Goal: Transaction & Acquisition: Purchase product/service

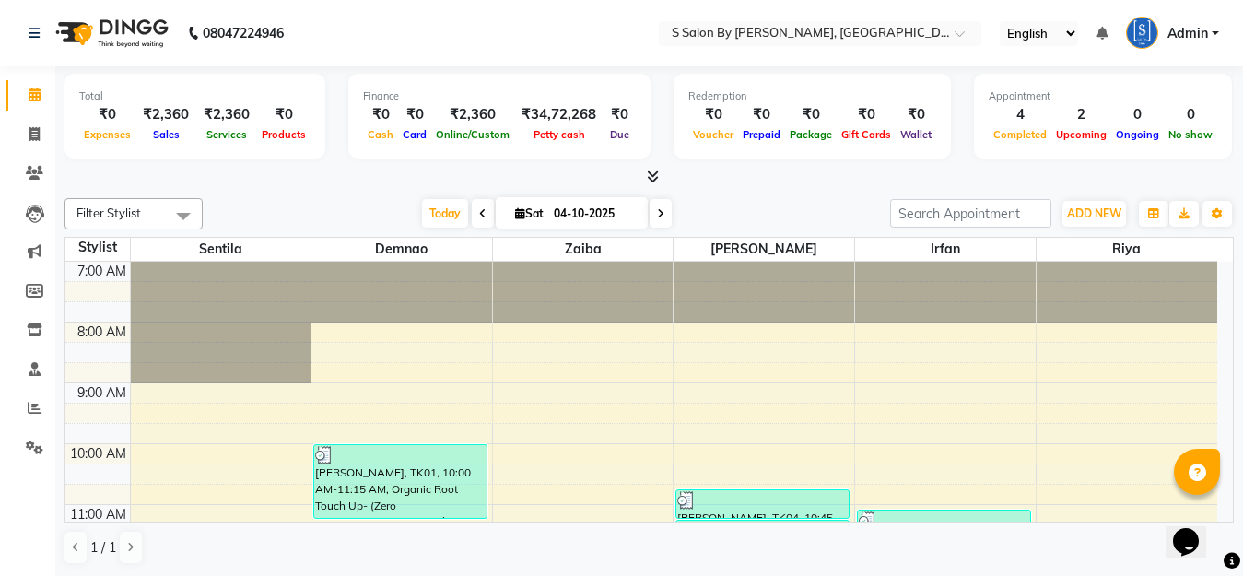
scroll to position [184, 0]
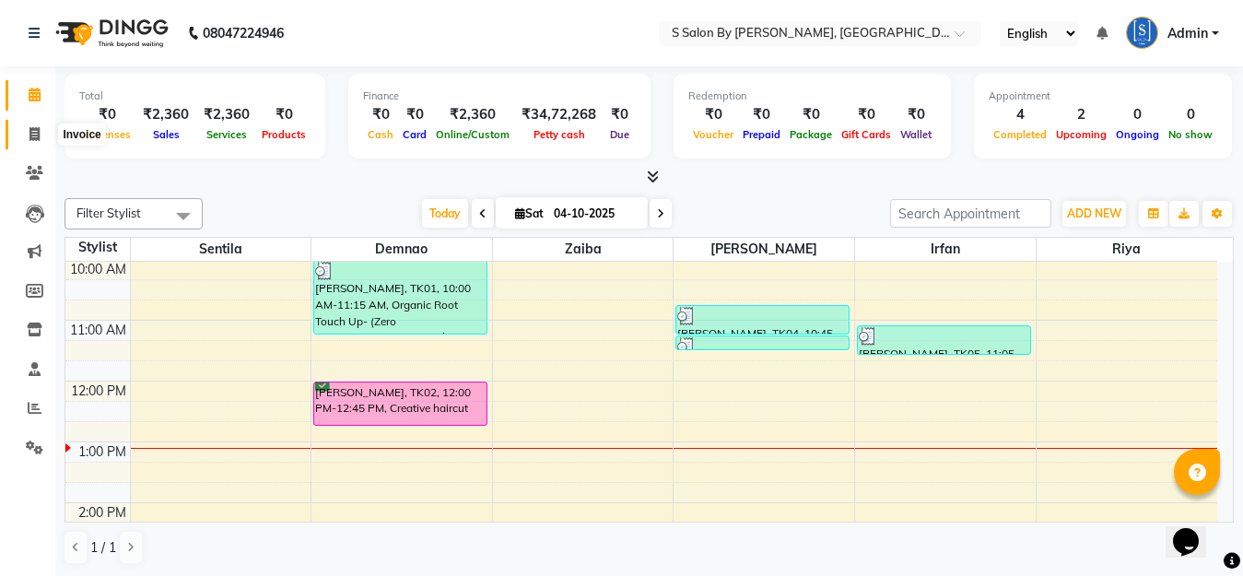
click at [38, 132] on icon at bounding box center [34, 134] width 10 height 14
select select "service"
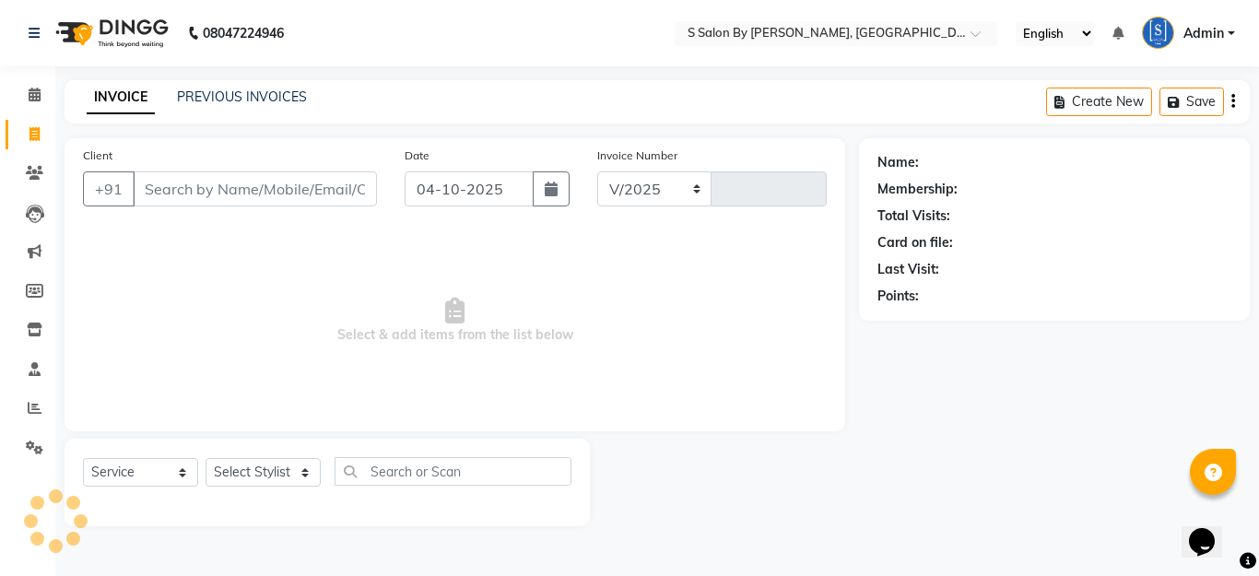
select select "45"
type input "1530"
click at [276, 472] on select "Select Stylist" at bounding box center [263, 472] width 115 height 29
select select "20836"
click at [206, 458] on select "Select Stylist Demnao [PERSON_NAME] [PERSON_NAME] [PERSON_NAME]" at bounding box center [263, 472] width 115 height 29
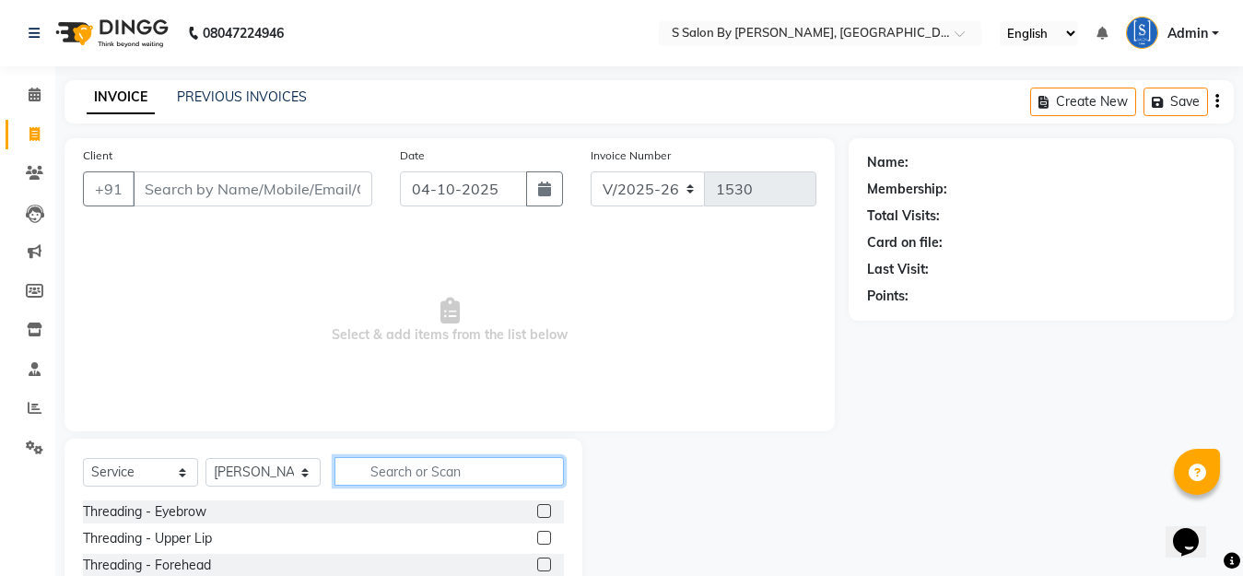
click at [412, 471] on input "text" at bounding box center [450, 471] width 230 height 29
type input "blow"
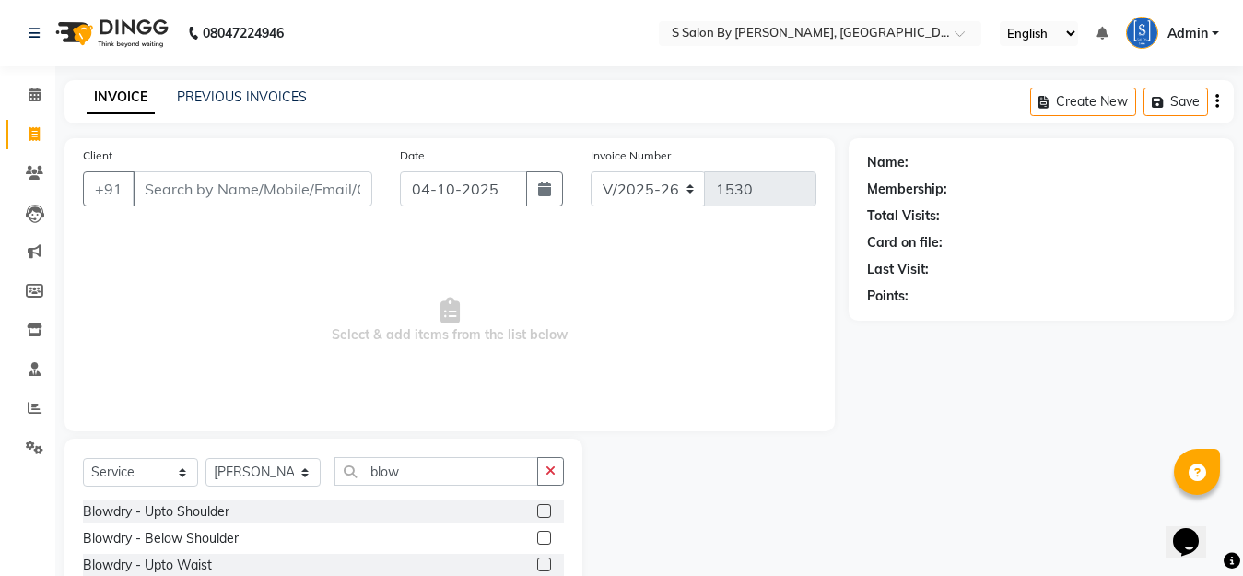
click at [537, 538] on label at bounding box center [544, 538] width 14 height 14
click at [537, 538] on input "checkbox" at bounding box center [543, 539] width 12 height 12
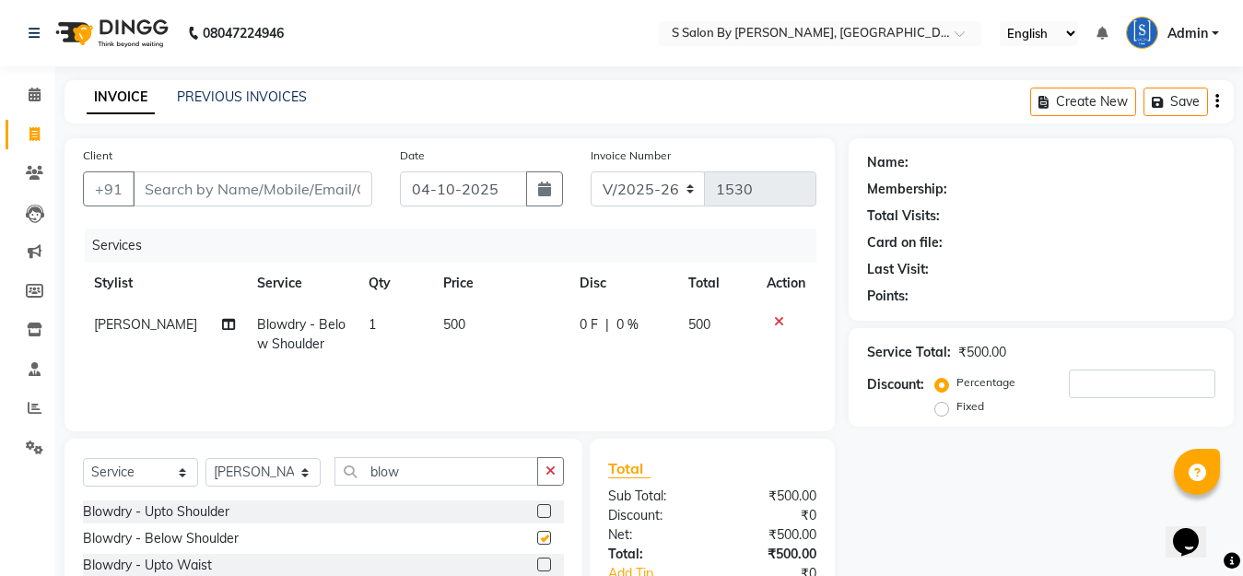
checkbox input "false"
click at [265, 195] on input "Client" at bounding box center [253, 188] width 240 height 35
type input "C"
type input "0"
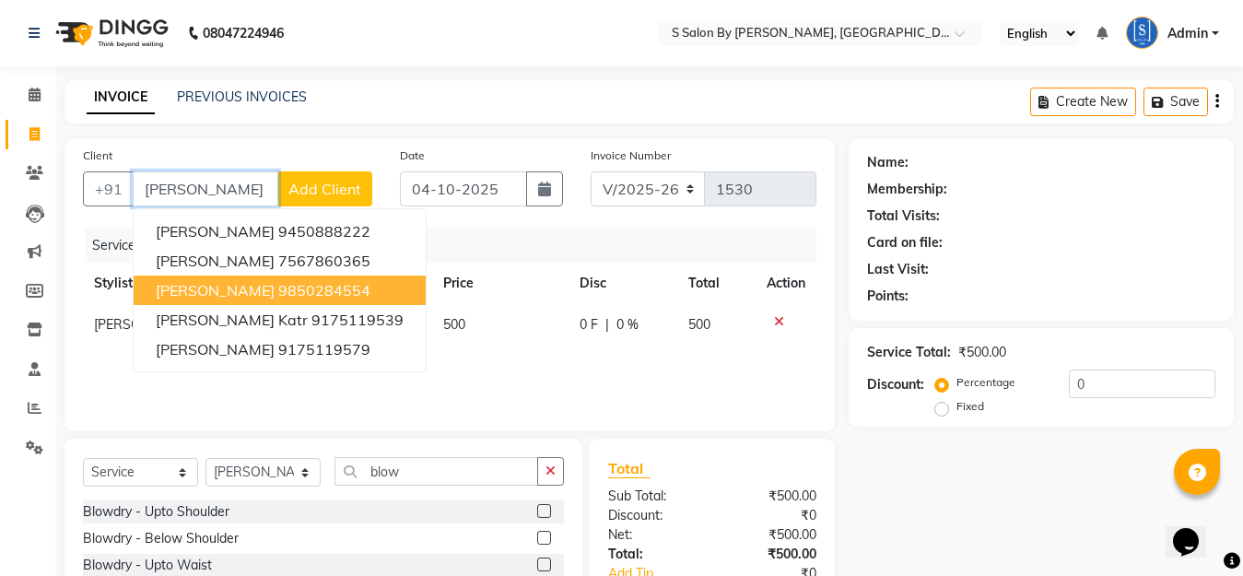
click at [312, 291] on ngb-highlight "9850284554" at bounding box center [324, 290] width 92 height 18
type input "9850284554"
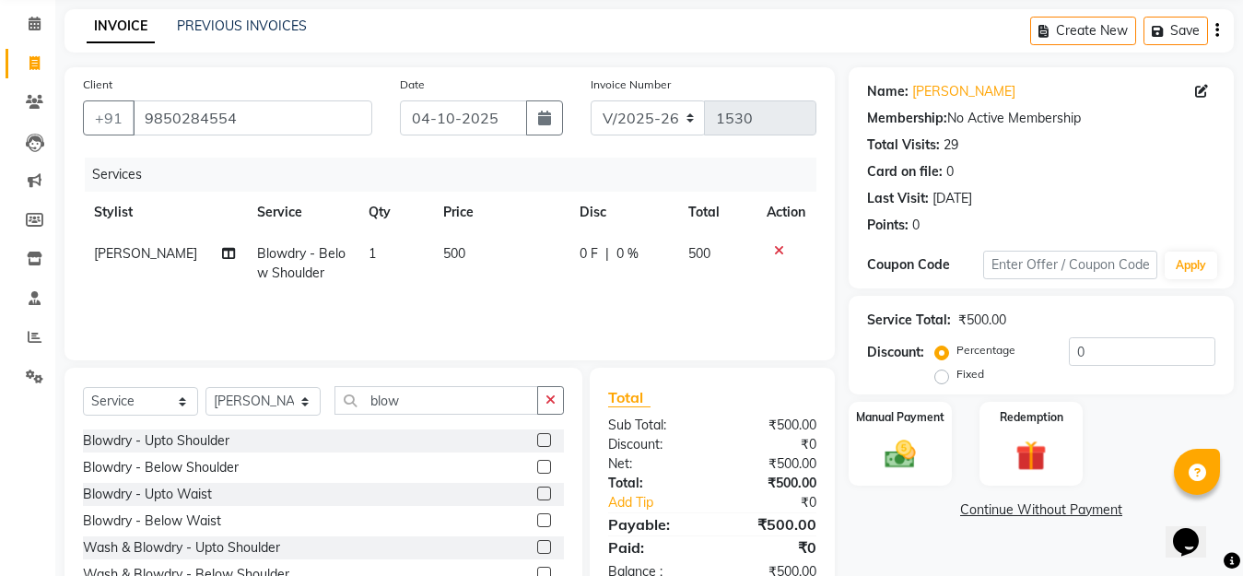
scroll to position [162, 0]
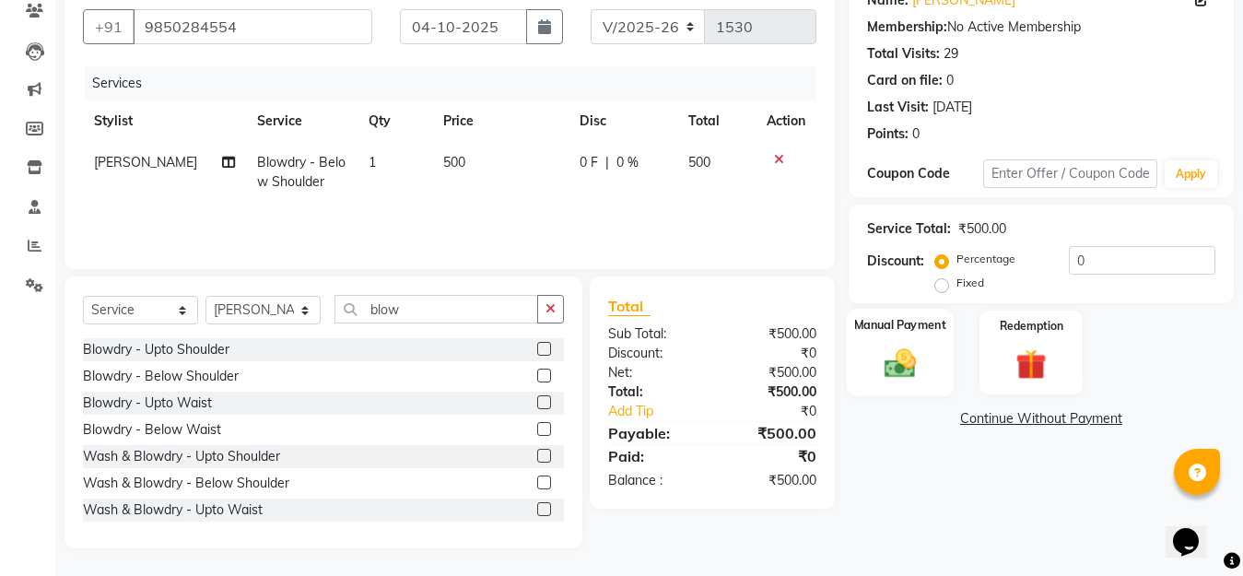
click at [895, 360] on img at bounding box center [901, 363] width 52 height 37
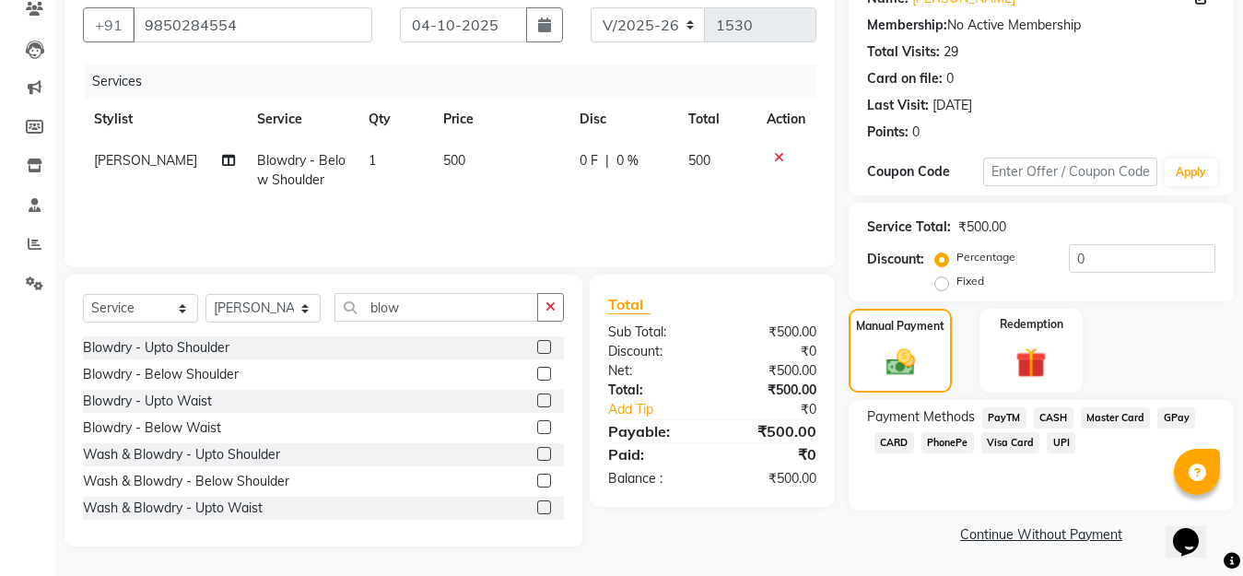
scroll to position [92, 0]
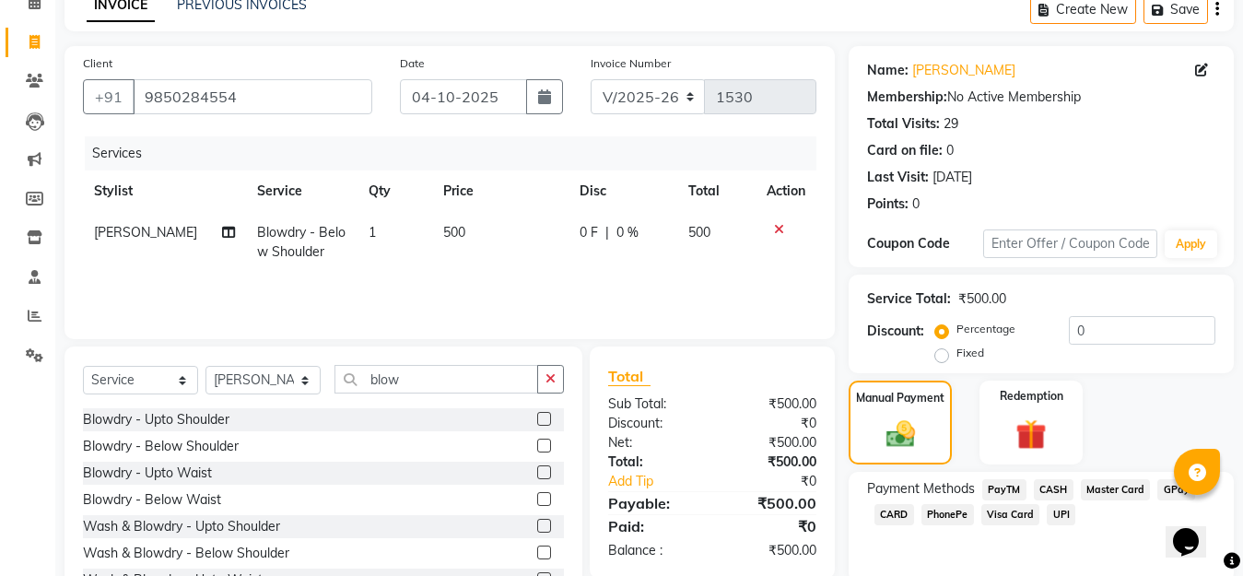
click at [1170, 488] on span "GPay" at bounding box center [1177, 489] width 38 height 21
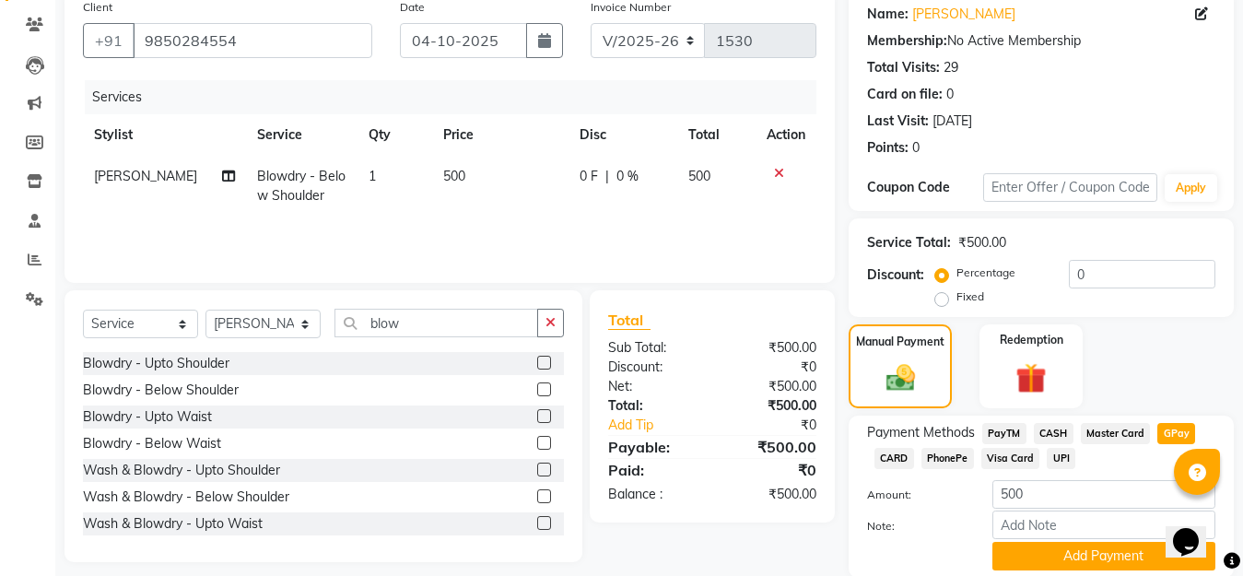
scroll to position [216, 0]
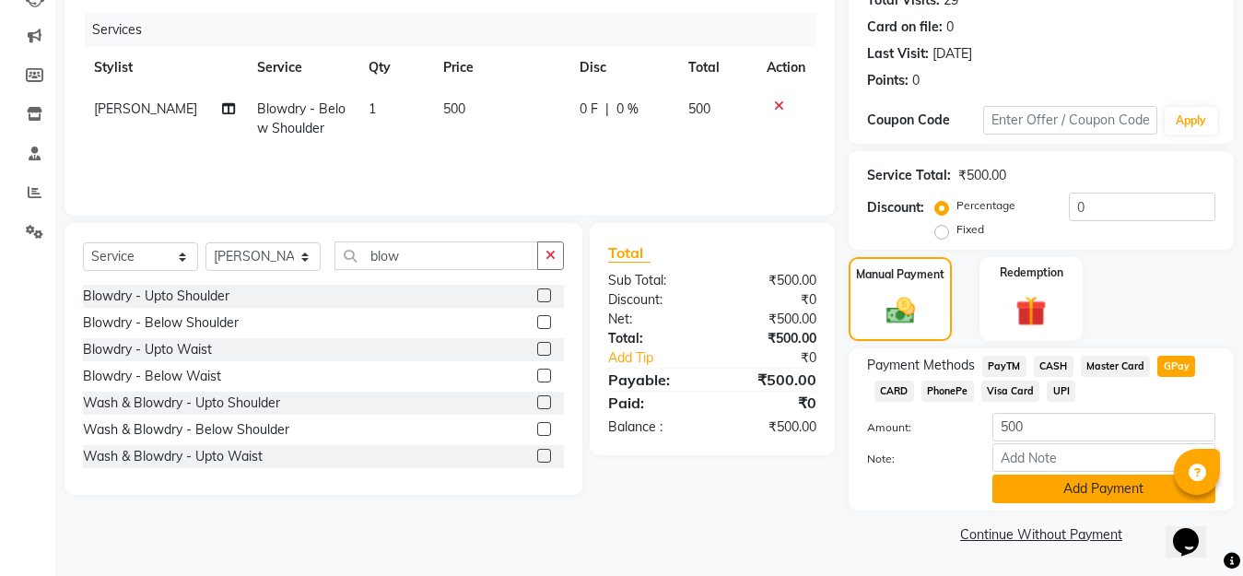
click at [1084, 482] on button "Add Payment" at bounding box center [1104, 489] width 223 height 29
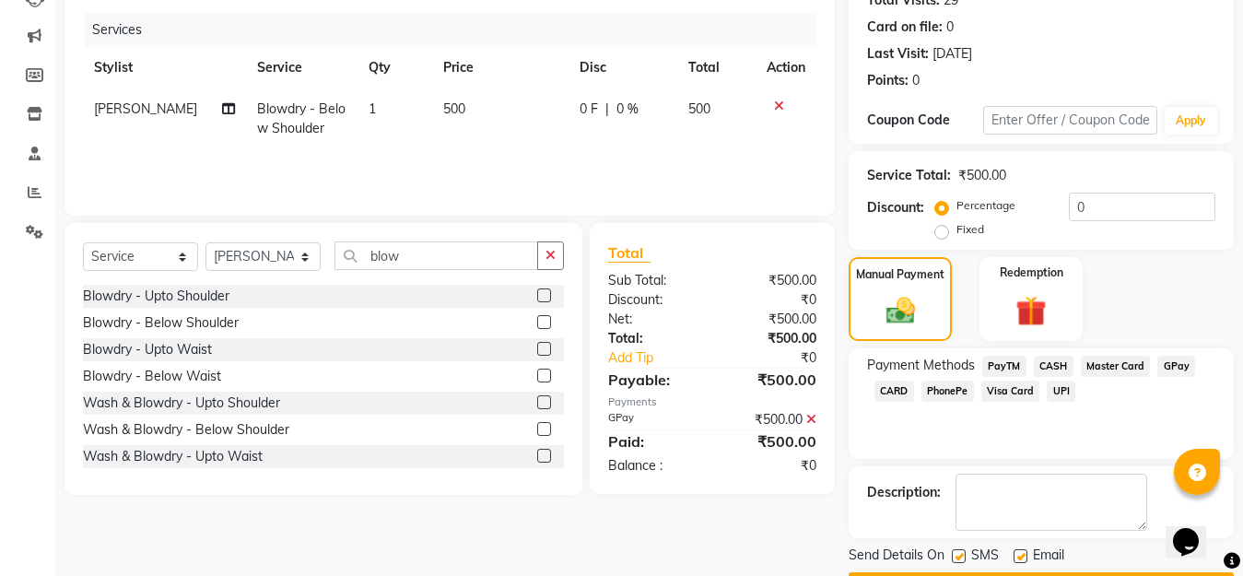
scroll to position [268, 0]
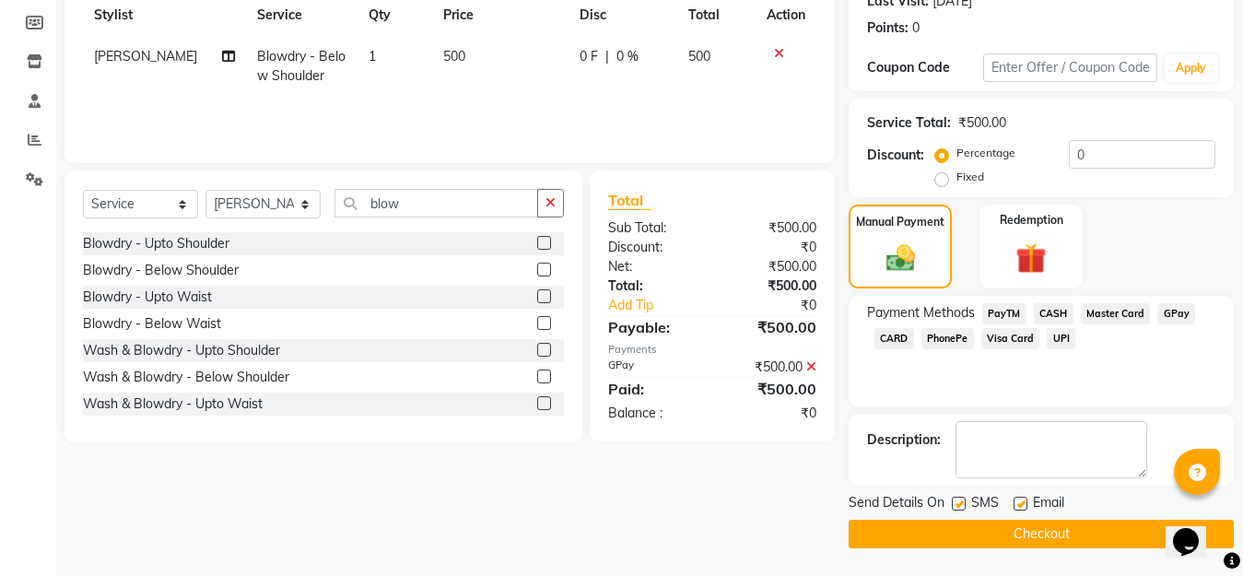
click at [1104, 543] on button "Checkout" at bounding box center [1041, 534] width 385 height 29
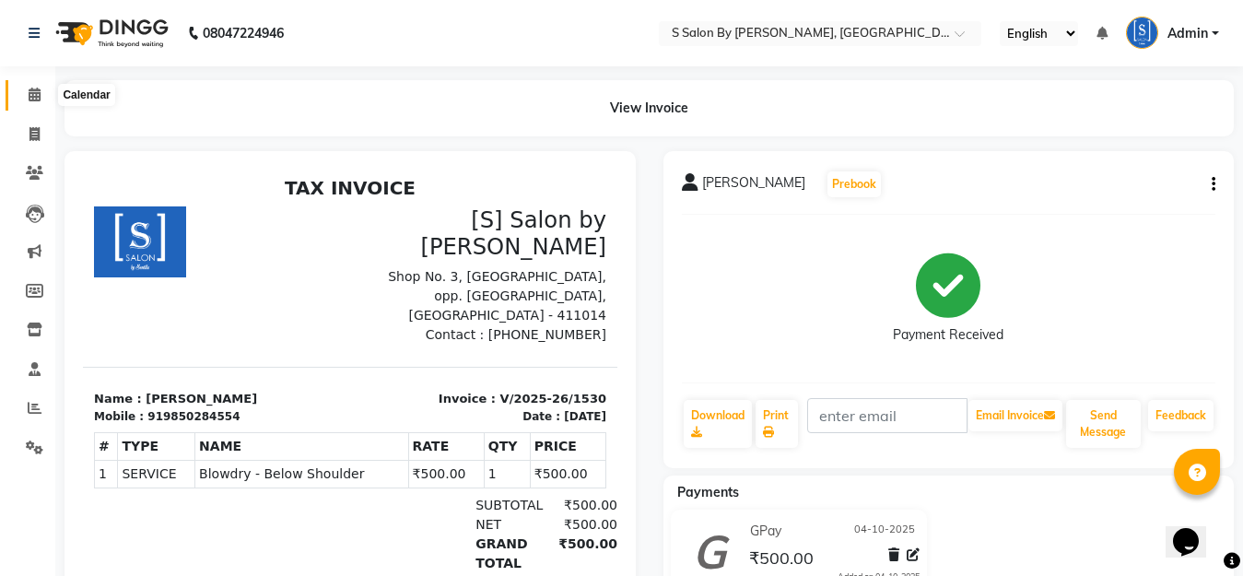
click at [36, 97] on icon at bounding box center [35, 95] width 12 height 14
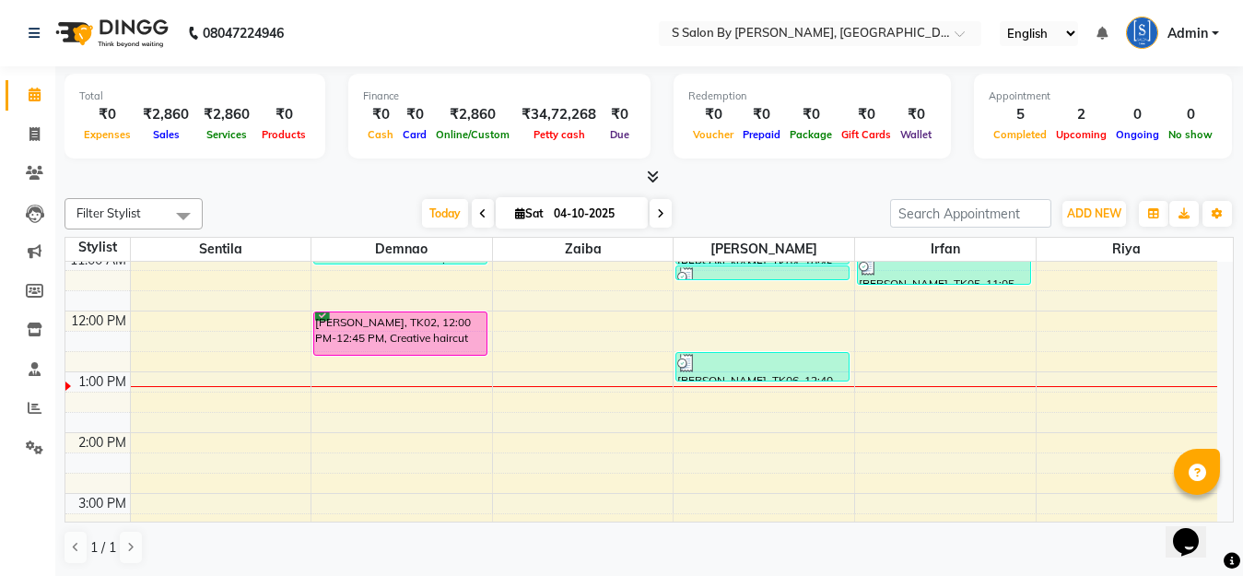
scroll to position [252, 0]
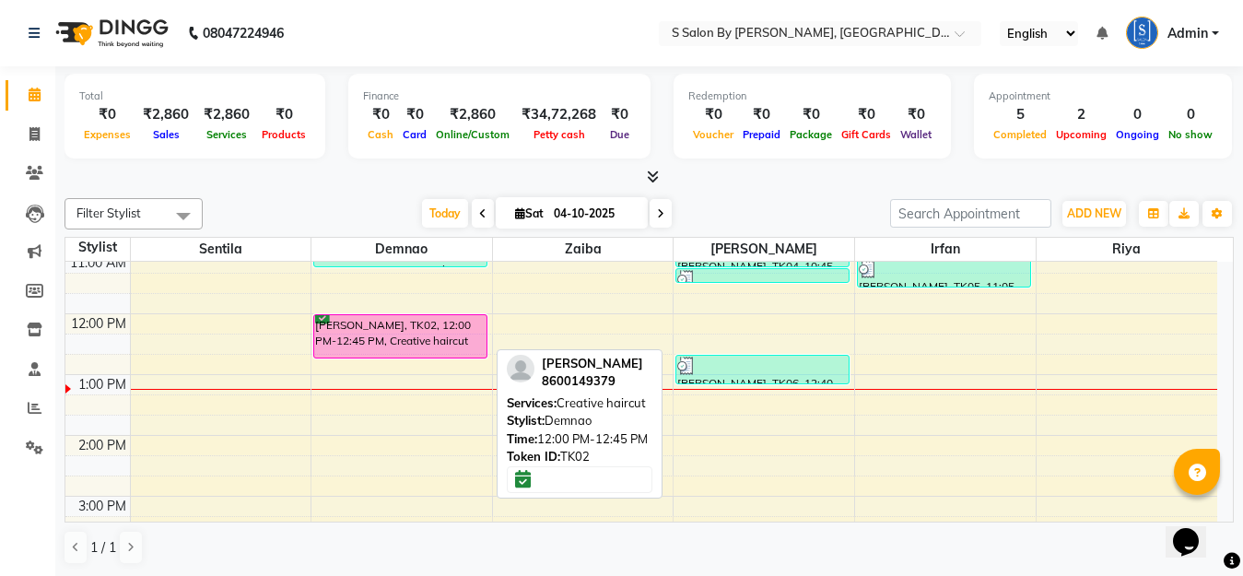
click at [396, 338] on div "[PERSON_NAME], TK02, 12:00 PM-12:45 PM, Creative haircut" at bounding box center [400, 336] width 172 height 42
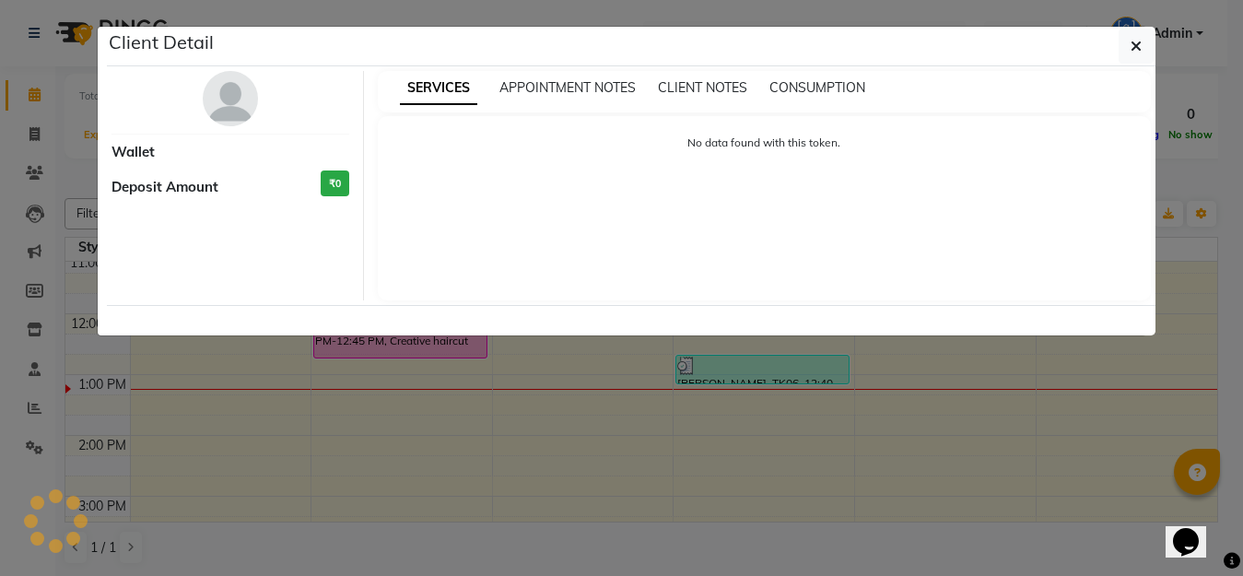
select select "6"
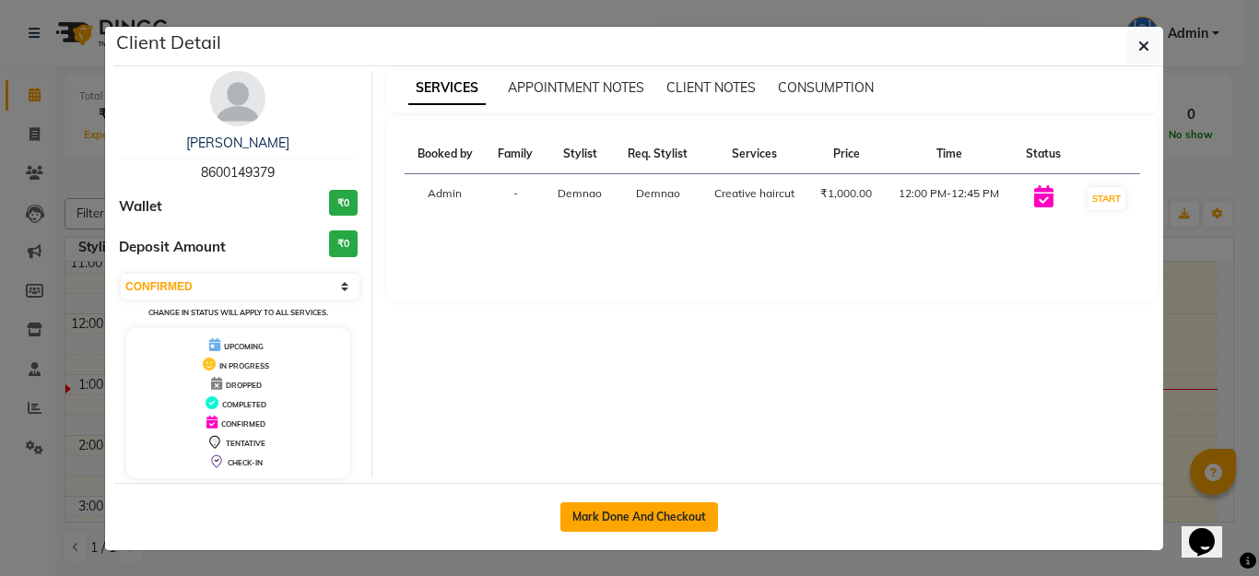
click at [639, 530] on button "Mark Done And Checkout" at bounding box center [639, 516] width 158 height 29
select select "service"
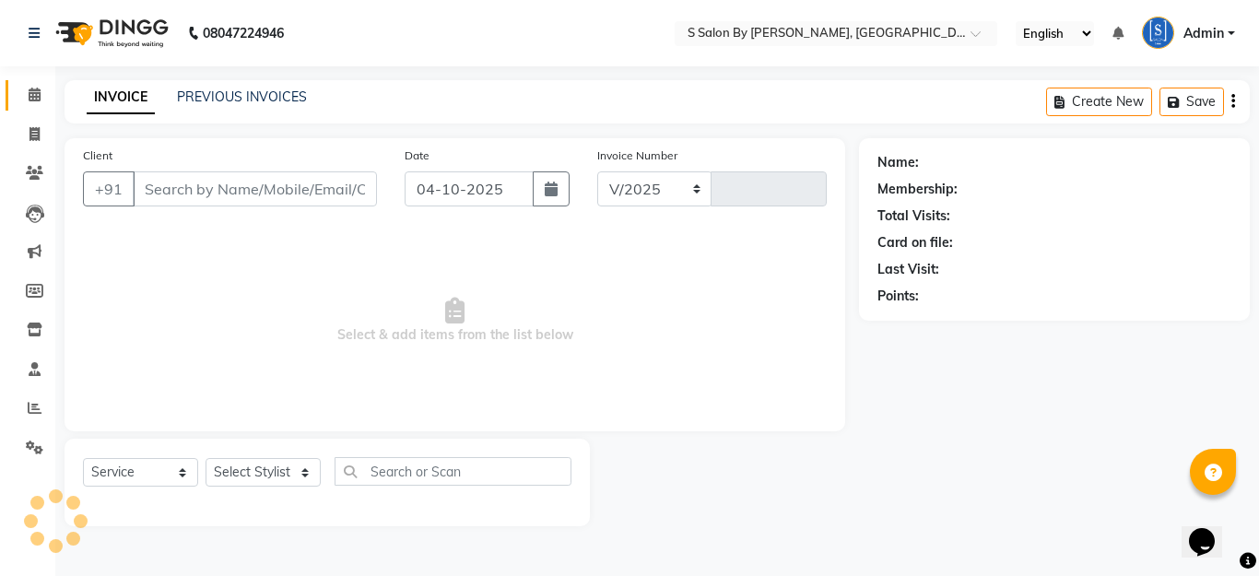
select select "45"
type input "1531"
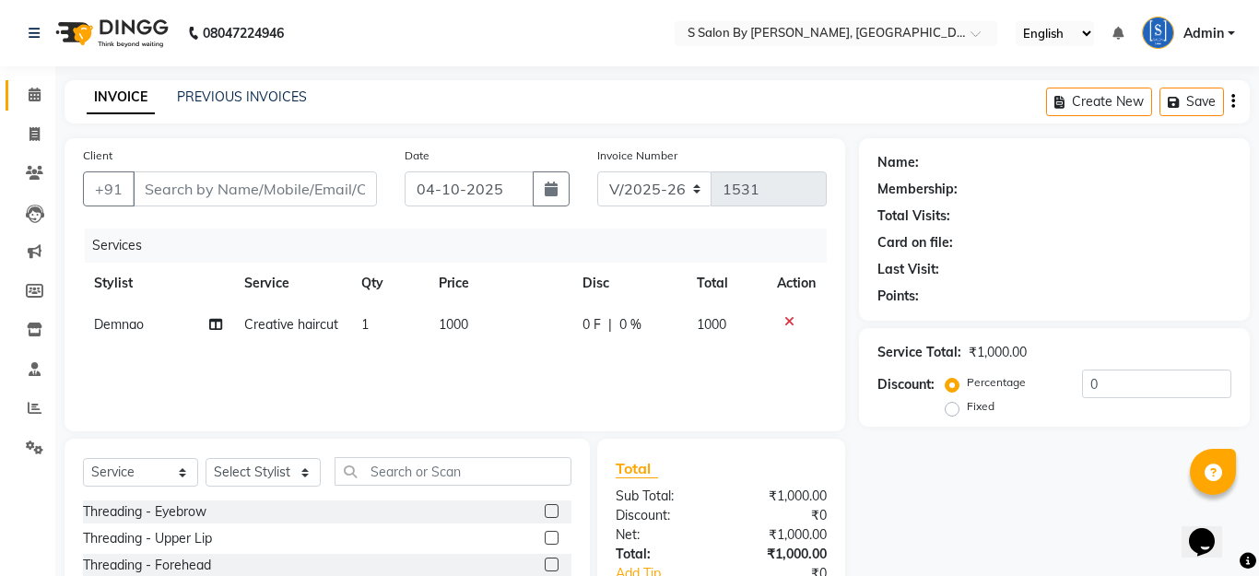
type input "8600149379"
select select "4280"
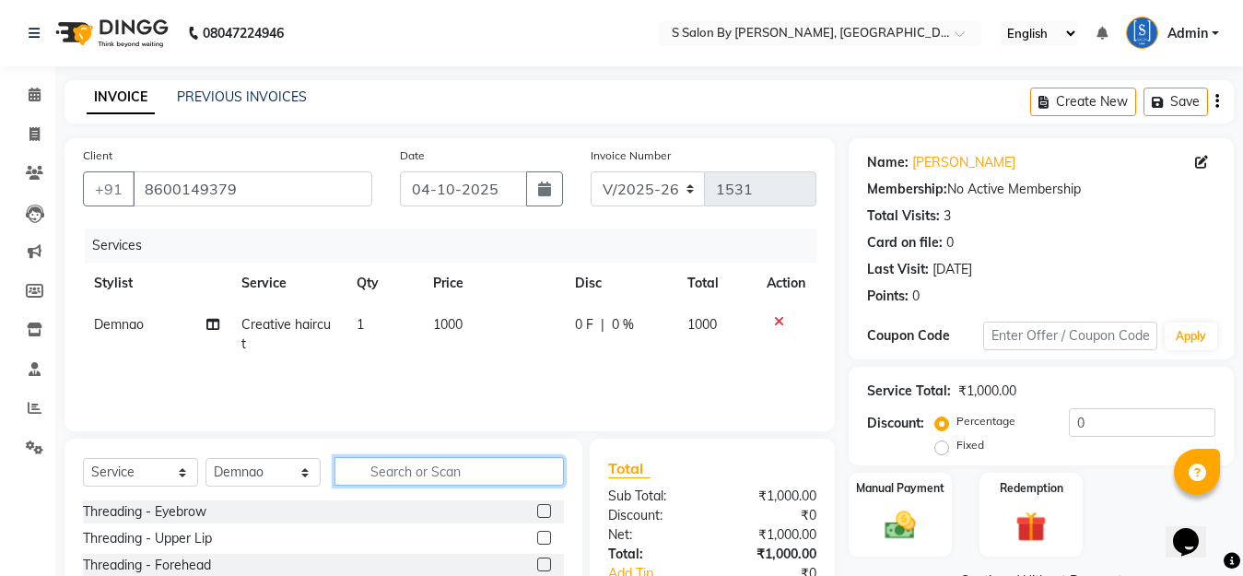
click at [396, 472] on input "text" at bounding box center [450, 471] width 230 height 29
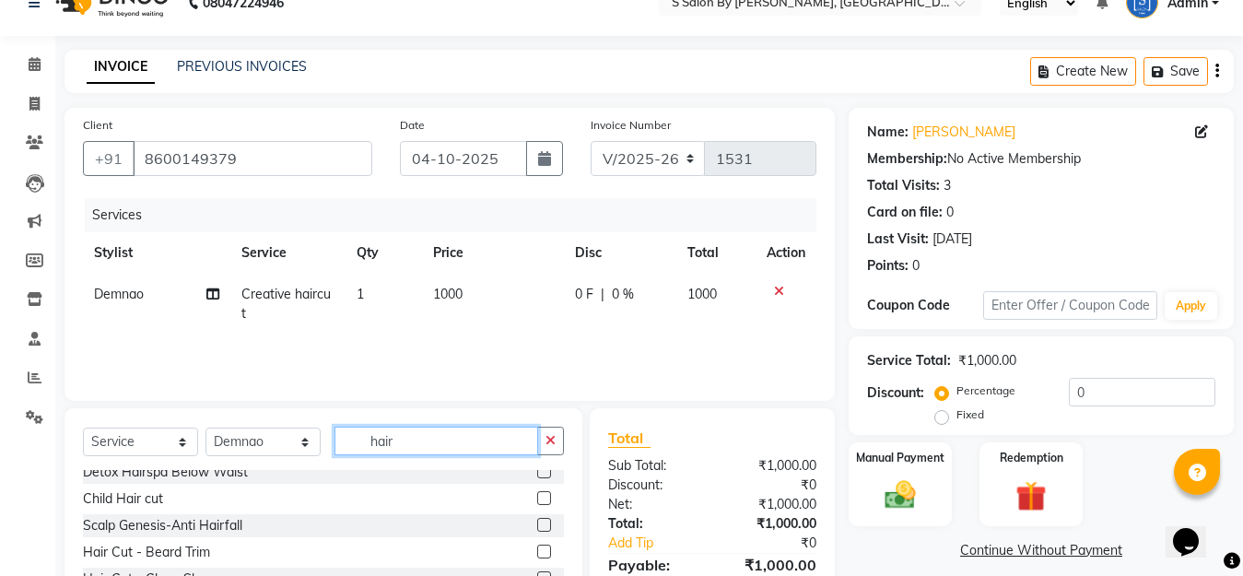
scroll to position [369, 0]
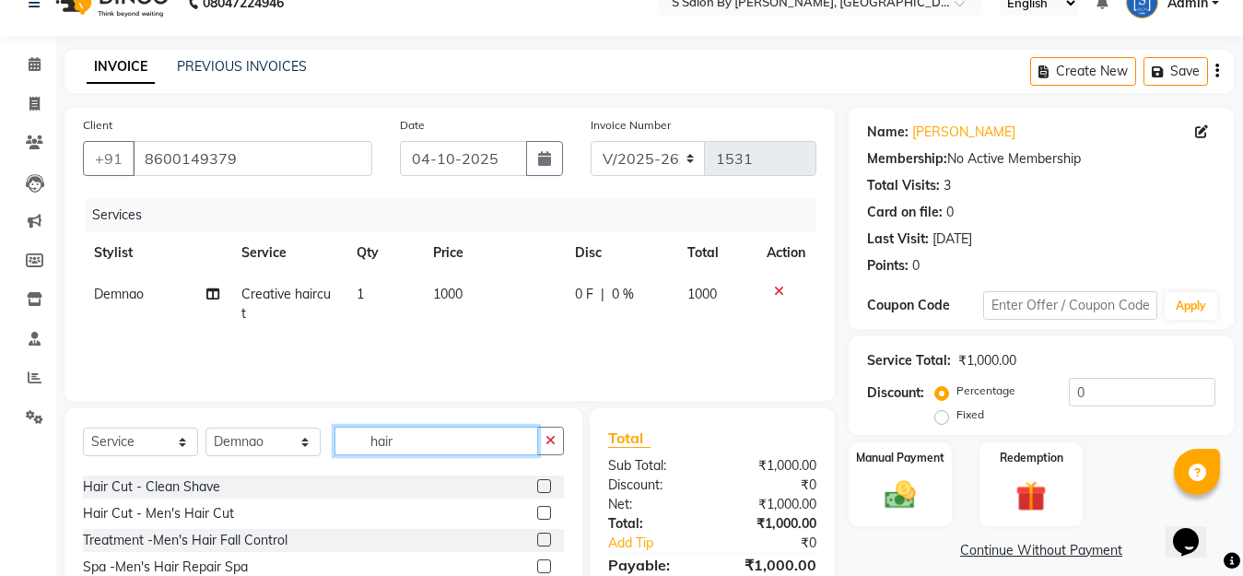
type input "hair"
click at [537, 513] on label at bounding box center [544, 513] width 14 height 14
click at [537, 513] on input "checkbox" at bounding box center [543, 514] width 12 height 12
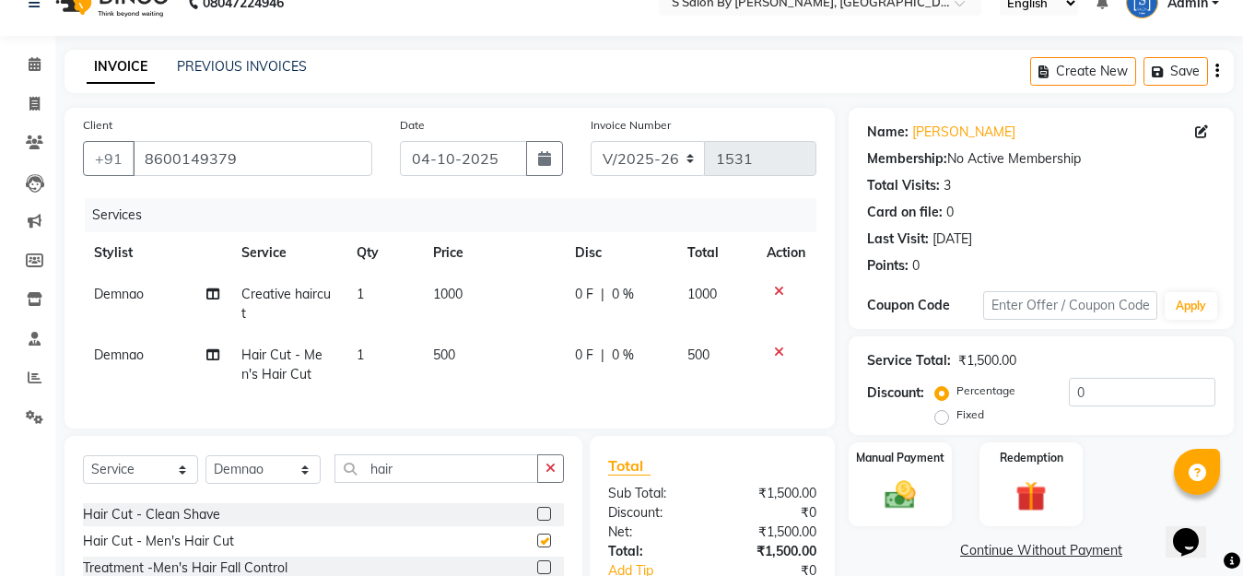
checkbox input "false"
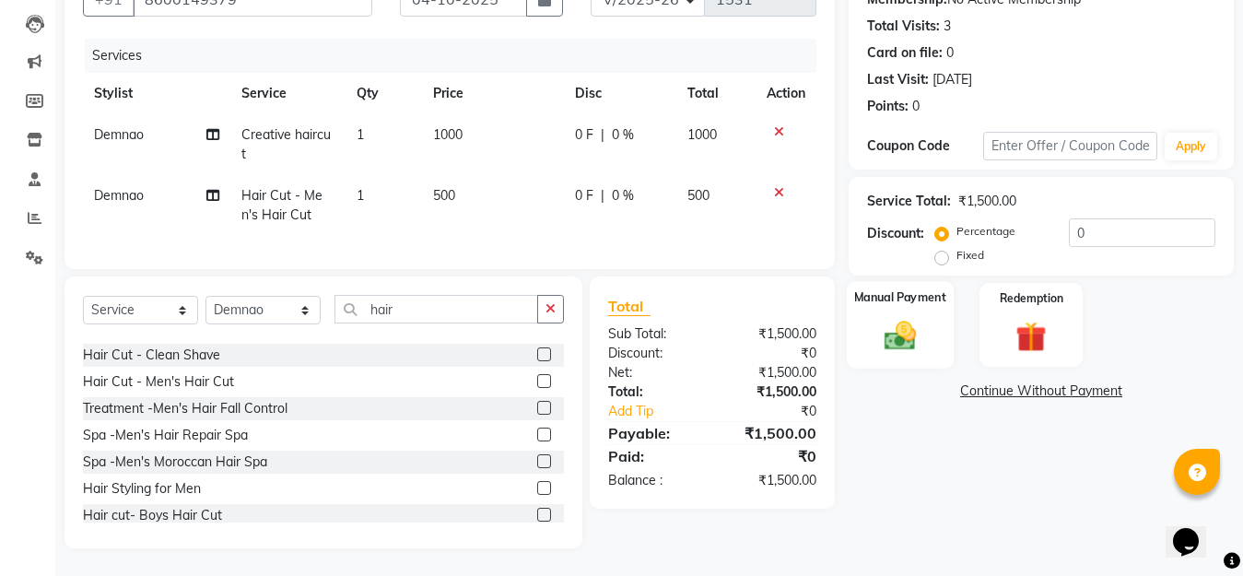
click at [902, 321] on img at bounding box center [901, 335] width 52 height 37
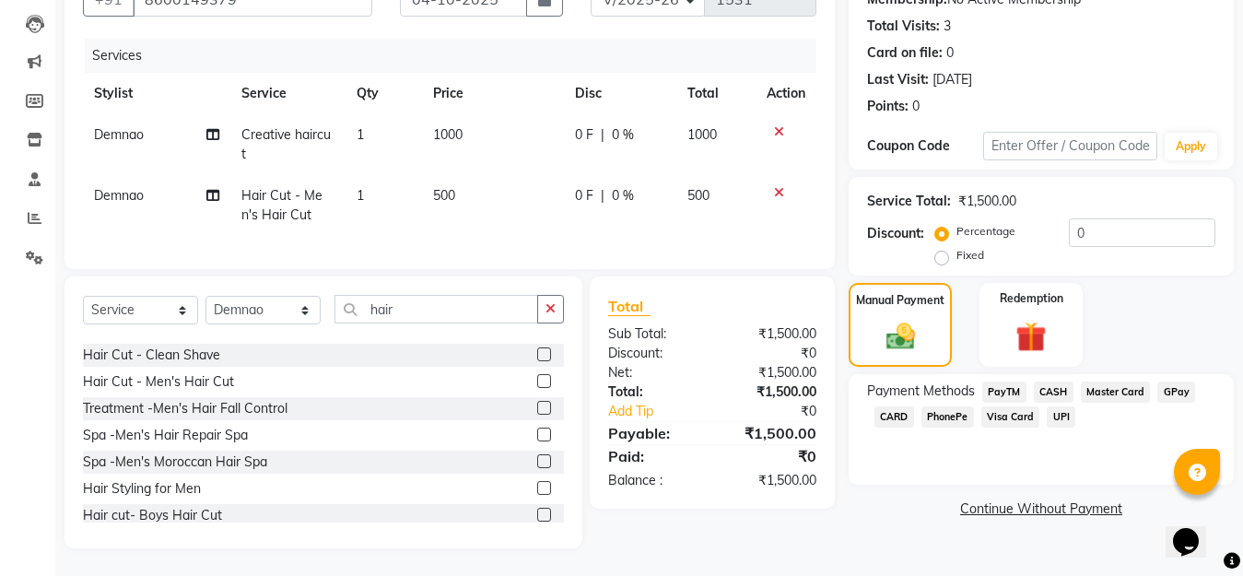
click at [1177, 382] on span "GPay" at bounding box center [1177, 392] width 38 height 21
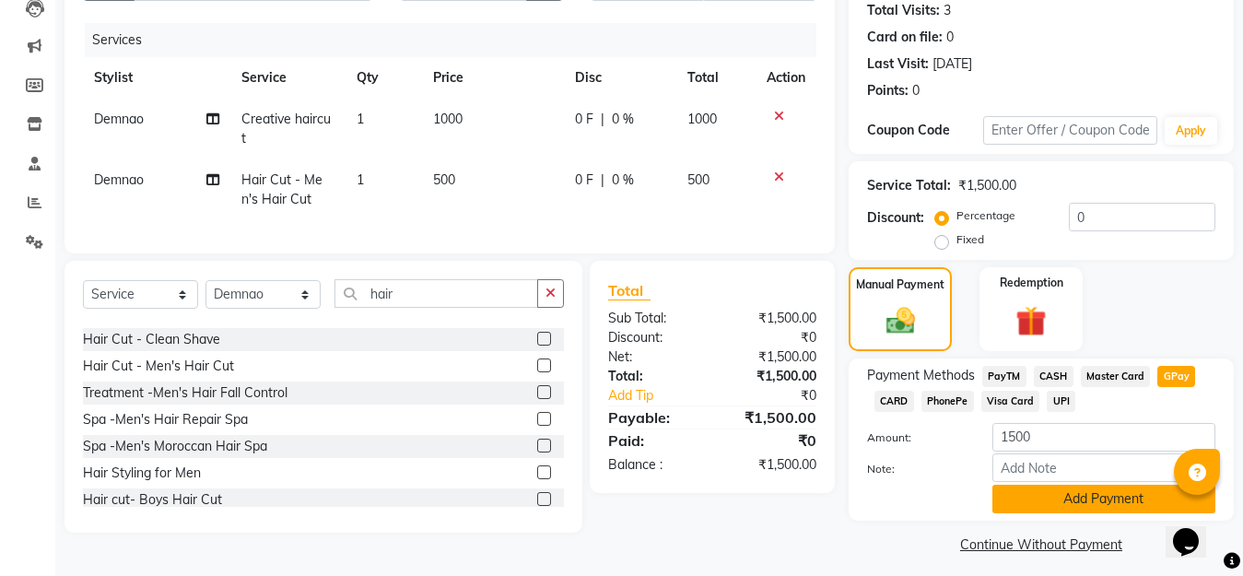
click at [1066, 503] on button "Add Payment" at bounding box center [1104, 499] width 223 height 29
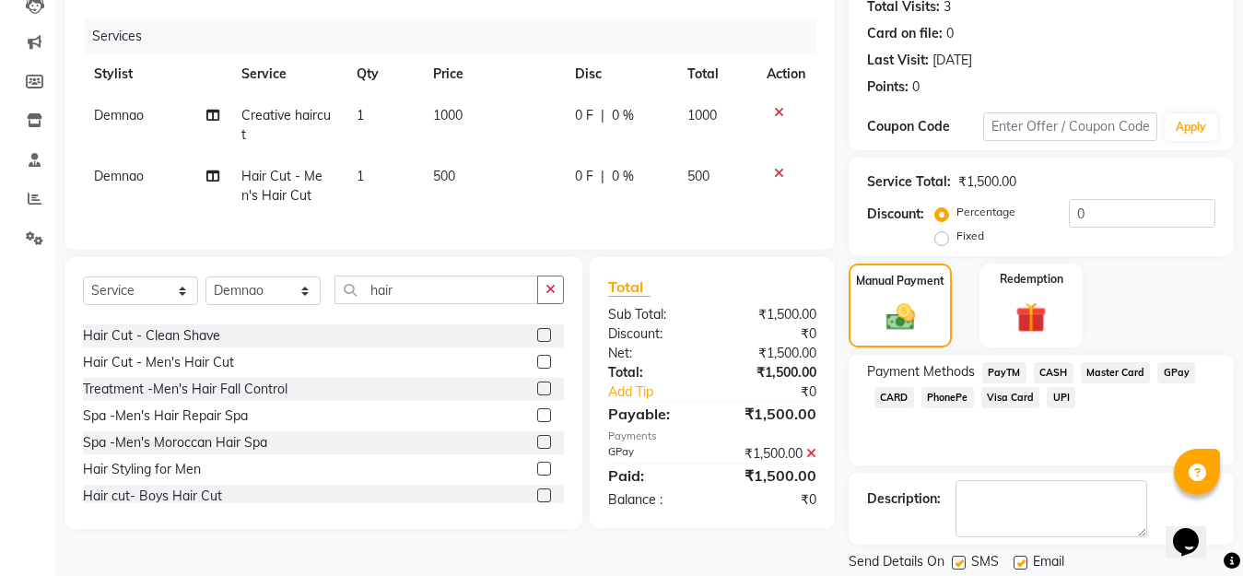
scroll to position [268, 0]
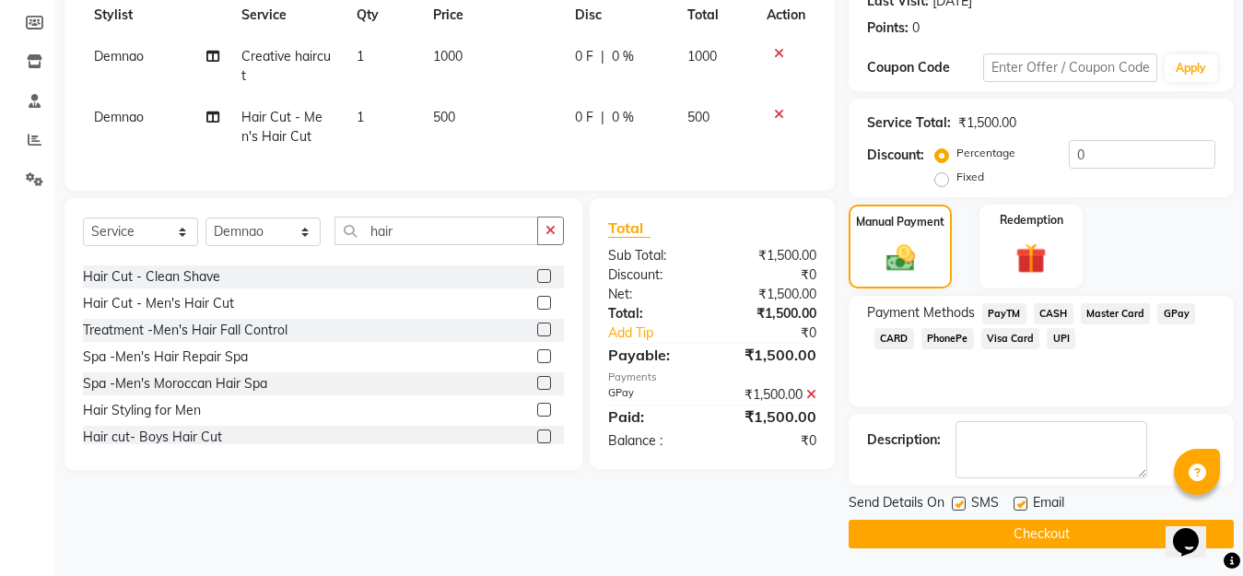
click at [1012, 537] on button "Checkout" at bounding box center [1041, 534] width 385 height 29
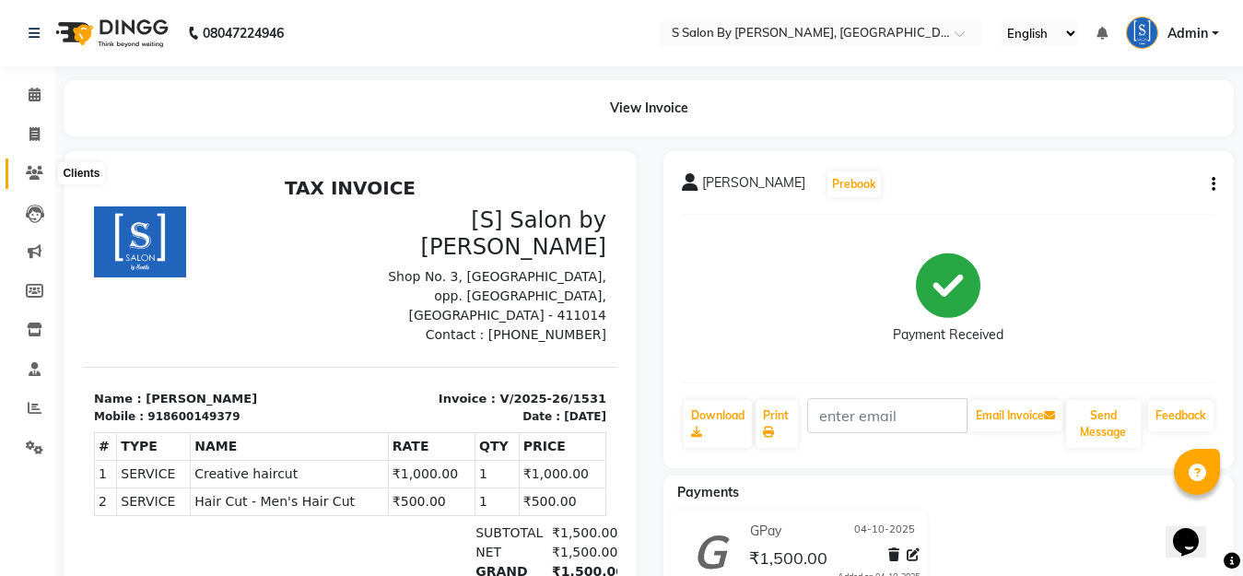
click at [29, 173] on icon at bounding box center [35, 173] width 18 height 14
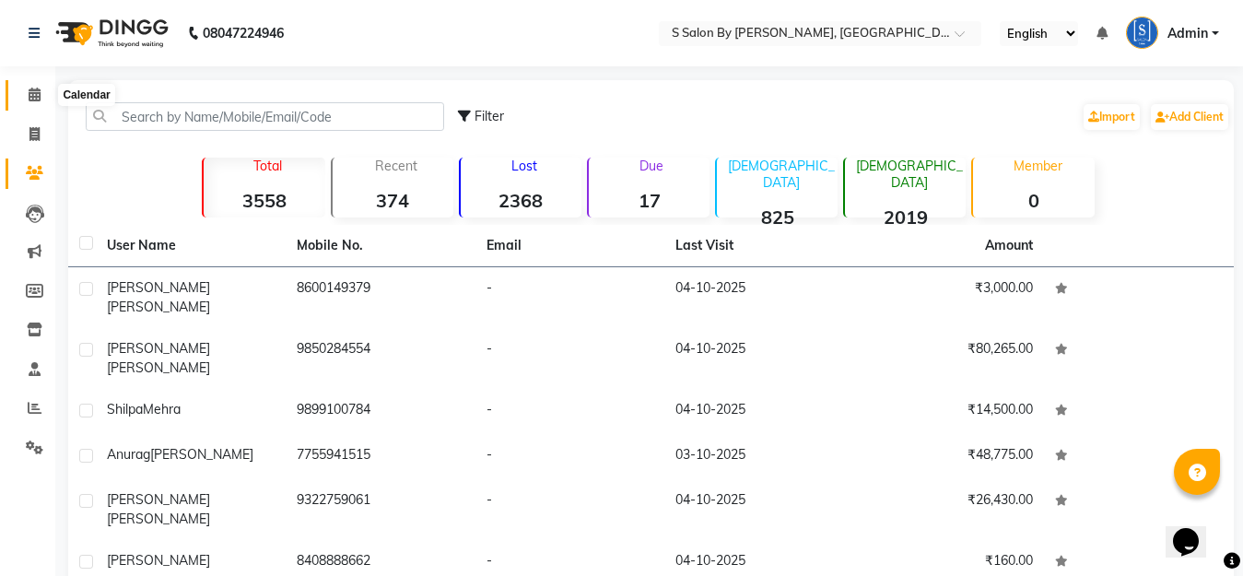
click at [34, 89] on icon at bounding box center [35, 95] width 12 height 14
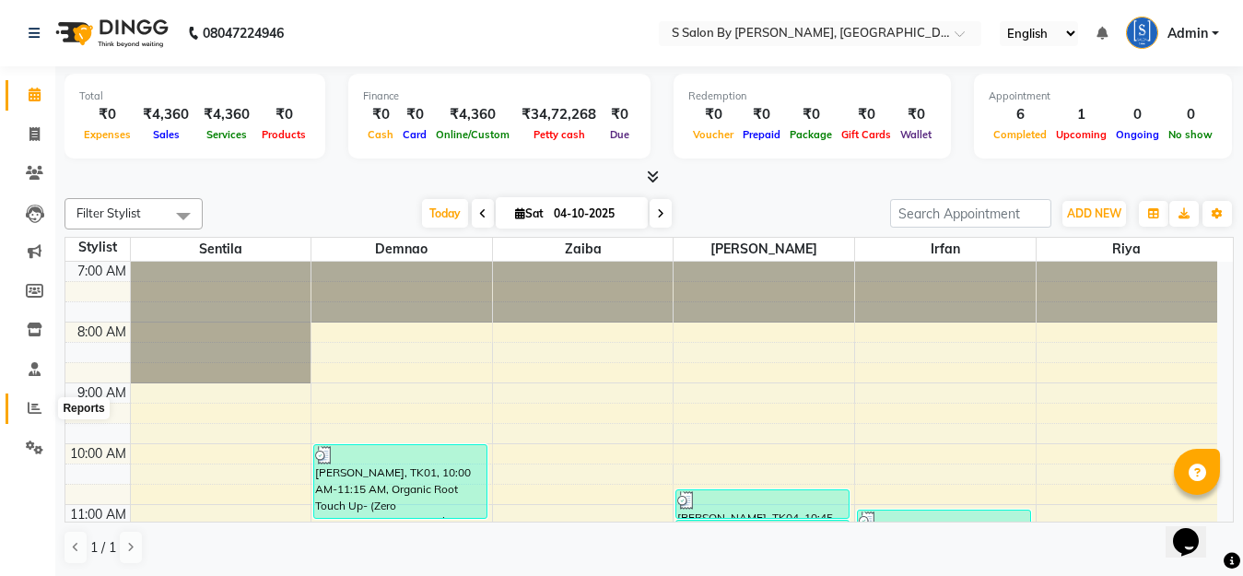
click at [28, 409] on icon at bounding box center [35, 408] width 14 height 14
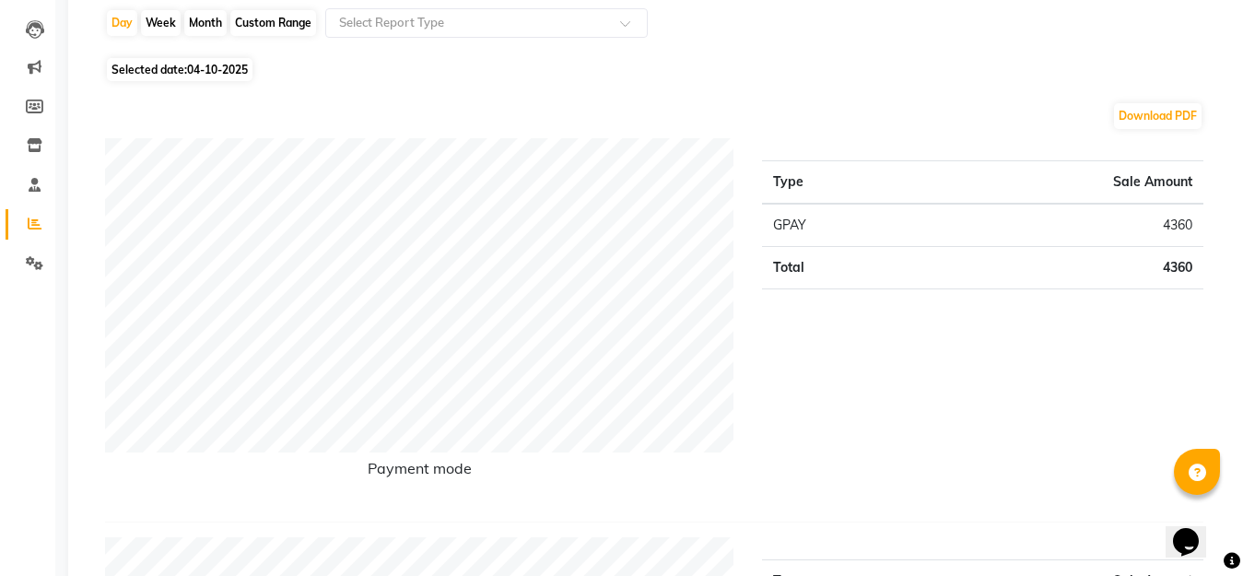
scroll to position [92, 0]
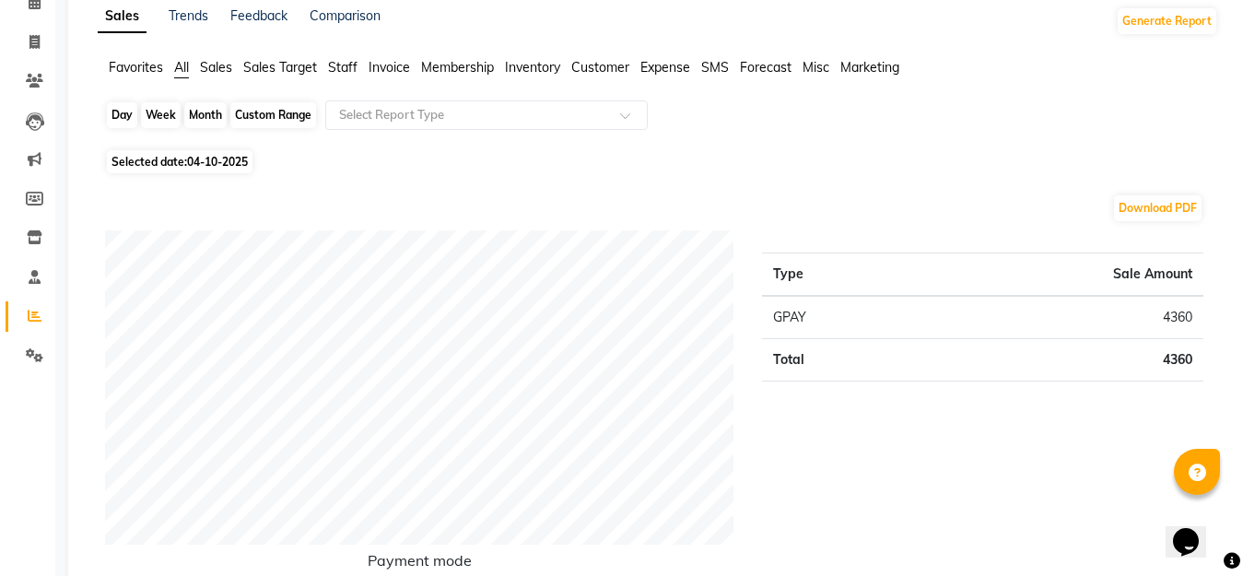
click at [115, 110] on div "Day" at bounding box center [122, 115] width 30 height 26
select select "10"
select select "2025"
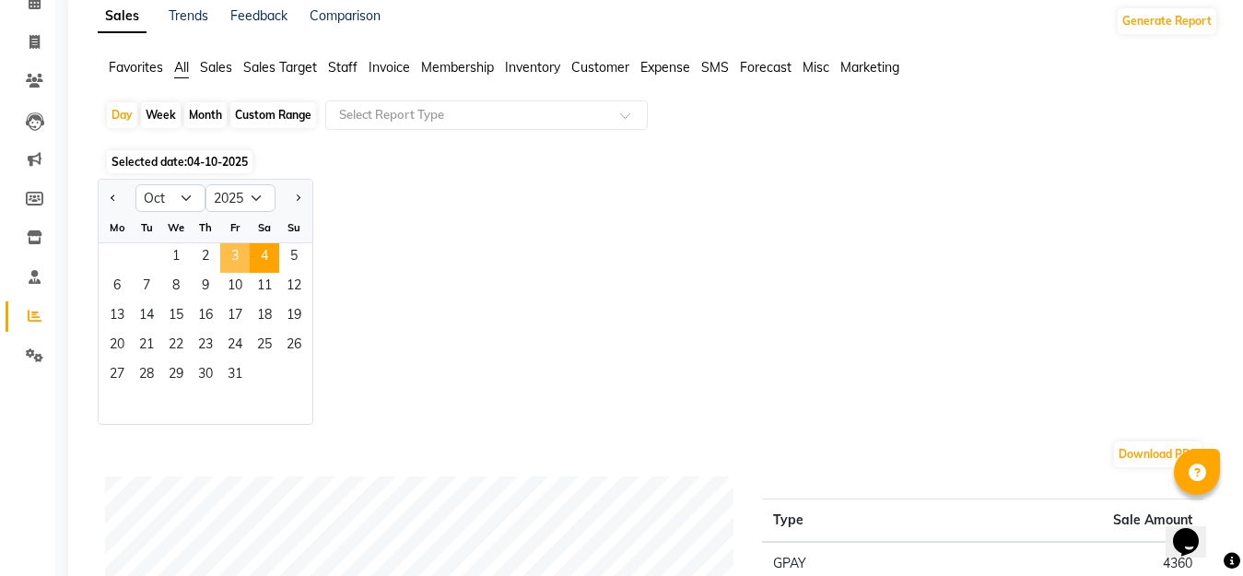
click at [233, 256] on span "3" at bounding box center [234, 257] width 29 height 29
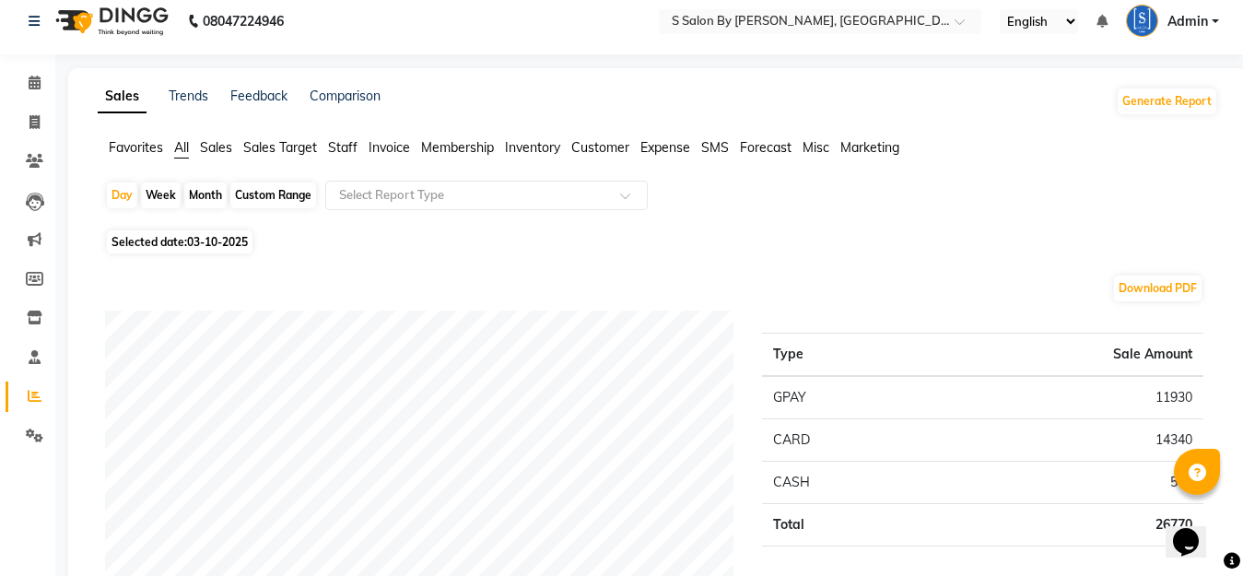
scroll to position [0, 0]
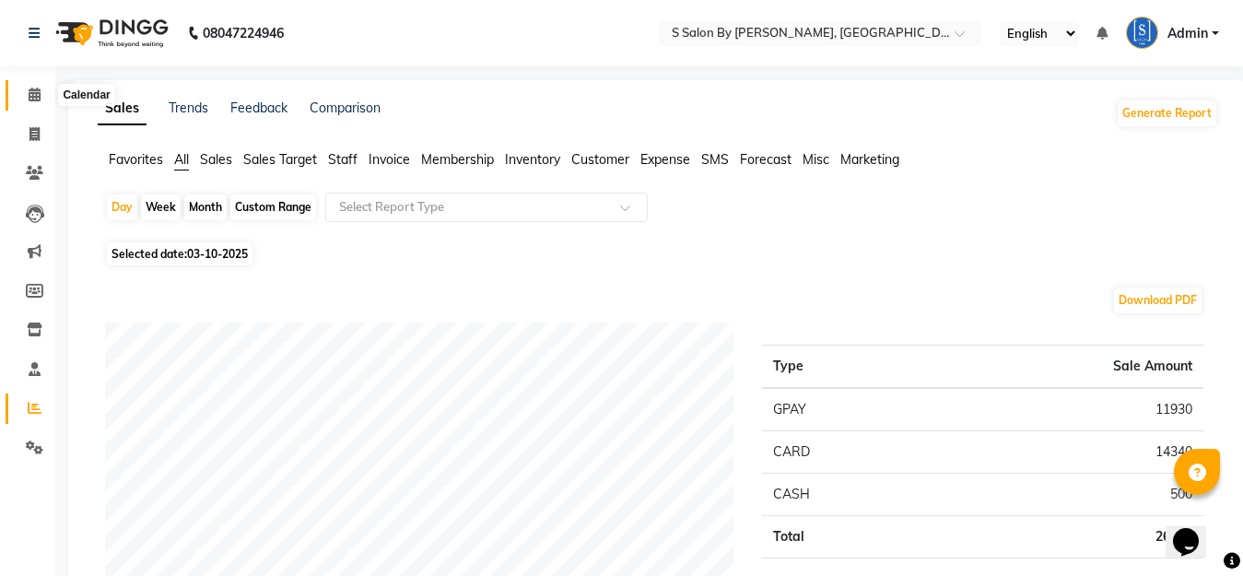
click at [29, 96] on icon at bounding box center [35, 95] width 12 height 14
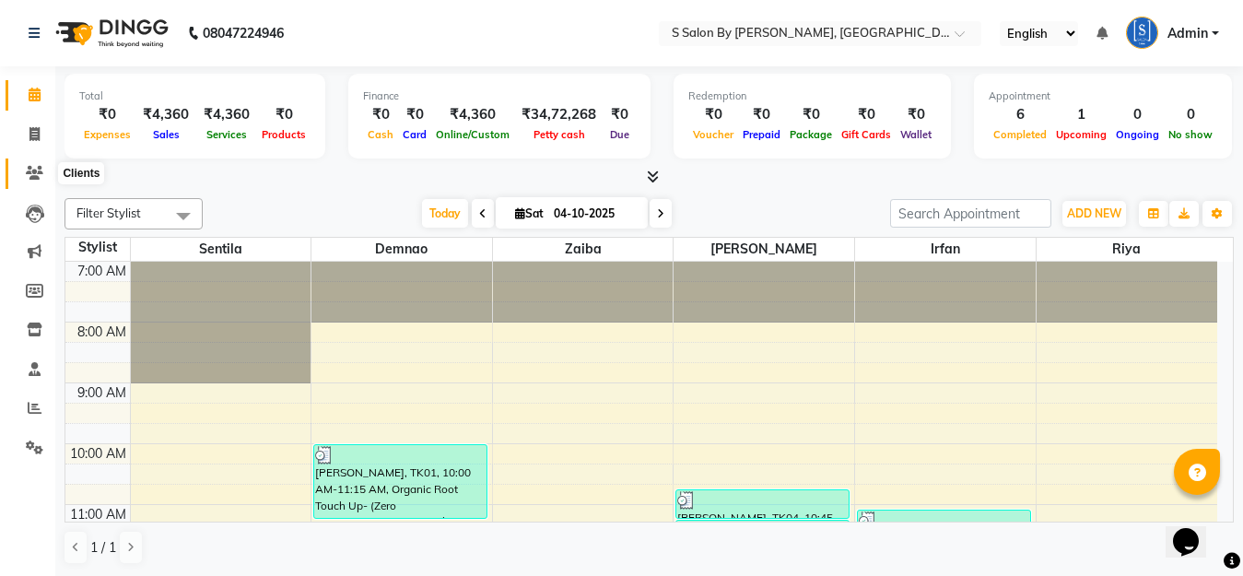
click at [32, 178] on icon at bounding box center [35, 173] width 18 height 14
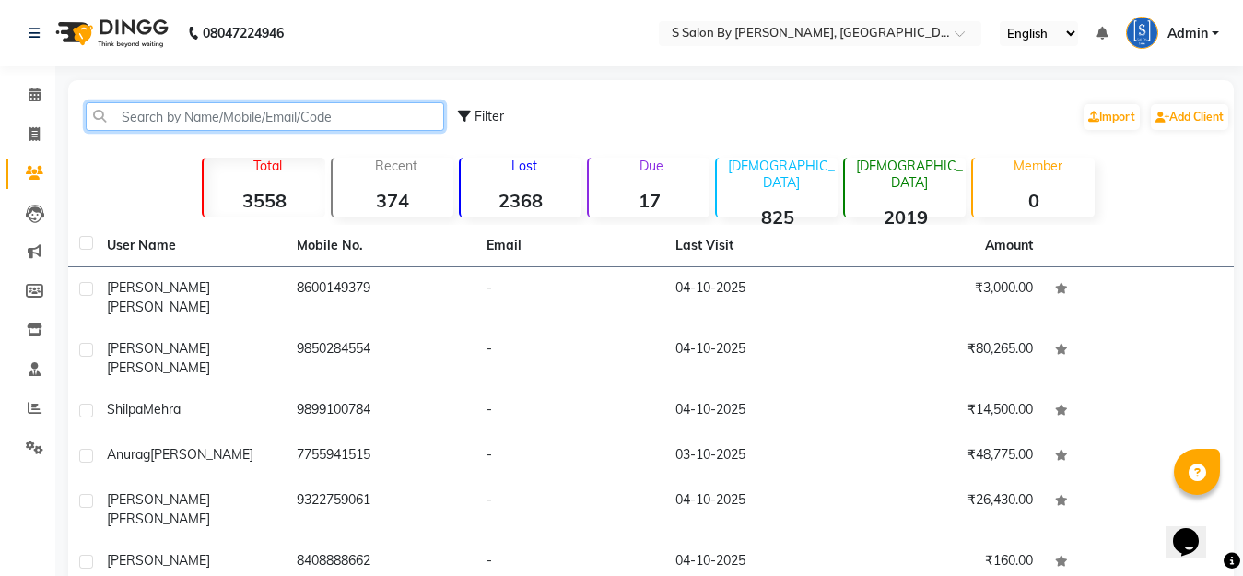
click at [277, 112] on input "text" at bounding box center [265, 116] width 359 height 29
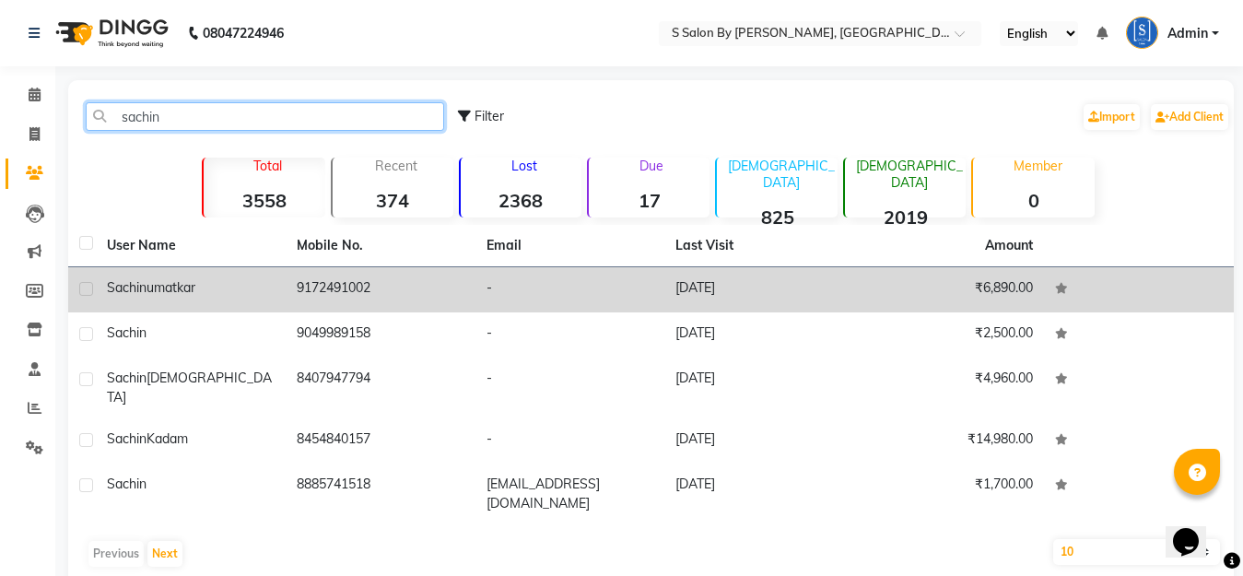
type input "sachin"
click at [457, 277] on td "9172491002" at bounding box center [381, 289] width 190 height 45
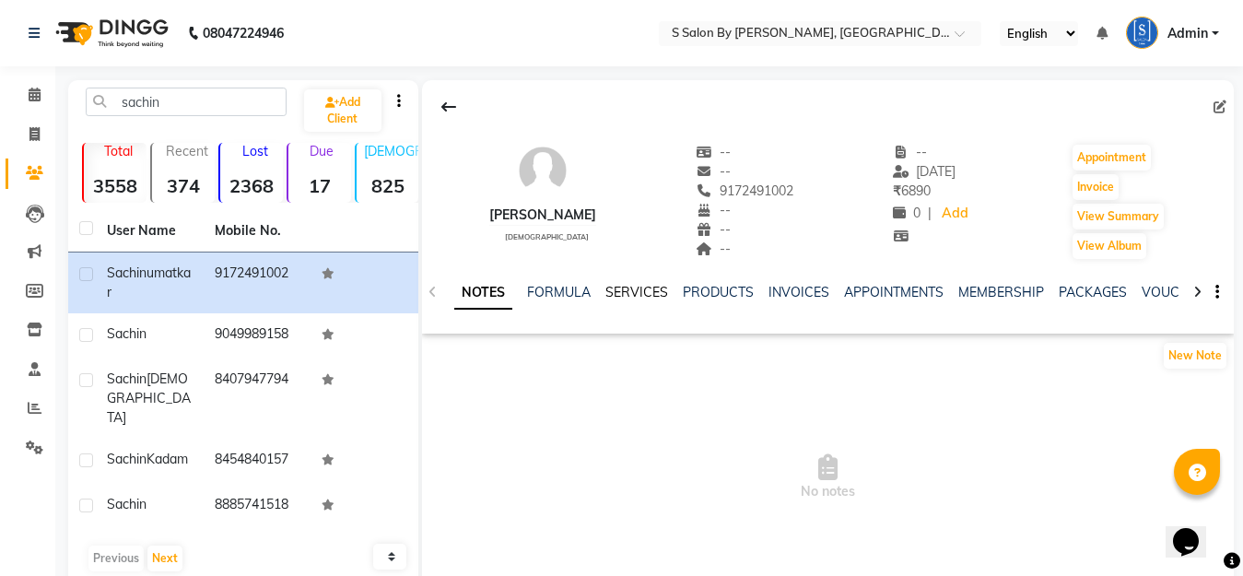
click at [630, 291] on link "SERVICES" at bounding box center [637, 292] width 63 height 17
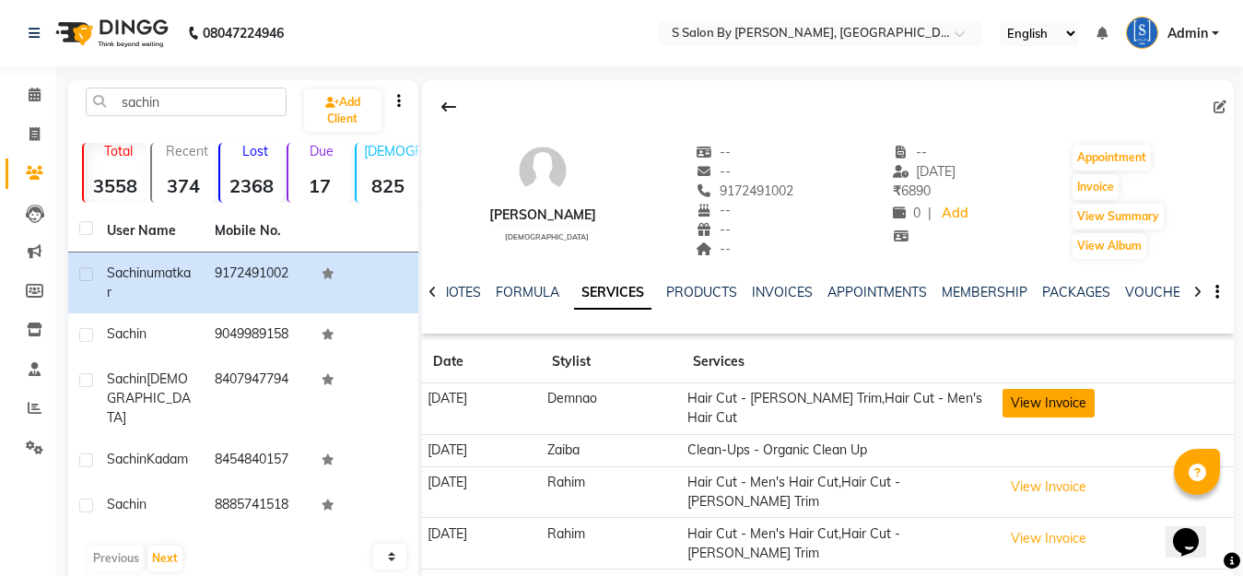
click at [1063, 402] on button "View Invoice" at bounding box center [1049, 403] width 92 height 29
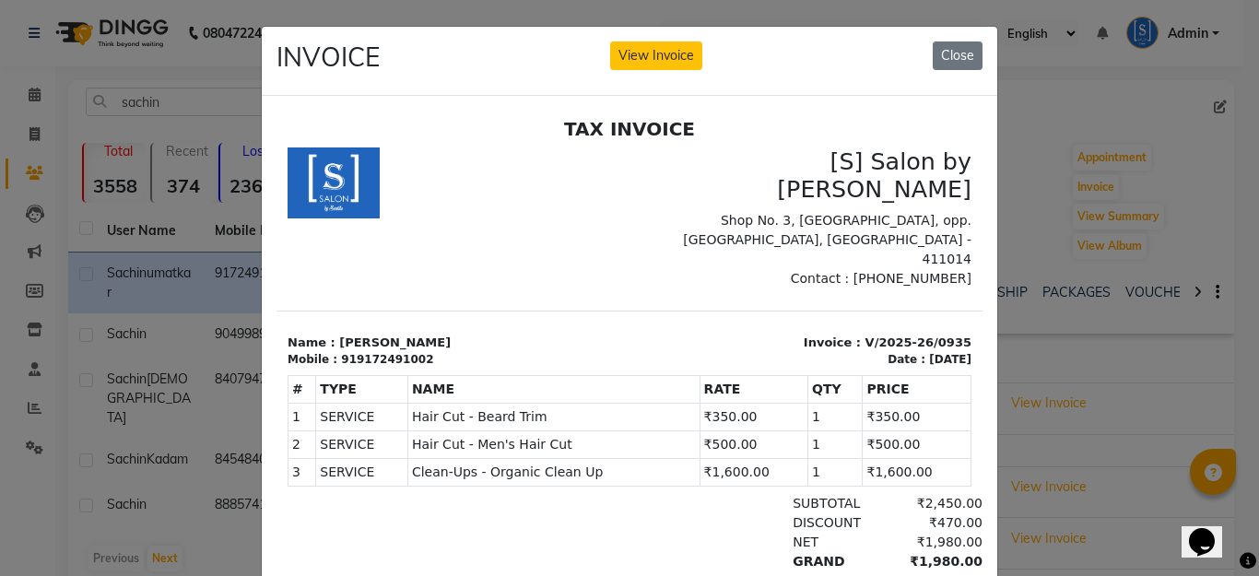
click at [670, 210] on p "Shop No. 3, [GEOGRAPHIC_DATA], opp. [GEOGRAPHIC_DATA], [GEOGRAPHIC_DATA] - 4110…" at bounding box center [806, 239] width 331 height 58
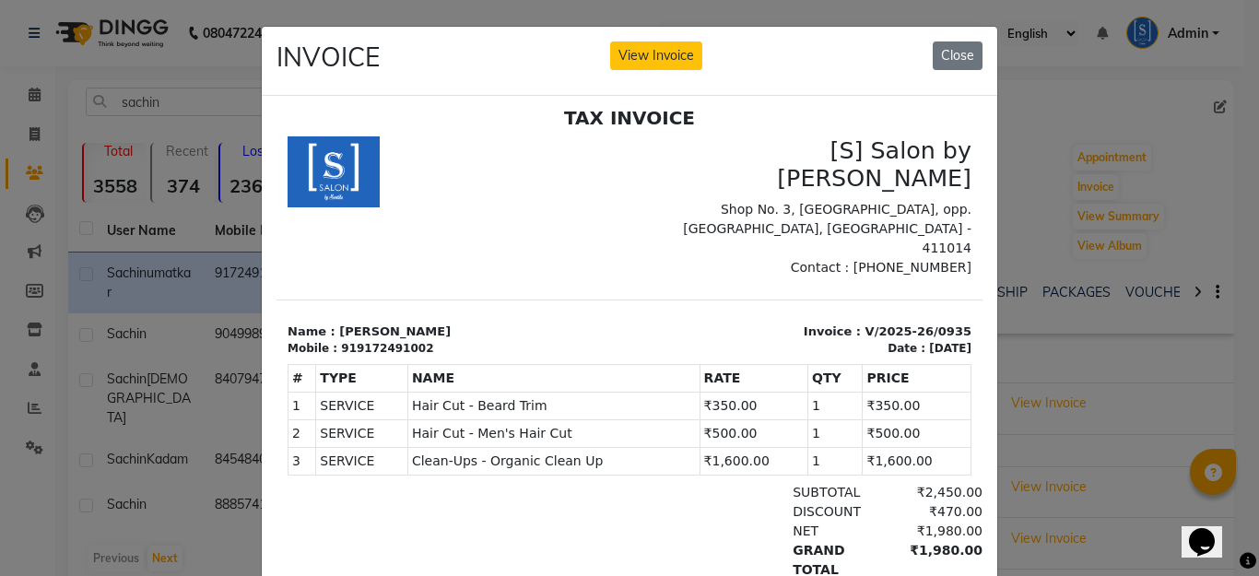
scroll to position [15, 0]
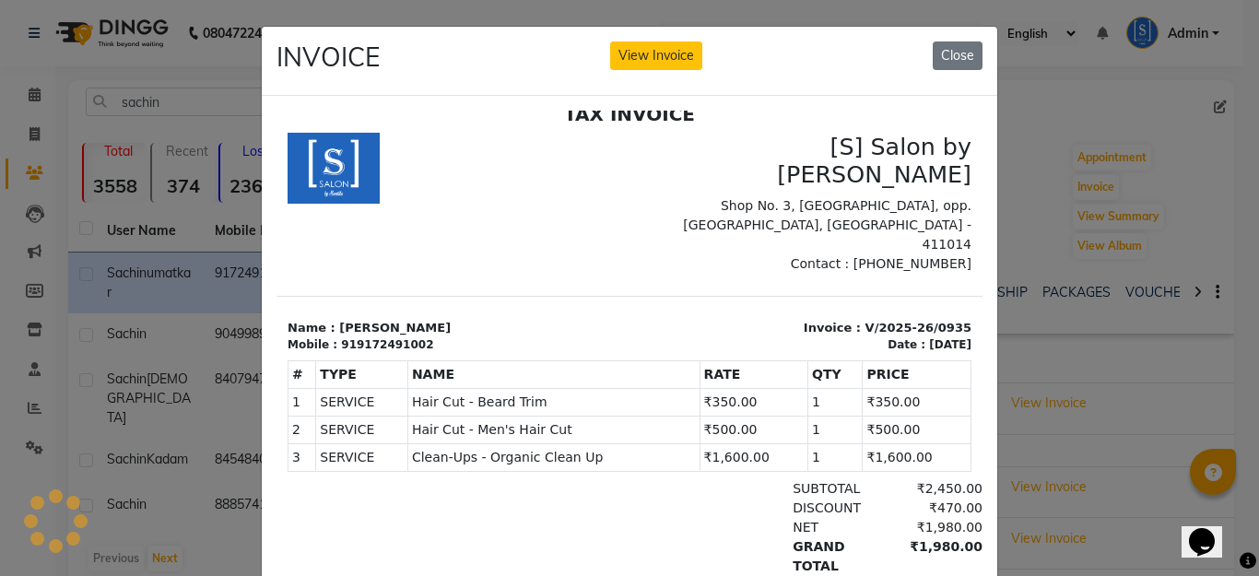
drag, startPoint x: 972, startPoint y: 52, endPoint x: 984, endPoint y: 103, distance: 53.2
click at [970, 53] on button "Close" at bounding box center [958, 55] width 50 height 29
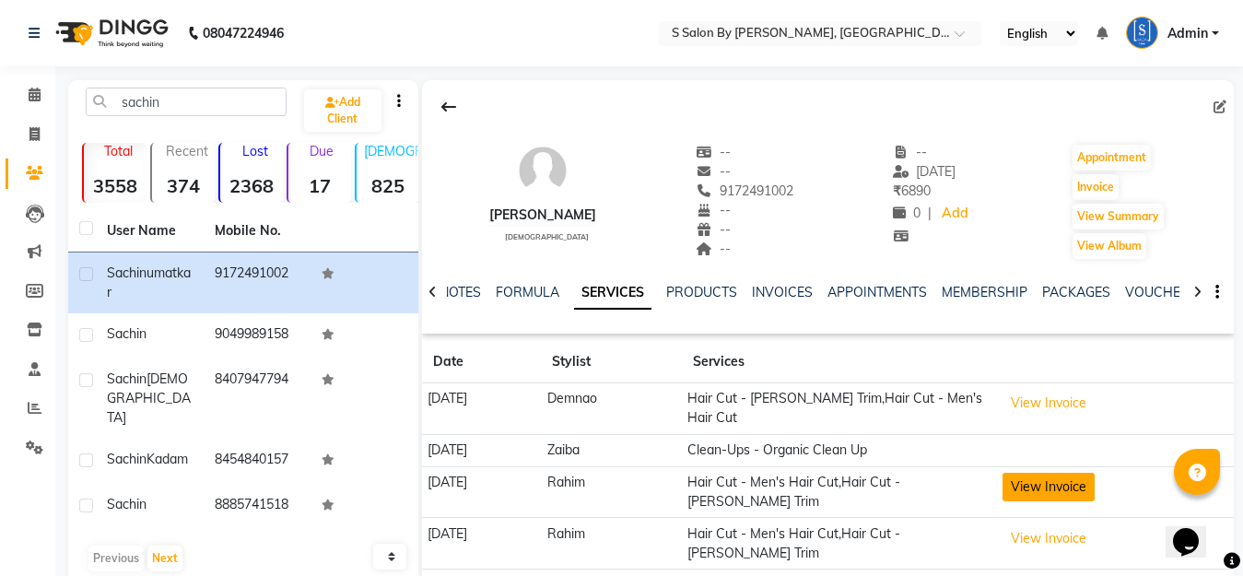
click at [1036, 492] on button "View Invoice" at bounding box center [1049, 487] width 92 height 29
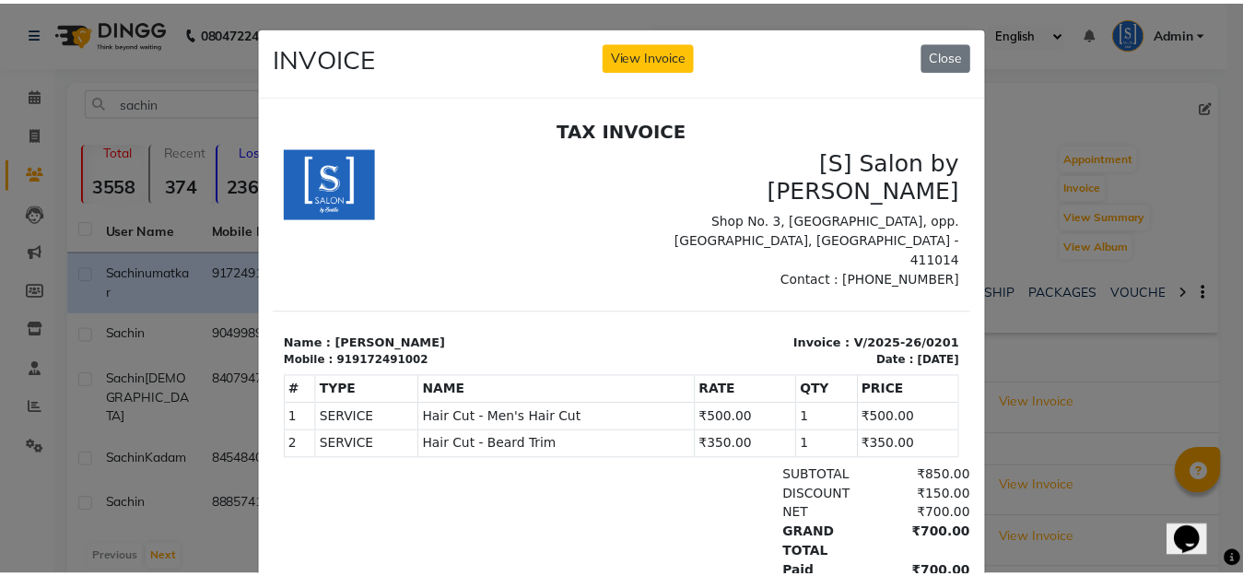
scroll to position [0, 0]
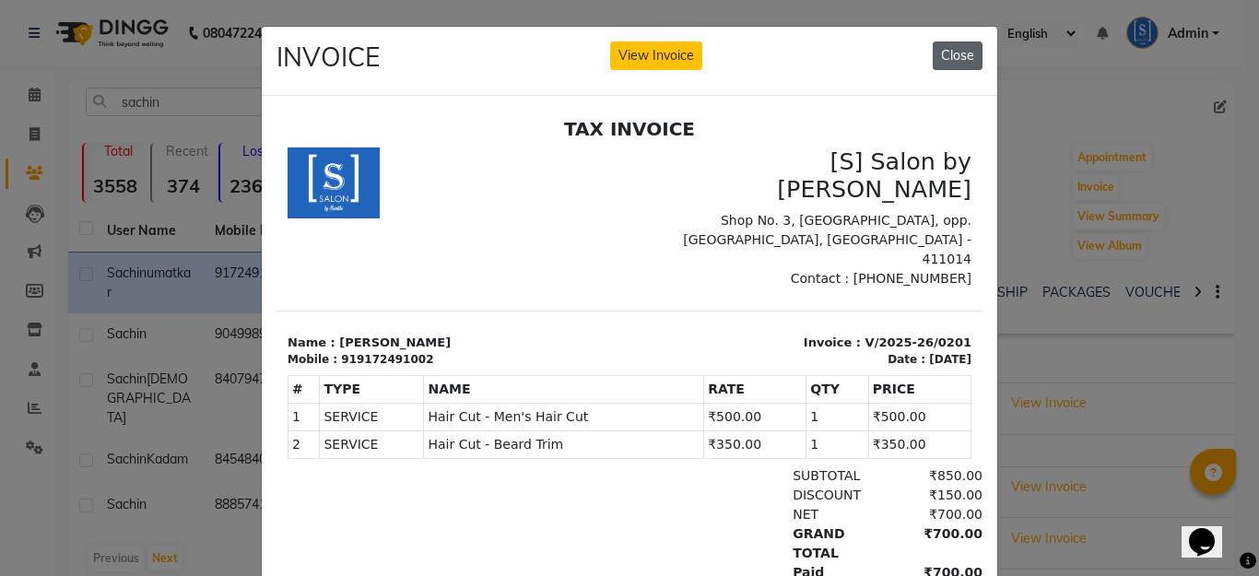
click at [959, 54] on button "Close" at bounding box center [958, 55] width 50 height 29
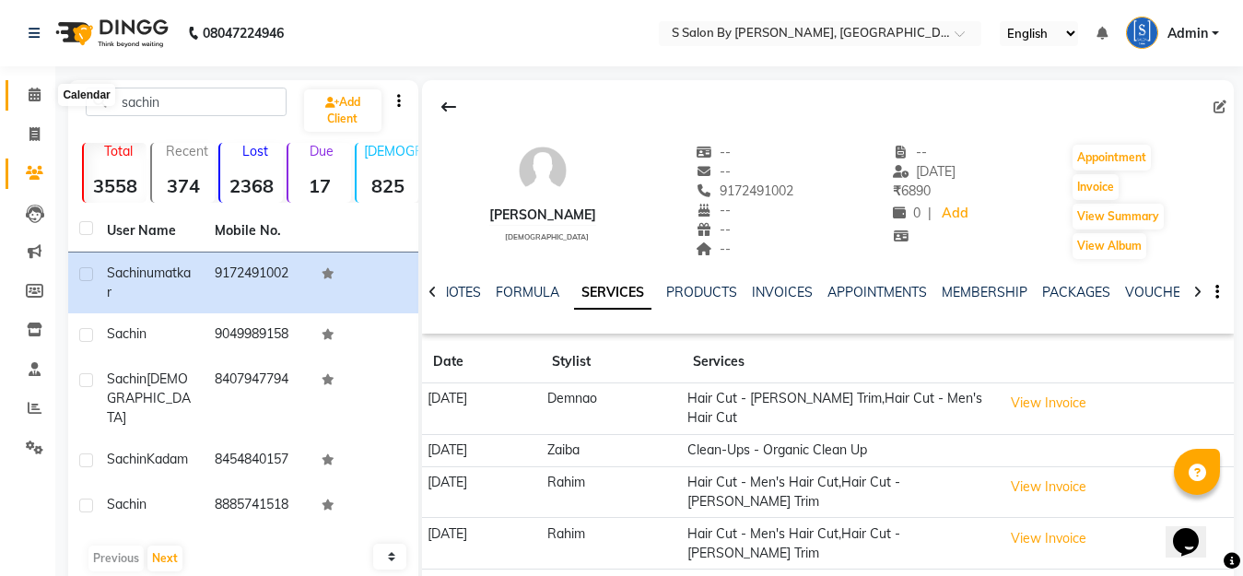
click at [31, 98] on icon at bounding box center [35, 95] width 12 height 14
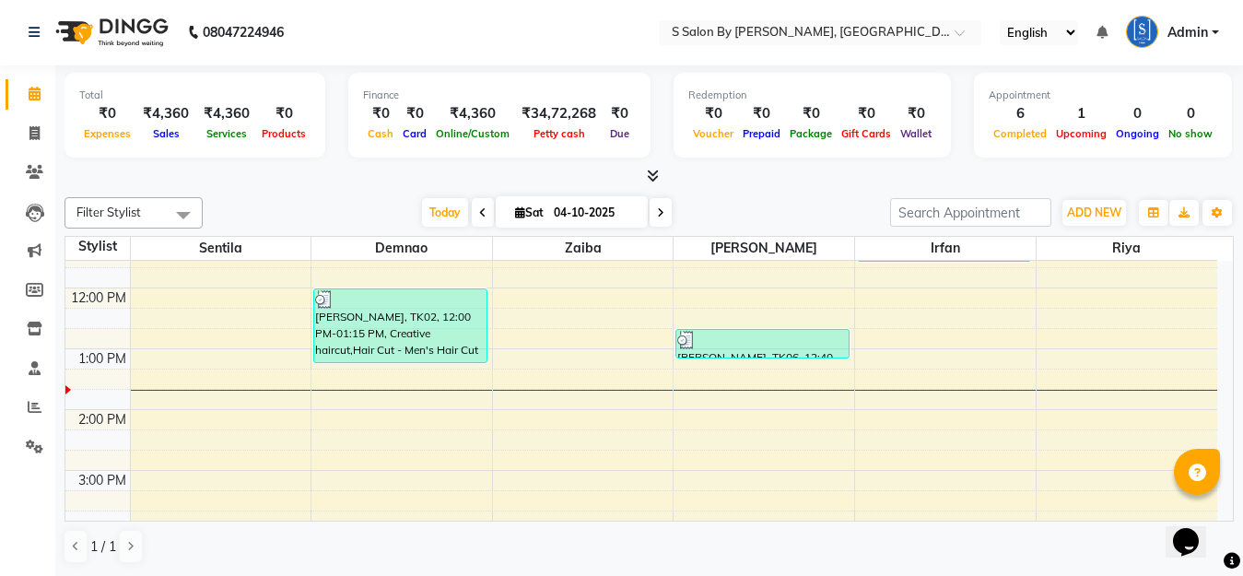
scroll to position [461, 0]
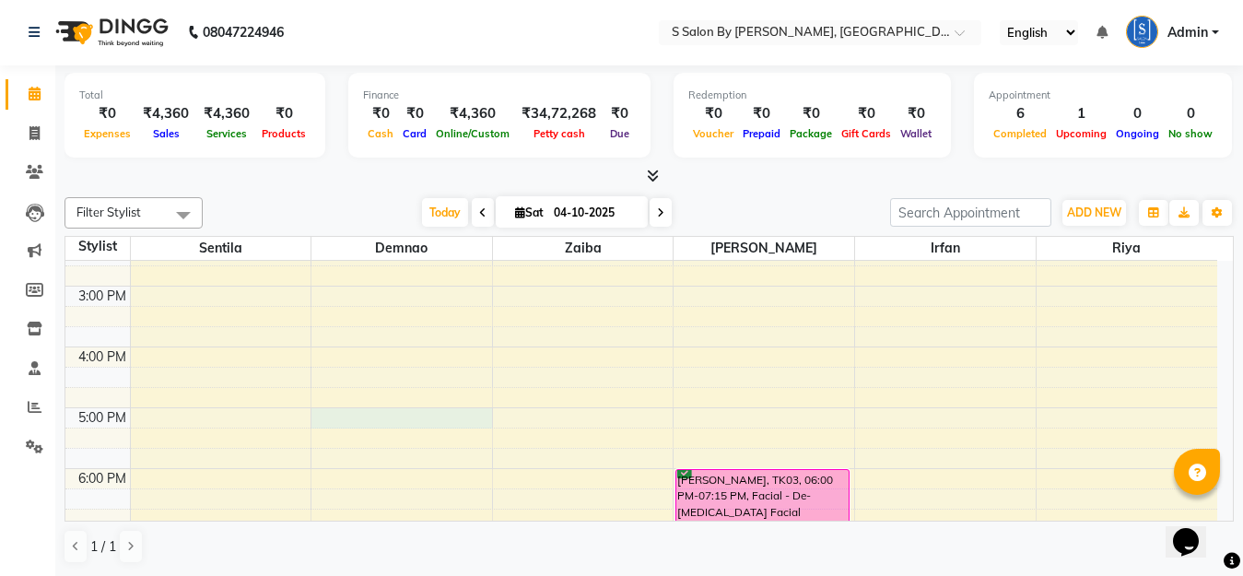
click at [331, 418] on div "7:00 AM 8:00 AM 9:00 AM 10:00 AM 11:00 AM 12:00 PM 1:00 PM 2:00 PM 3:00 PM 4:00…" at bounding box center [641, 286] width 1152 height 972
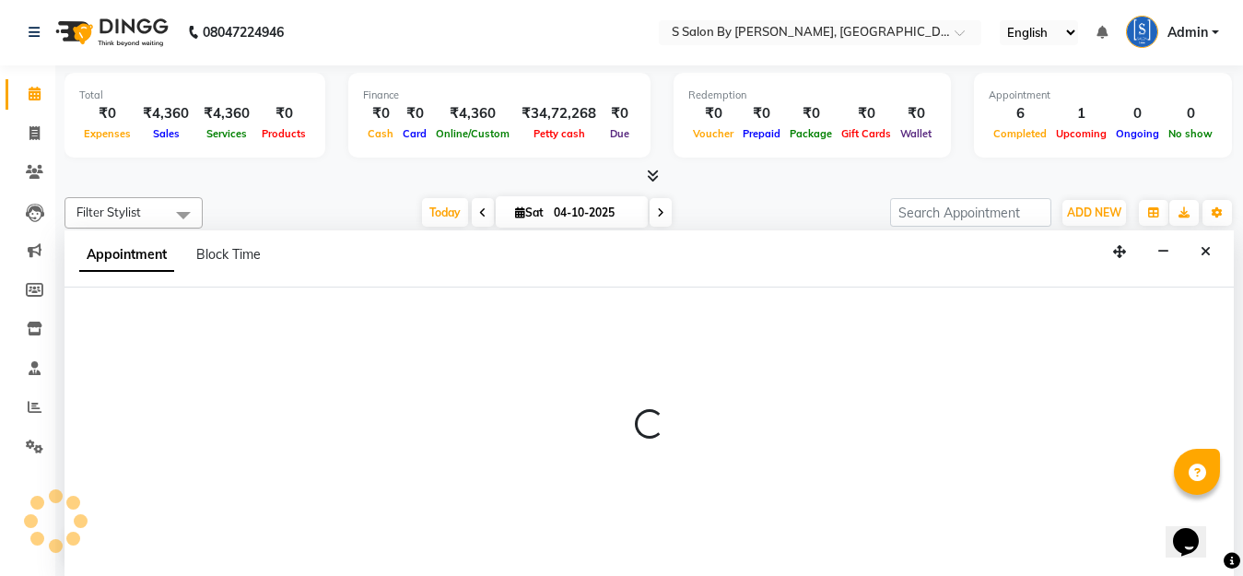
select select "4280"
select select "1020"
select select "tentative"
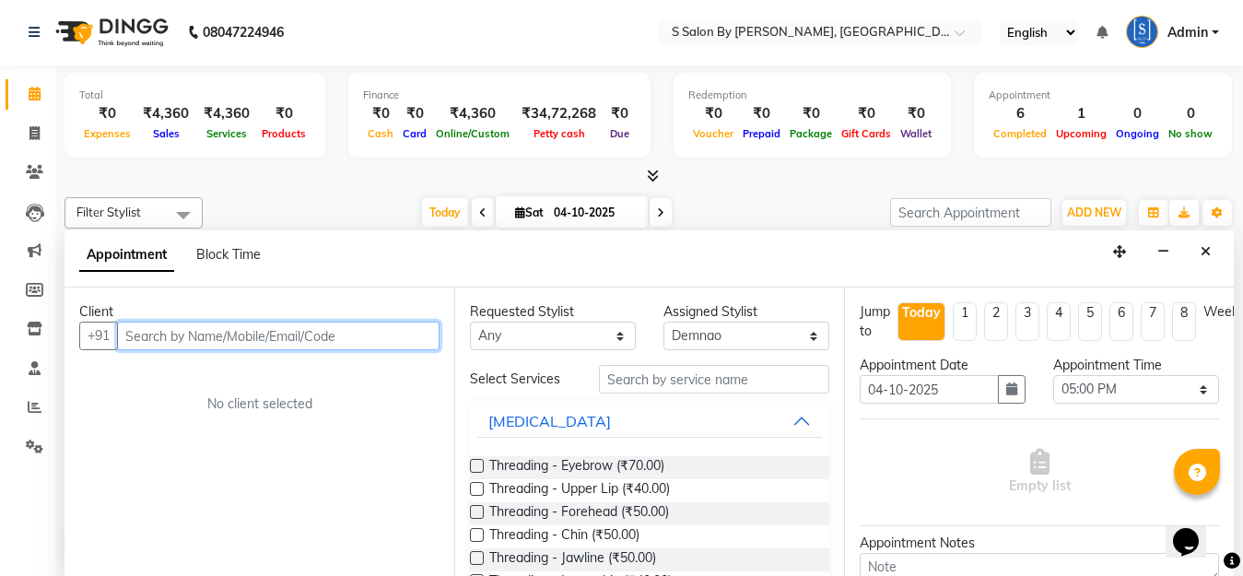
click at [209, 330] on input "text" at bounding box center [278, 336] width 323 height 29
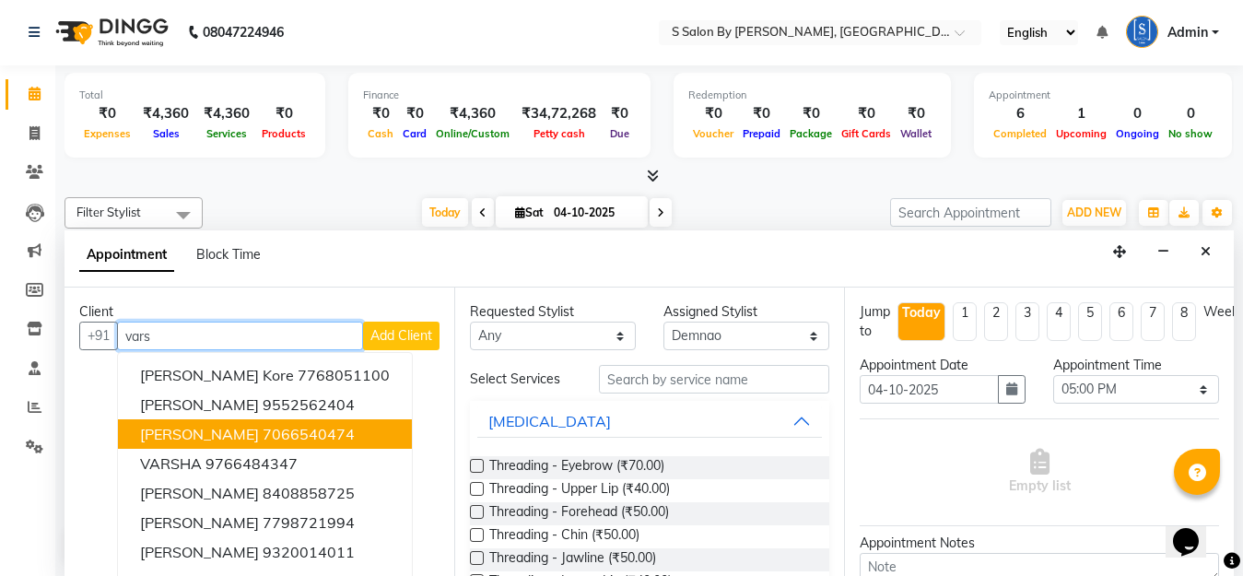
click at [279, 437] on ngb-highlight "7066540474" at bounding box center [309, 434] width 92 height 18
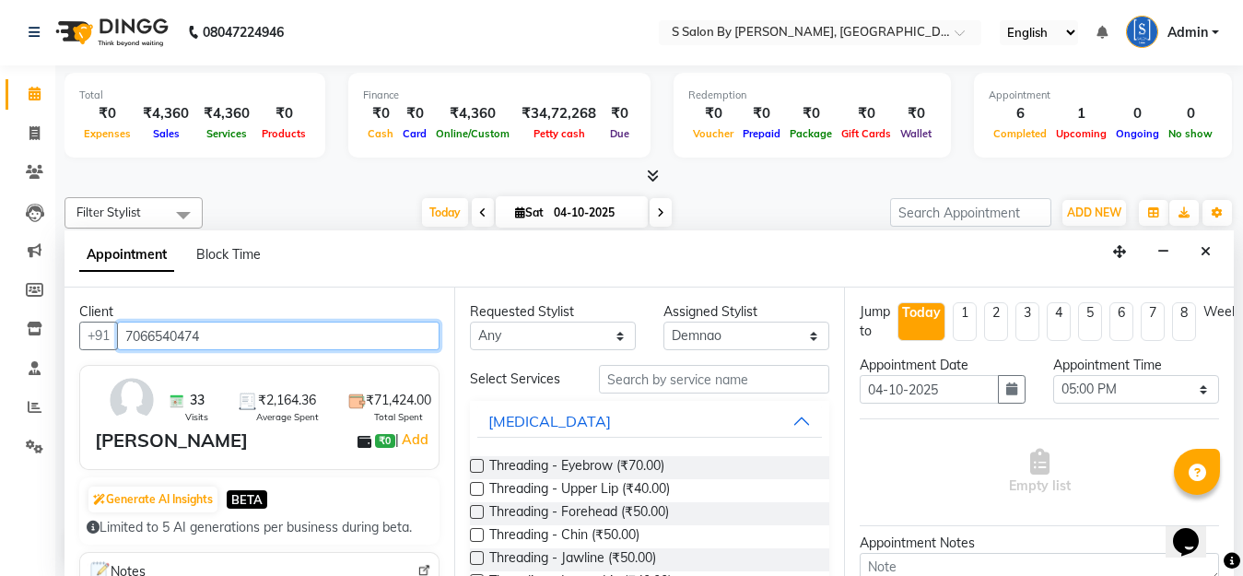
type input "7066540474"
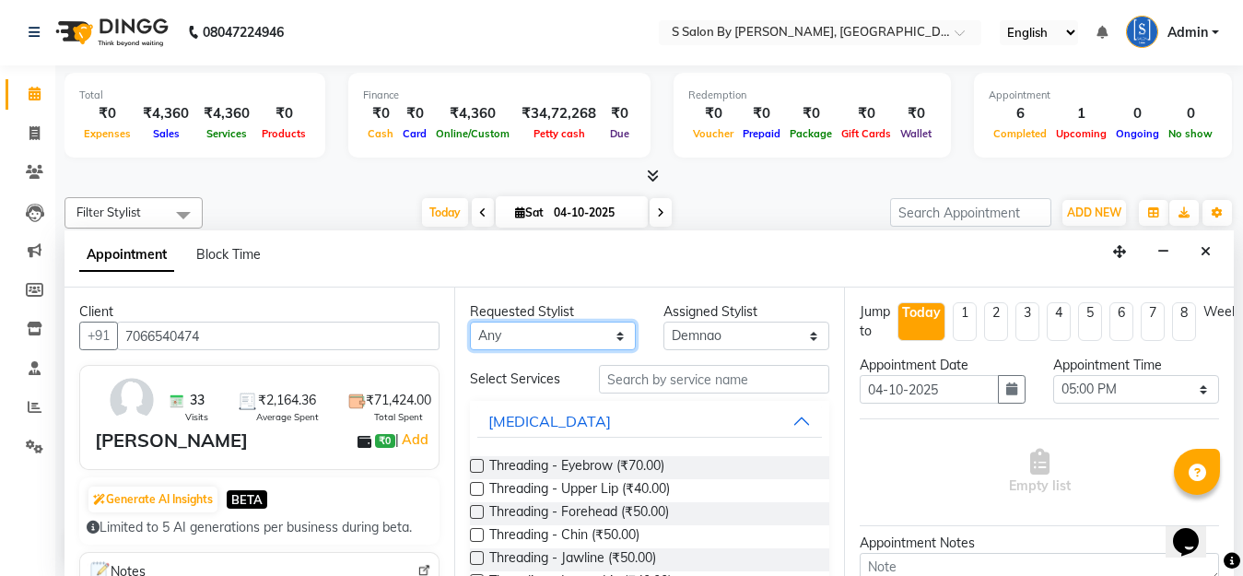
drag, startPoint x: 520, startPoint y: 336, endPoint x: 525, endPoint y: 348, distance: 13.2
click at [520, 337] on select "Any Demnao [PERSON_NAME] [PERSON_NAME] [PERSON_NAME]" at bounding box center [553, 336] width 166 height 29
select select "4280"
click at [470, 322] on select "Any Demnao [PERSON_NAME] [PERSON_NAME] [PERSON_NAME]" at bounding box center [553, 336] width 166 height 29
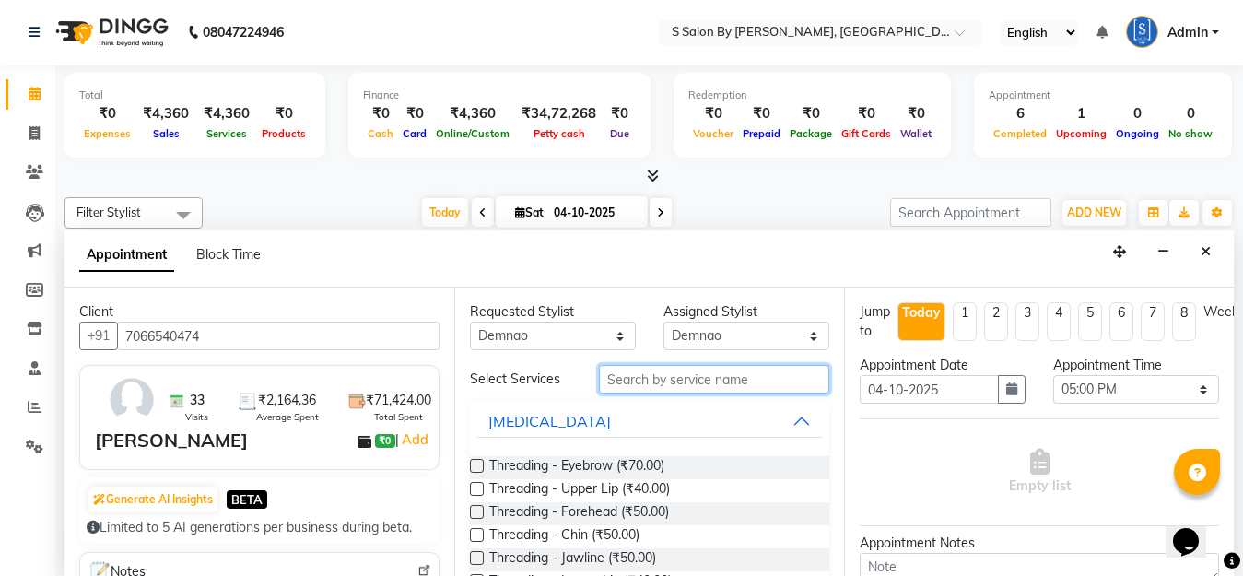
click at [650, 376] on input "text" at bounding box center [714, 379] width 230 height 29
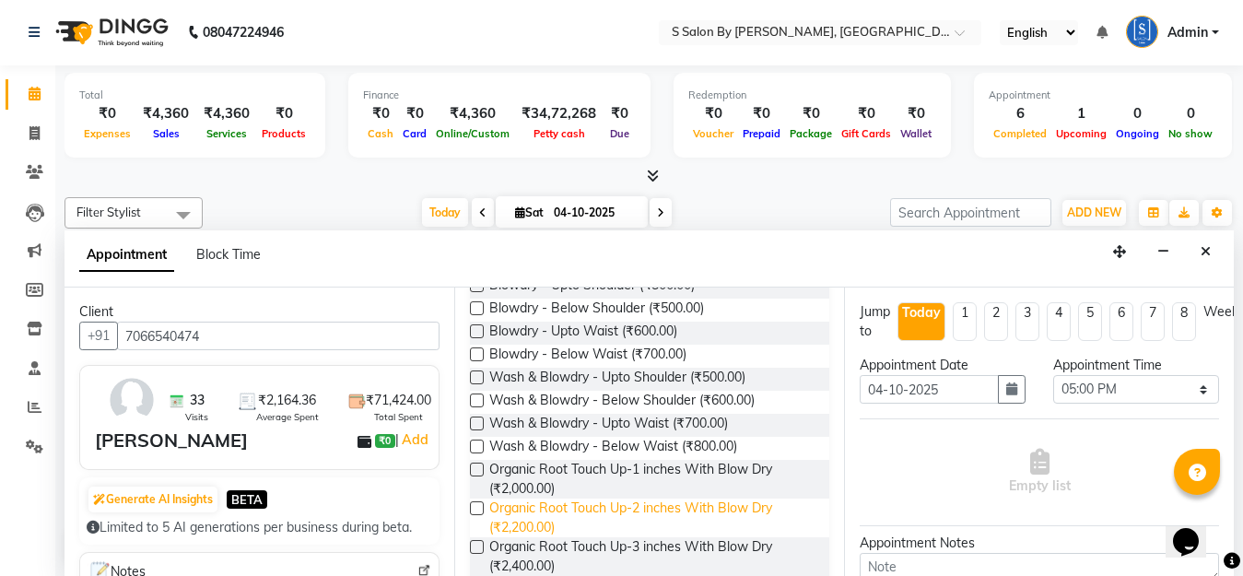
scroll to position [118, 0]
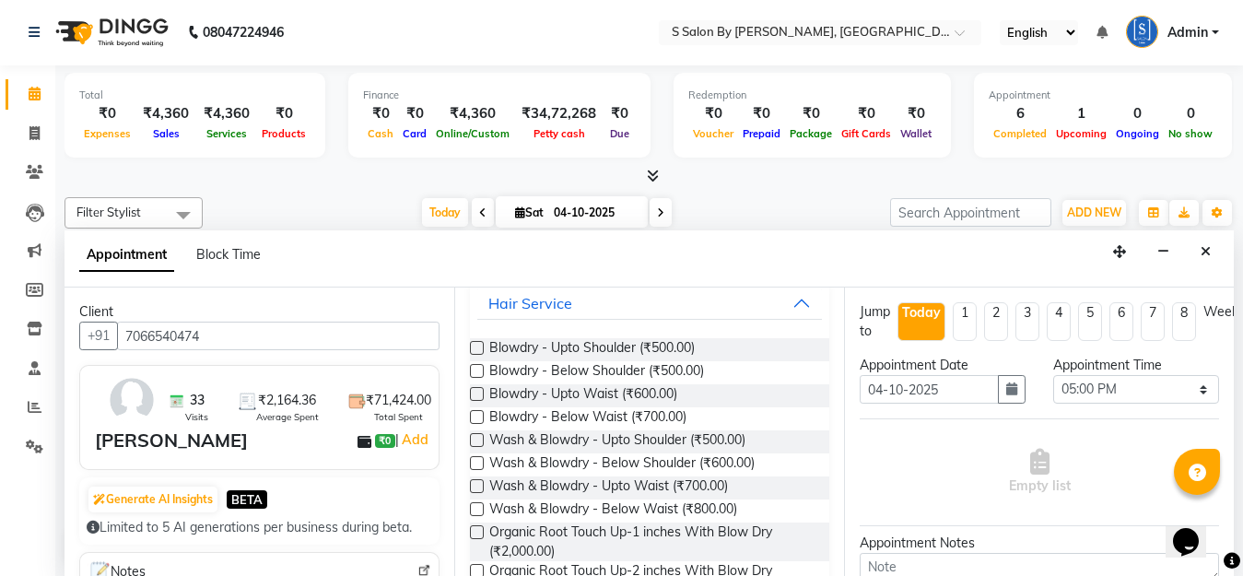
type input "blow d"
click at [473, 459] on label at bounding box center [477, 463] width 14 height 14
click at [473, 459] on input "checkbox" at bounding box center [476, 465] width 12 height 12
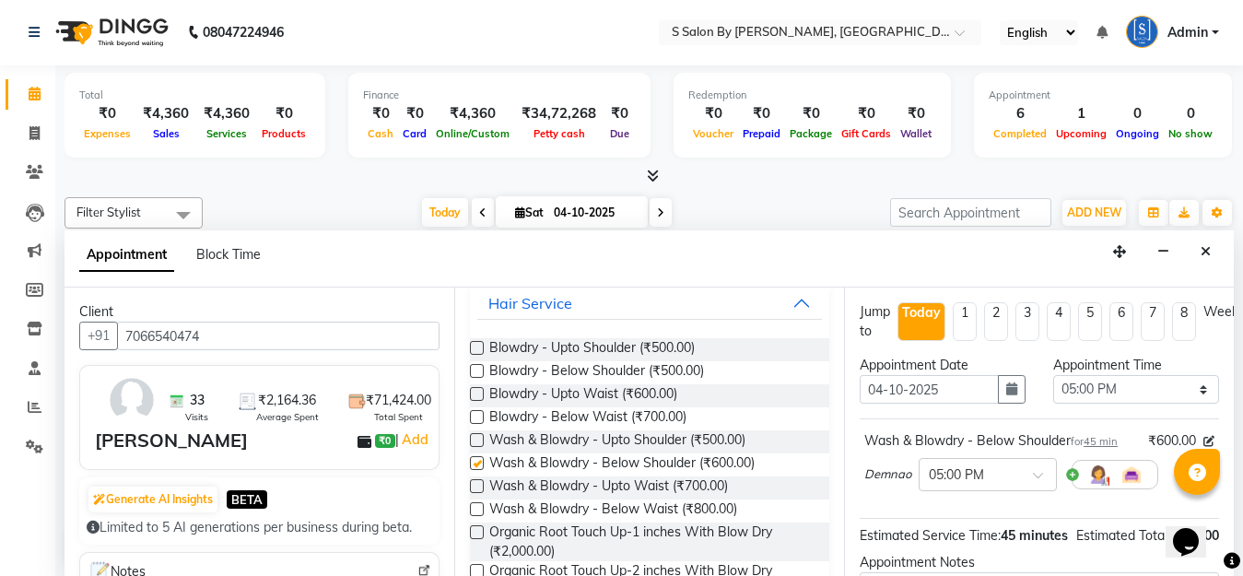
checkbox input "false"
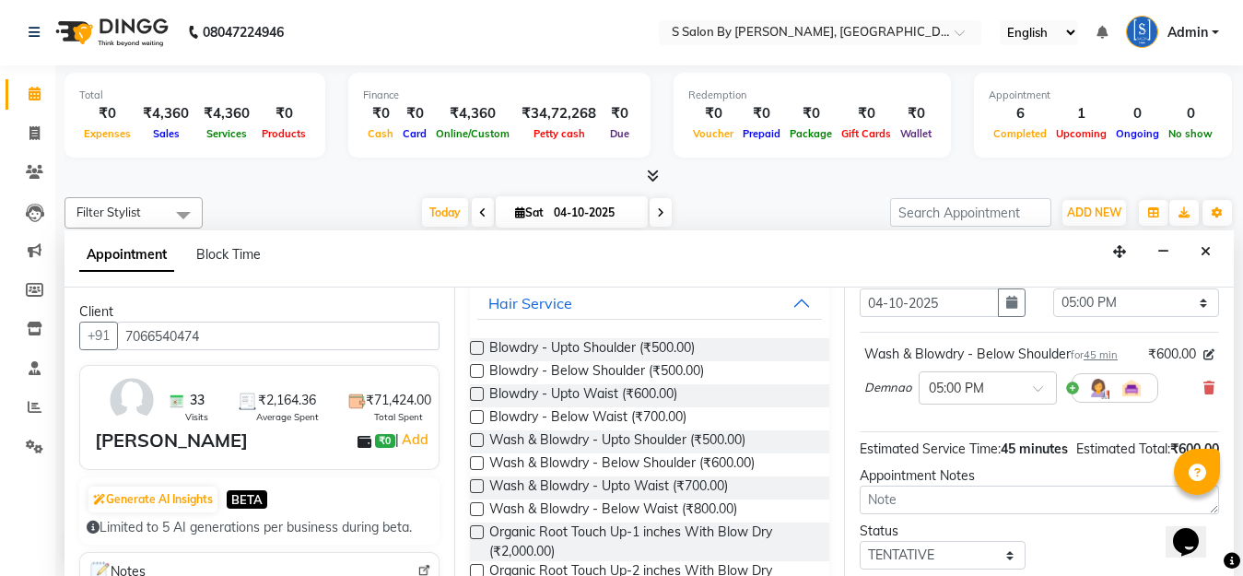
scroll to position [139, 0]
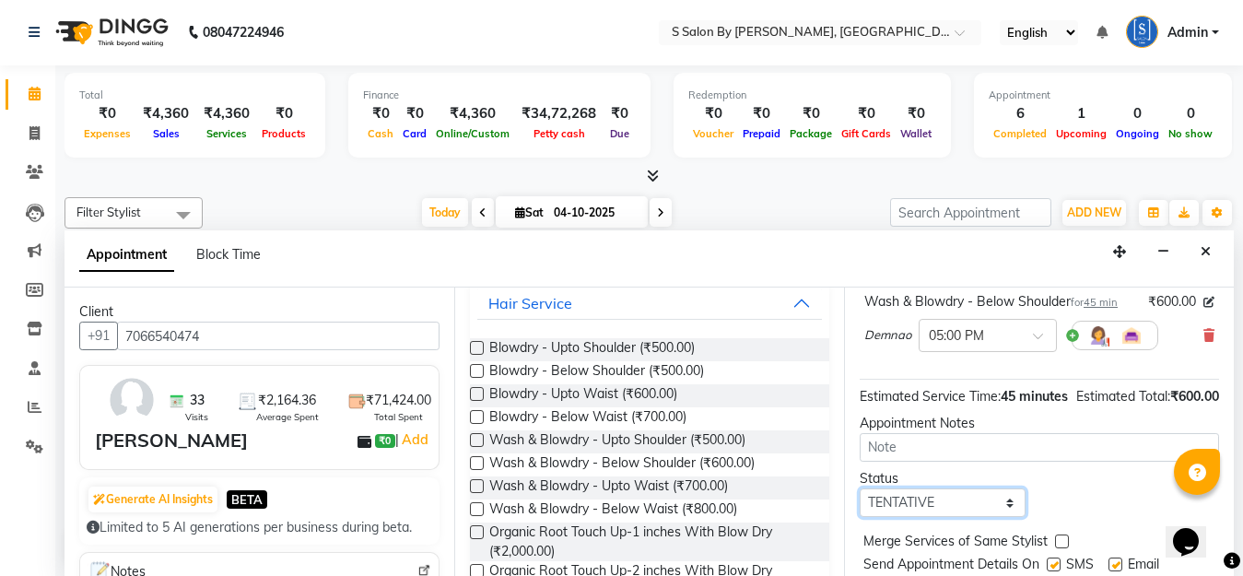
click at [982, 515] on select "Select TENTATIVE CONFIRM CHECK-IN UPCOMING" at bounding box center [943, 503] width 166 height 29
select select "confirm booking"
click at [860, 508] on select "Select TENTATIVE CONFIRM CHECK-IN UPCOMING" at bounding box center [943, 503] width 166 height 29
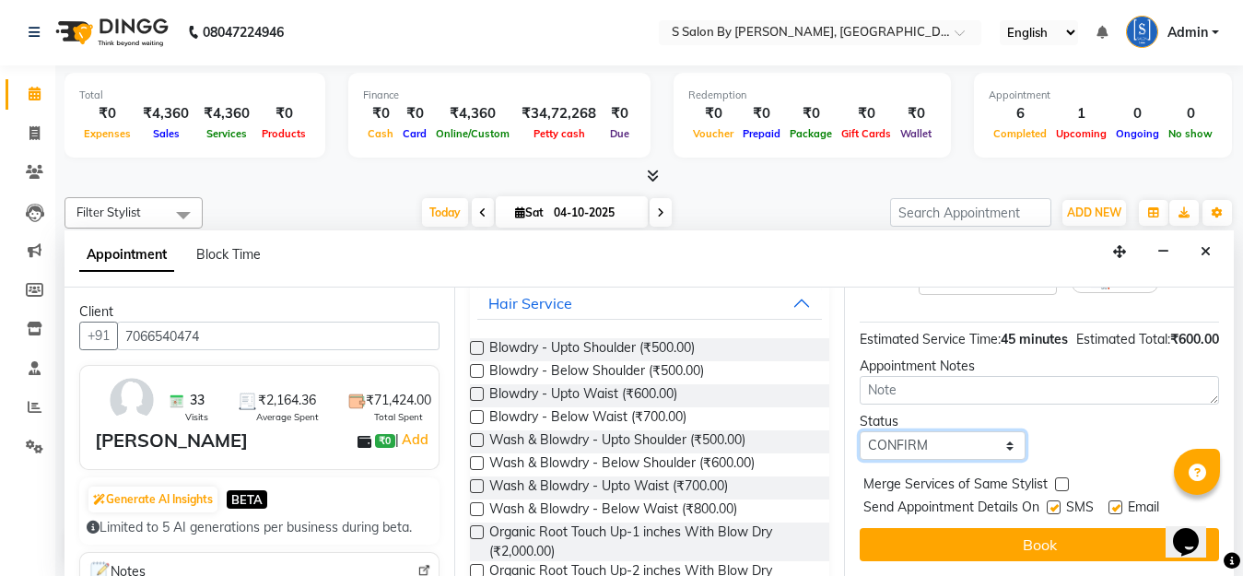
scroll to position [231, 0]
click at [1013, 528] on button "Book" at bounding box center [1039, 544] width 359 height 33
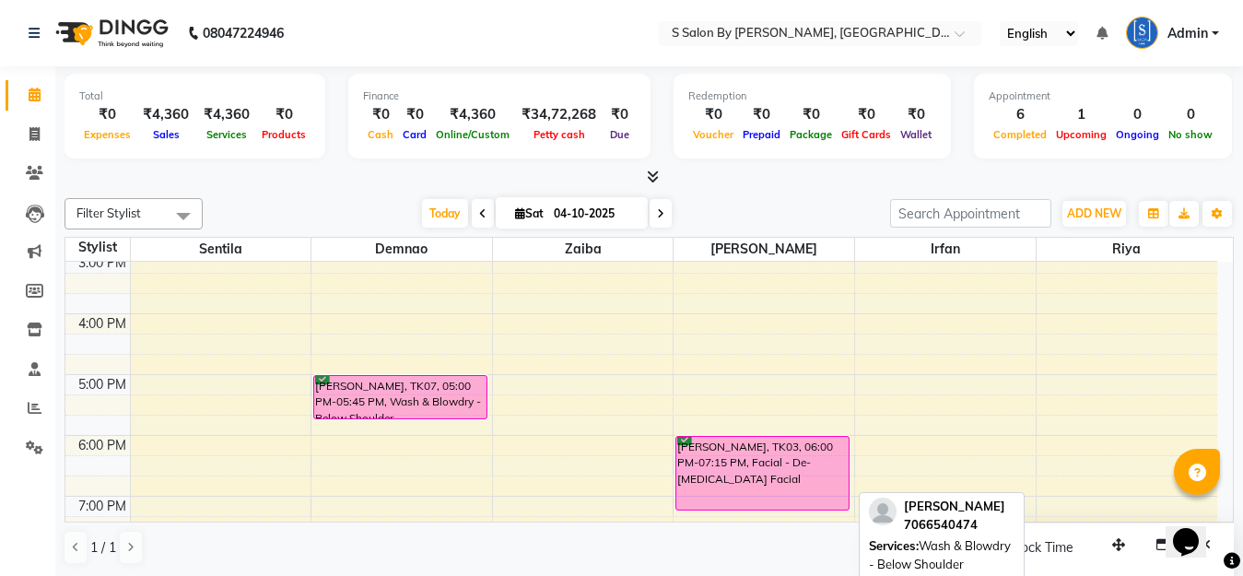
scroll to position [528, 0]
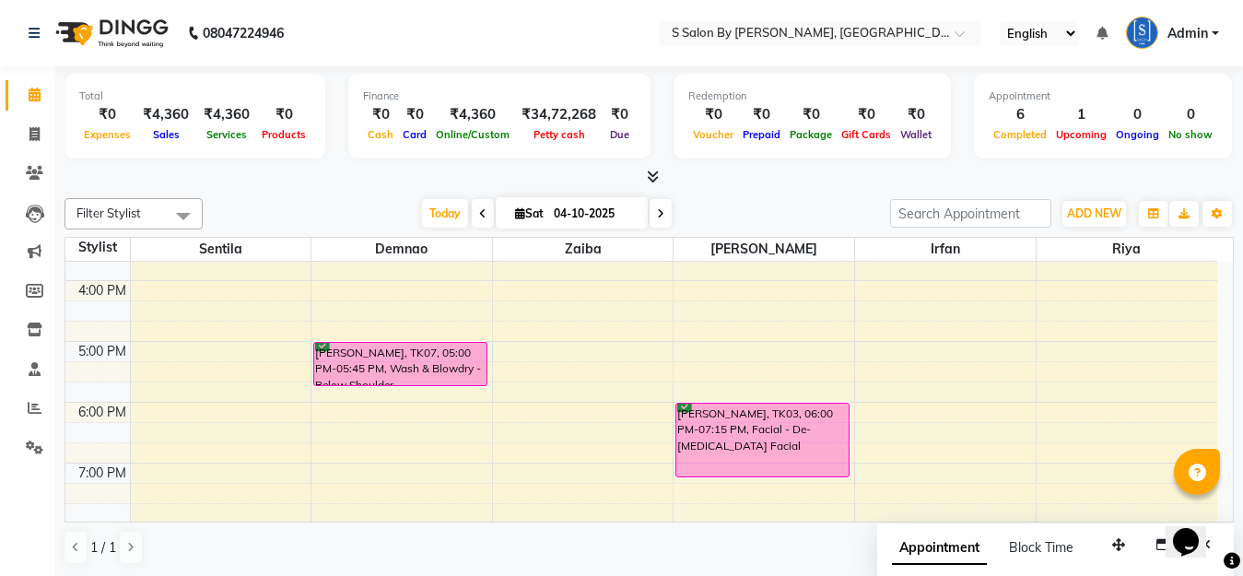
click at [370, 411] on div "7:00 AM 8:00 AM 9:00 AM 10:00 AM 11:00 AM 12:00 PM 1:00 PM 2:00 PM 3:00 PM 4:00…" at bounding box center [641, 220] width 1152 height 972
select select "4280"
select select "tentative"
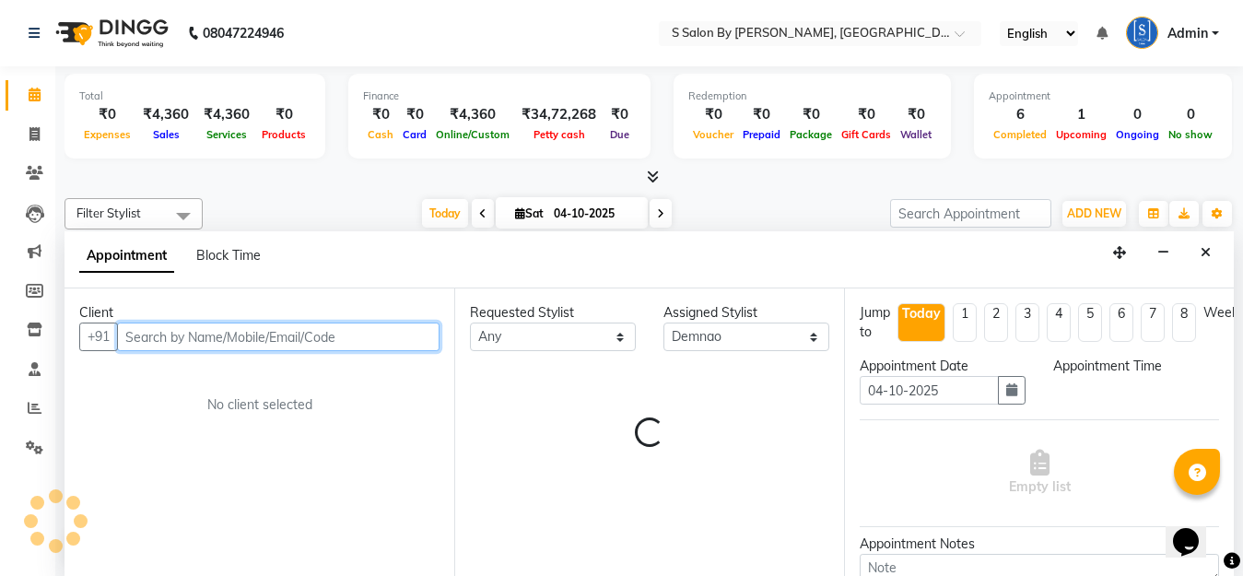
select select "1080"
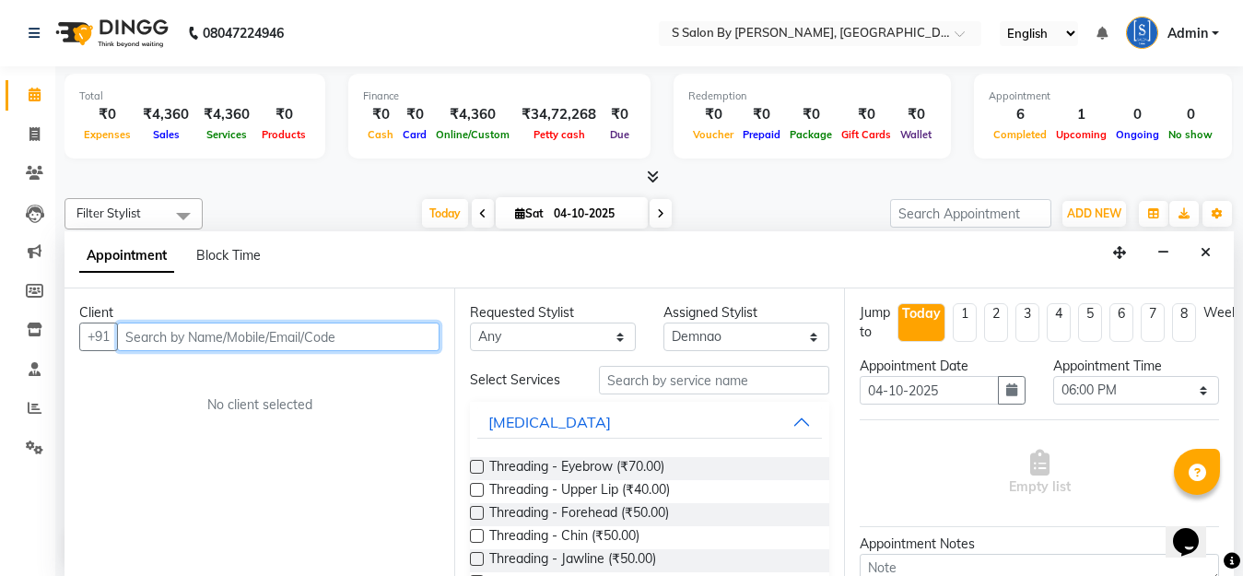
click at [253, 329] on input "text" at bounding box center [278, 337] width 323 height 29
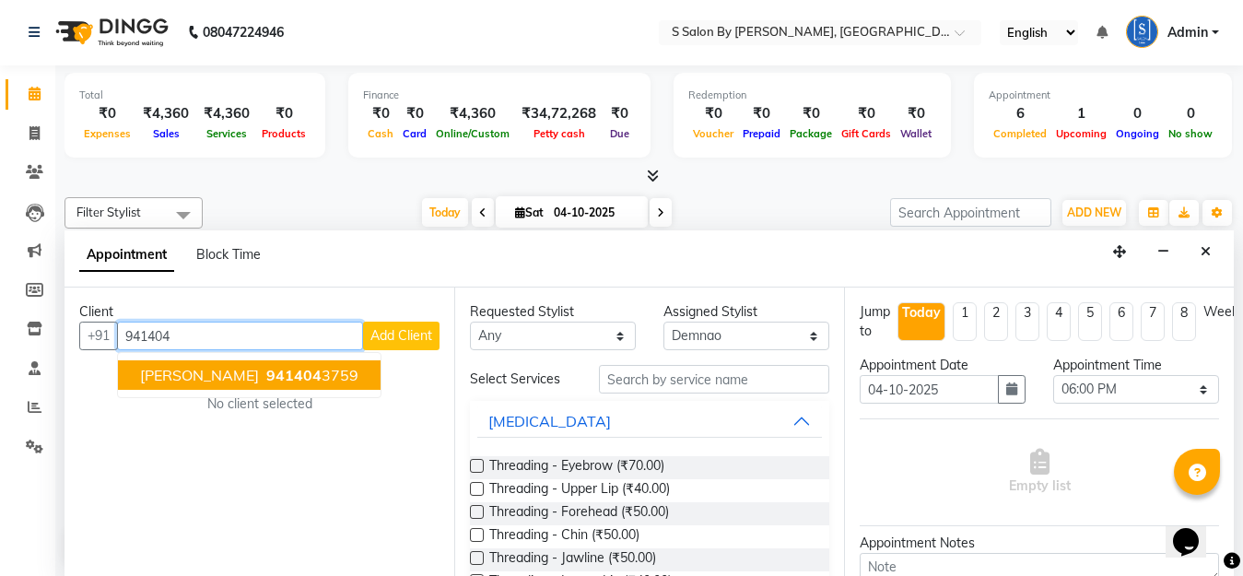
click at [281, 373] on span "941404" at bounding box center [293, 375] width 55 height 18
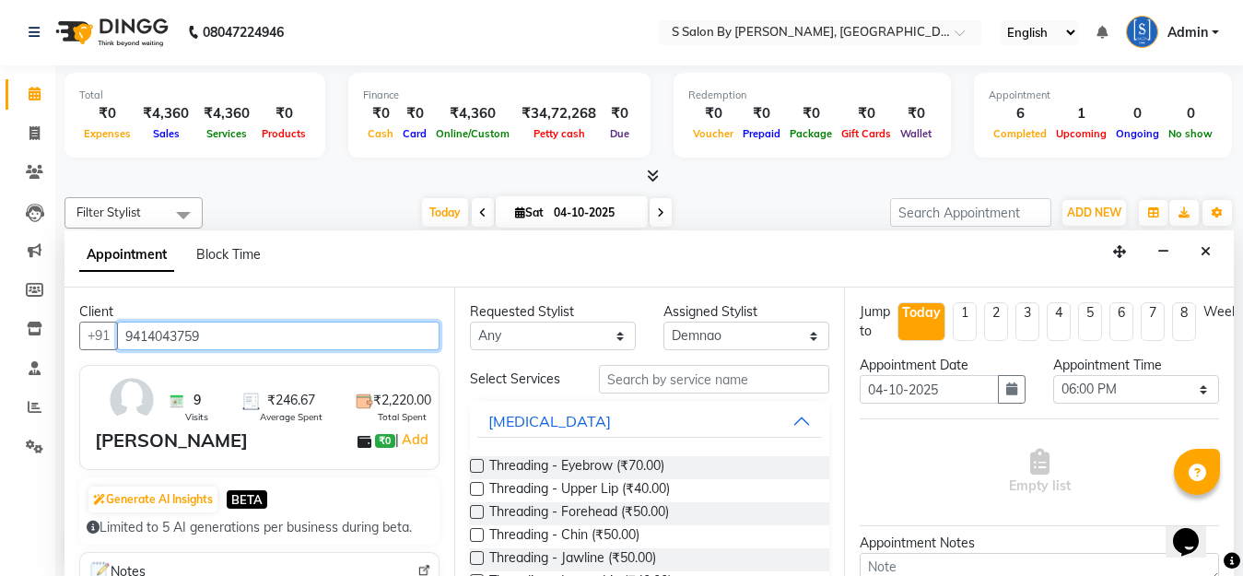
type input "9414043759"
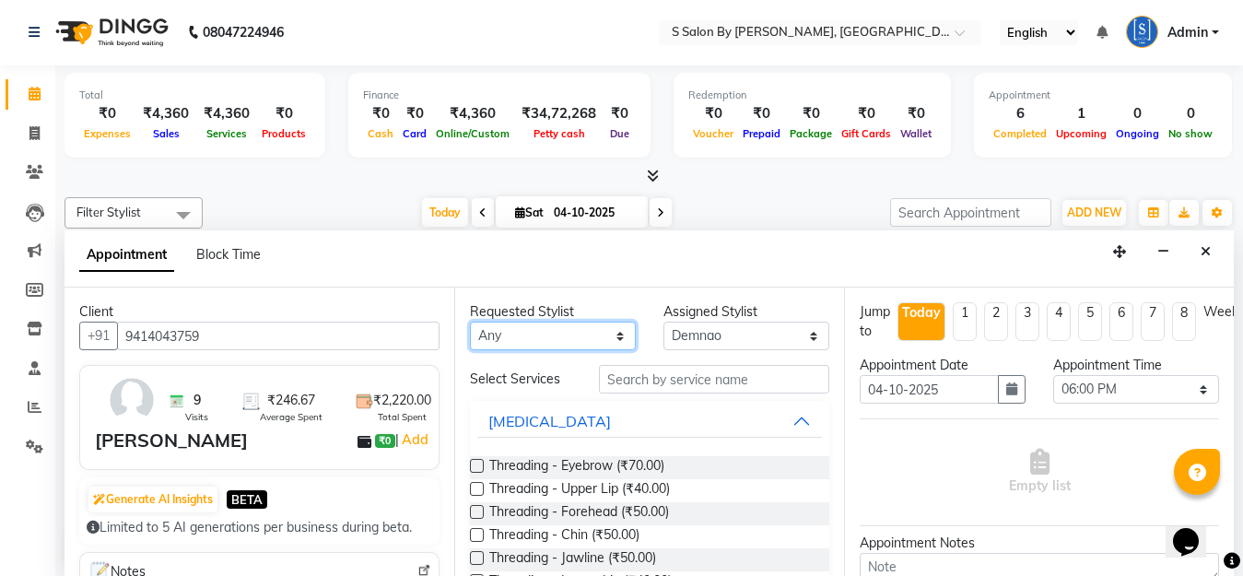
click at [568, 342] on select "Any Demnao [PERSON_NAME] [PERSON_NAME] [PERSON_NAME]" at bounding box center [553, 336] width 166 height 29
select select "4280"
click at [470, 322] on select "Any Demnao [PERSON_NAME] [PERSON_NAME] [PERSON_NAME]" at bounding box center [553, 336] width 166 height 29
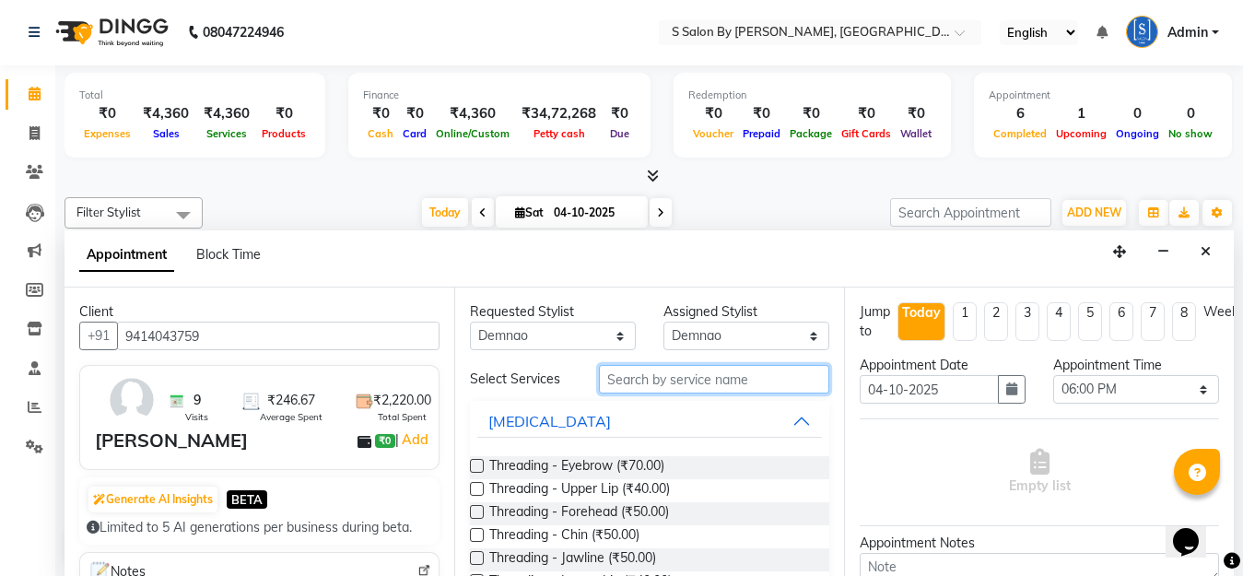
click at [641, 374] on input "text" at bounding box center [714, 379] width 230 height 29
click at [687, 386] on input "text" at bounding box center [714, 379] width 230 height 29
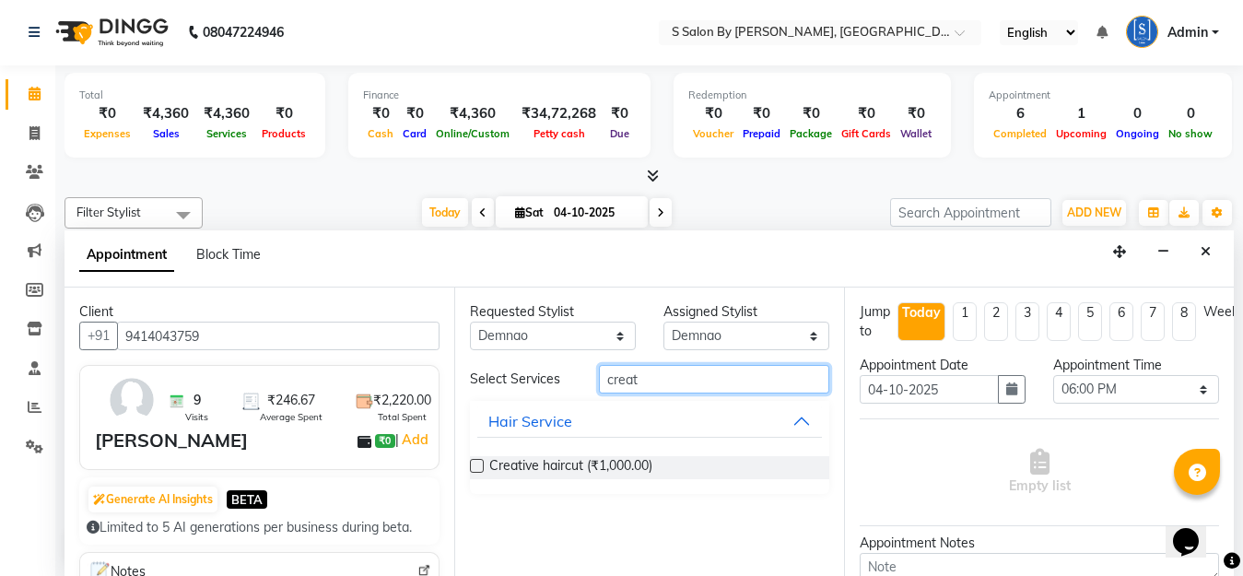
type input "creat"
click at [477, 464] on label at bounding box center [477, 466] width 14 height 14
click at [477, 464] on input "checkbox" at bounding box center [476, 468] width 12 height 12
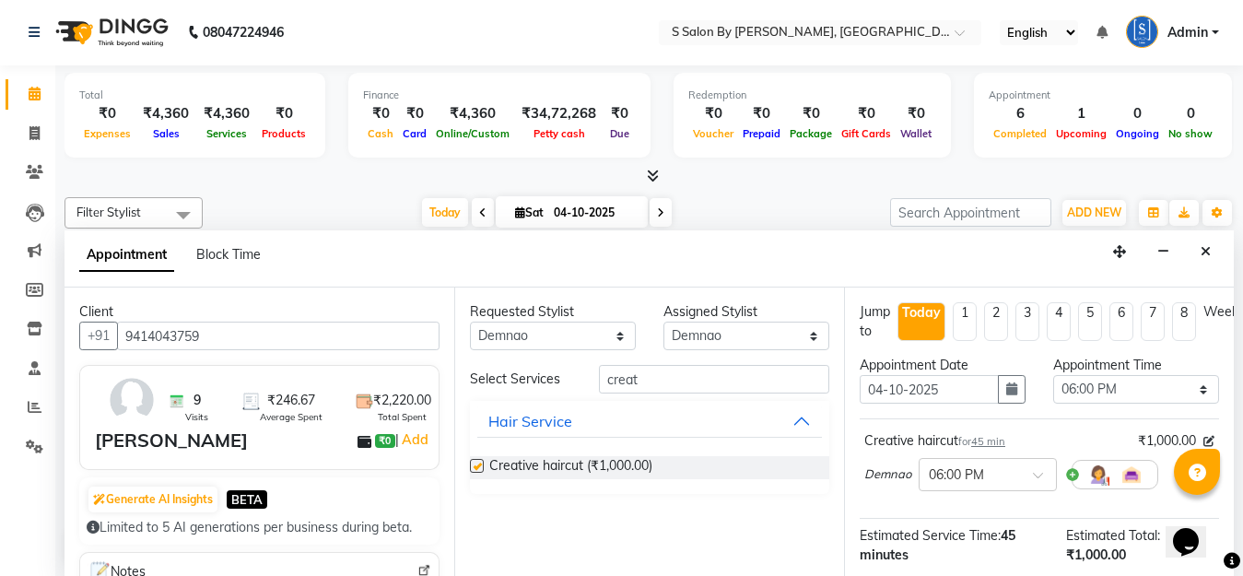
checkbox input "false"
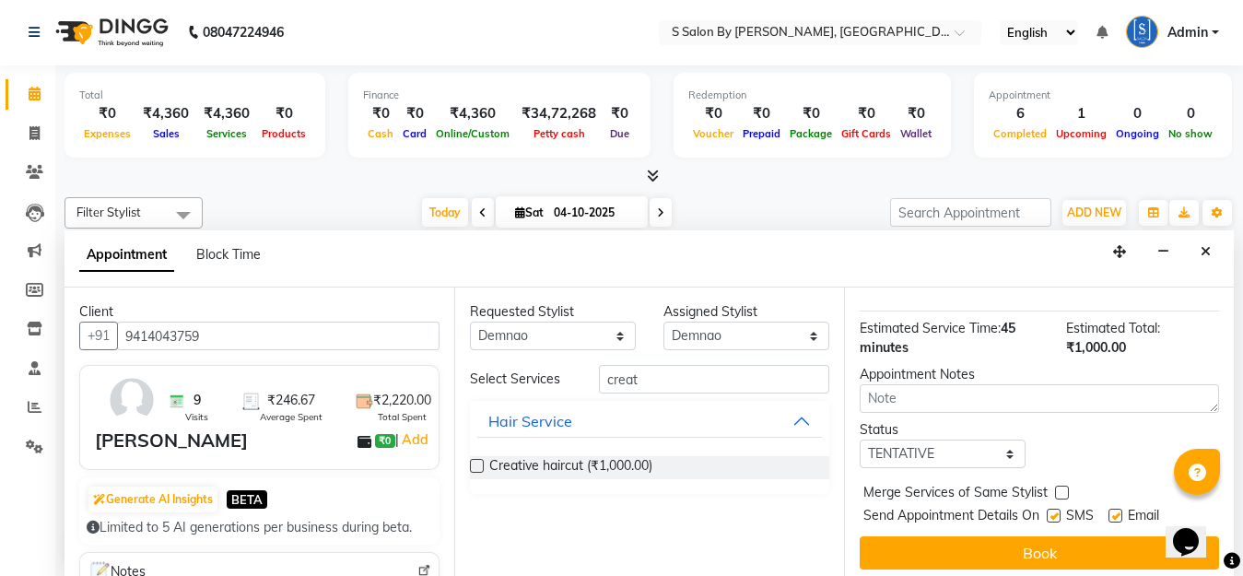
scroll to position [231, 0]
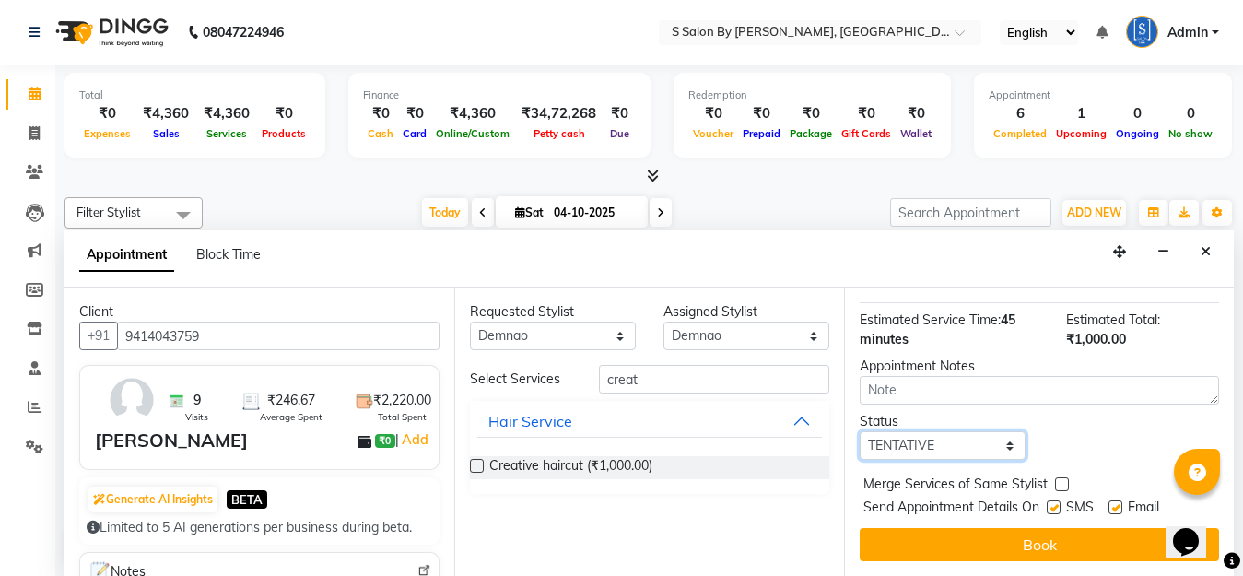
drag, startPoint x: 947, startPoint y: 421, endPoint x: 959, endPoint y: 434, distance: 17.6
click at [947, 431] on select "Select TENTATIVE CONFIRM CHECK-IN UPCOMING" at bounding box center [943, 445] width 166 height 29
select select "confirm booking"
click at [860, 431] on select "Select TENTATIVE CONFIRM CHECK-IN UPCOMING" at bounding box center [943, 445] width 166 height 29
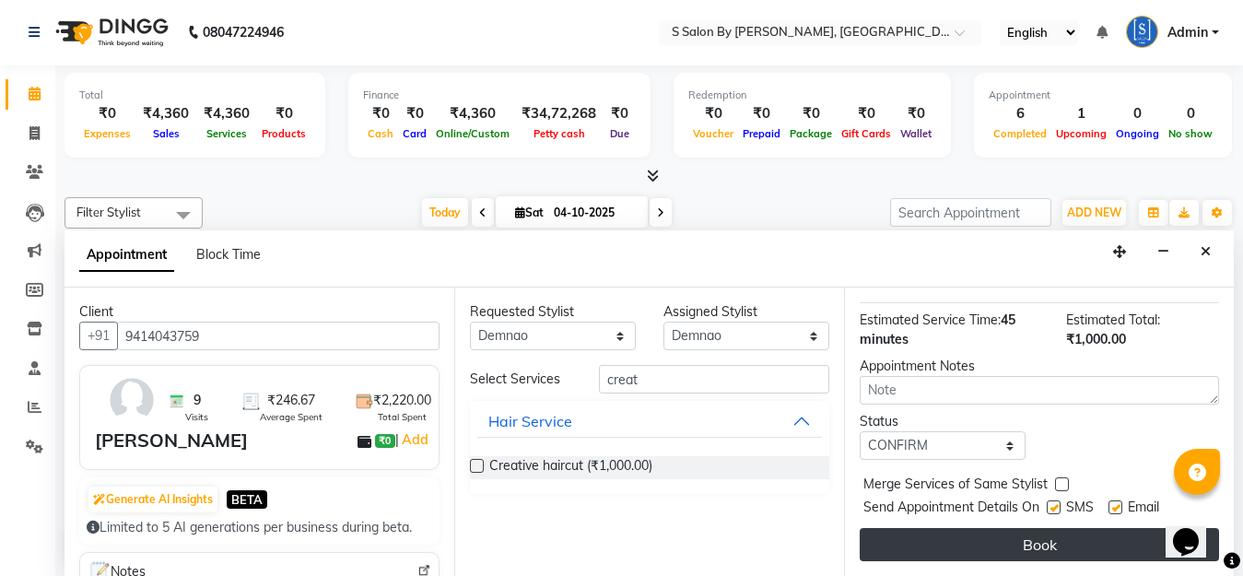
click at [1001, 528] on button "Book" at bounding box center [1039, 544] width 359 height 33
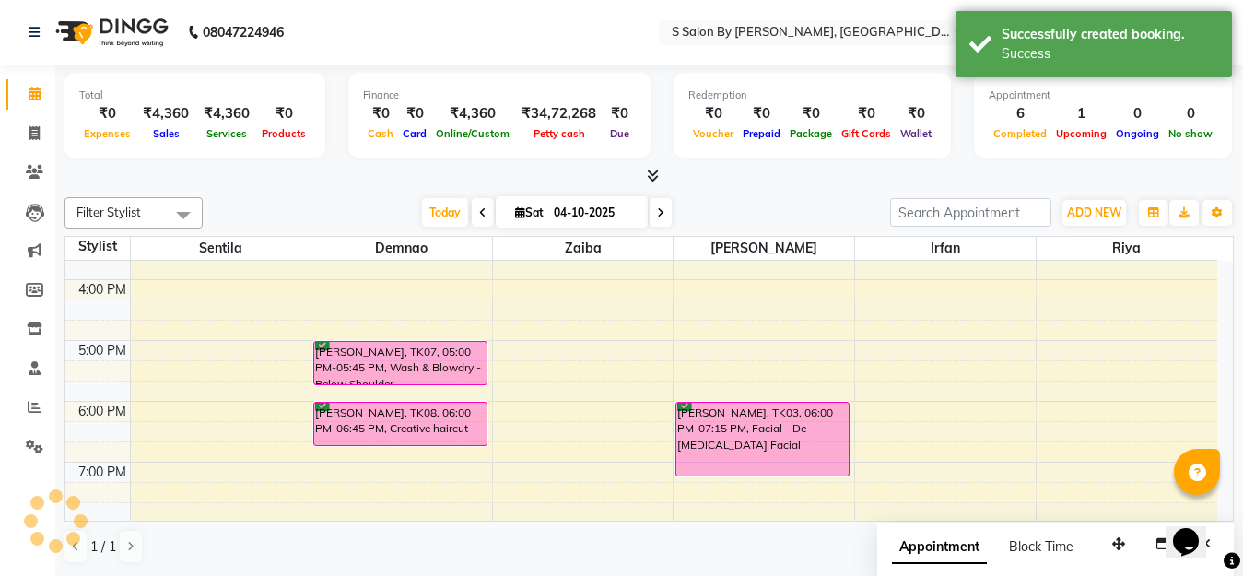
scroll to position [0, 0]
click at [657, 212] on icon at bounding box center [660, 213] width 7 height 11
type input "05-10-2025"
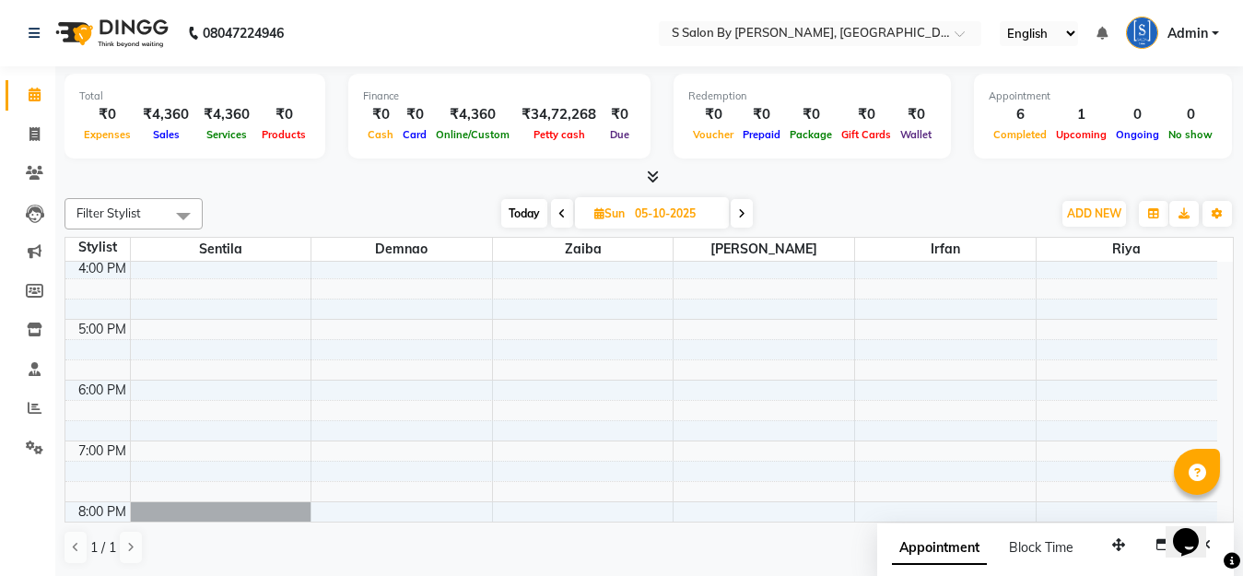
scroll to position [458, 0]
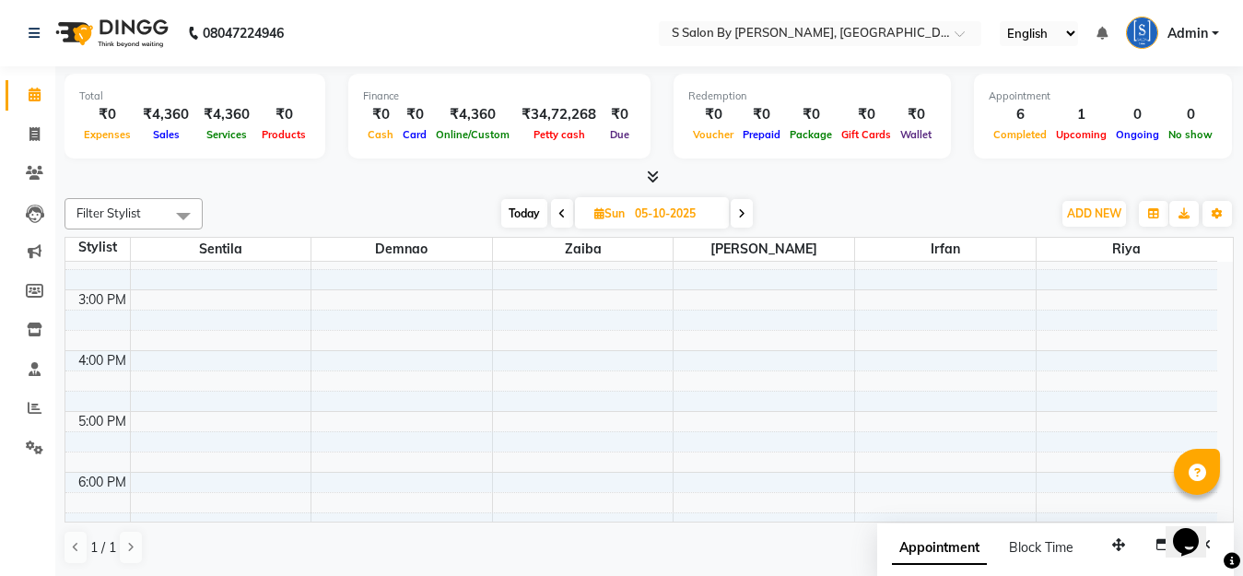
click at [372, 355] on div "7:00 AM 8:00 AM 9:00 AM 10:00 AM 11:00 AM 12:00 PM 1:00 PM 2:00 PM 3:00 PM 4:00…" at bounding box center [641, 290] width 1152 height 972
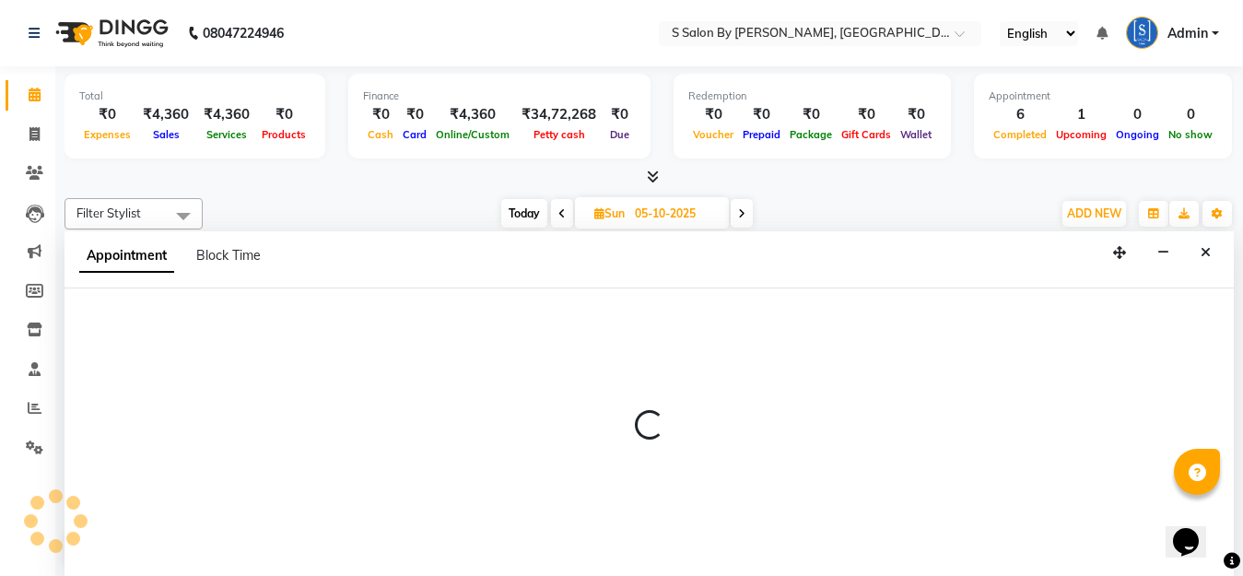
select select "4280"
select select "tentative"
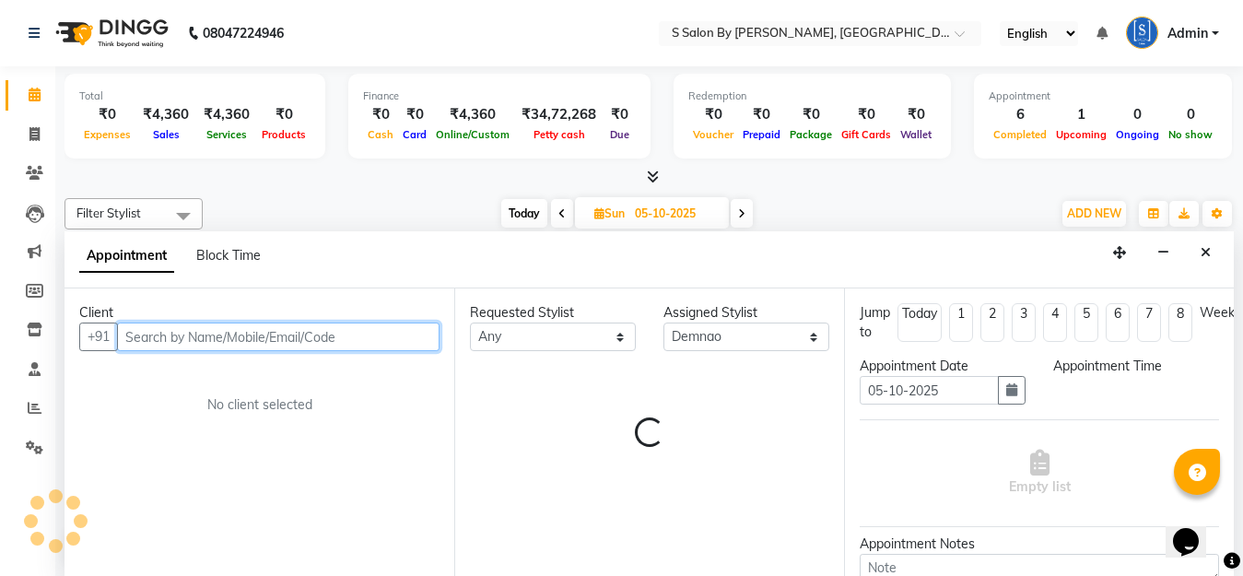
select select "960"
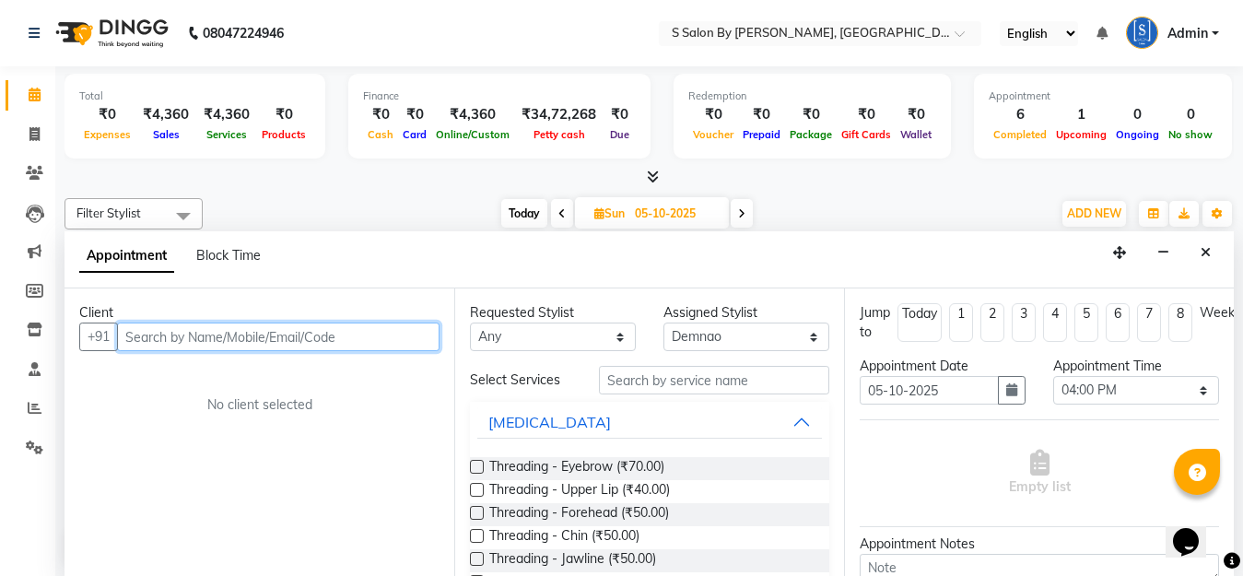
click at [399, 335] on input "text" at bounding box center [278, 337] width 323 height 29
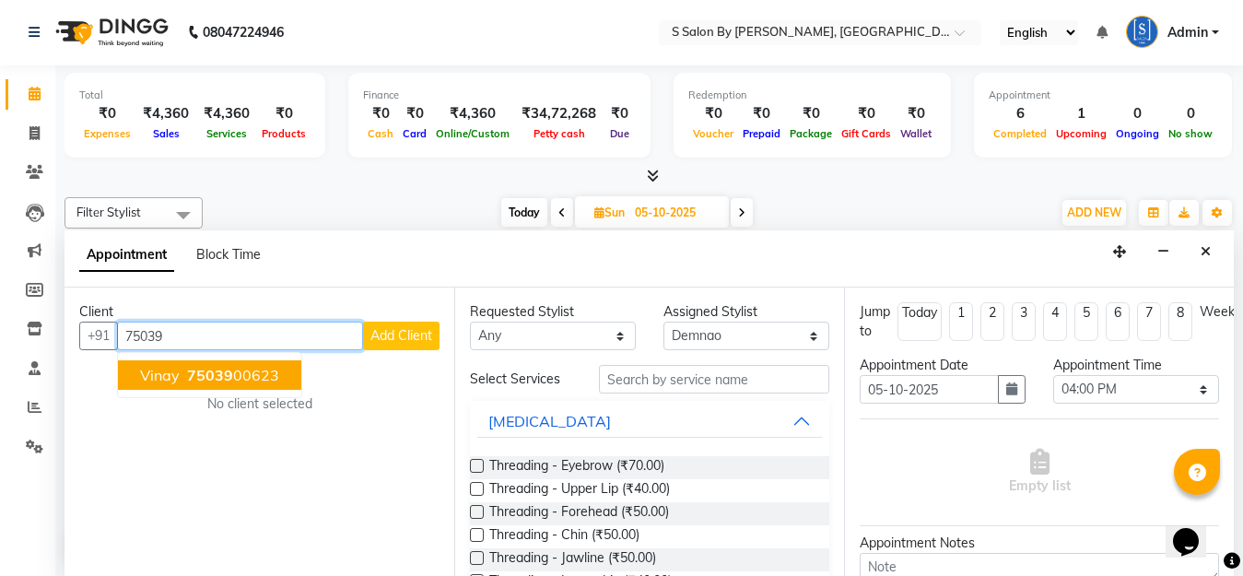
click at [248, 383] on ngb-highlight "75039 00623" at bounding box center [231, 375] width 96 height 18
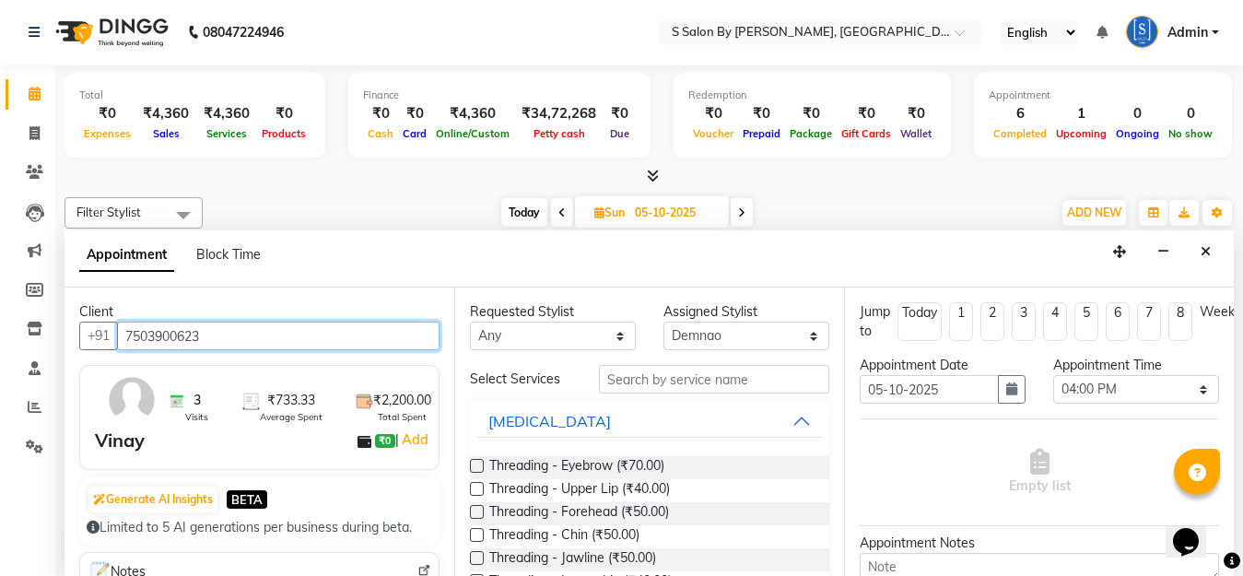
type input "7503900623"
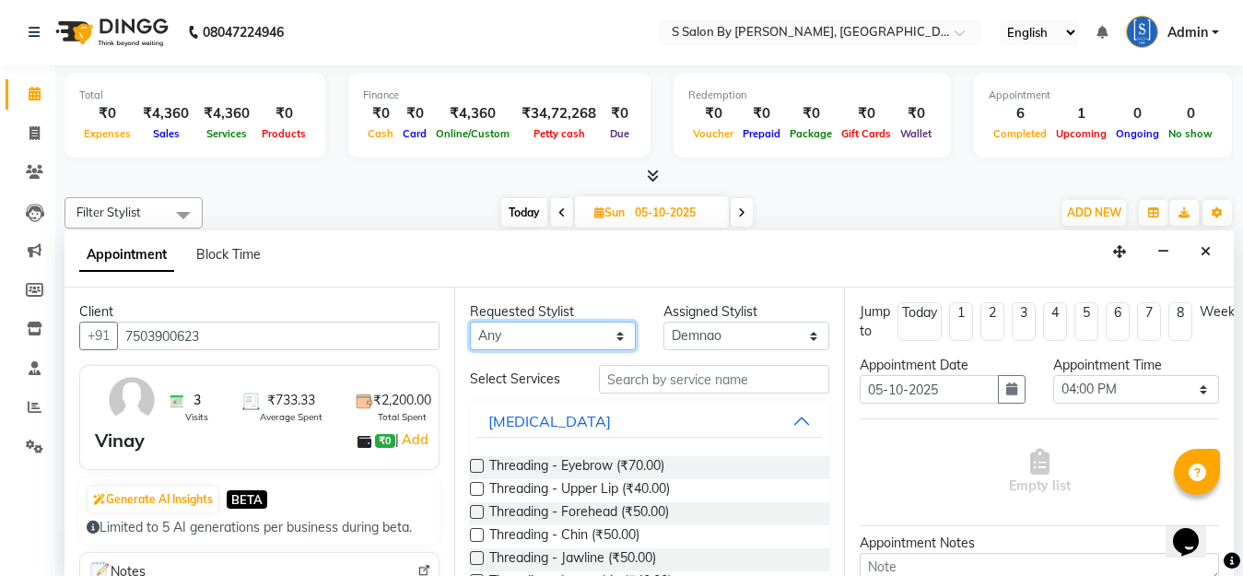
click at [492, 332] on select "Any Demnao [PERSON_NAME] [PERSON_NAME] [PERSON_NAME]" at bounding box center [553, 336] width 166 height 29
select select "4280"
click at [470, 322] on select "Any Demnao [PERSON_NAME] [PERSON_NAME] [PERSON_NAME]" at bounding box center [553, 336] width 166 height 29
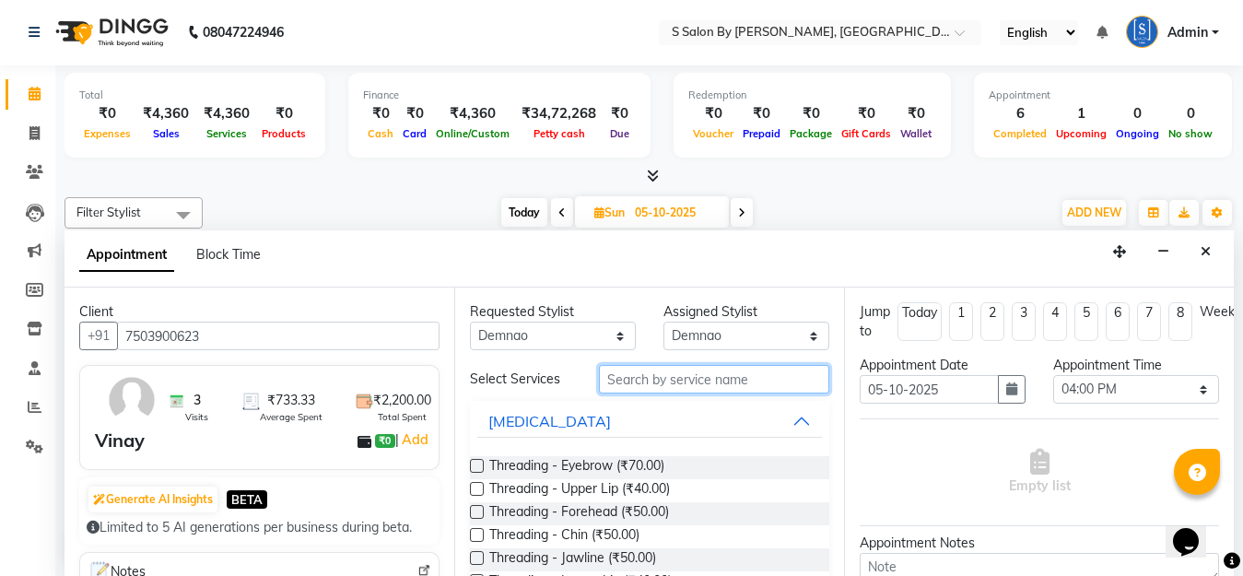
click at [612, 380] on input "text" at bounding box center [714, 379] width 230 height 29
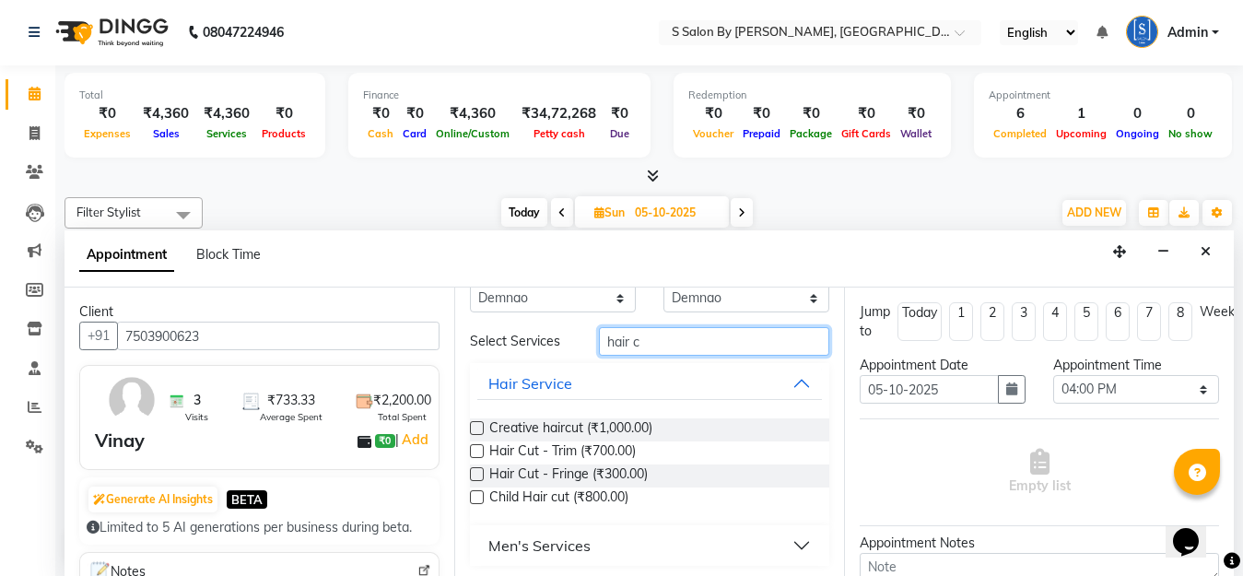
scroll to position [42, 0]
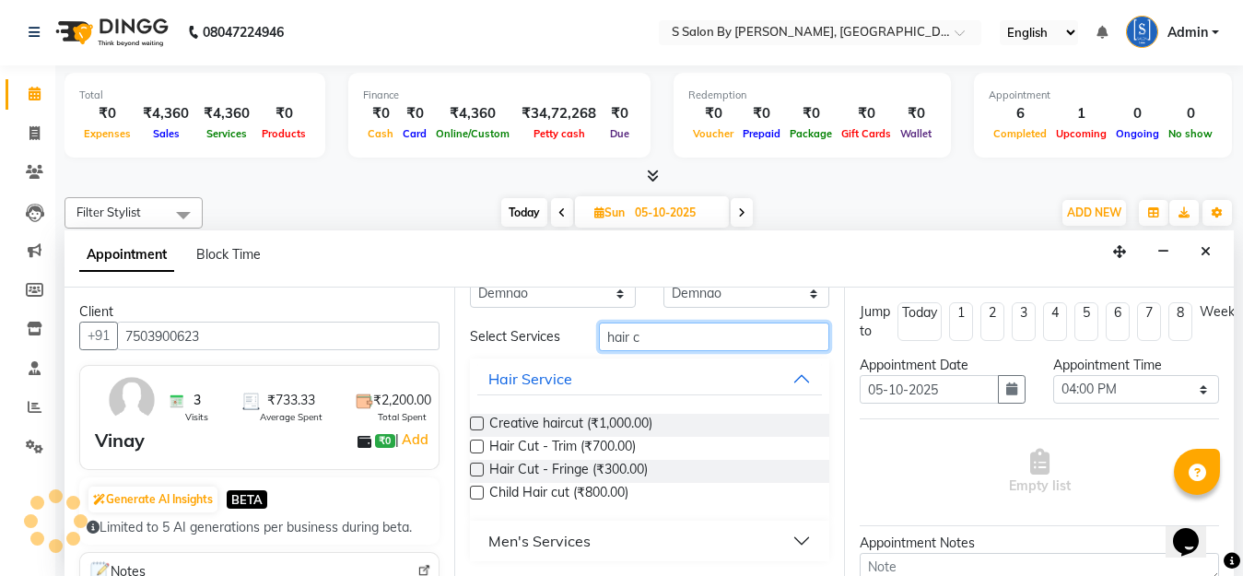
type input "hair c"
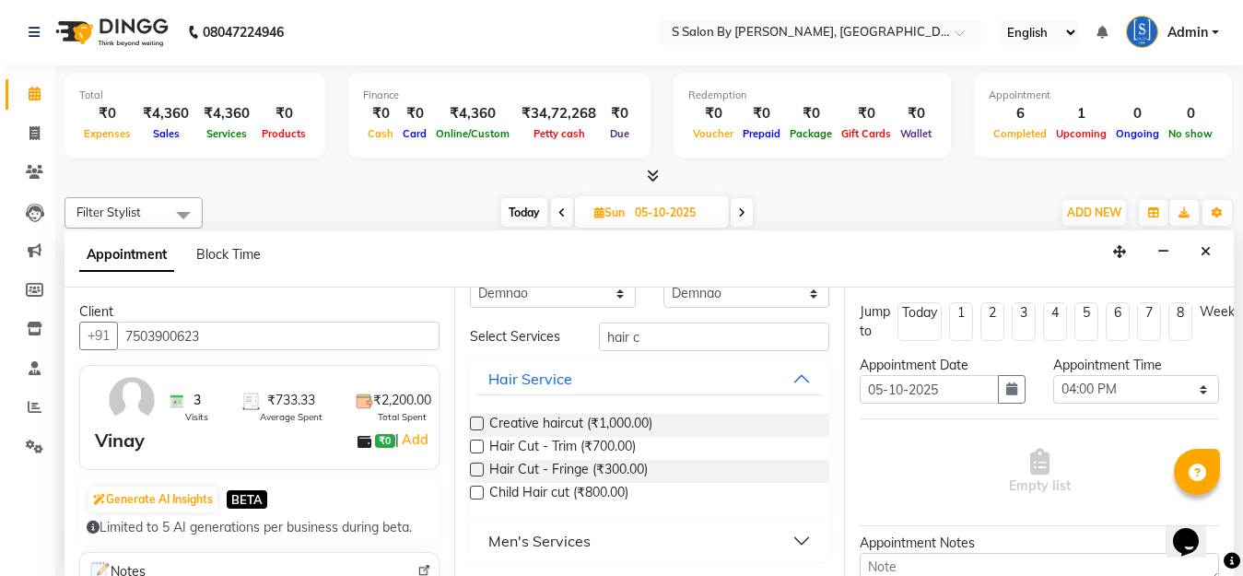
click at [577, 538] on div "Men's Services" at bounding box center [540, 541] width 102 height 22
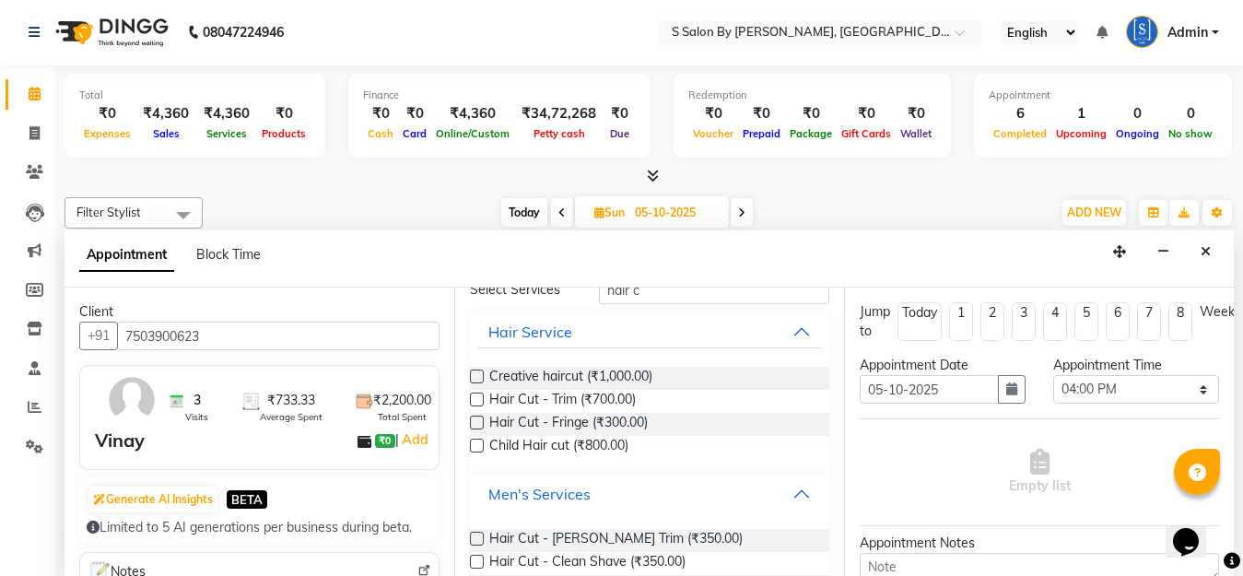
scroll to position [118, 0]
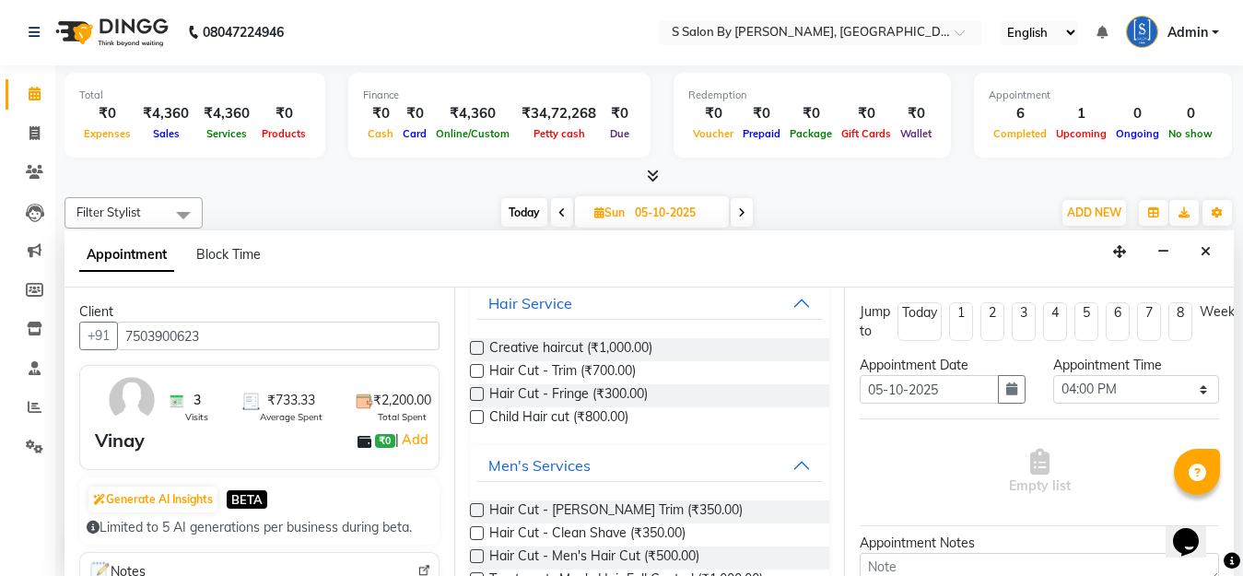
click at [479, 554] on label at bounding box center [477, 556] width 14 height 14
click at [479, 554] on input "checkbox" at bounding box center [476, 558] width 12 height 12
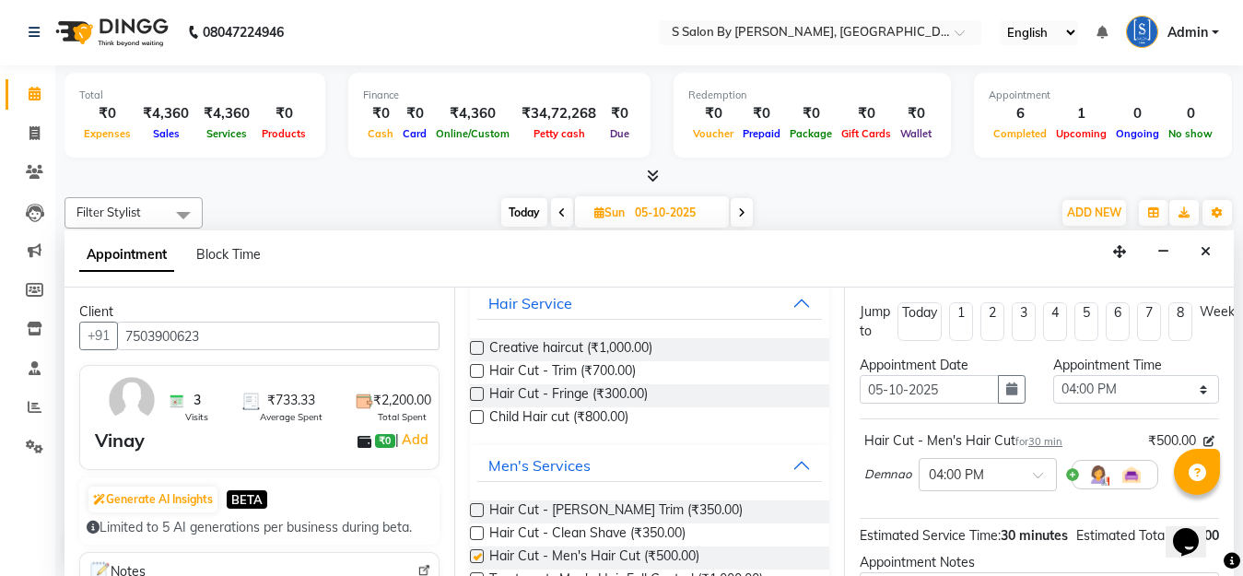
checkbox input "false"
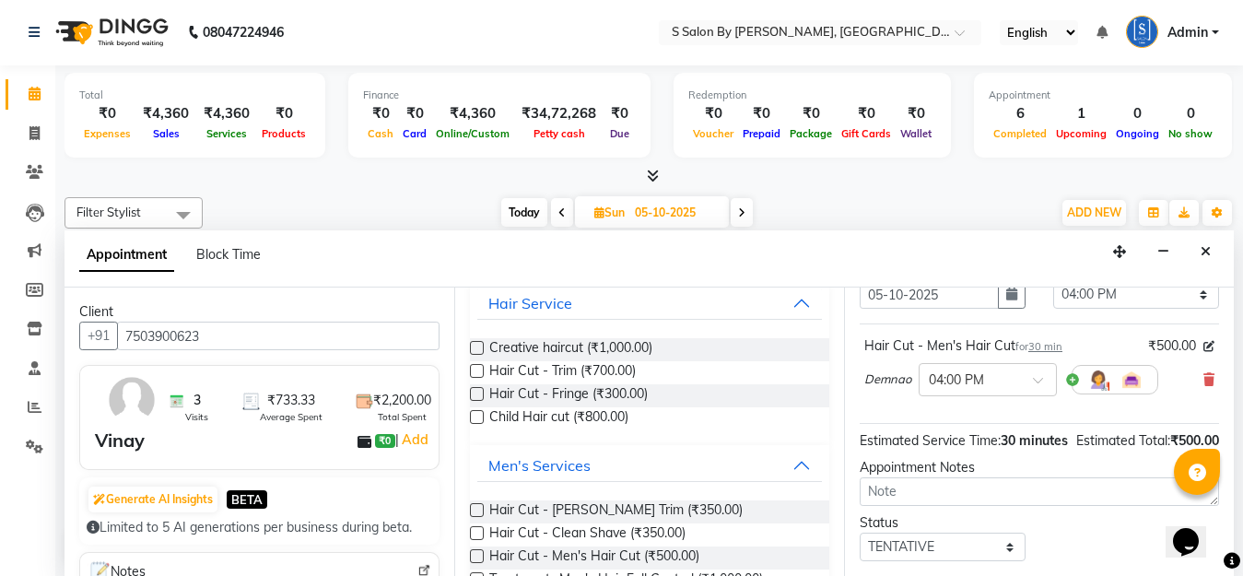
scroll to position [231, 0]
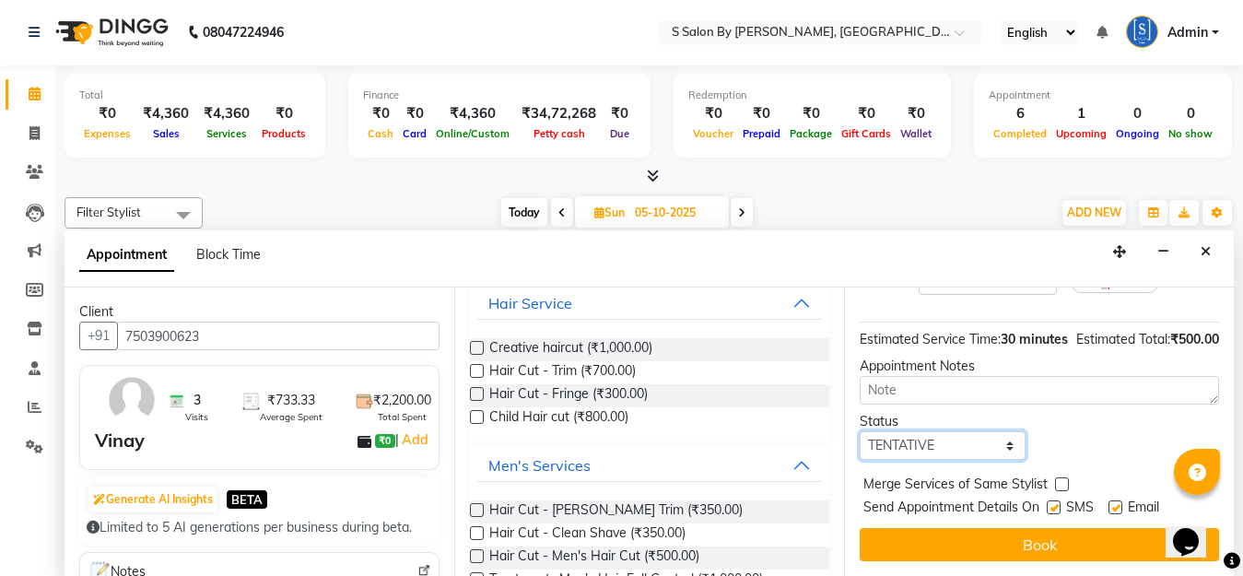
click at [939, 433] on select "Select TENTATIVE CONFIRM UPCOMING" at bounding box center [943, 445] width 166 height 29
select select "confirm booking"
click at [860, 431] on select "Select TENTATIVE CONFIRM UPCOMING" at bounding box center [943, 445] width 166 height 29
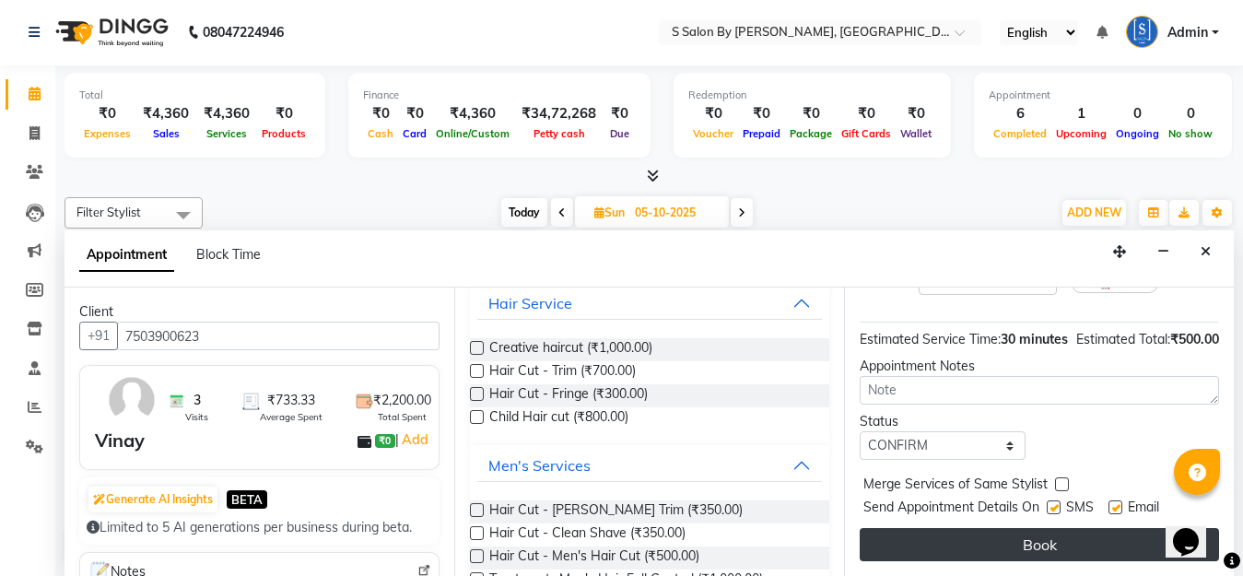
click at [978, 532] on button "Book" at bounding box center [1039, 544] width 359 height 33
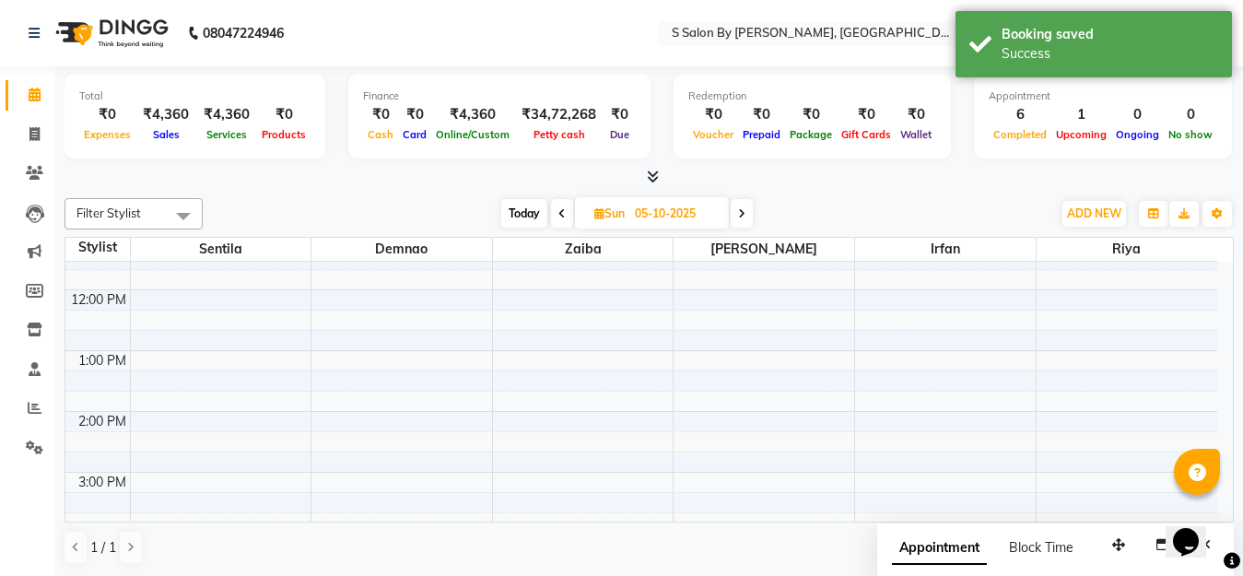
scroll to position [182, 0]
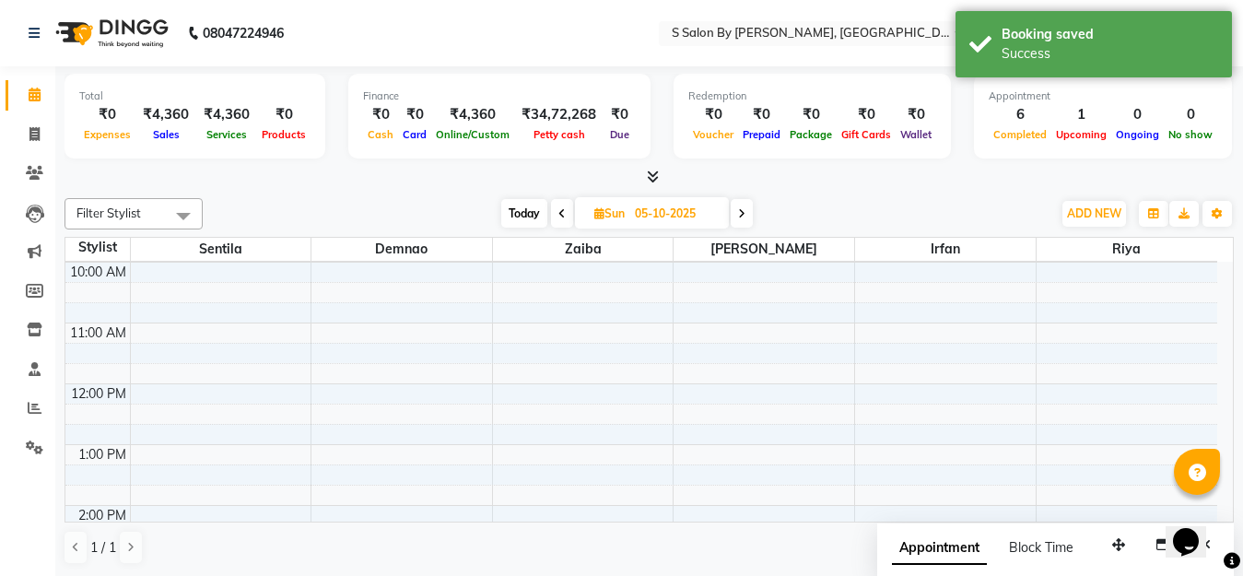
click at [353, 336] on div "7:00 AM 8:00 AM 9:00 AM 10:00 AM 11:00 AM 12:00 PM 1:00 PM 2:00 PM 3:00 PM 4:00…" at bounding box center [641, 566] width 1152 height 972
select select "4280"
select select "tentative"
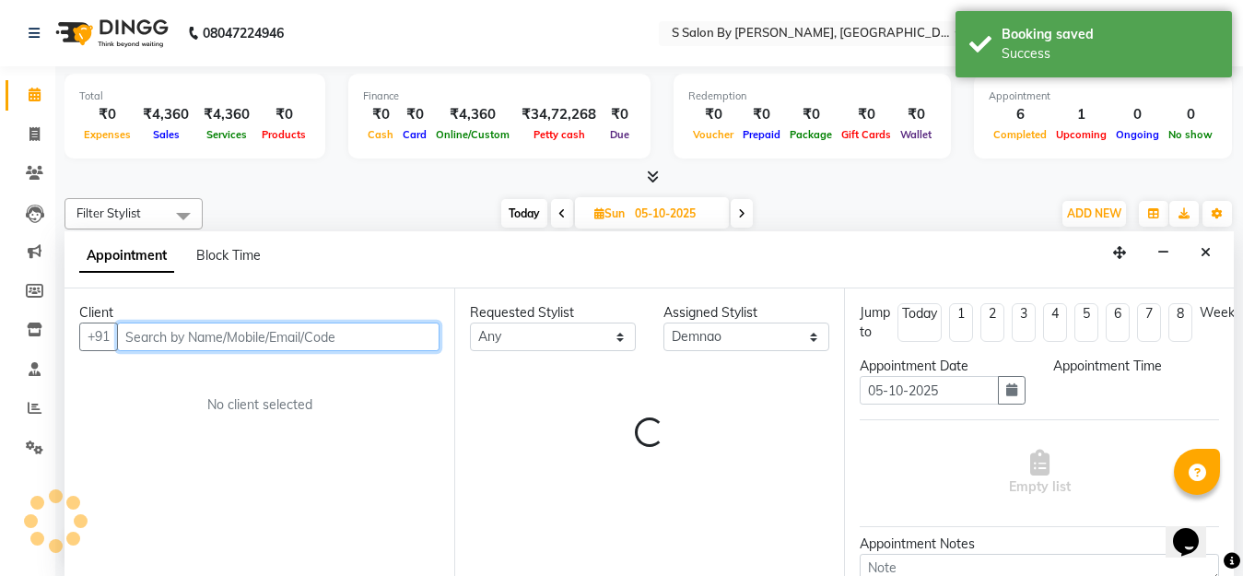
select select "660"
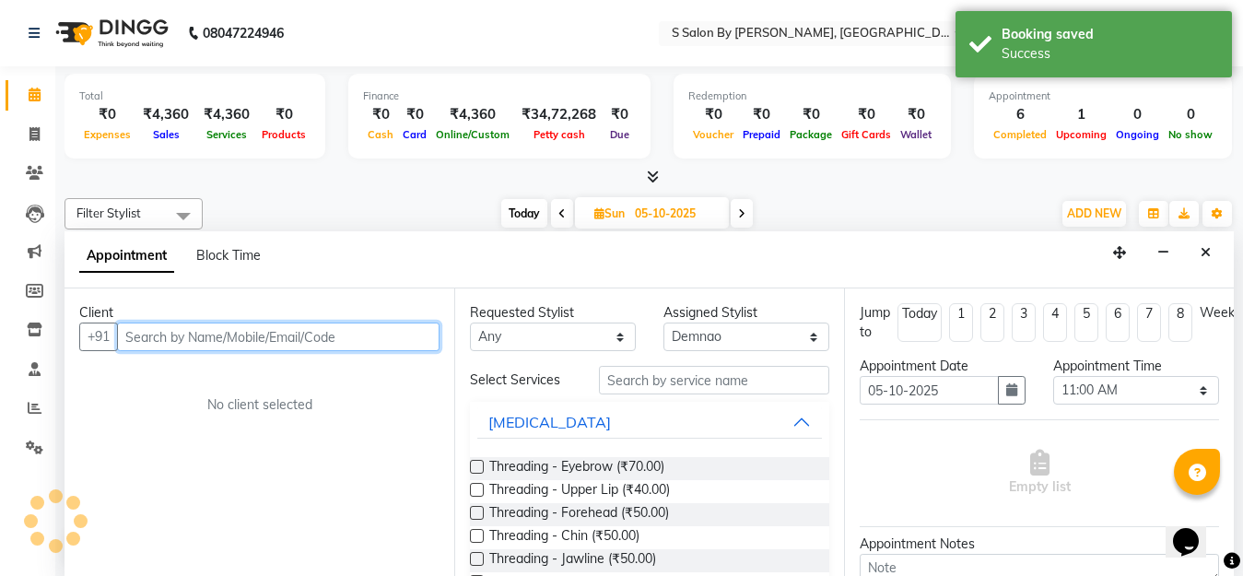
scroll to position [1, 0]
click at [353, 336] on input "text" at bounding box center [278, 336] width 323 height 29
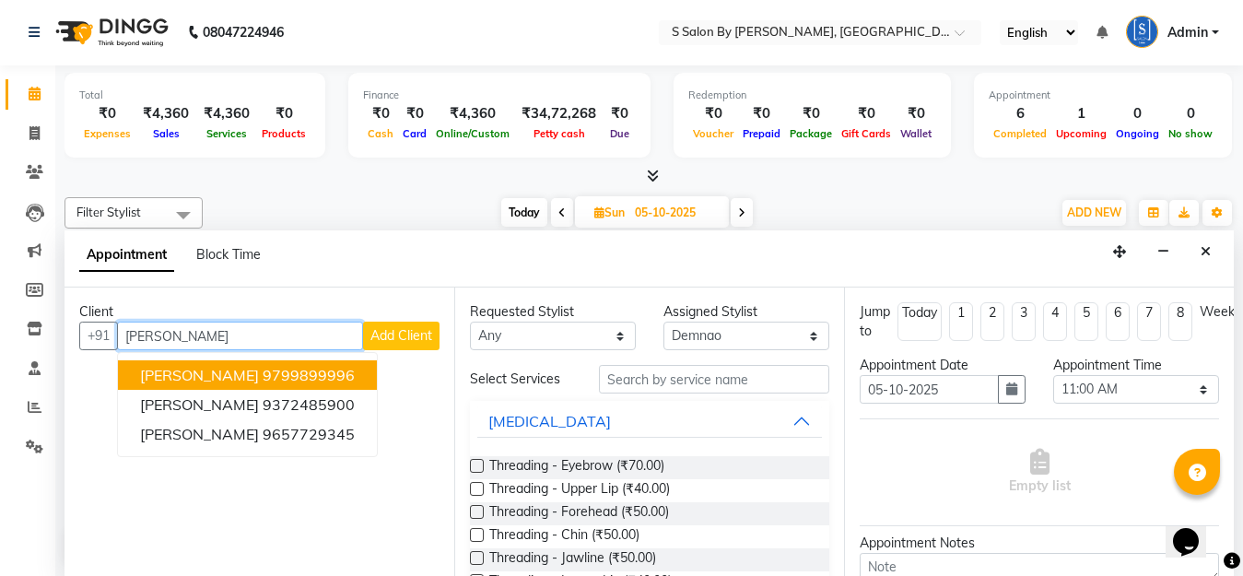
click at [304, 376] on ngb-highlight "9799899996" at bounding box center [309, 375] width 92 height 18
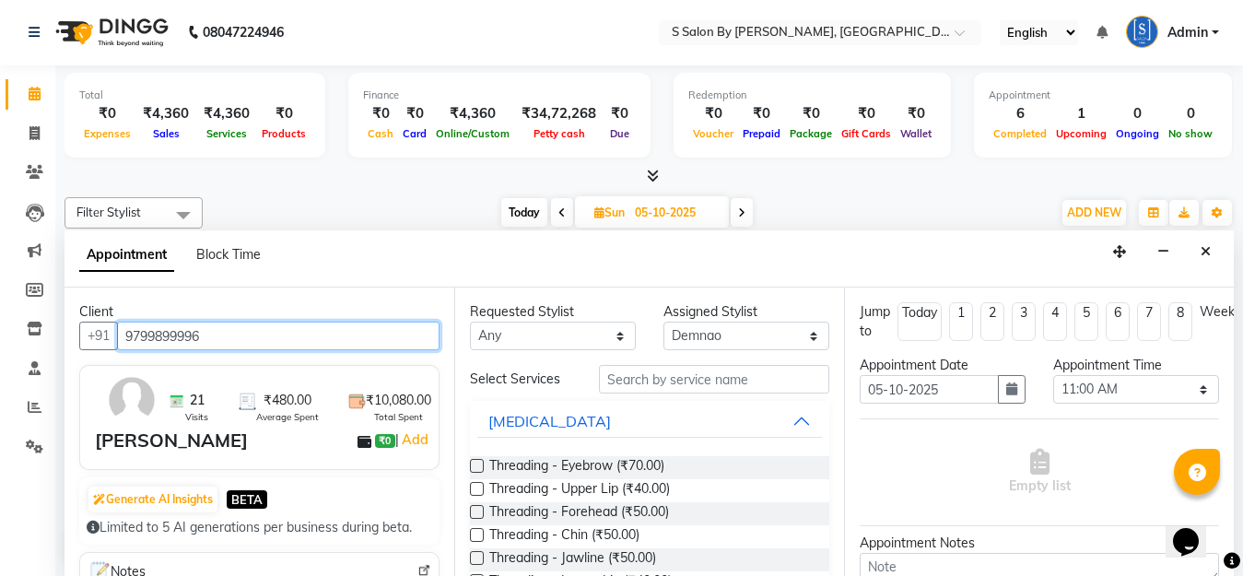
type input "9799899996"
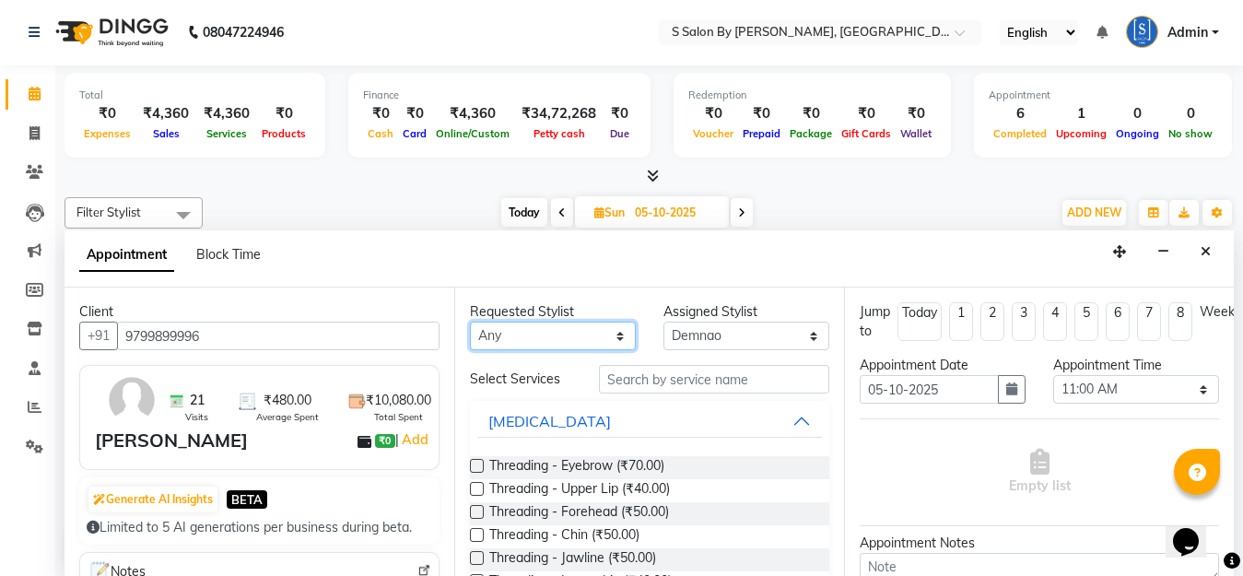
click at [526, 336] on select "Any Demnao [PERSON_NAME] [PERSON_NAME] [PERSON_NAME]" at bounding box center [553, 336] width 166 height 29
select select "4280"
click at [470, 322] on select "Any Demnao [PERSON_NAME] [PERSON_NAME] [PERSON_NAME]" at bounding box center [553, 336] width 166 height 29
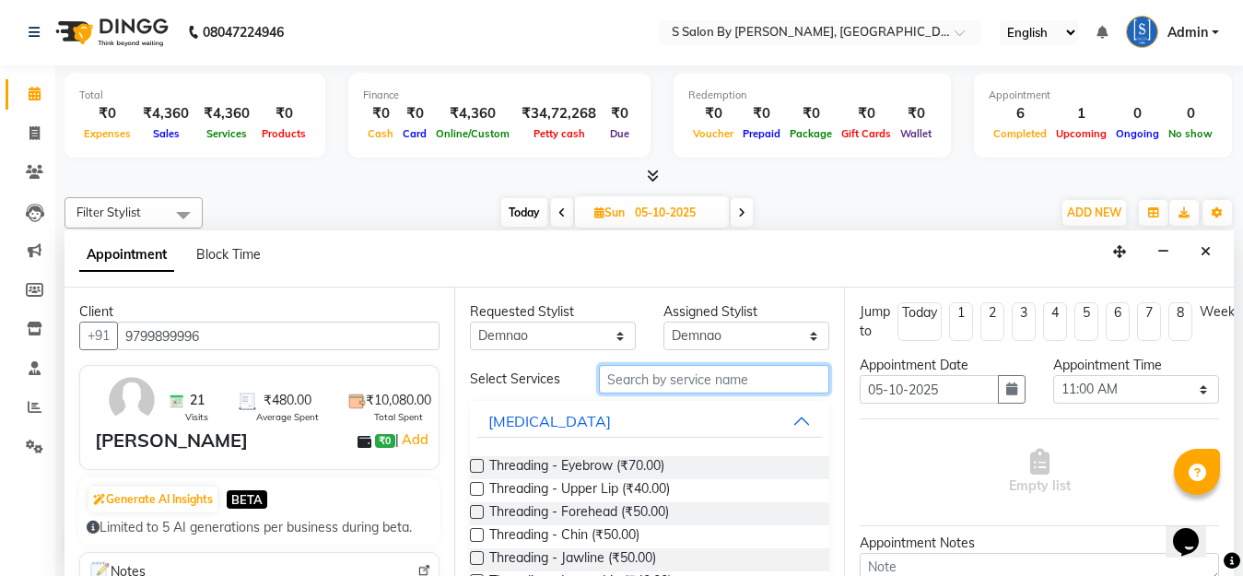
click at [638, 373] on input "text" at bounding box center [714, 379] width 230 height 29
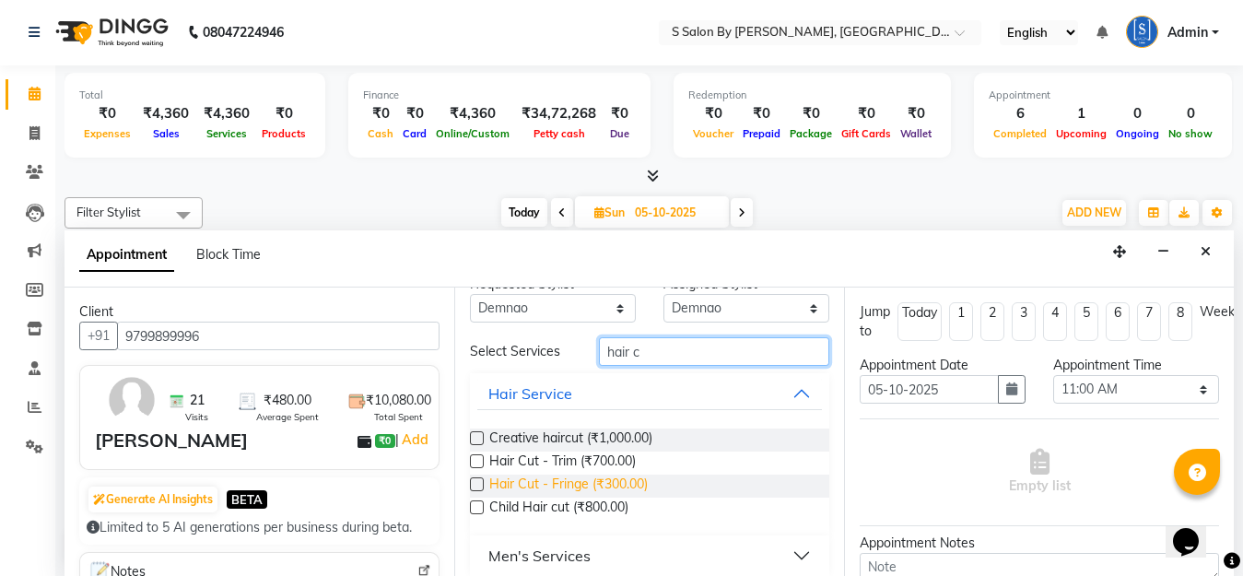
scroll to position [42, 0]
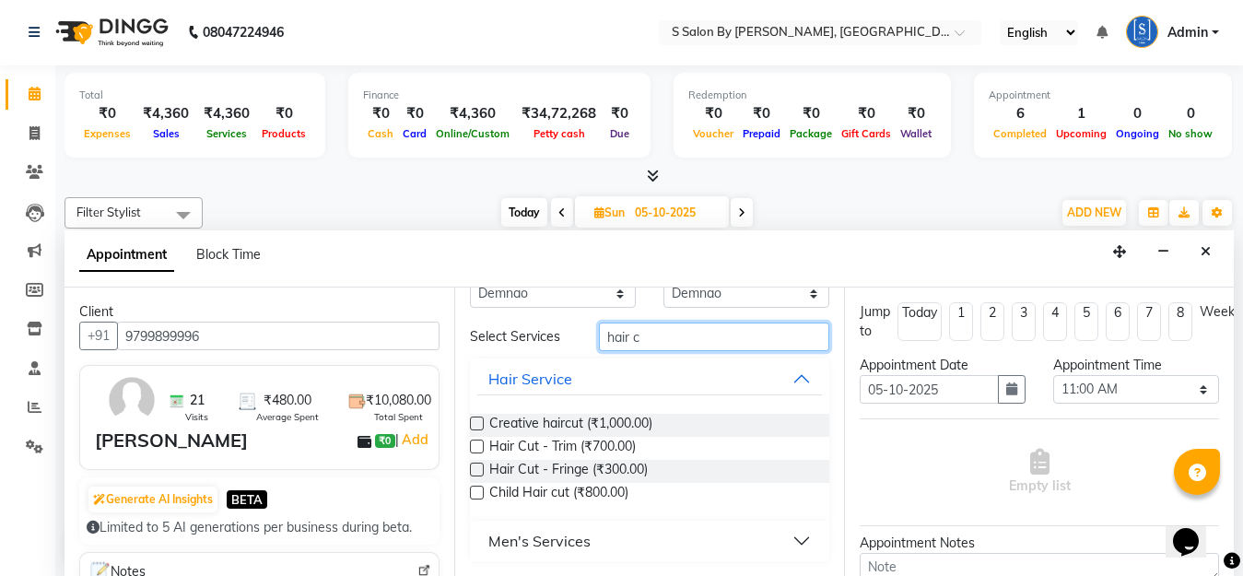
type input "hair c"
click at [593, 537] on button "Men's Services" at bounding box center [649, 540] width 345 height 33
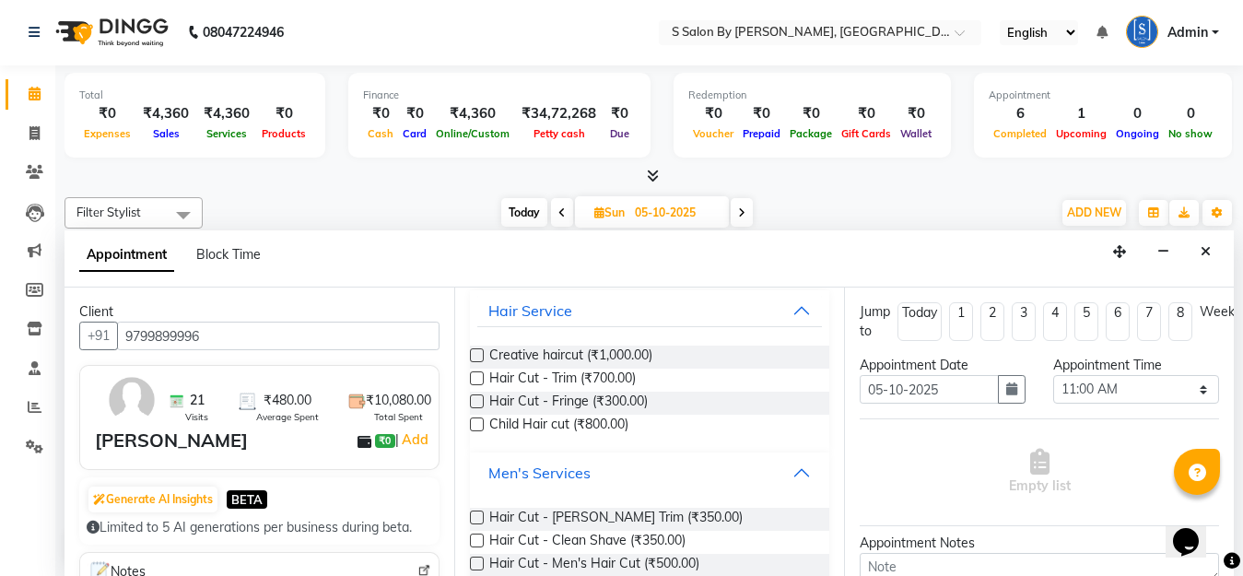
scroll to position [210, 0]
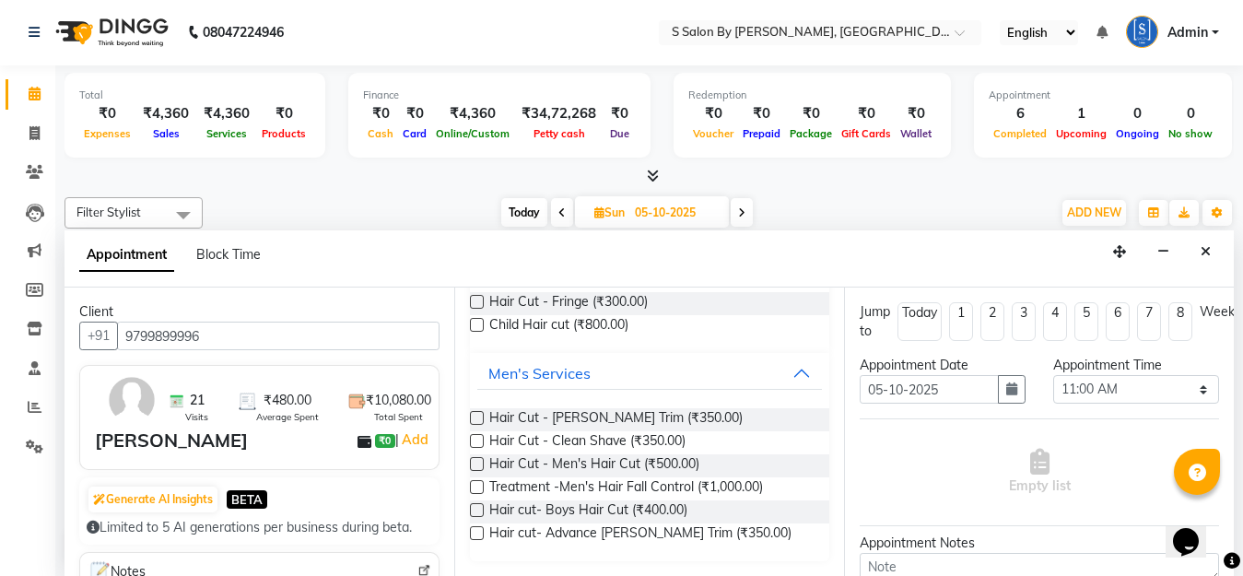
click at [477, 463] on label at bounding box center [477, 464] width 14 height 14
click at [477, 463] on input "checkbox" at bounding box center [476, 466] width 12 height 12
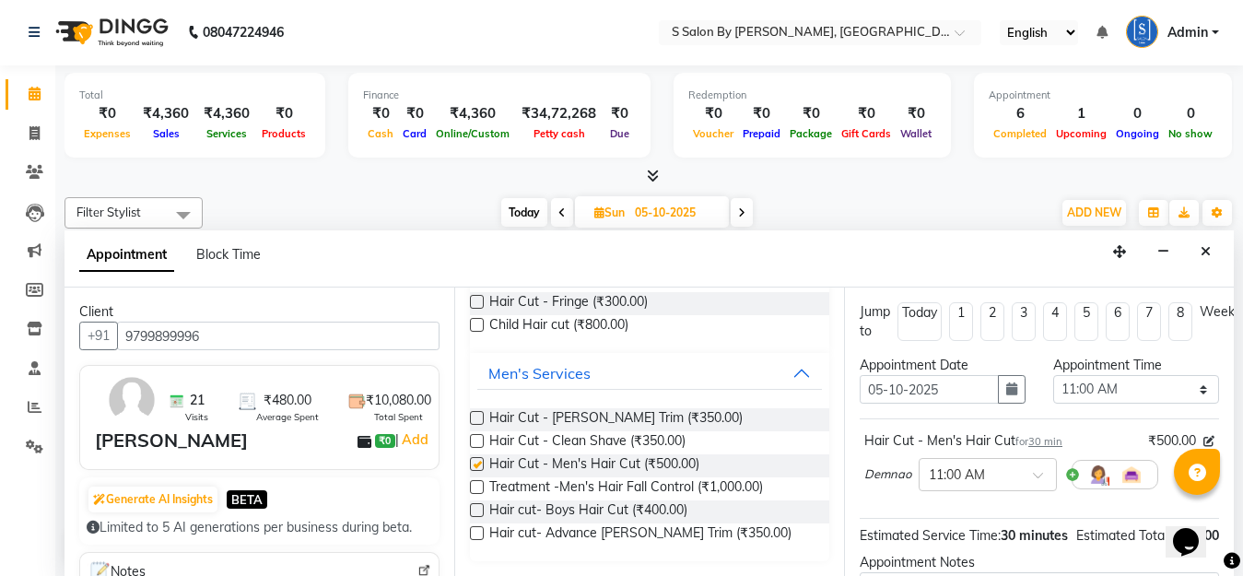
checkbox input "false"
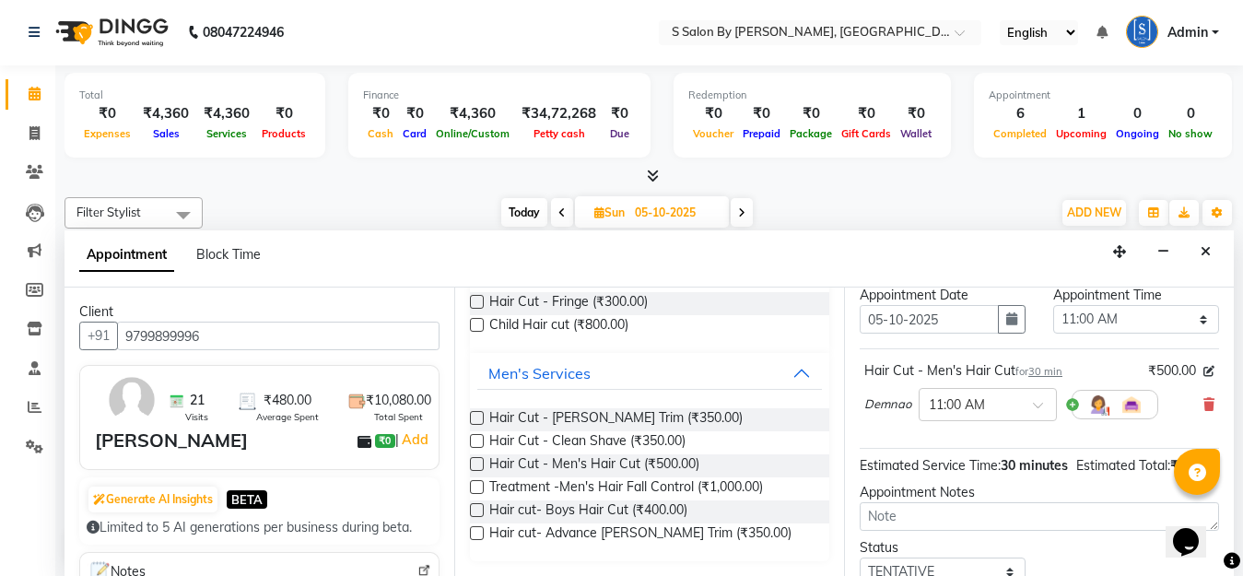
scroll to position [231, 0]
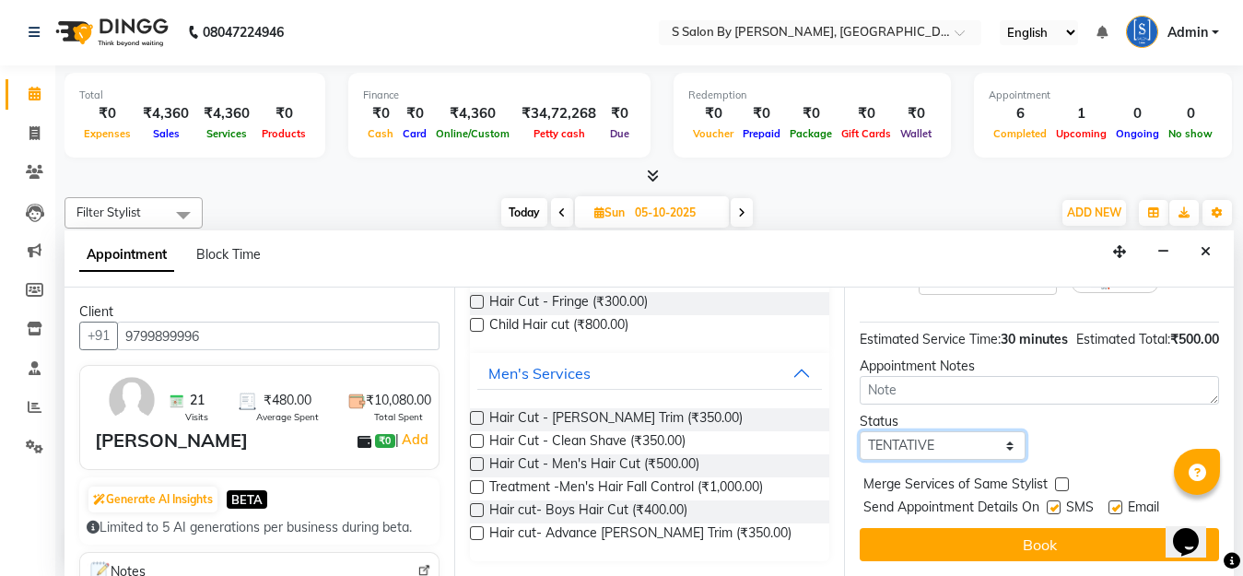
click at [937, 431] on select "Select TENTATIVE CONFIRM UPCOMING" at bounding box center [943, 445] width 166 height 29
select select "confirm booking"
click at [860, 431] on select "Select TENTATIVE CONFIRM UPCOMING" at bounding box center [943, 445] width 166 height 29
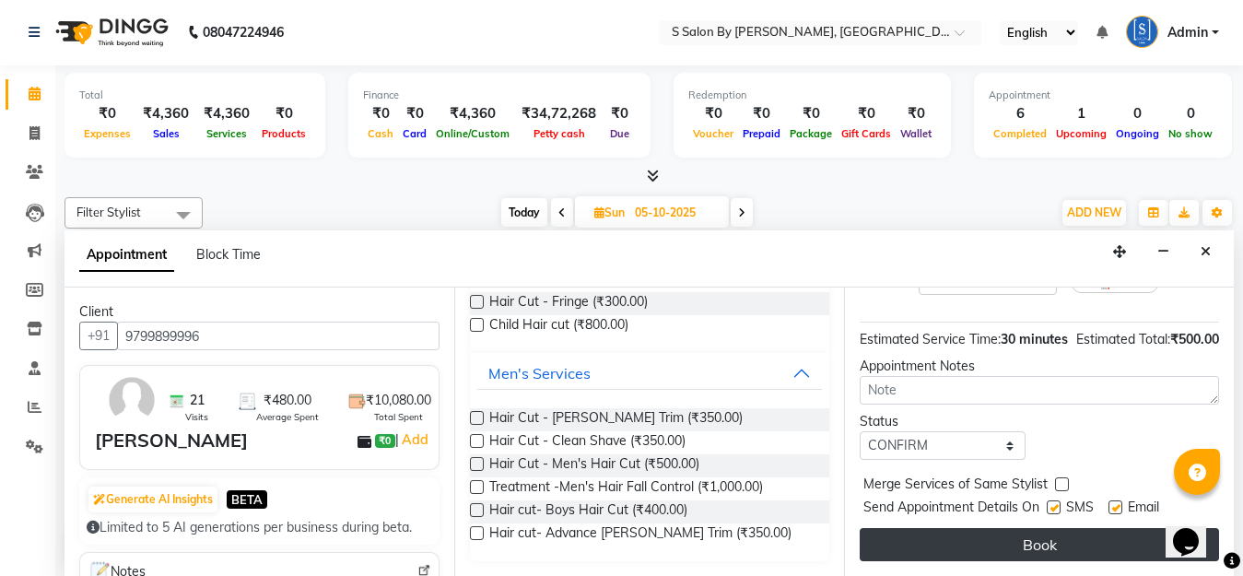
click at [1001, 530] on button "Book" at bounding box center [1039, 544] width 359 height 33
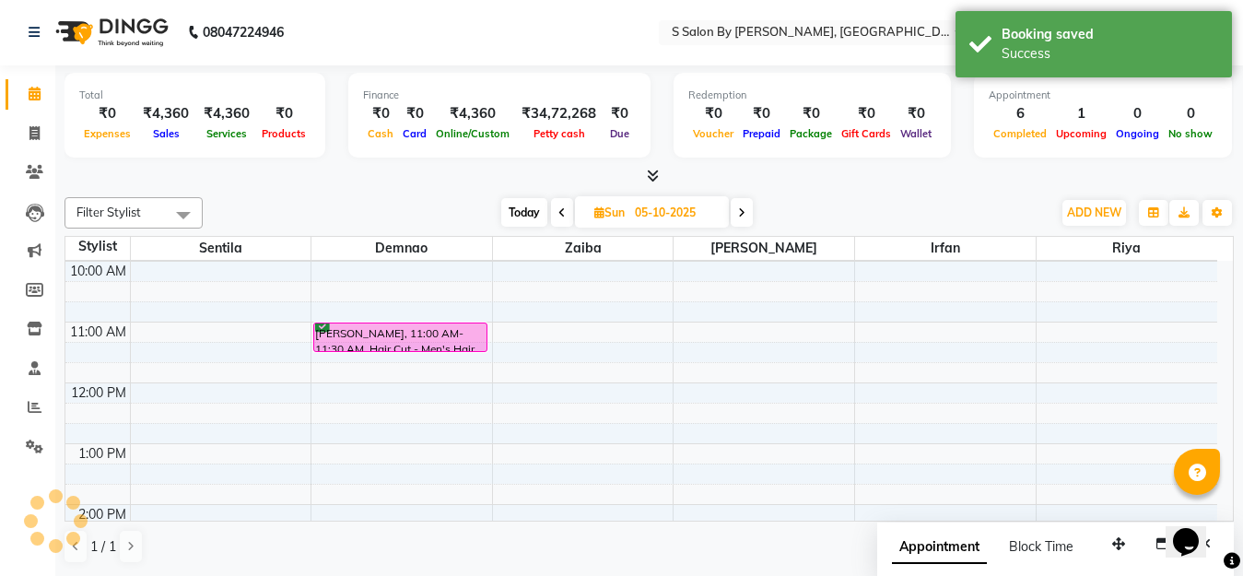
scroll to position [0, 0]
click at [524, 205] on span "Today" at bounding box center [524, 213] width 46 height 29
type input "04-10-2025"
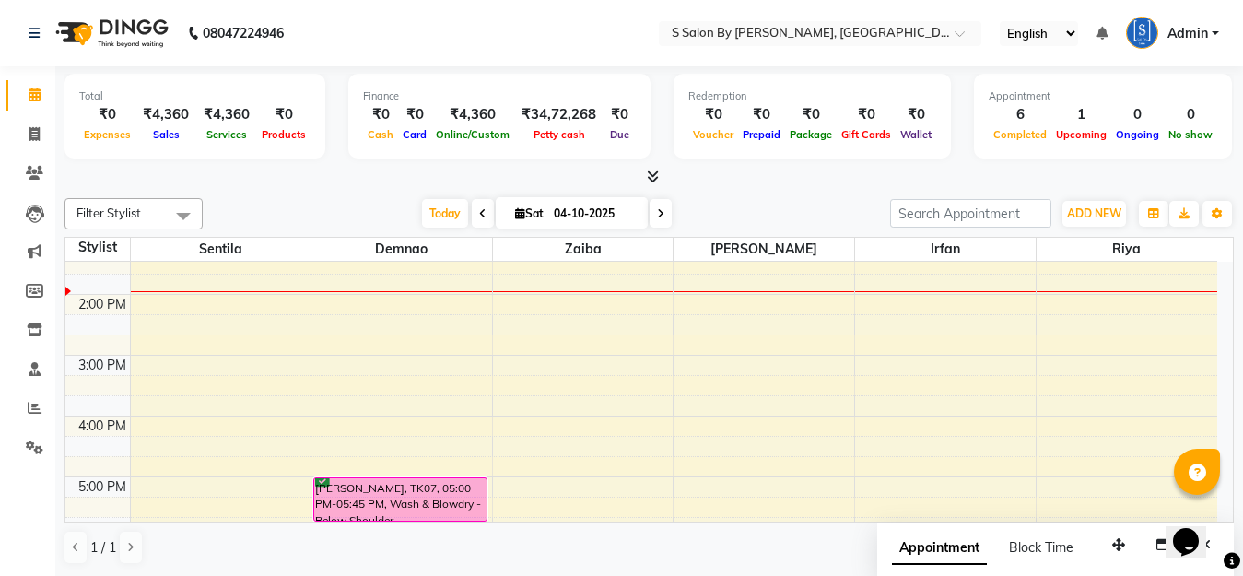
scroll to position [344, 0]
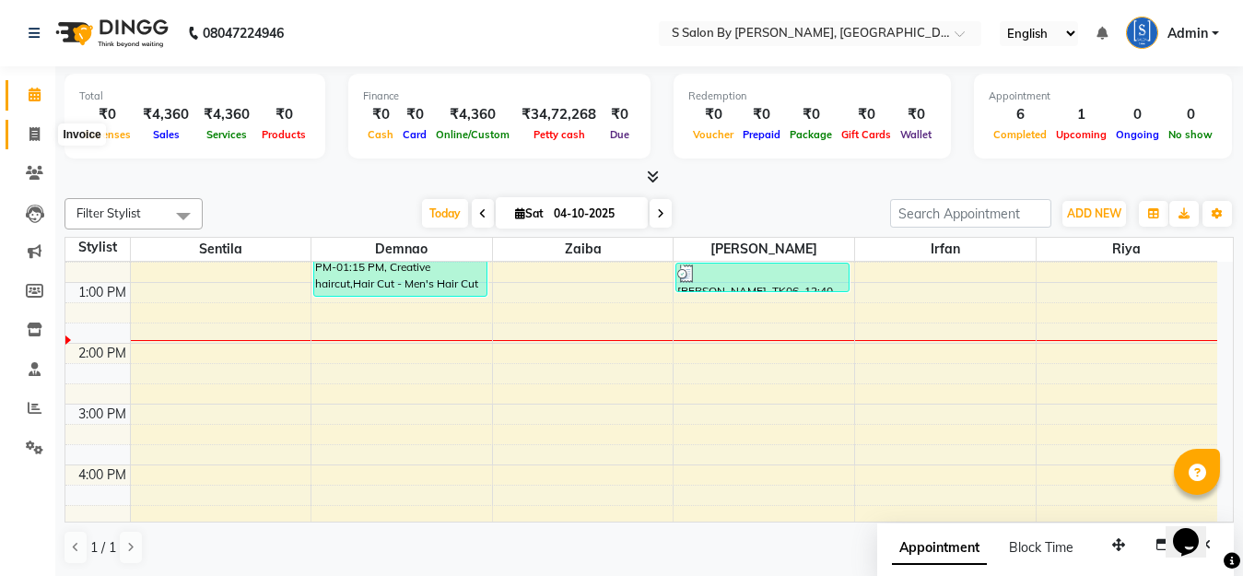
click at [34, 134] on icon at bounding box center [34, 134] width 10 height 14
select select "service"
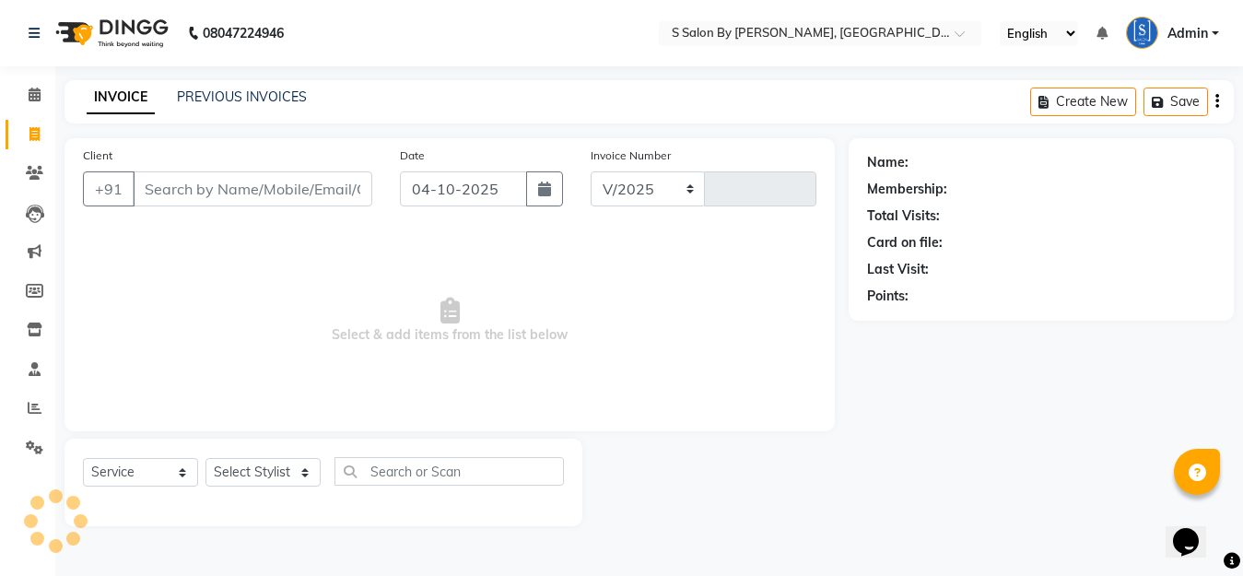
select select "45"
type input "1532"
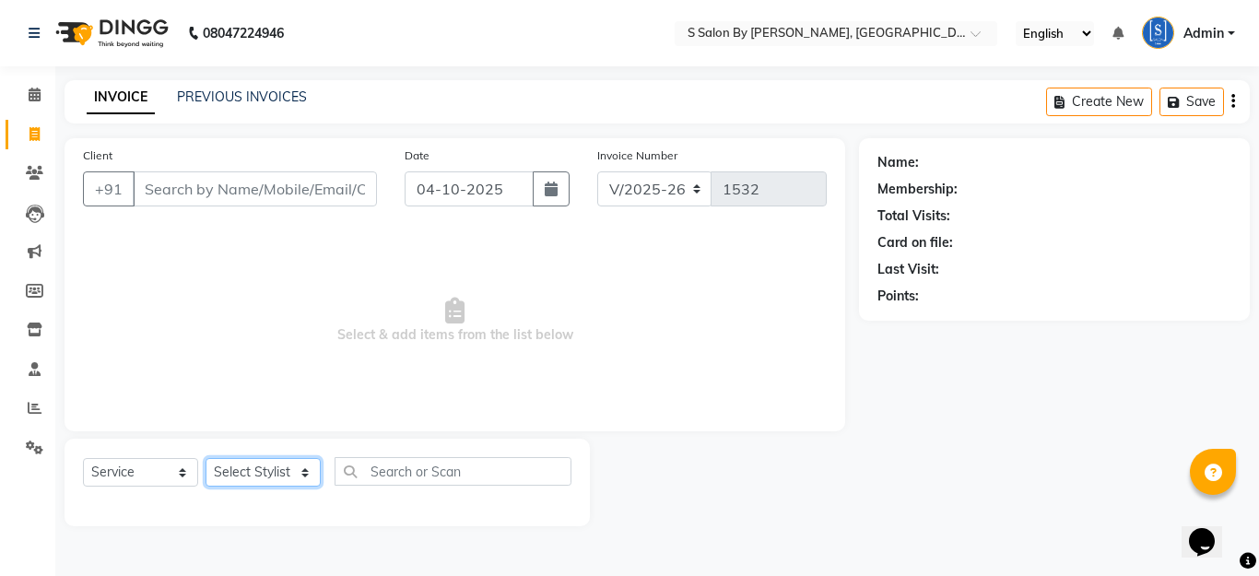
click at [297, 476] on select "Select Stylist Demnao [PERSON_NAME] [PERSON_NAME] [PERSON_NAME]" at bounding box center [263, 472] width 115 height 29
select select "92765"
click at [206, 458] on select "Select Stylist Demnao [PERSON_NAME] [PERSON_NAME] [PERSON_NAME]" at bounding box center [263, 472] width 115 height 29
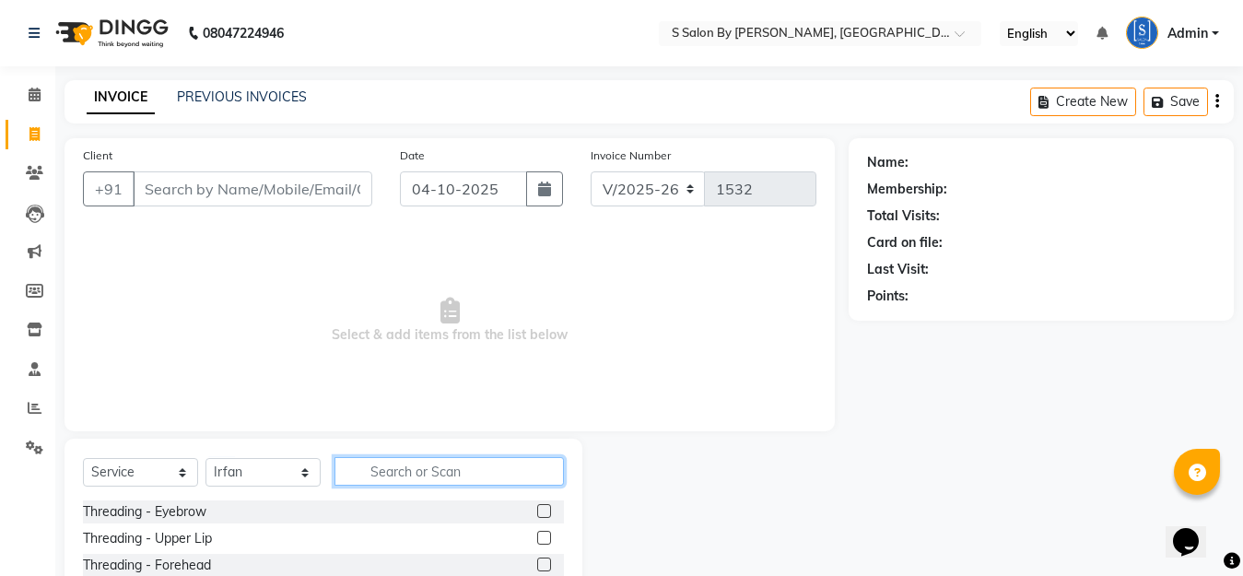
click at [411, 469] on input "text" at bounding box center [450, 471] width 230 height 29
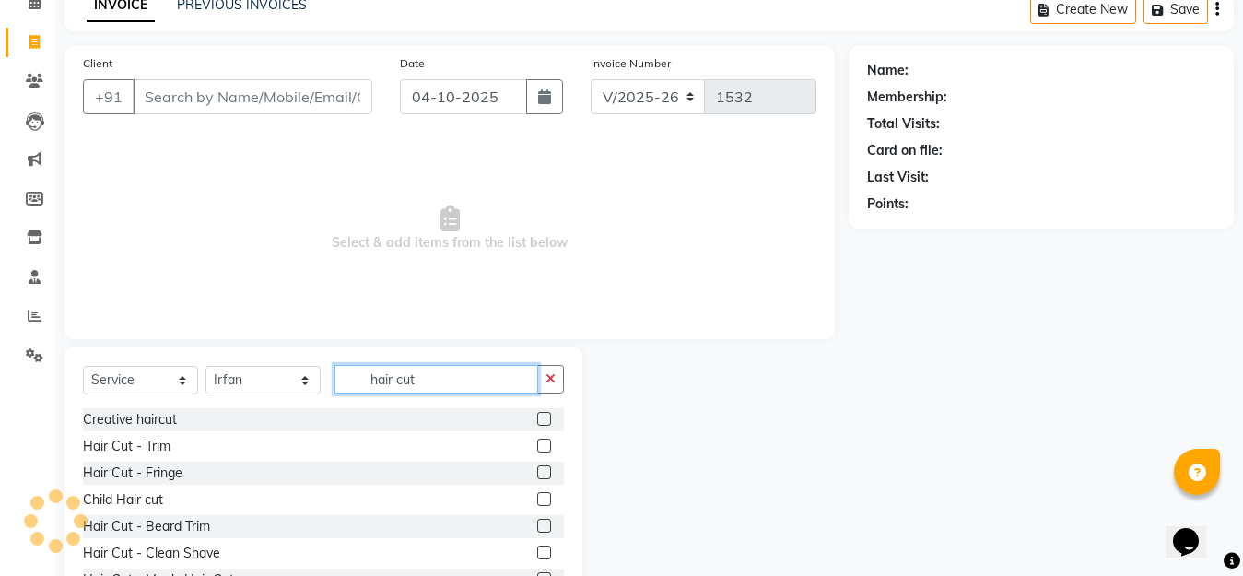
scroll to position [162, 0]
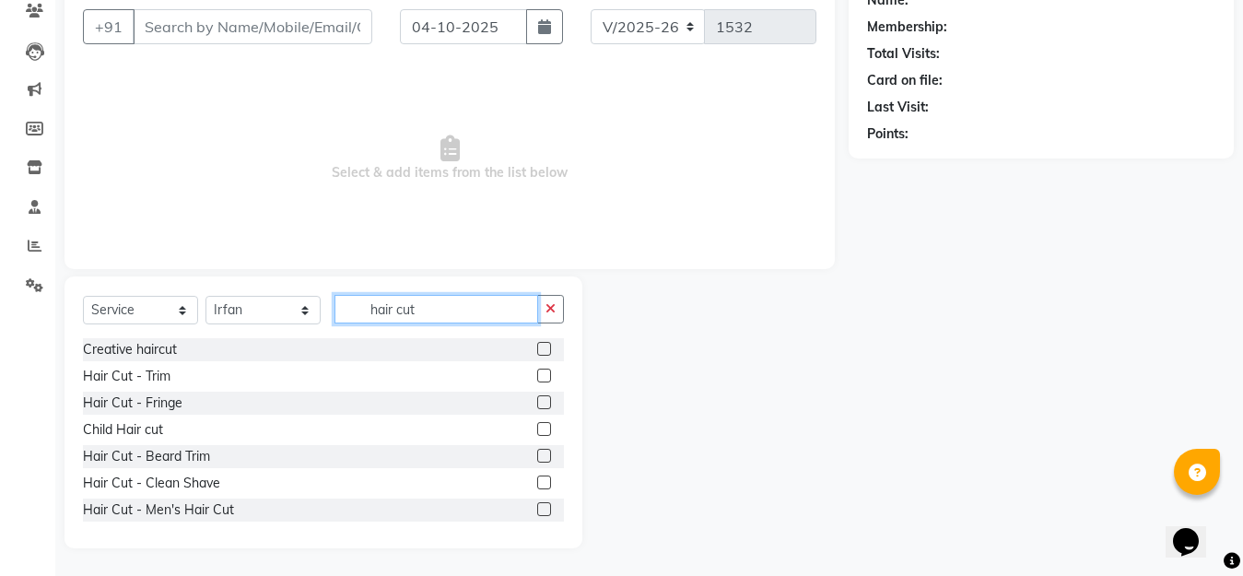
type input "hair cut"
click at [537, 508] on label at bounding box center [544, 509] width 14 height 14
click at [537, 508] on input "checkbox" at bounding box center [543, 510] width 12 height 12
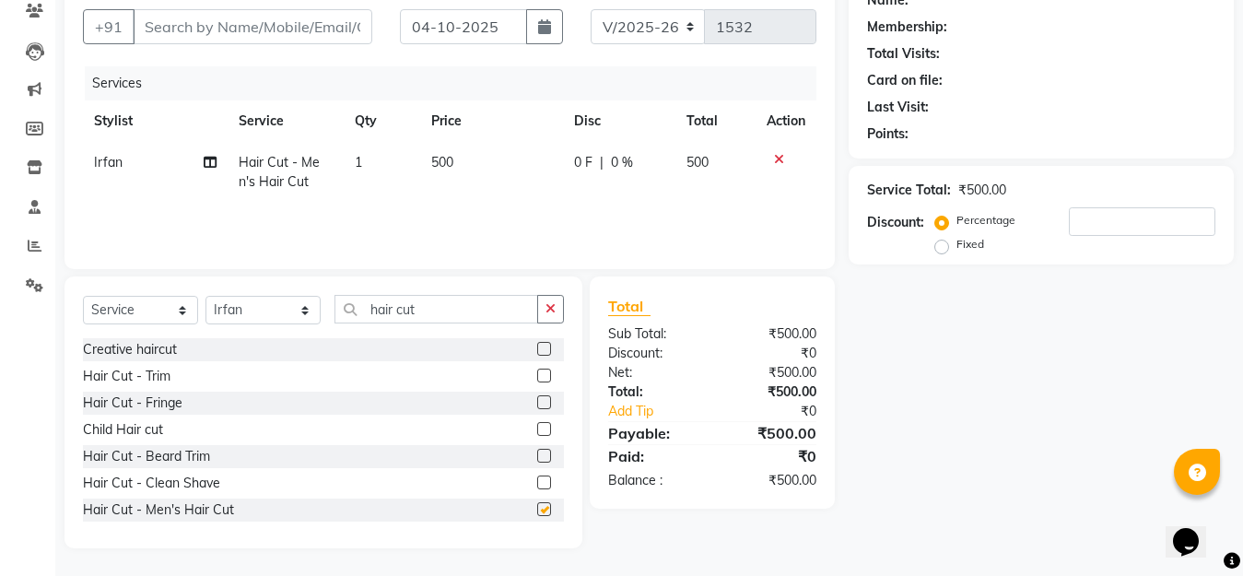
checkbox input "false"
drag, startPoint x: 436, startPoint y: 316, endPoint x: 416, endPoint y: 355, distance: 43.7
click at [353, 328] on div "Select Service Product Membership Package Voucher Prepaid Gift Card Select Styl…" at bounding box center [323, 316] width 481 height 43
type input "n"
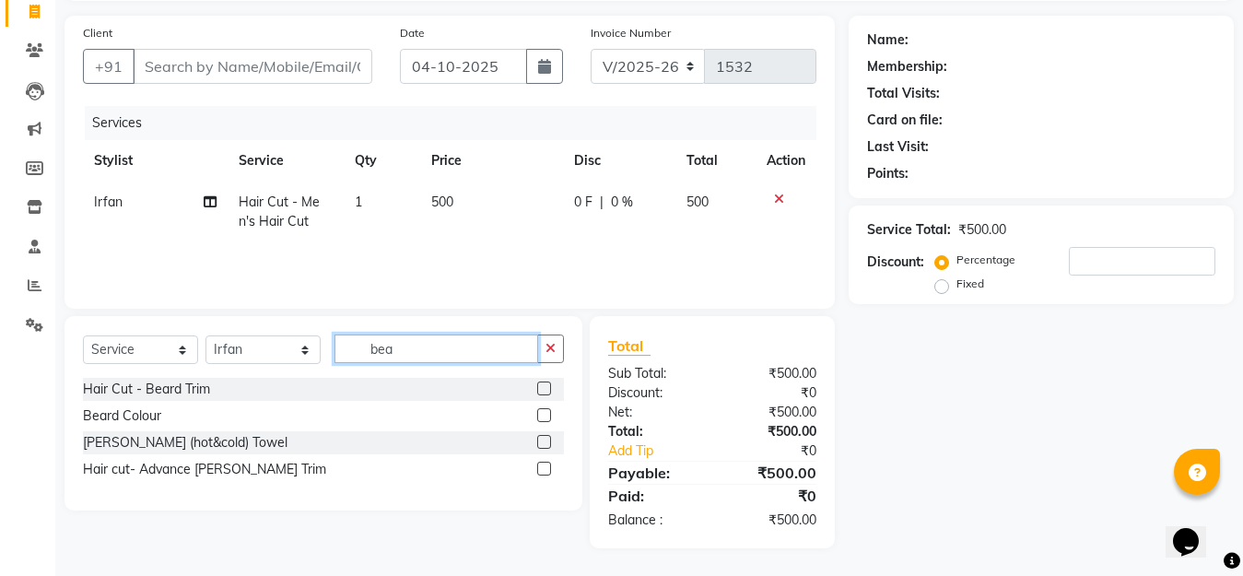
scroll to position [123, 0]
type input "beard"
click at [545, 389] on label at bounding box center [544, 389] width 14 height 14
click at [545, 389] on input "checkbox" at bounding box center [543, 389] width 12 height 12
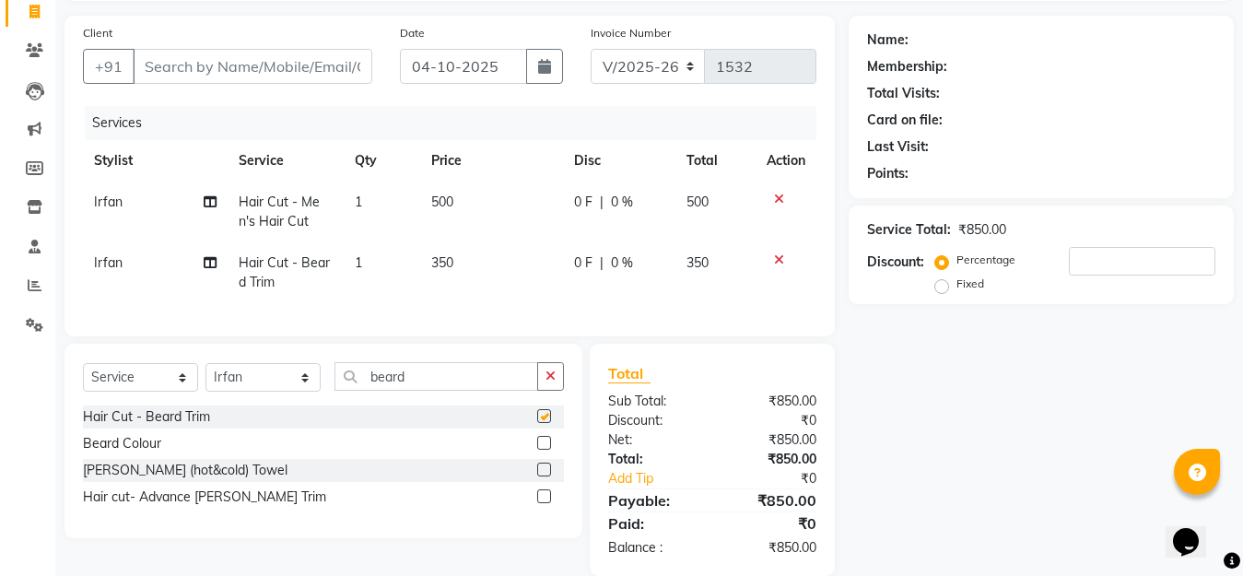
checkbox input "false"
drag, startPoint x: 228, startPoint y: 72, endPoint x: 217, endPoint y: 66, distance: 12.4
click at [217, 66] on input "Client" at bounding box center [253, 66] width 240 height 35
type input "s"
type input "0"
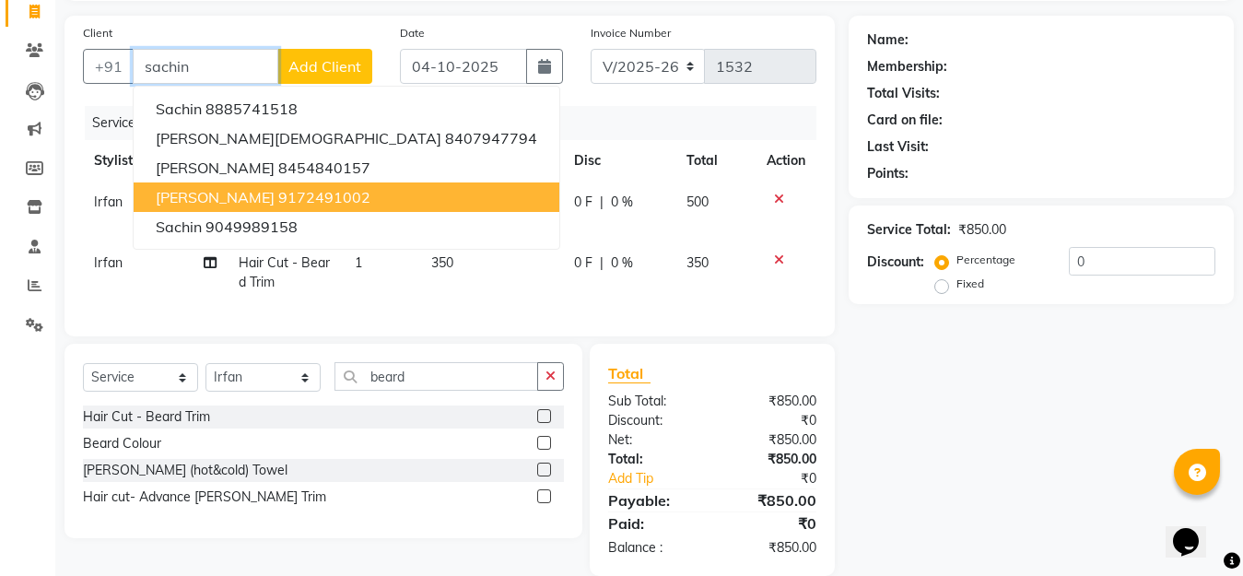
click at [278, 203] on ngb-highlight "9172491002" at bounding box center [324, 197] width 92 height 18
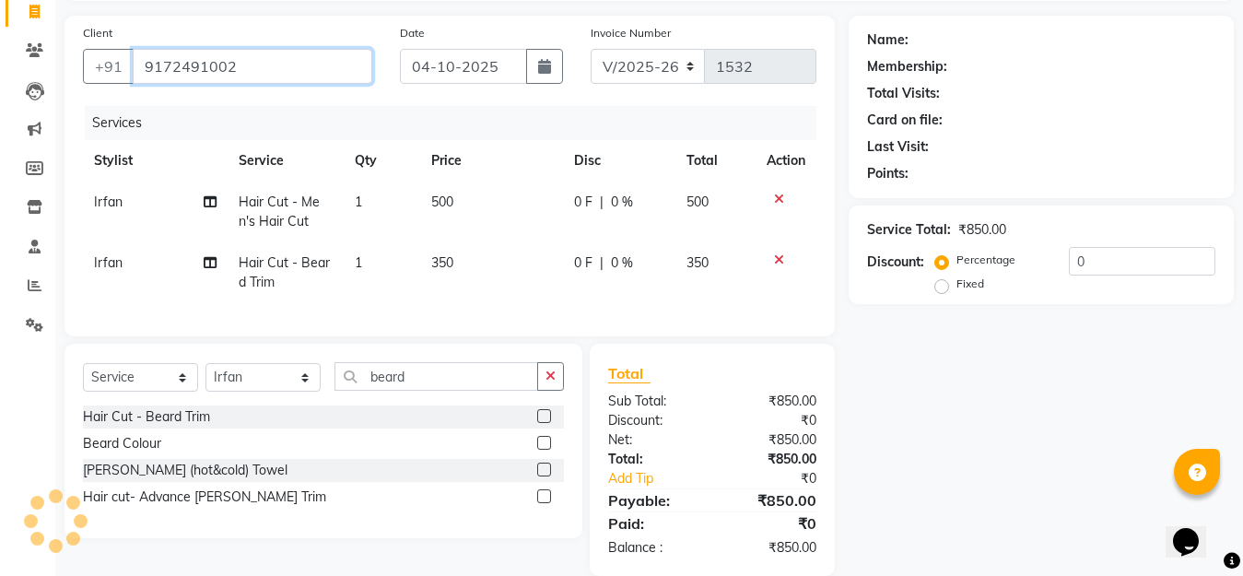
type input "9172491002"
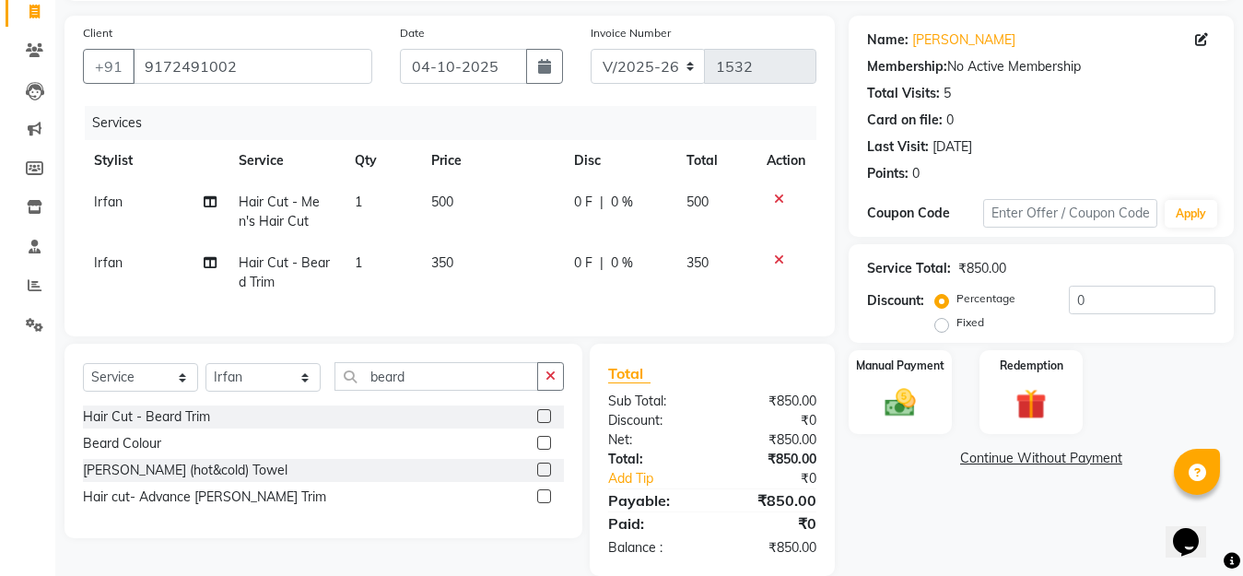
click at [595, 200] on div "0 F | 0 %" at bounding box center [619, 202] width 91 height 19
select select "92765"
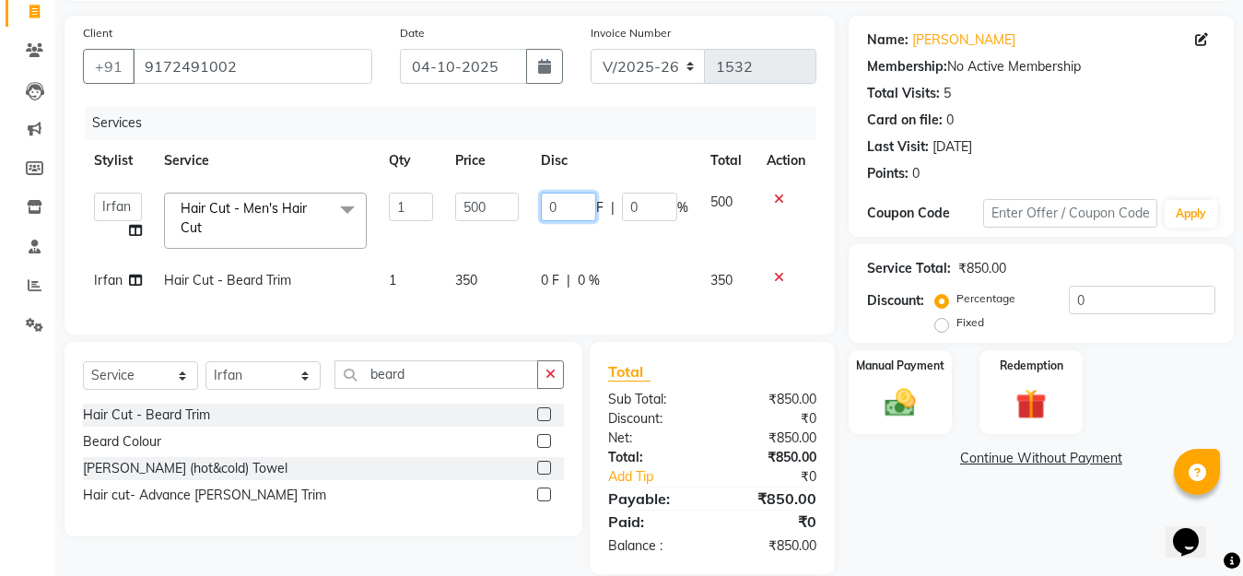
click at [571, 200] on input "0" at bounding box center [568, 207] width 55 height 29
type input "100"
click at [965, 488] on div "Name: [PERSON_NAME] Membership: No Active Membership Total Visits: 5 Card on fi…" at bounding box center [1048, 295] width 399 height 559
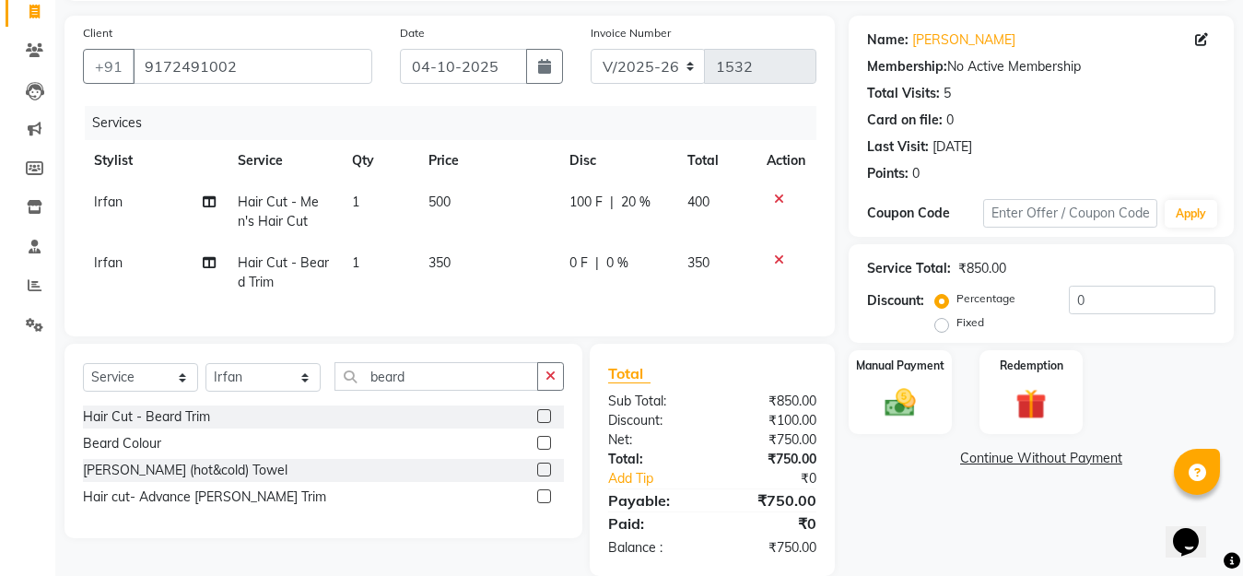
drag, startPoint x: 587, startPoint y: 258, endPoint x: 607, endPoint y: 272, distance: 24.5
click at [588, 259] on div "0 F | 0 %" at bounding box center [618, 262] width 96 height 19
select select "92765"
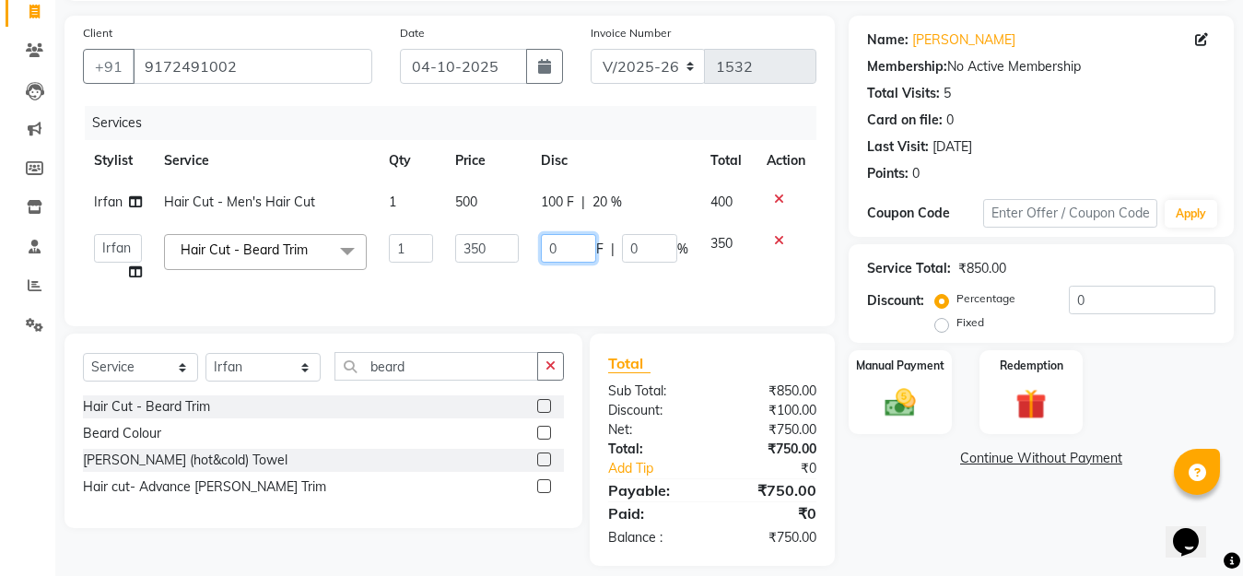
click at [566, 247] on input "0" at bounding box center [568, 248] width 55 height 29
type input "50"
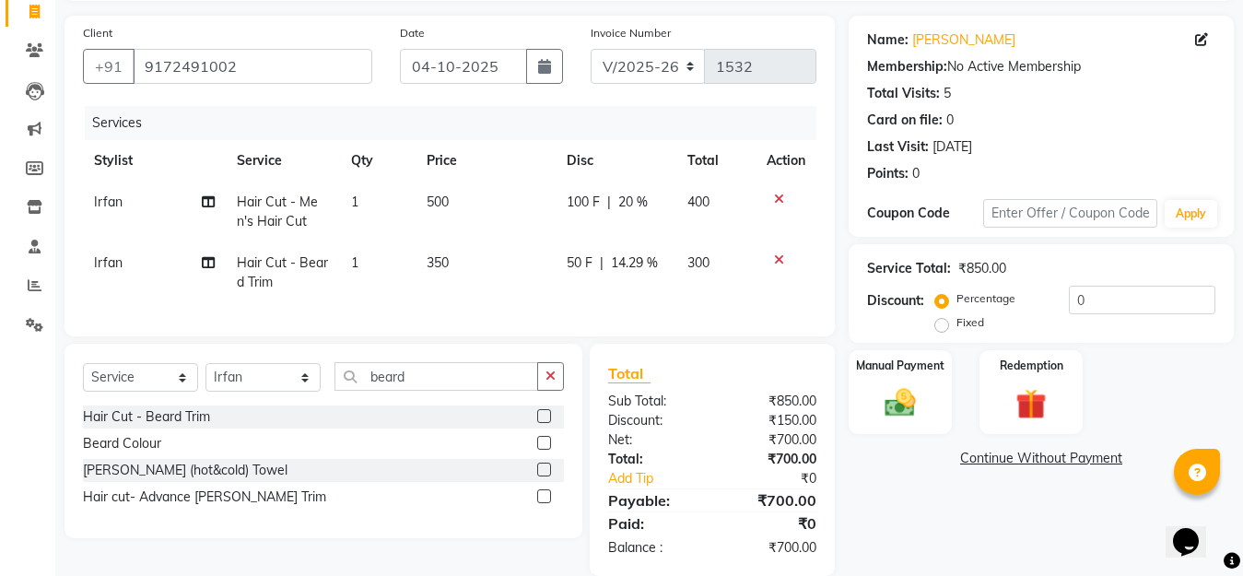
click at [961, 539] on div "Name: [PERSON_NAME] Membership: No Active Membership Total Visits: 5 Card on fi…" at bounding box center [1048, 296] width 399 height 560
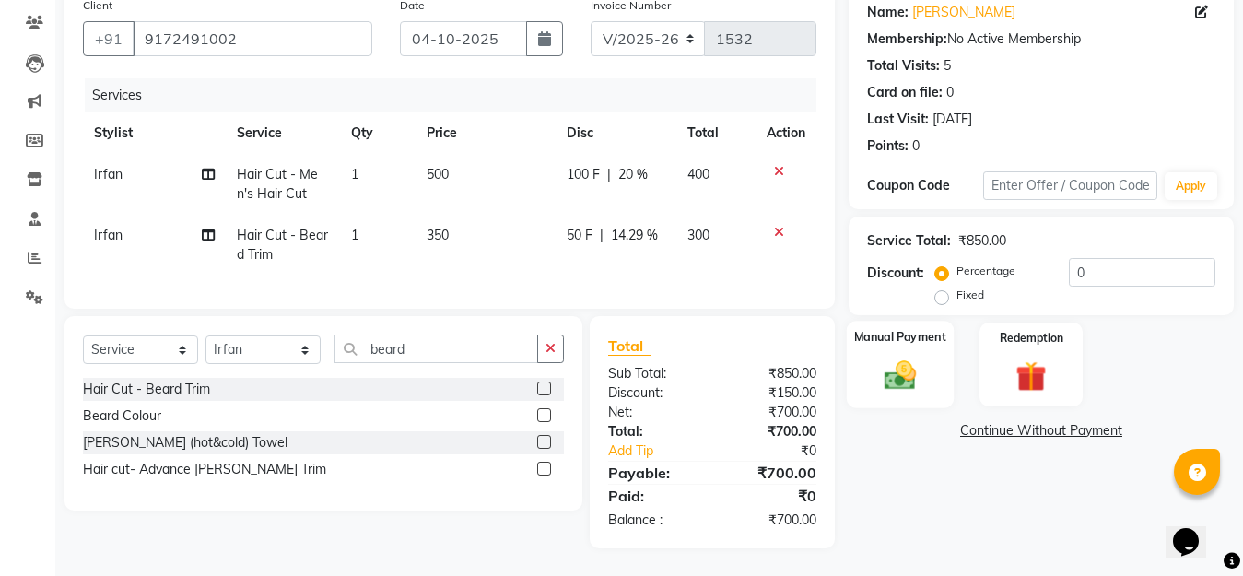
scroll to position [92, 0]
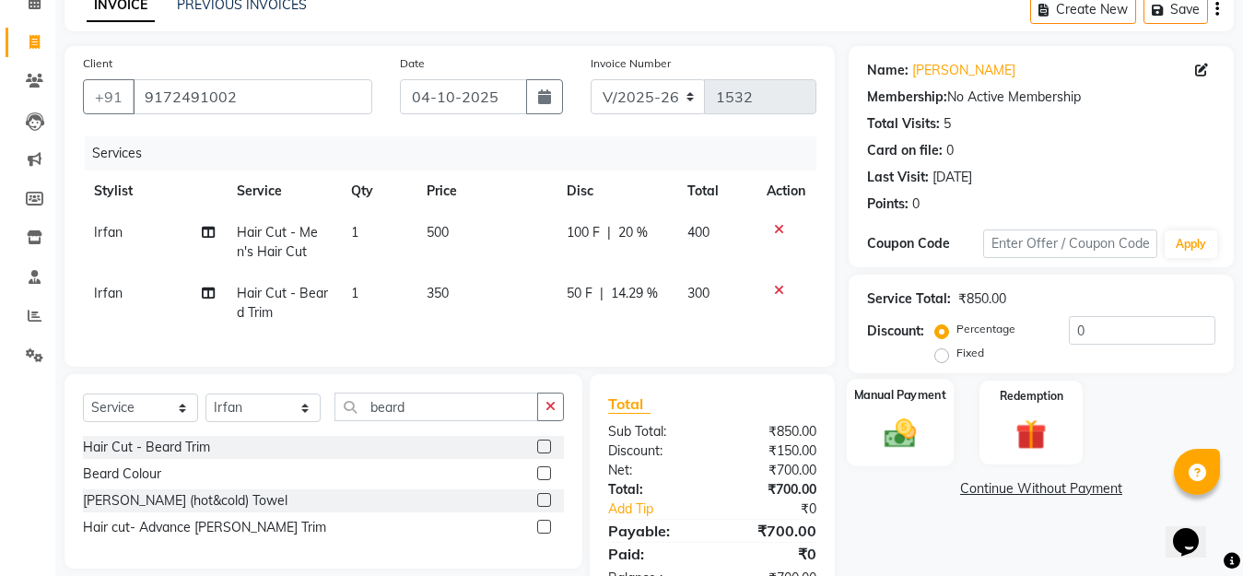
click at [897, 437] on img at bounding box center [901, 433] width 52 height 37
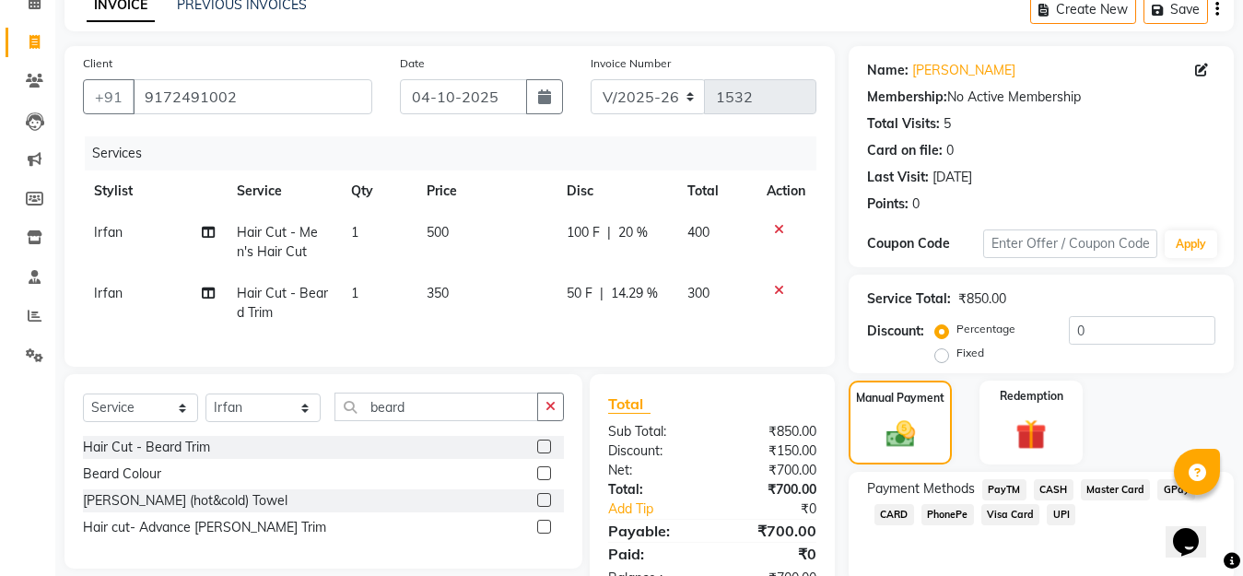
scroll to position [166, 0]
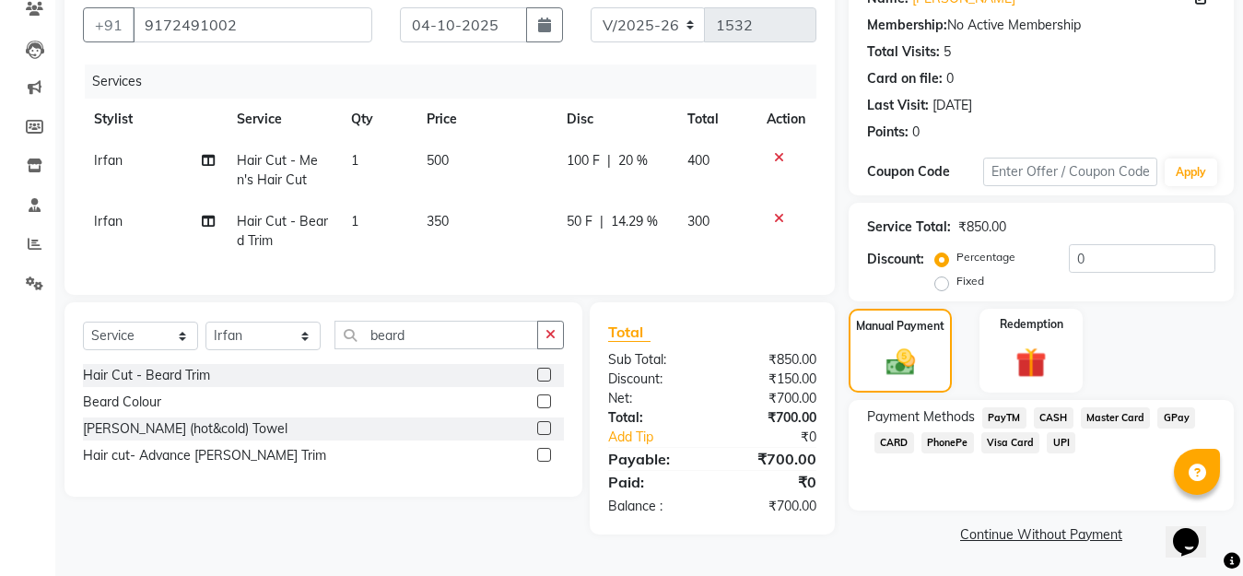
drag, startPoint x: 1168, startPoint y: 412, endPoint x: 1147, endPoint y: 452, distance: 44.9
click at [1168, 416] on span "GPay" at bounding box center [1177, 417] width 38 height 21
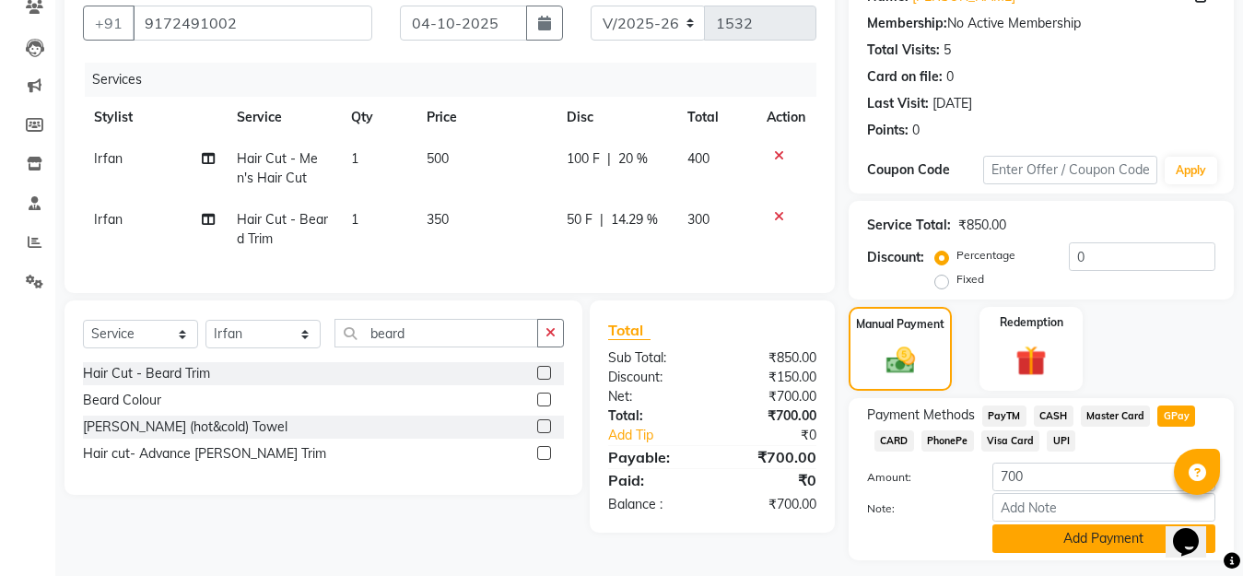
scroll to position [216, 0]
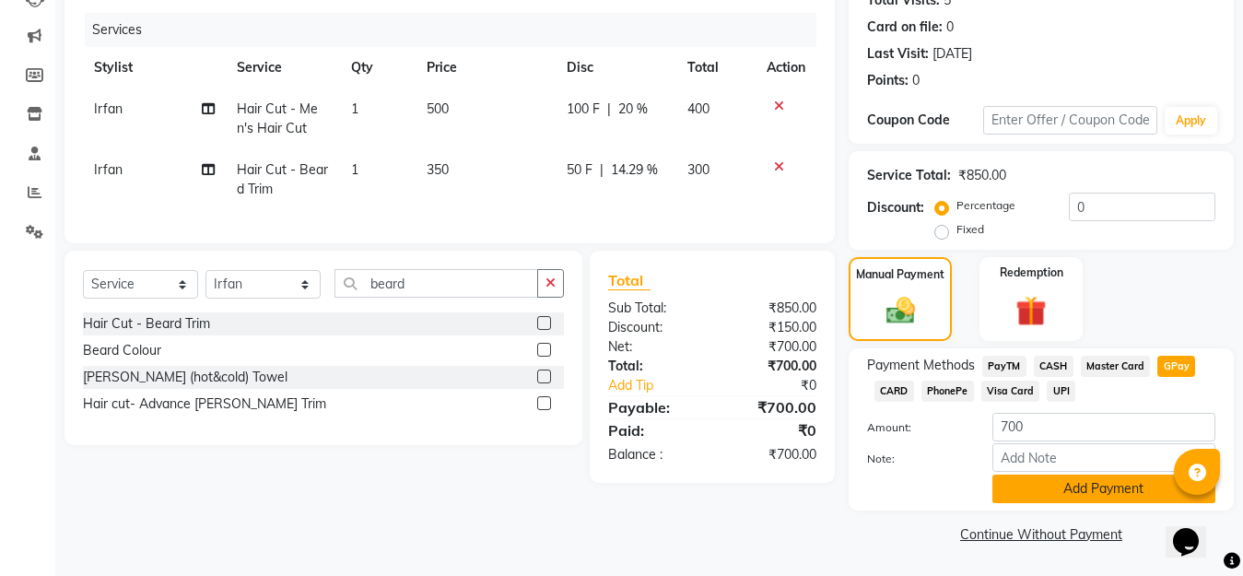
click at [1108, 499] on button "Add Payment" at bounding box center [1104, 489] width 223 height 29
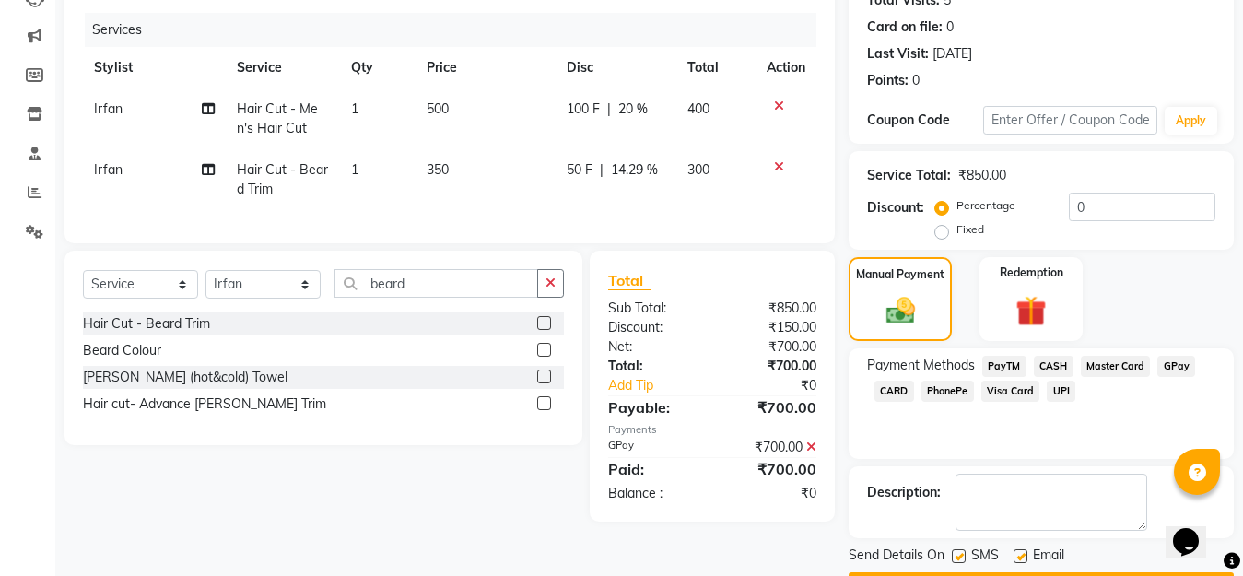
scroll to position [268, 0]
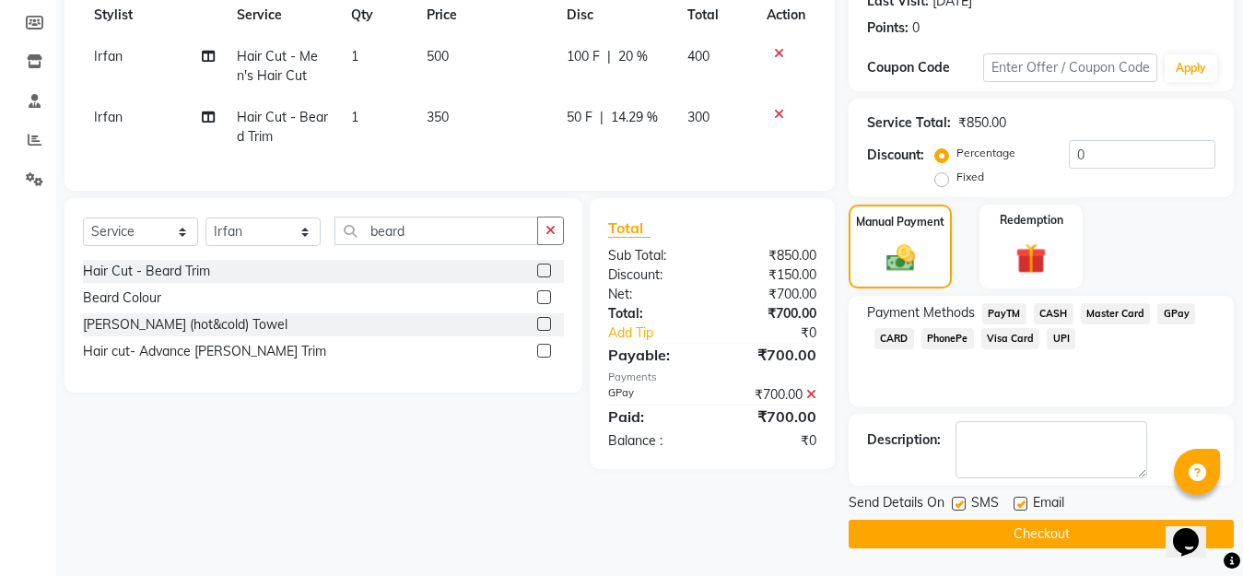
click at [1095, 526] on button "Checkout" at bounding box center [1041, 534] width 385 height 29
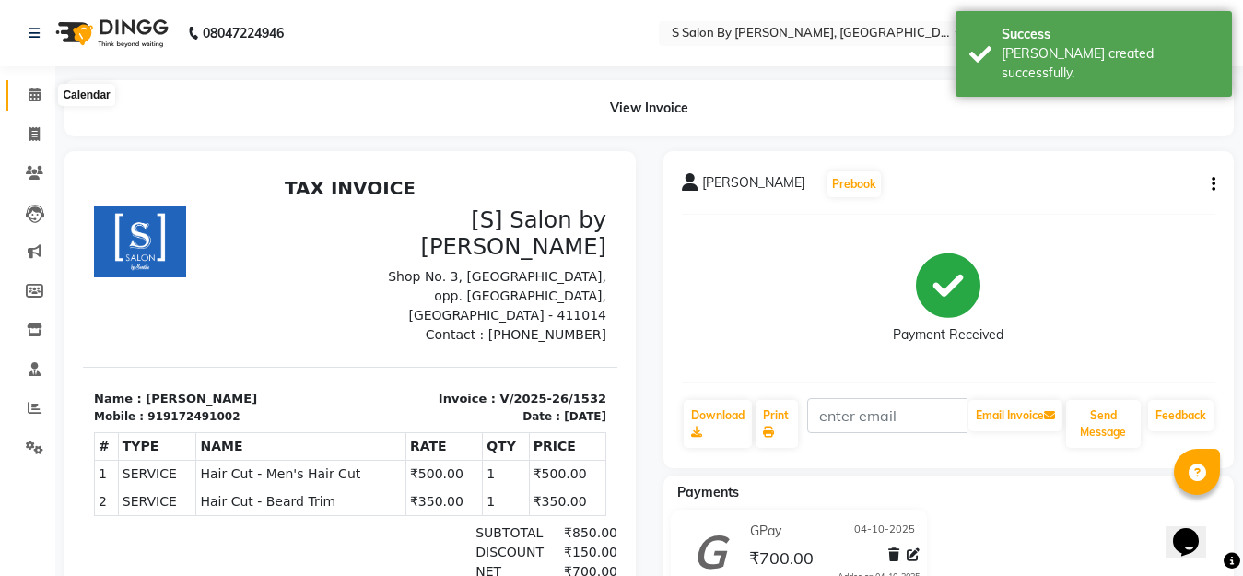
click at [25, 92] on span at bounding box center [34, 95] width 32 height 21
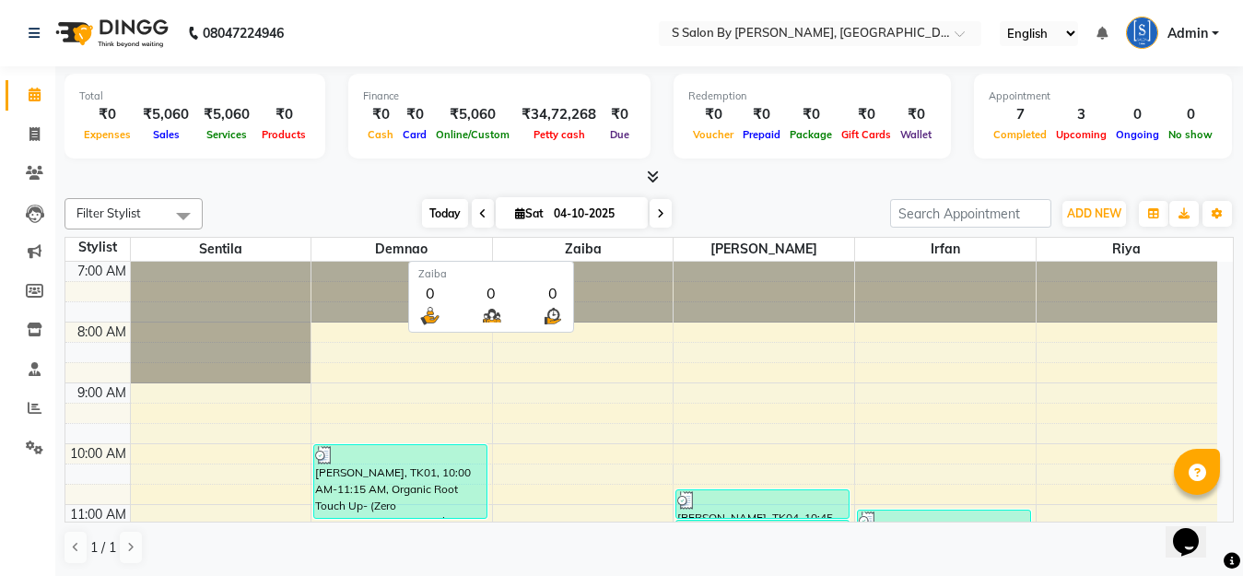
scroll to position [1, 0]
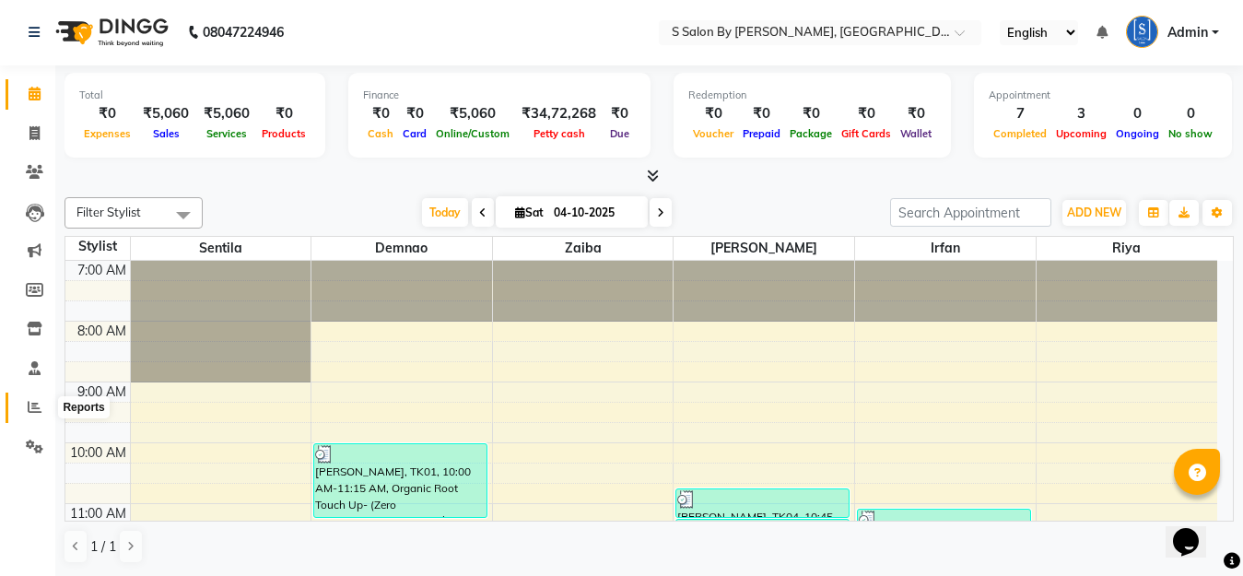
click at [28, 406] on icon at bounding box center [35, 407] width 14 height 14
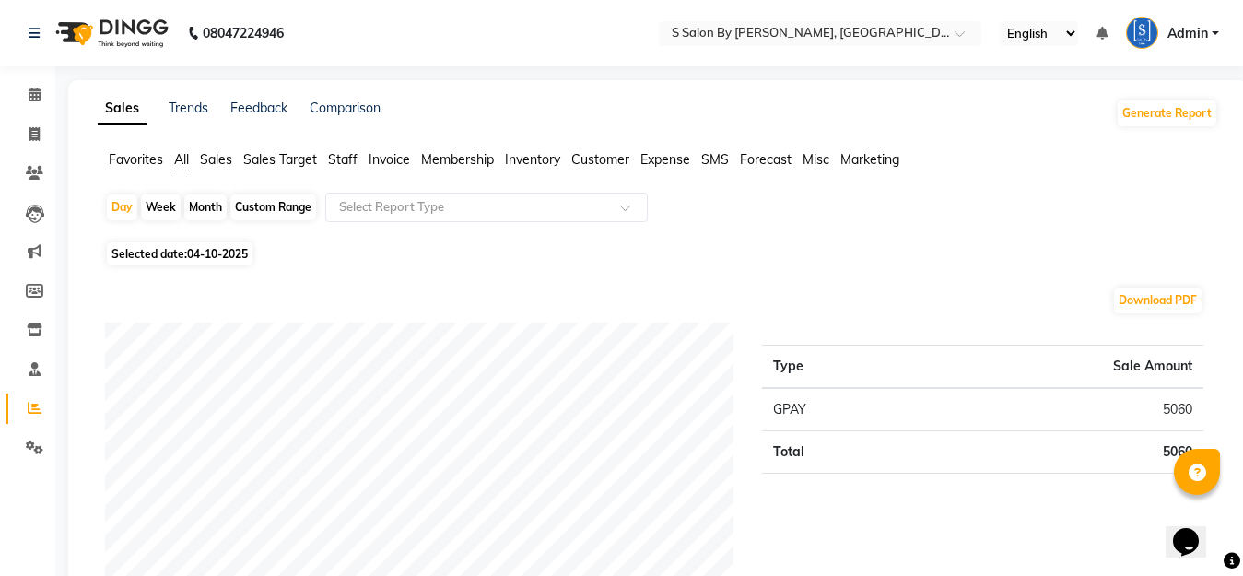
click at [209, 201] on div "Month" at bounding box center [205, 207] width 42 height 26
select select "10"
select select "2025"
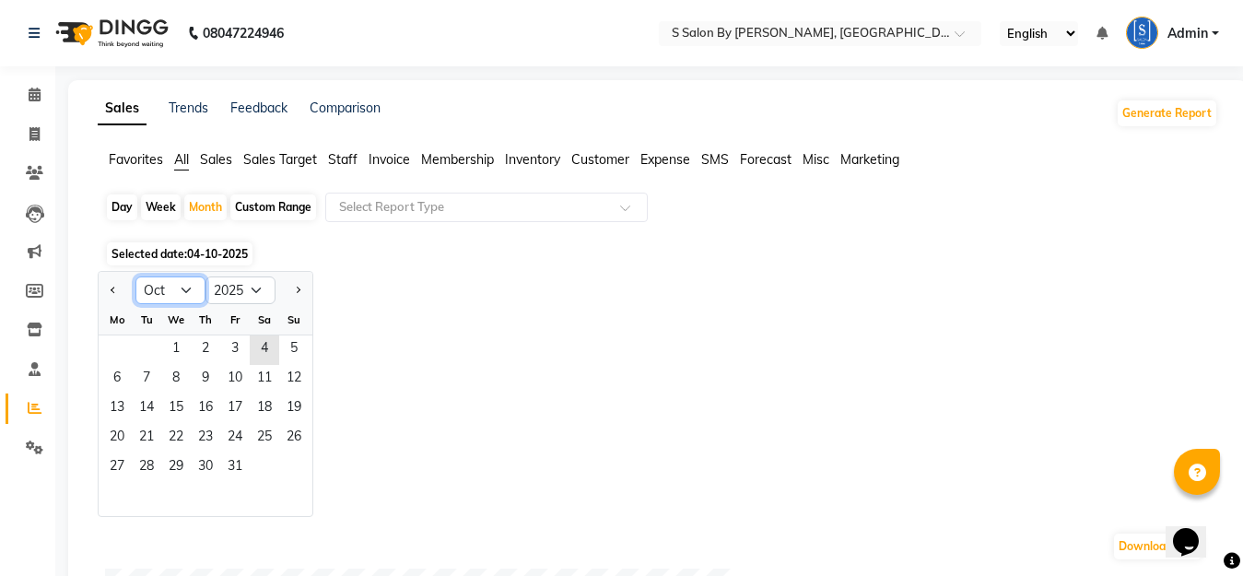
drag, startPoint x: 193, startPoint y: 281, endPoint x: 185, endPoint y: 293, distance: 14.1
click at [192, 282] on select "Jan Feb Mar Apr May Jun [DATE] Aug Sep Oct Nov Dec" at bounding box center [170, 291] width 70 height 28
select select "9"
click at [135, 277] on select "Jan Feb Mar Apr May Jun [DATE] Aug Sep Oct Nov Dec" at bounding box center [170, 291] width 70 height 28
click at [116, 347] on span "1" at bounding box center [116, 350] width 29 height 29
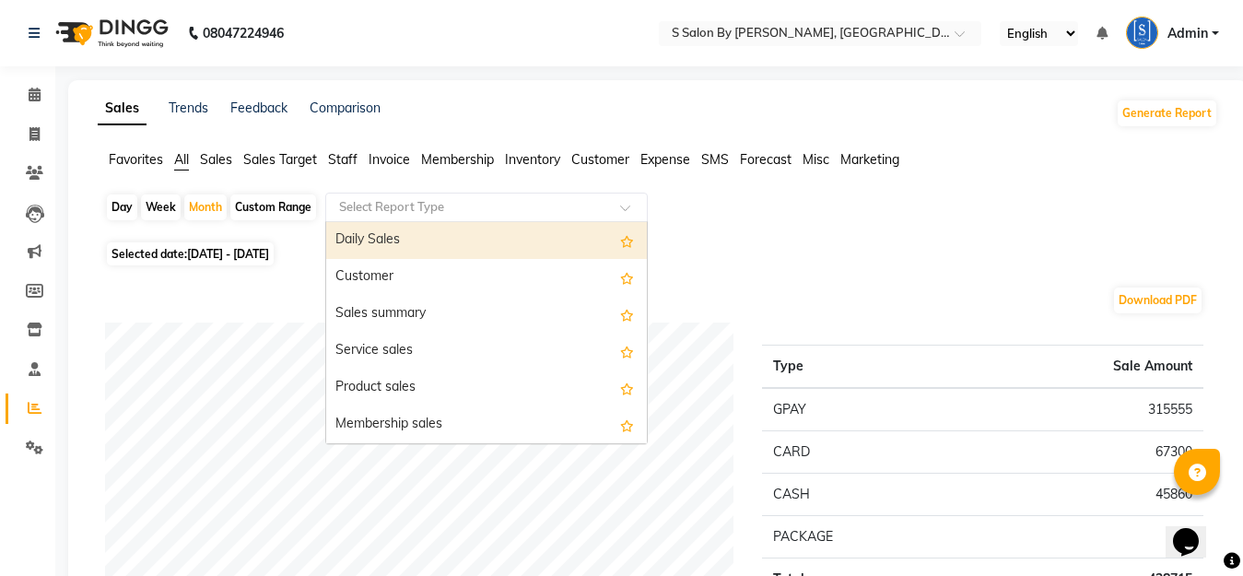
click at [511, 208] on input "text" at bounding box center [468, 207] width 265 height 18
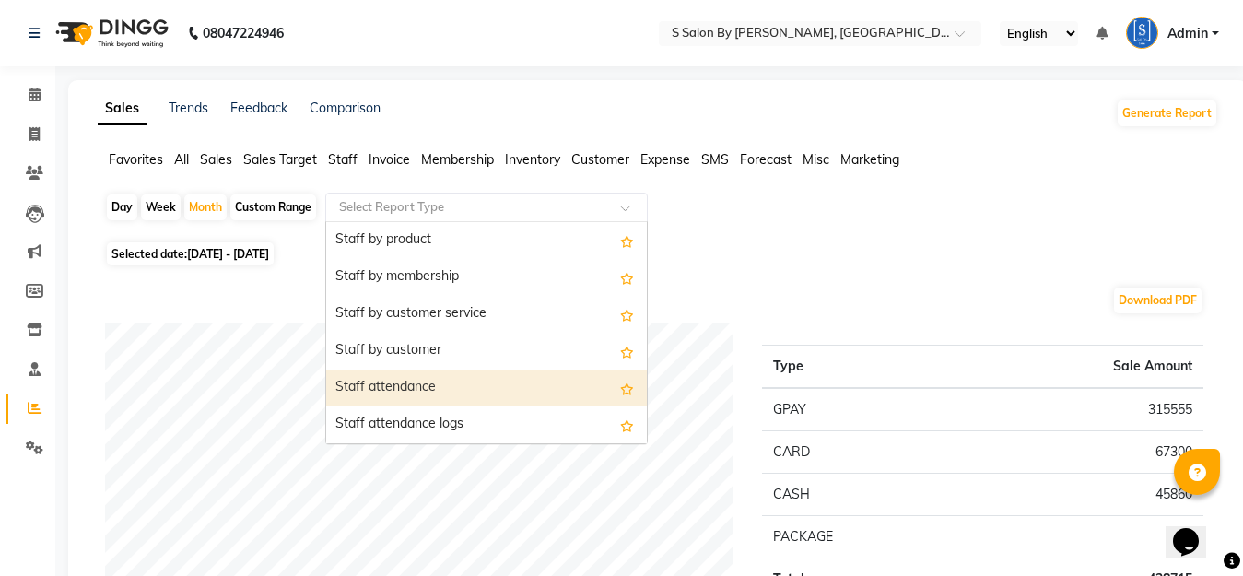
scroll to position [645, 0]
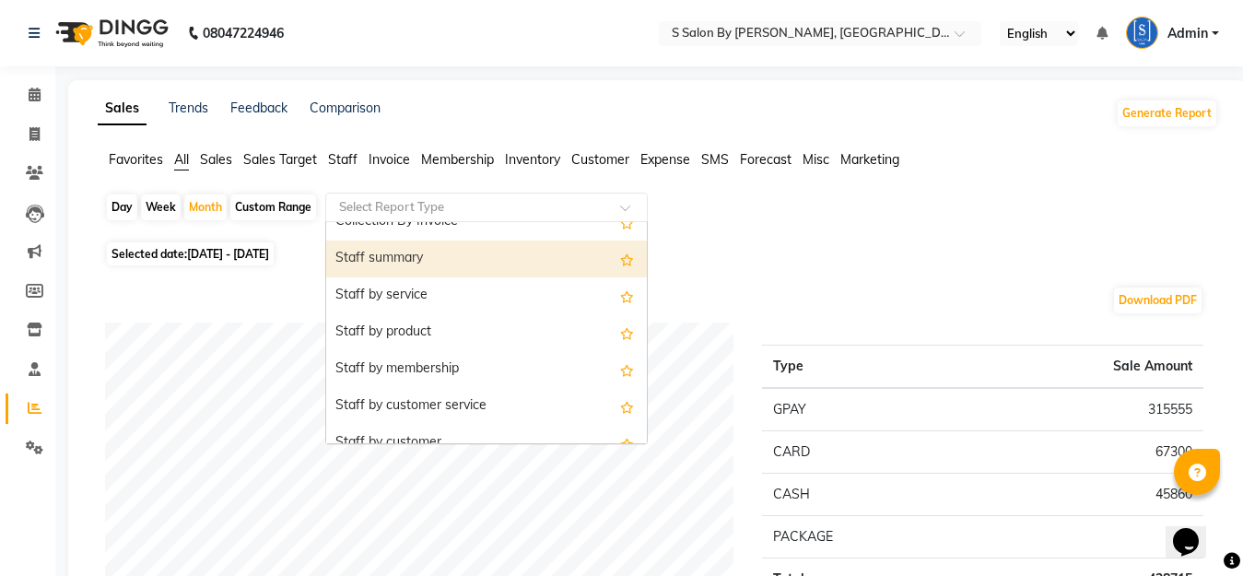
click at [442, 259] on div "Staff summary" at bounding box center [486, 259] width 321 height 37
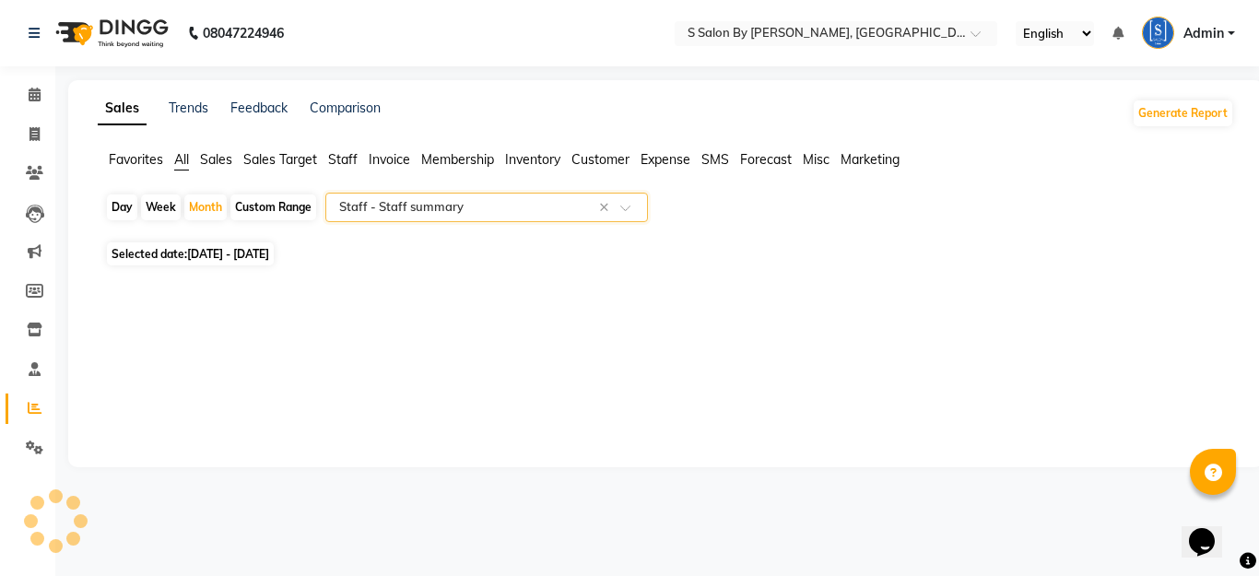
select select "full_report"
select select "csv"
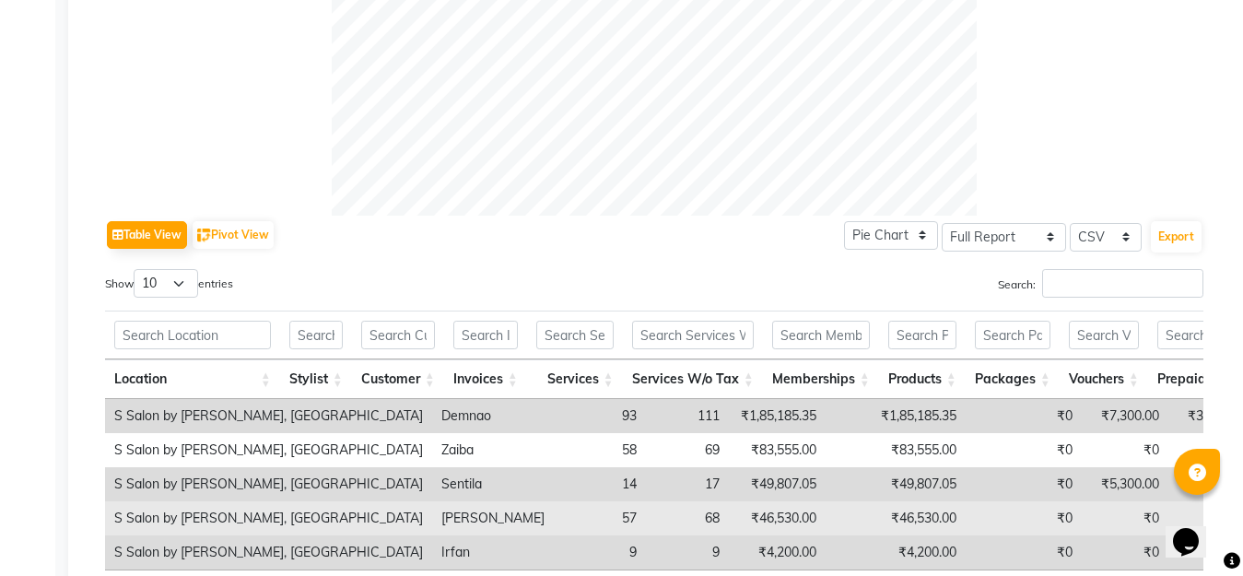
scroll to position [901, 0]
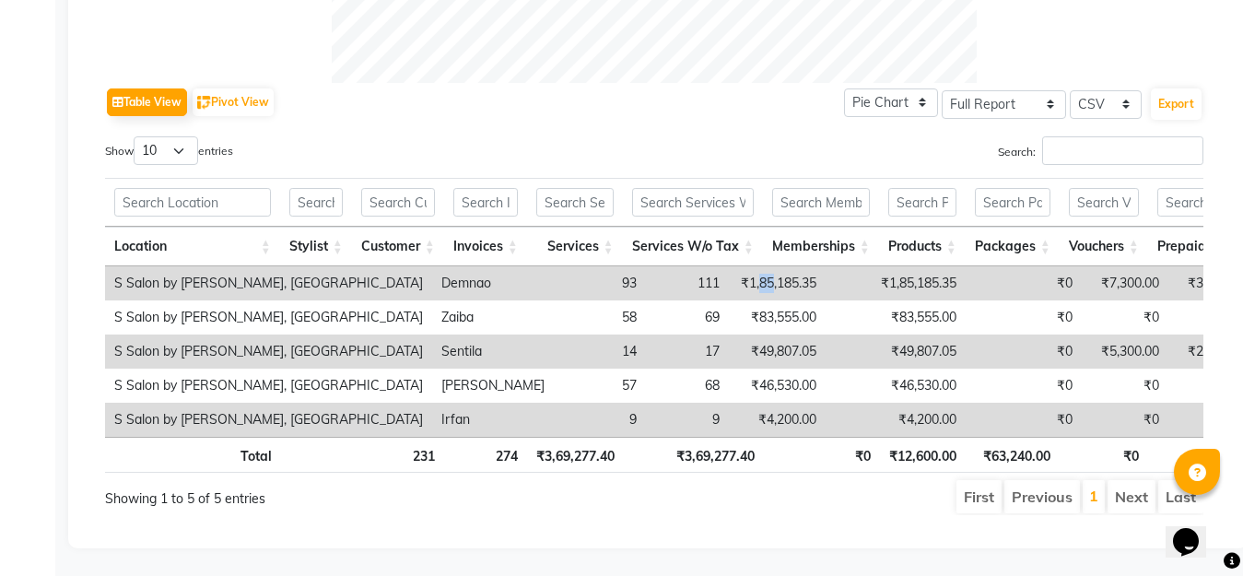
drag, startPoint x: 557, startPoint y: 250, endPoint x: 576, endPoint y: 252, distance: 19.4
click at [729, 266] on td "₹1,85,185.35" at bounding box center [777, 283] width 97 height 34
drag, startPoint x: 606, startPoint y: 92, endPoint x: 591, endPoint y: 206, distance: 115.2
click at [606, 91] on div "Table View Pivot View Pie Chart Bar Chart Select Full Report Filtered Report Se…" at bounding box center [654, 299] width 1099 height 432
drag, startPoint x: 559, startPoint y: 251, endPoint x: 583, endPoint y: 250, distance: 24.9
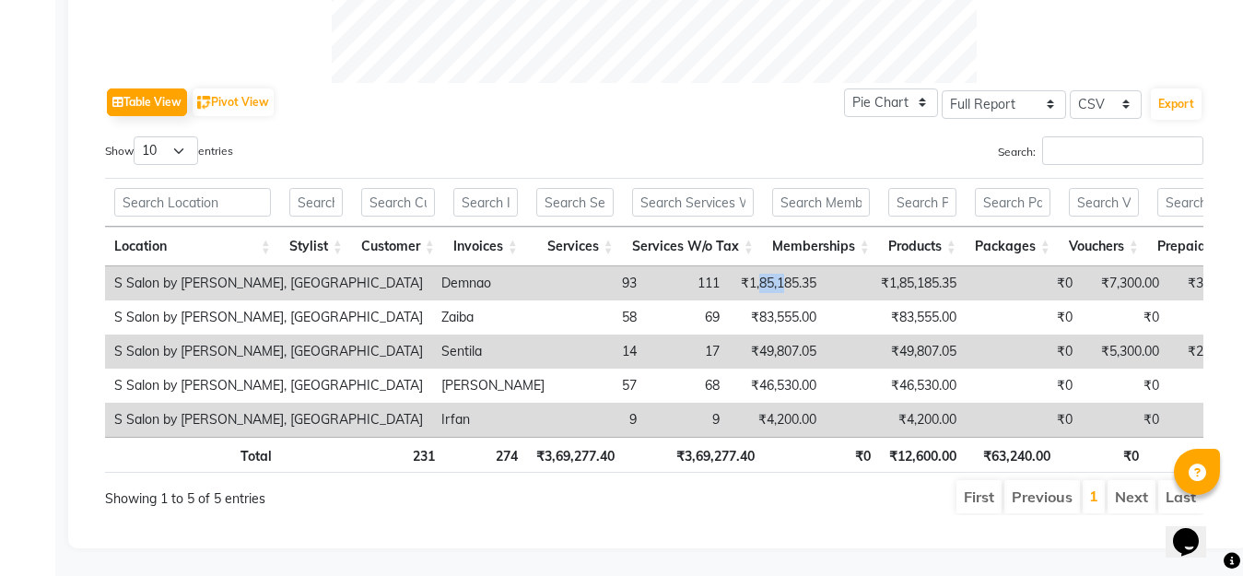
click at [729, 266] on td "₹1,85,185.35" at bounding box center [777, 283] width 97 height 34
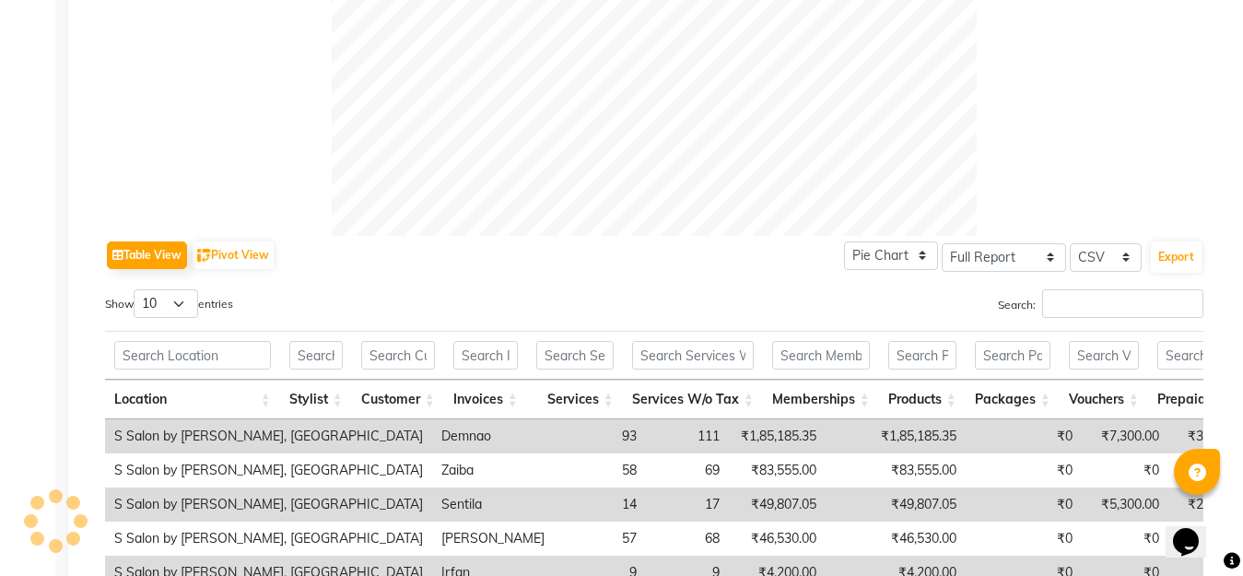
scroll to position [0, 0]
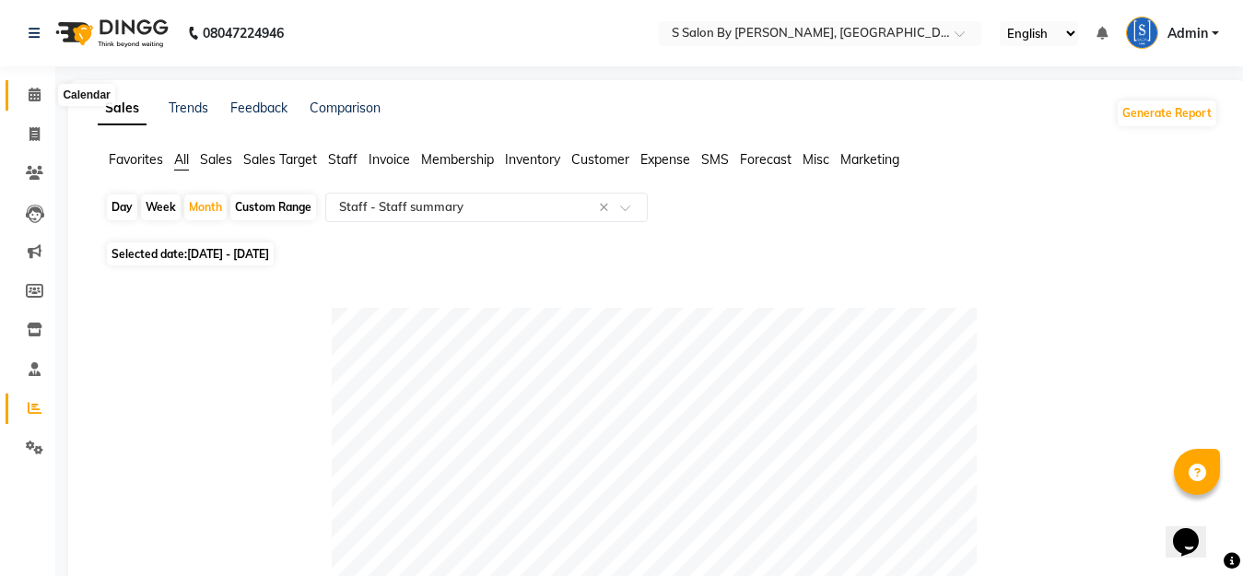
click at [36, 93] on icon at bounding box center [35, 95] width 12 height 14
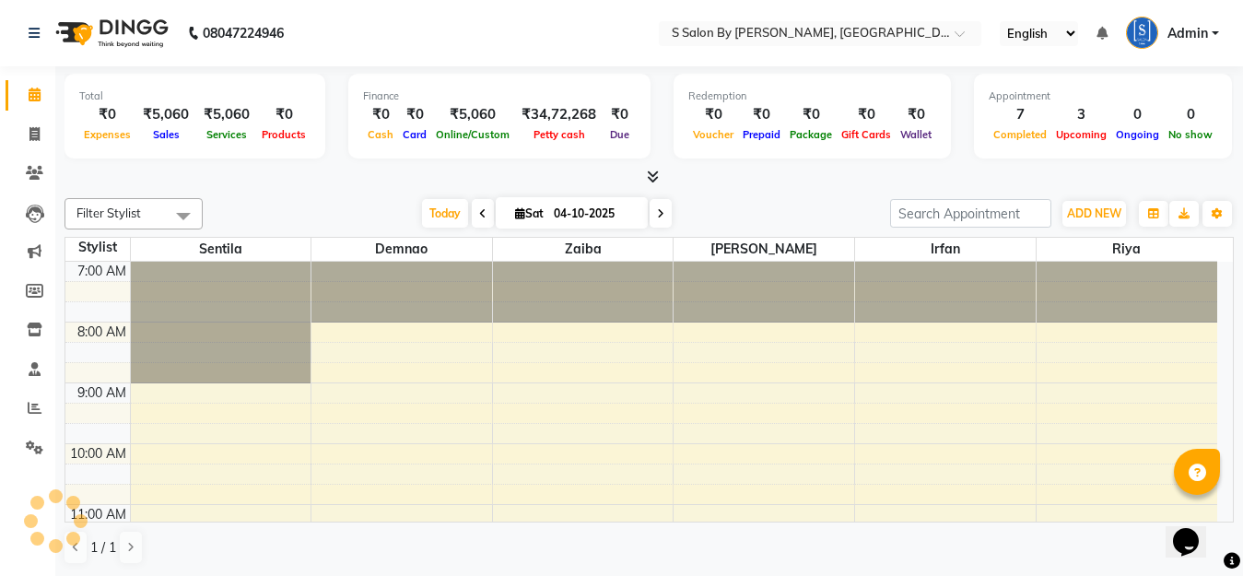
click at [657, 209] on icon at bounding box center [660, 213] width 7 height 11
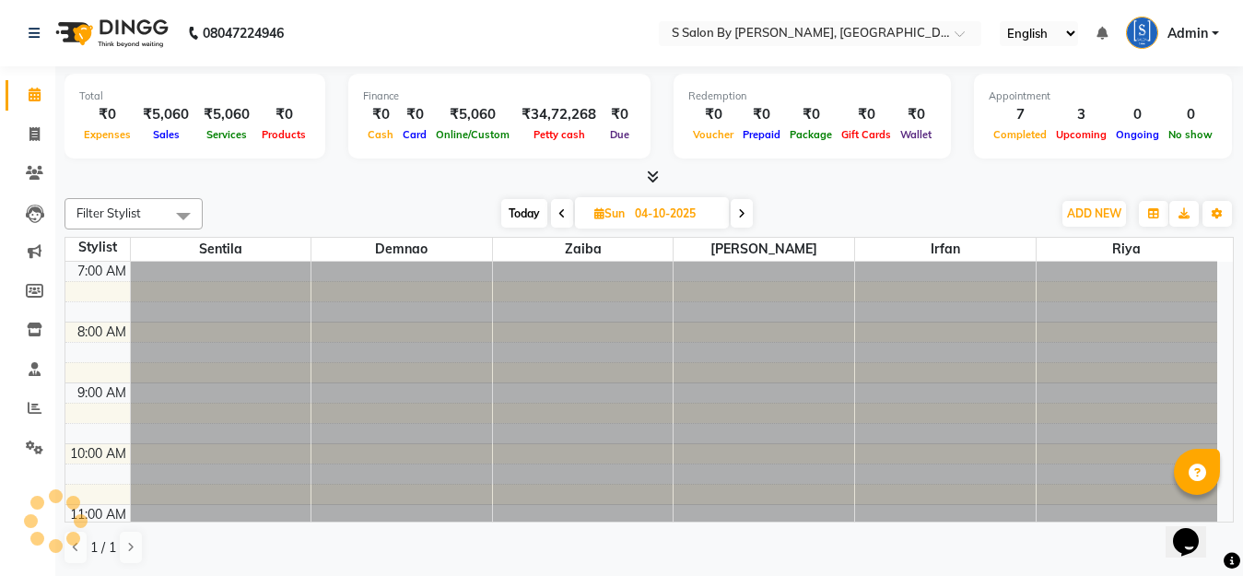
type input "05-10-2025"
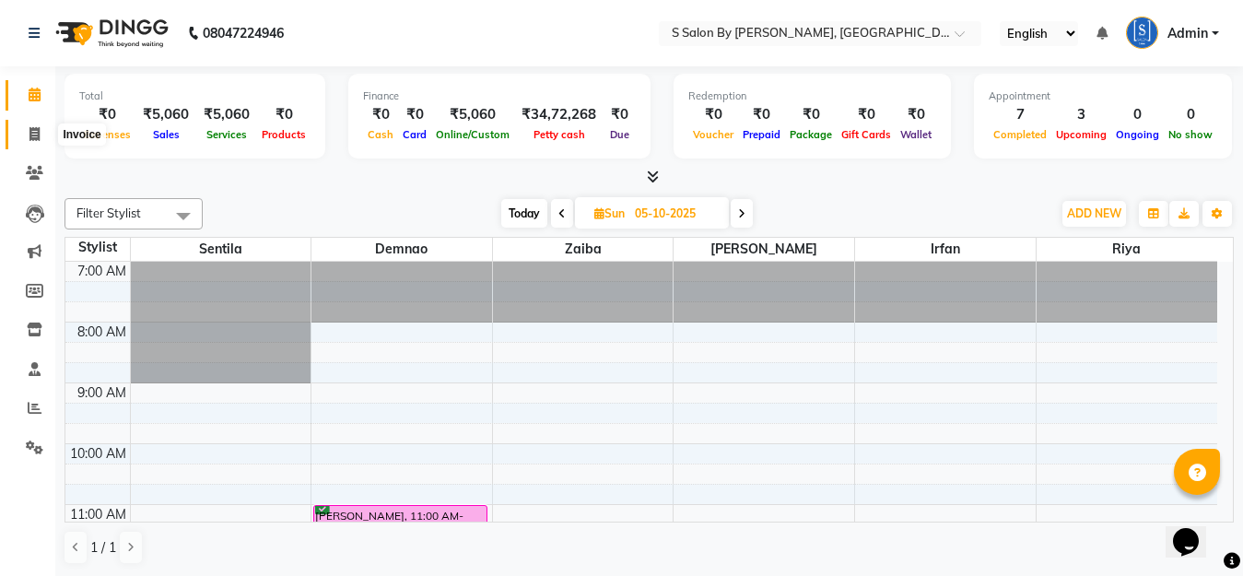
click at [35, 135] on icon at bounding box center [34, 134] width 10 height 14
select select "service"
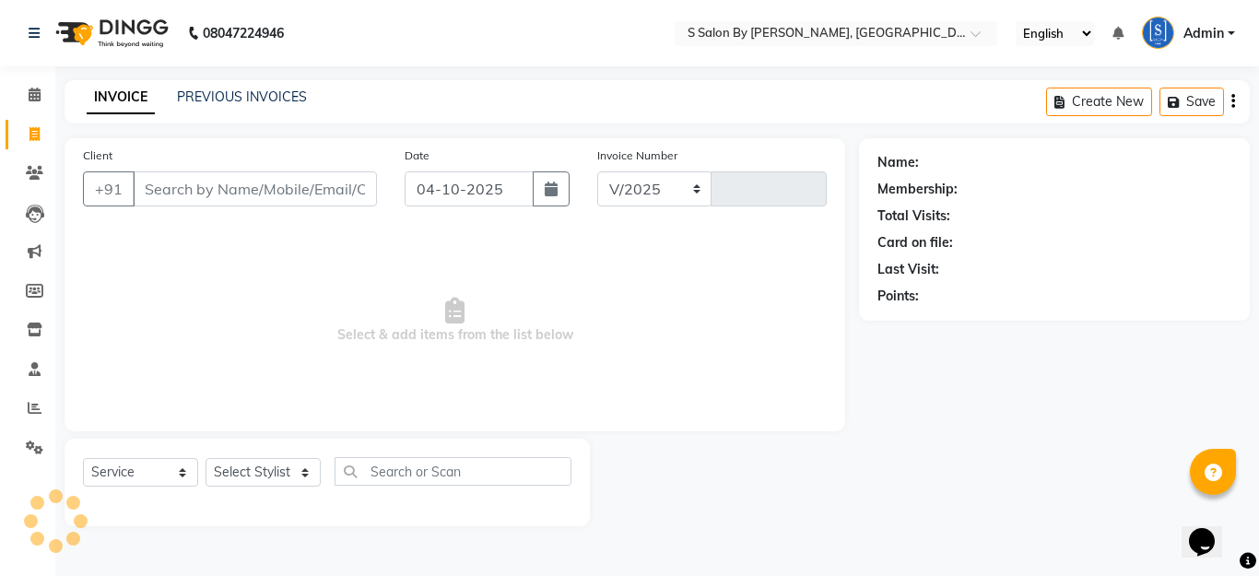
select select "45"
type input "1533"
click at [260, 195] on input "Client" at bounding box center [255, 188] width 244 height 35
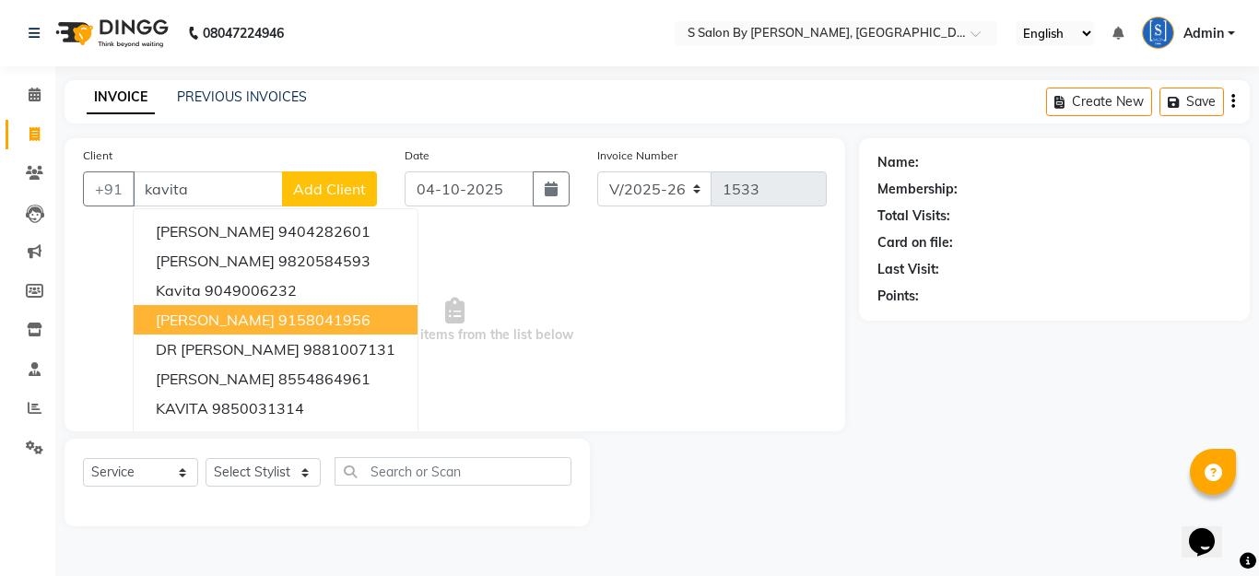
click at [237, 311] on span "[PERSON_NAME]" at bounding box center [215, 320] width 119 height 18
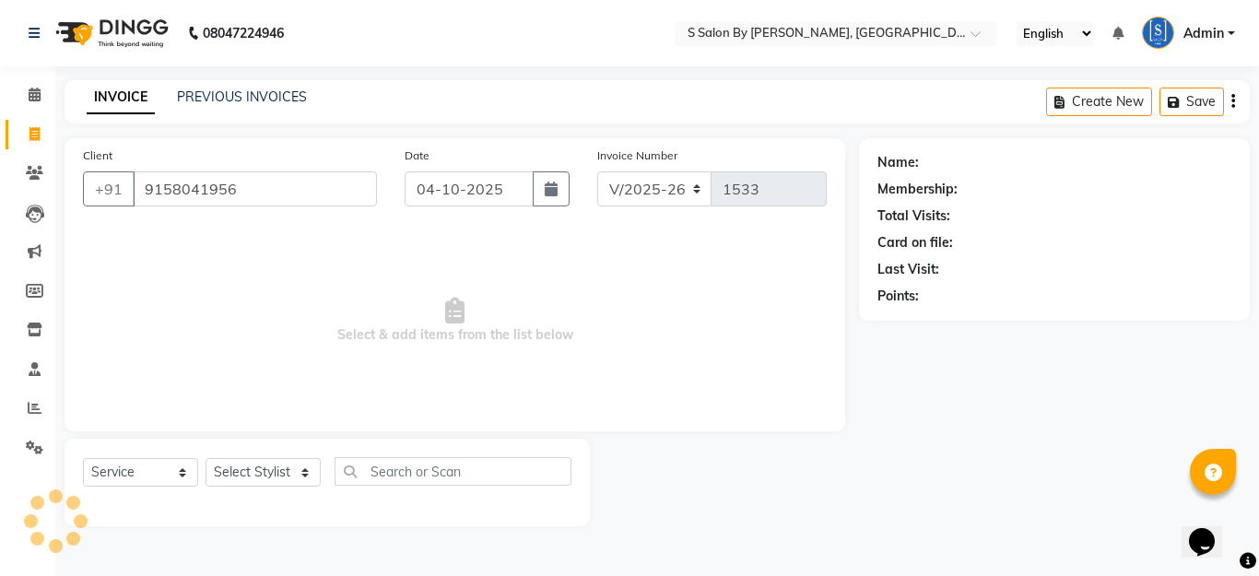
type input "9158041956"
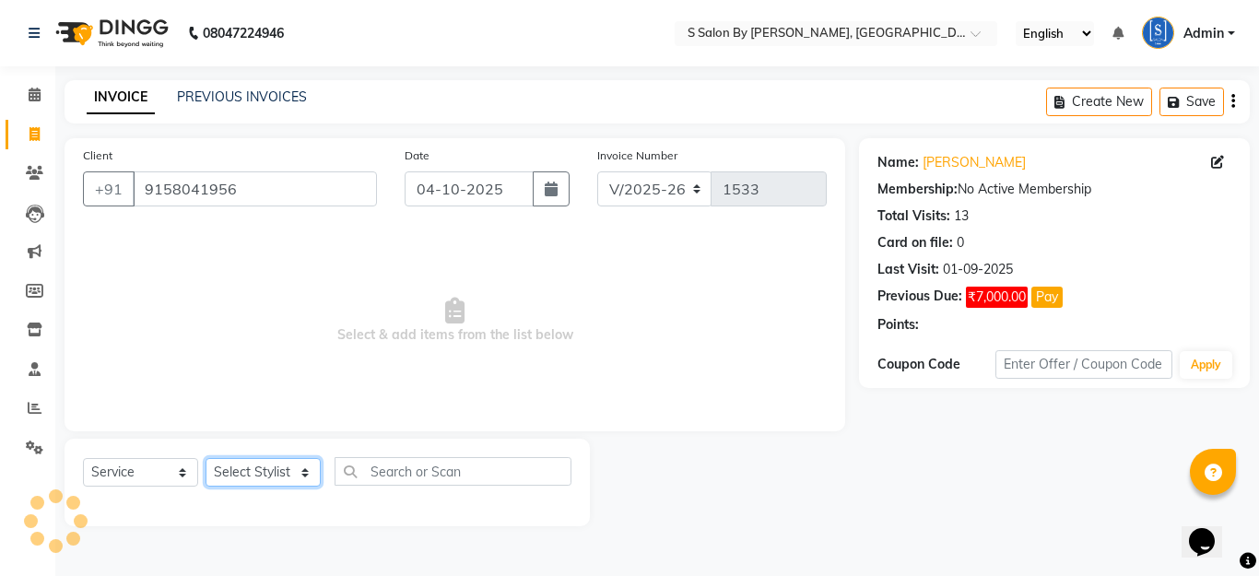
click at [253, 463] on select "Select Stylist Demnao [PERSON_NAME] [PERSON_NAME] [PERSON_NAME]" at bounding box center [263, 472] width 115 height 29
select select "50987"
click at [206, 458] on select "Select Stylist Demnao [PERSON_NAME] [PERSON_NAME] [PERSON_NAME]" at bounding box center [263, 472] width 115 height 29
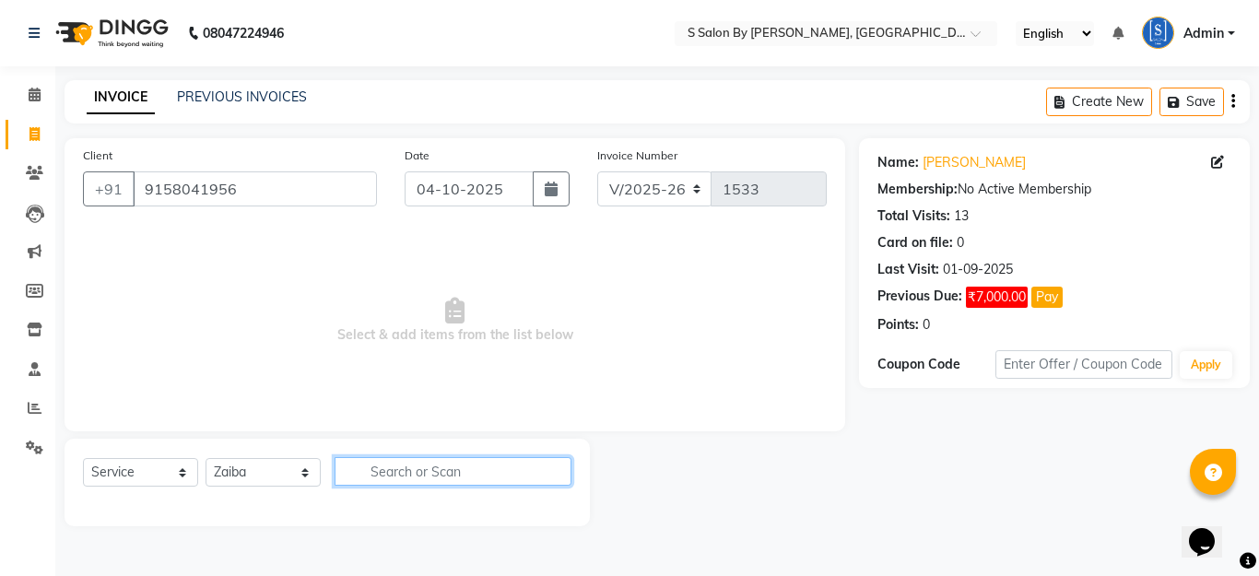
click at [402, 465] on input "text" at bounding box center [453, 471] width 237 height 29
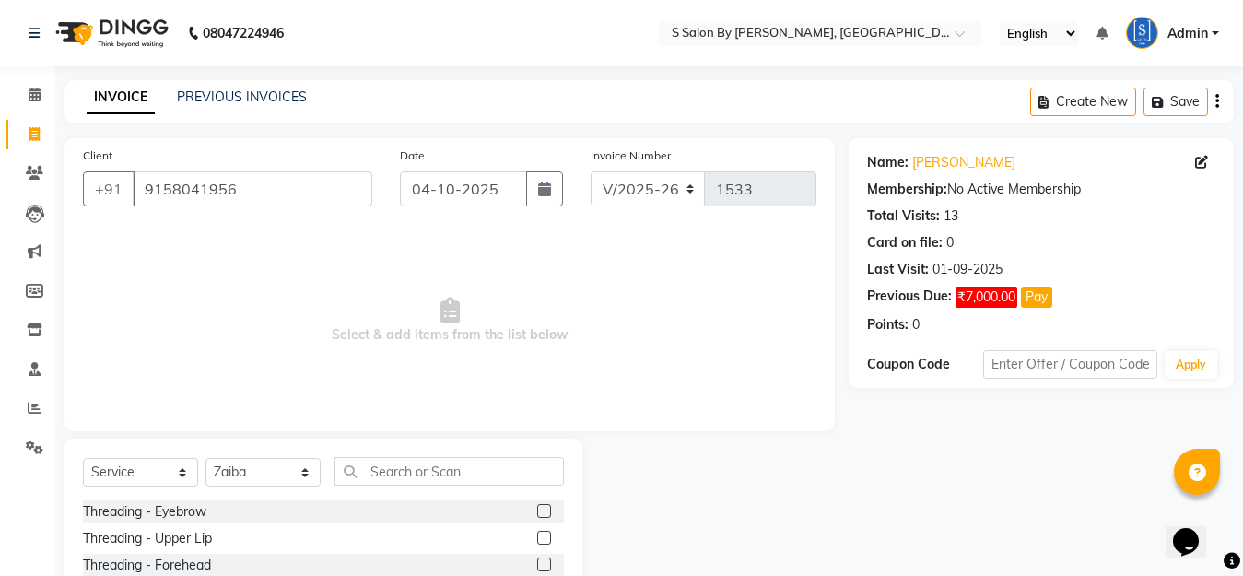
click at [537, 514] on label at bounding box center [544, 511] width 14 height 14
click at [537, 514] on input "checkbox" at bounding box center [543, 512] width 12 height 12
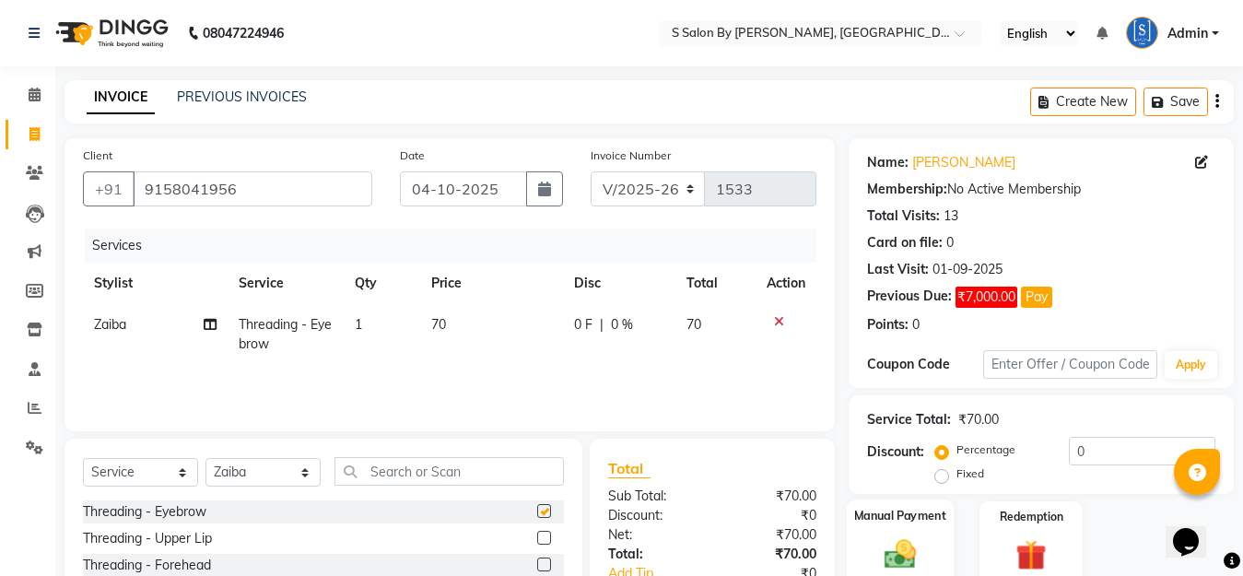
checkbox input "false"
click at [898, 544] on img at bounding box center [901, 554] width 52 height 37
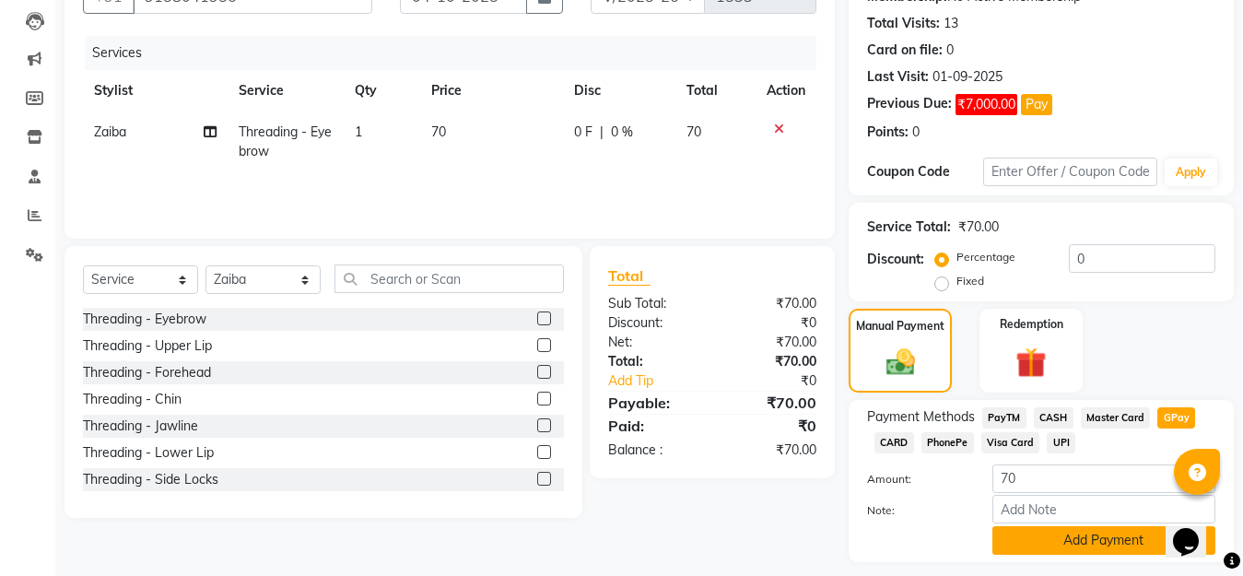
click at [1076, 543] on button "Add Payment" at bounding box center [1104, 540] width 223 height 29
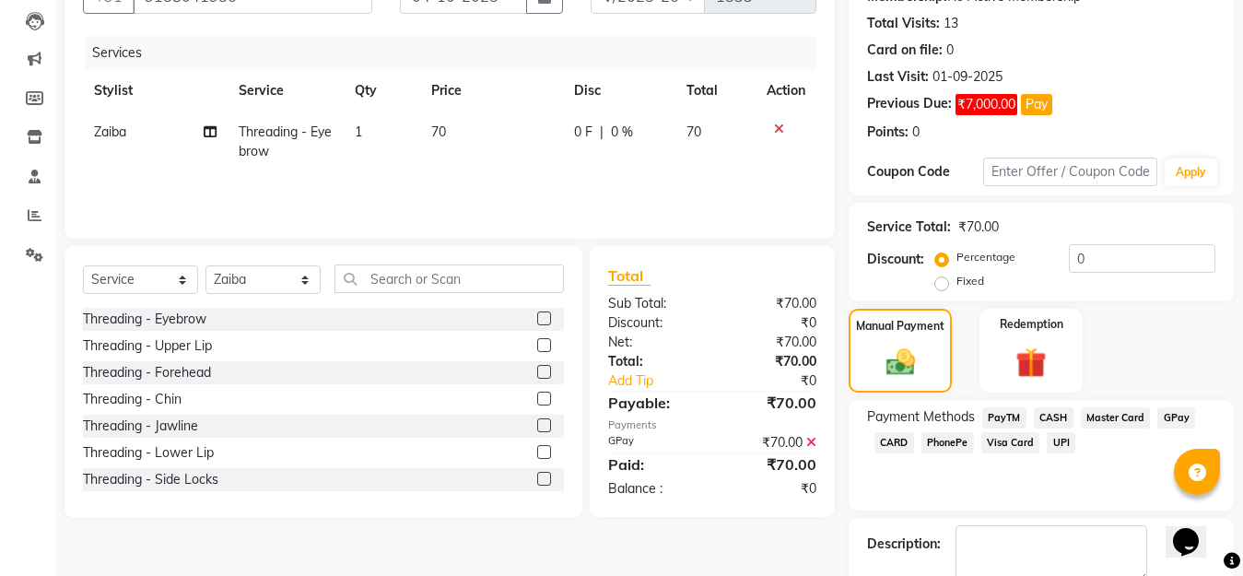
scroll to position [297, 0]
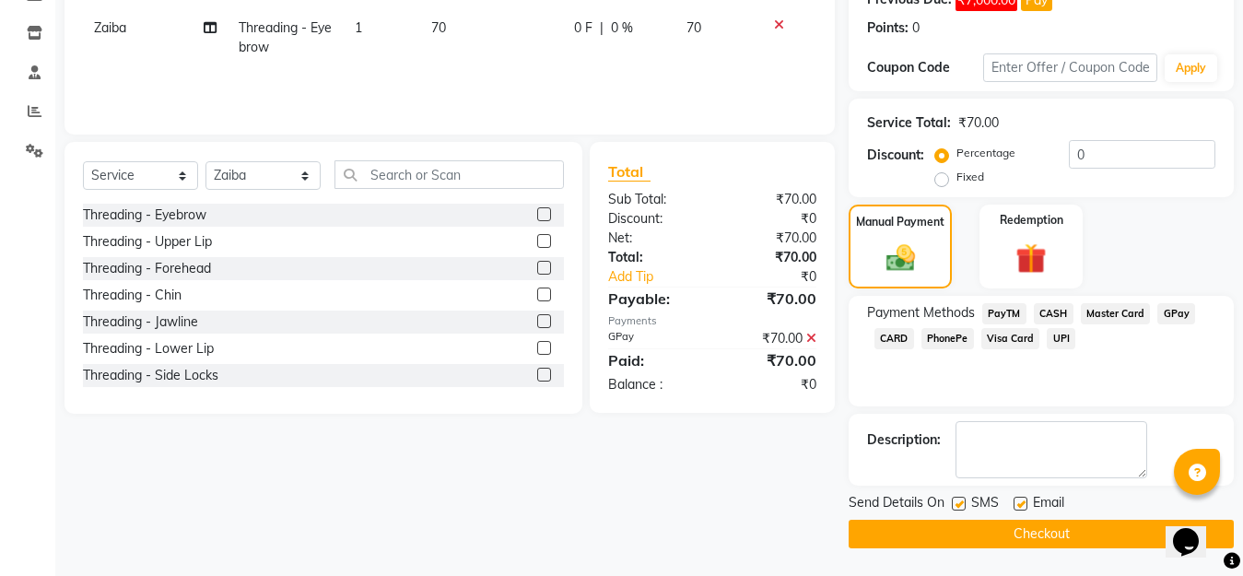
click at [1084, 530] on button "Checkout" at bounding box center [1041, 534] width 385 height 29
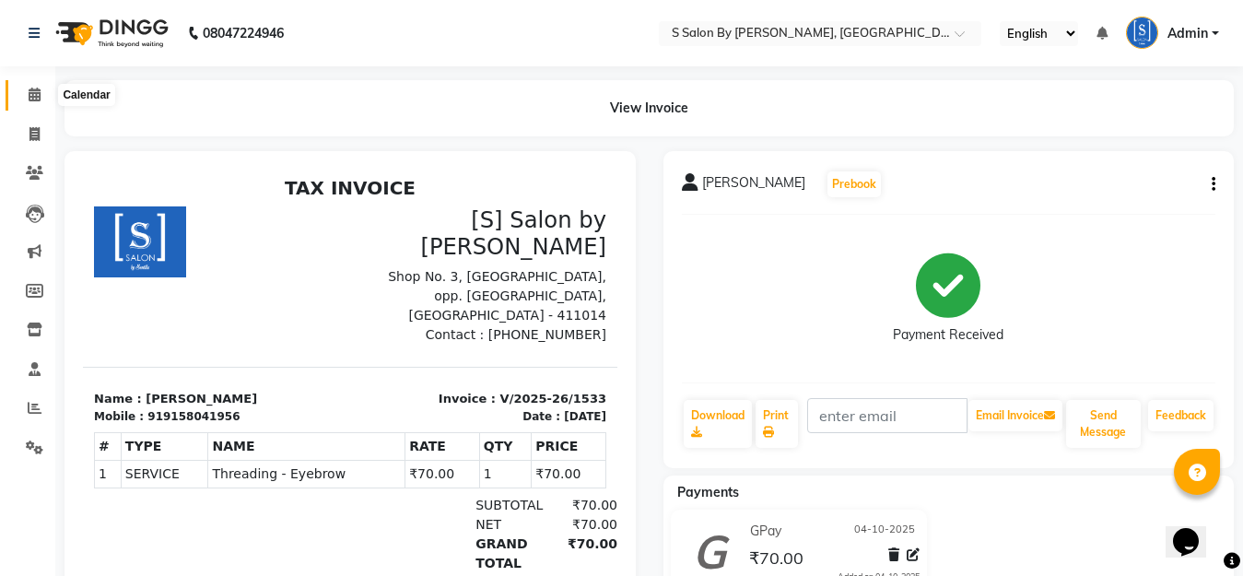
click at [32, 92] on icon at bounding box center [35, 95] width 12 height 14
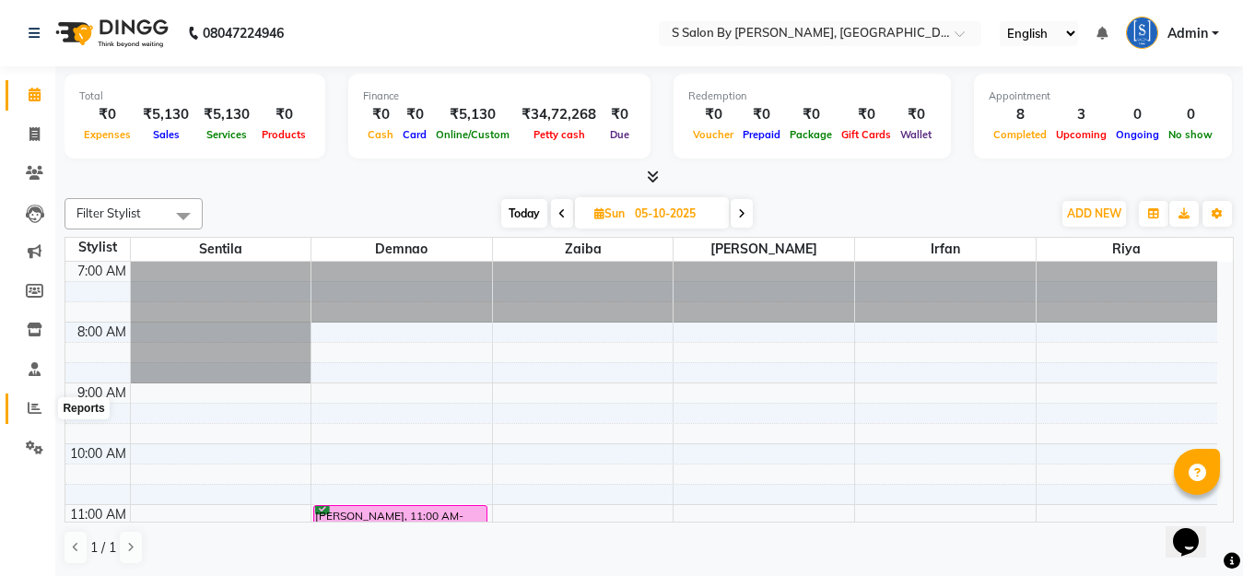
click at [26, 406] on span at bounding box center [34, 408] width 32 height 21
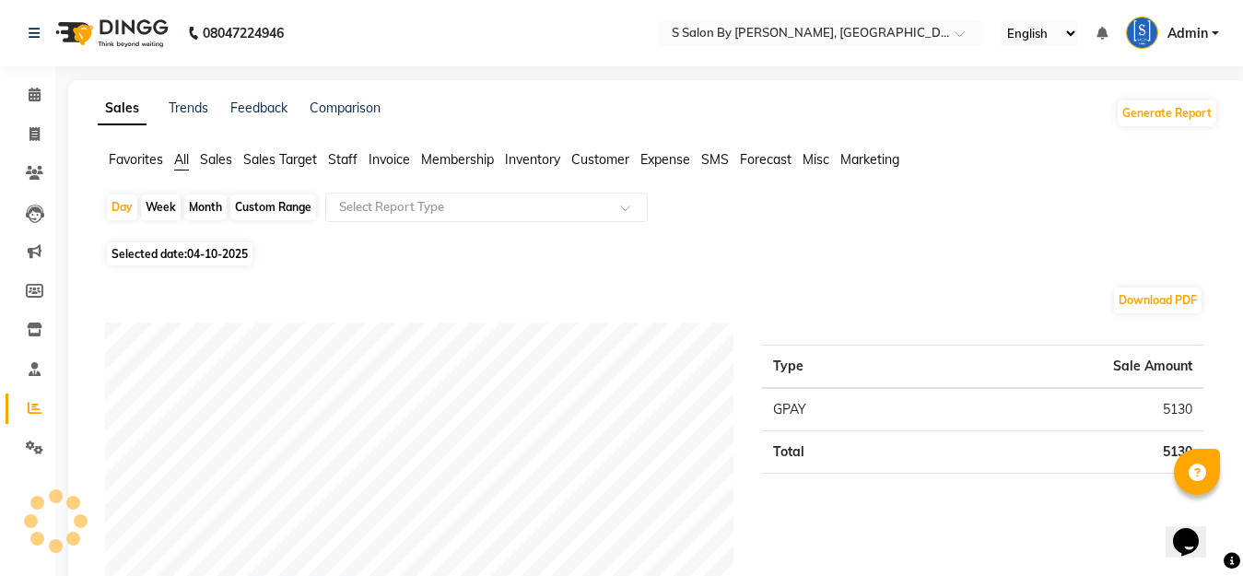
click at [195, 207] on div "Month" at bounding box center [205, 207] width 42 height 26
select select "10"
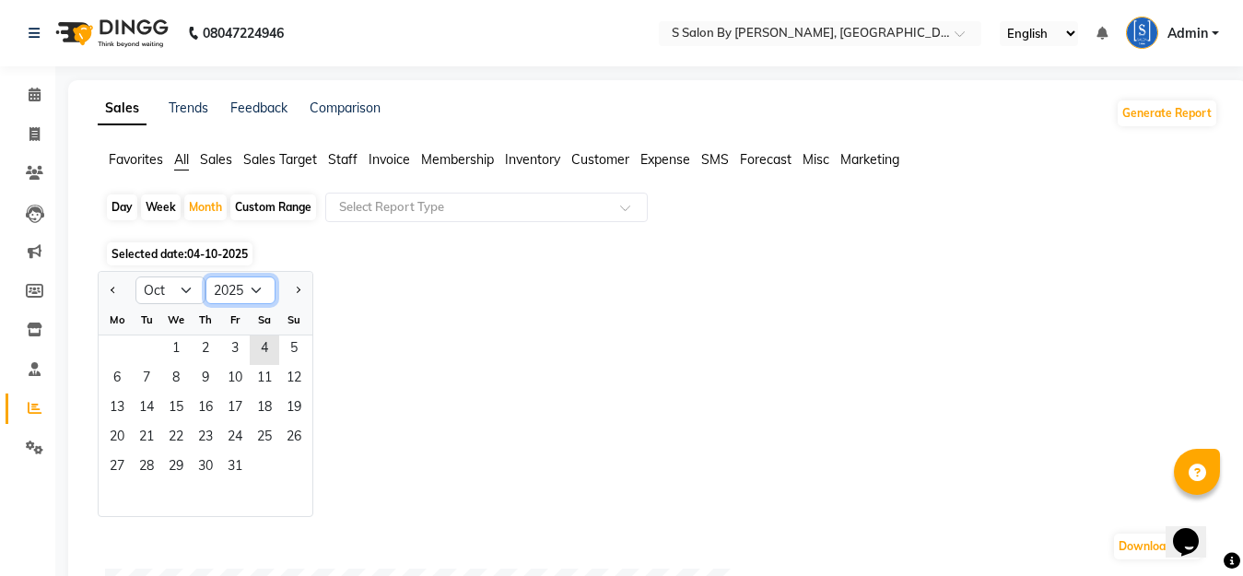
click at [255, 280] on select "2015 2016 2017 2018 2019 2020 2021 2022 2023 2024 2025 2026 2027 2028 2029 2030…" at bounding box center [241, 291] width 70 height 28
select select "2024"
click at [206, 277] on select "2015 2016 2017 2018 2019 2020 2021 2022 2023 2024 2025 2026 2027 2028 2029 2030…" at bounding box center [241, 291] width 70 height 28
click at [147, 351] on span "1" at bounding box center [146, 350] width 29 height 29
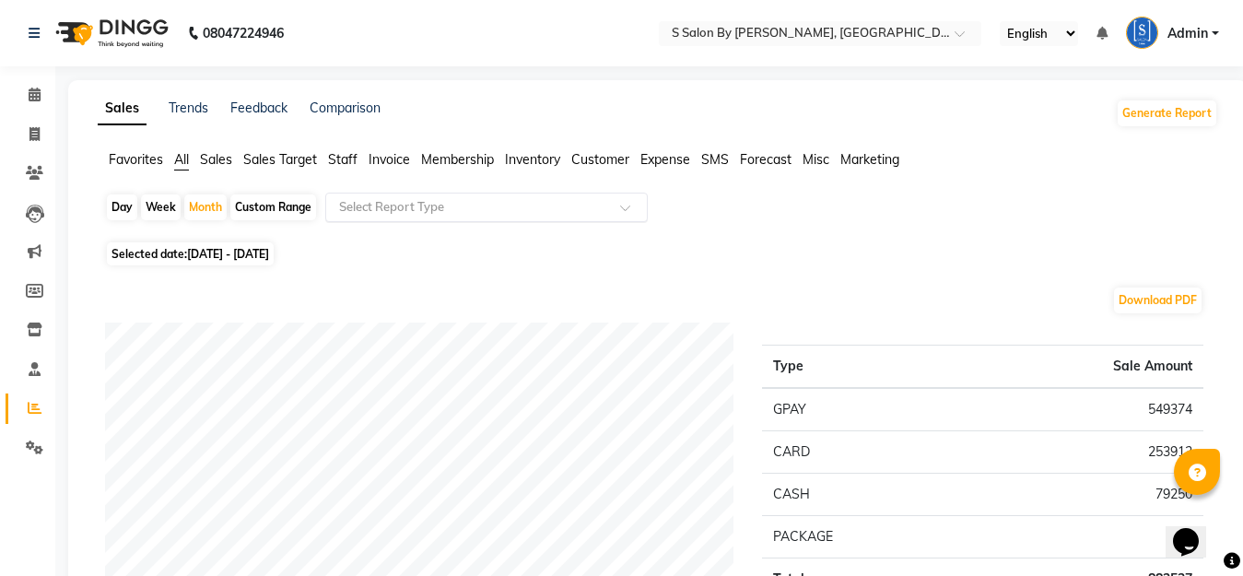
click at [481, 203] on input "text" at bounding box center [468, 207] width 265 height 18
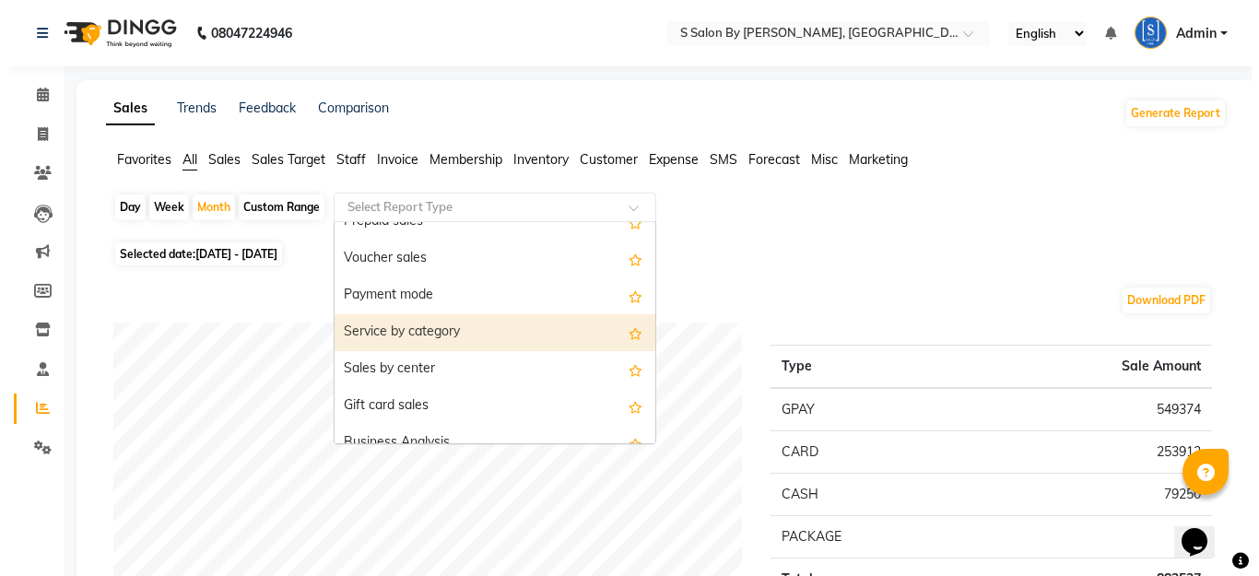
scroll to position [553, 0]
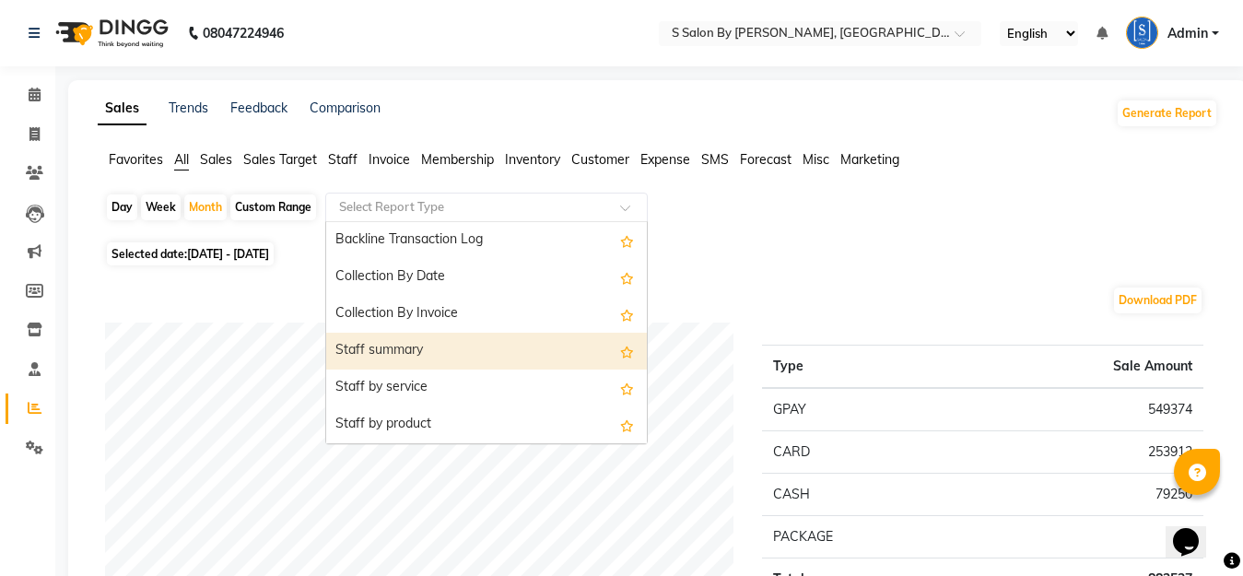
click at [427, 343] on div "Staff summary" at bounding box center [486, 351] width 321 height 37
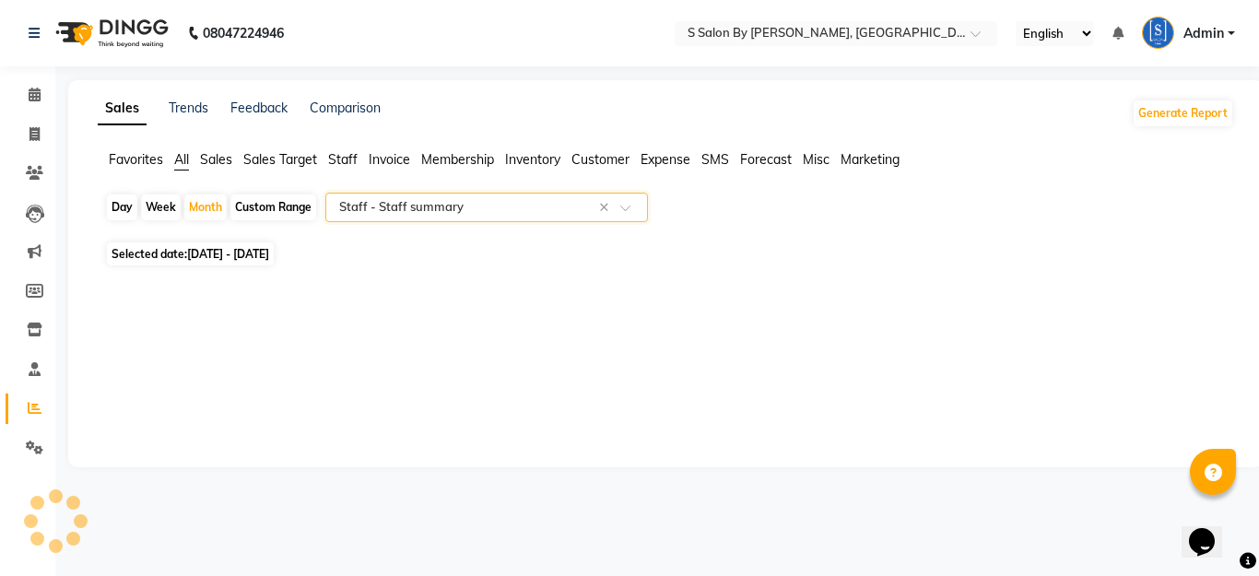
select select "full_report"
select select "csv"
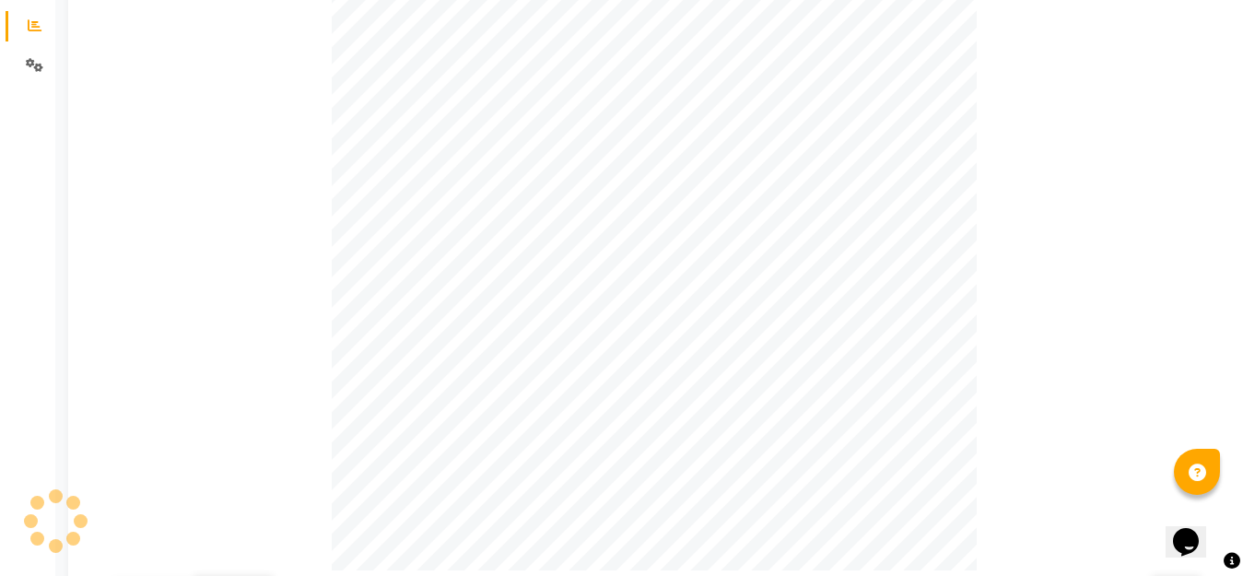
scroll to position [0, 0]
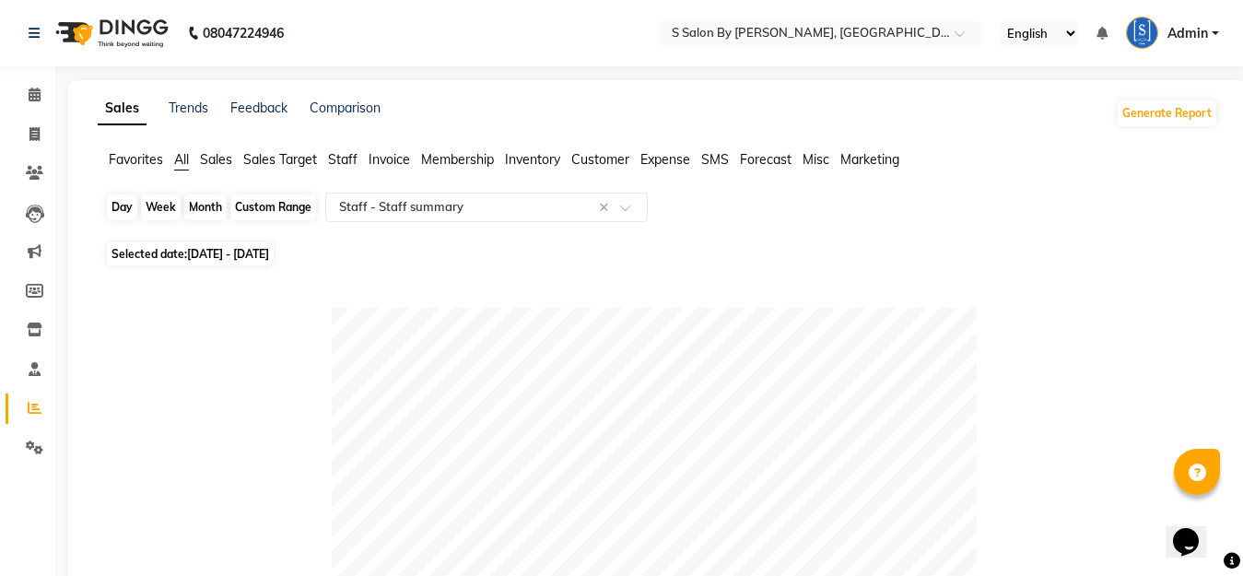
click at [209, 206] on div "Month" at bounding box center [205, 207] width 42 height 26
select select "10"
select select "2024"
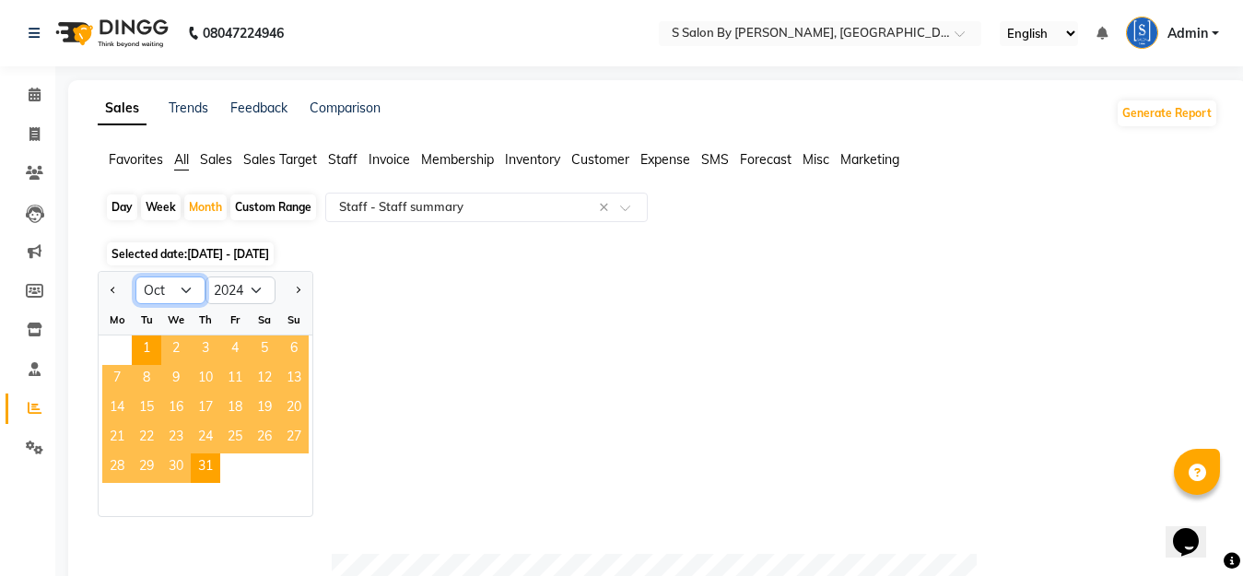
click at [190, 292] on select "Jan Feb Mar Apr May Jun [DATE] Aug Sep Oct Nov Dec" at bounding box center [170, 291] width 70 height 28
select select "11"
click at [135, 277] on select "Jan Feb Mar Apr May Jun [DATE] Aug Sep Oct Nov Dec" at bounding box center [170, 291] width 70 height 28
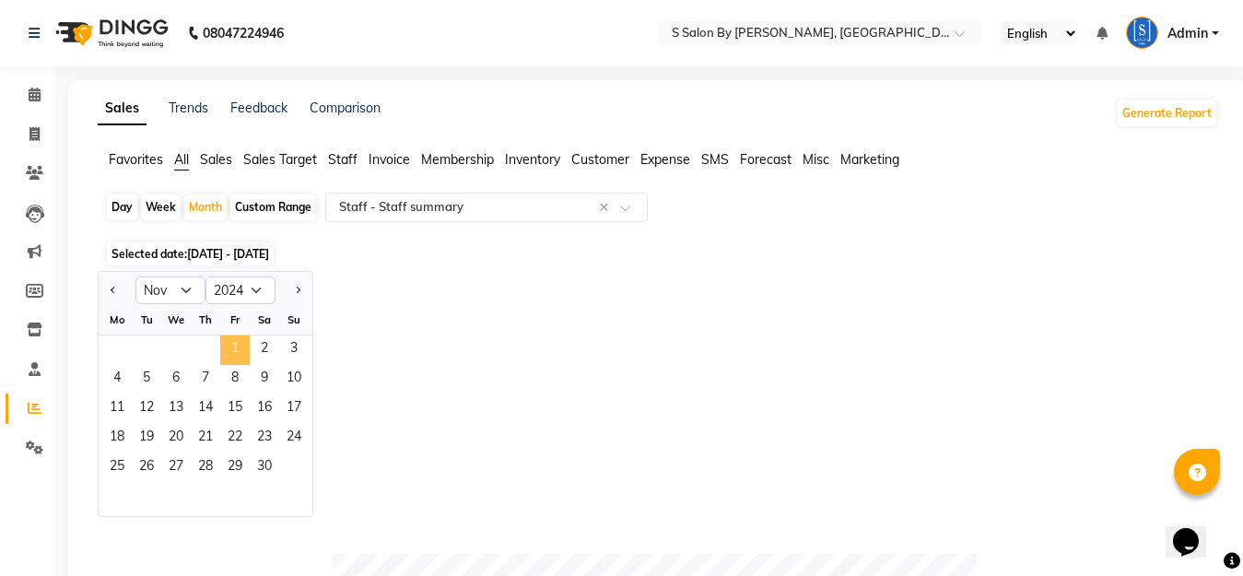
click at [230, 341] on span "1" at bounding box center [234, 350] width 29 height 29
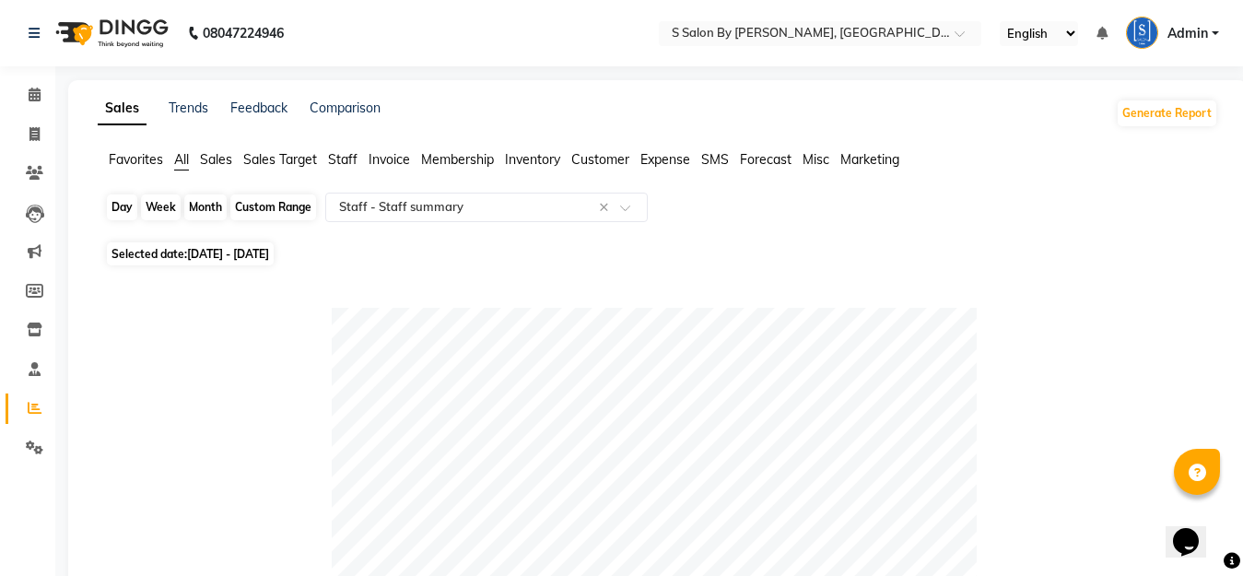
click at [206, 206] on div "Month" at bounding box center [205, 207] width 42 height 26
select select "11"
select select "2024"
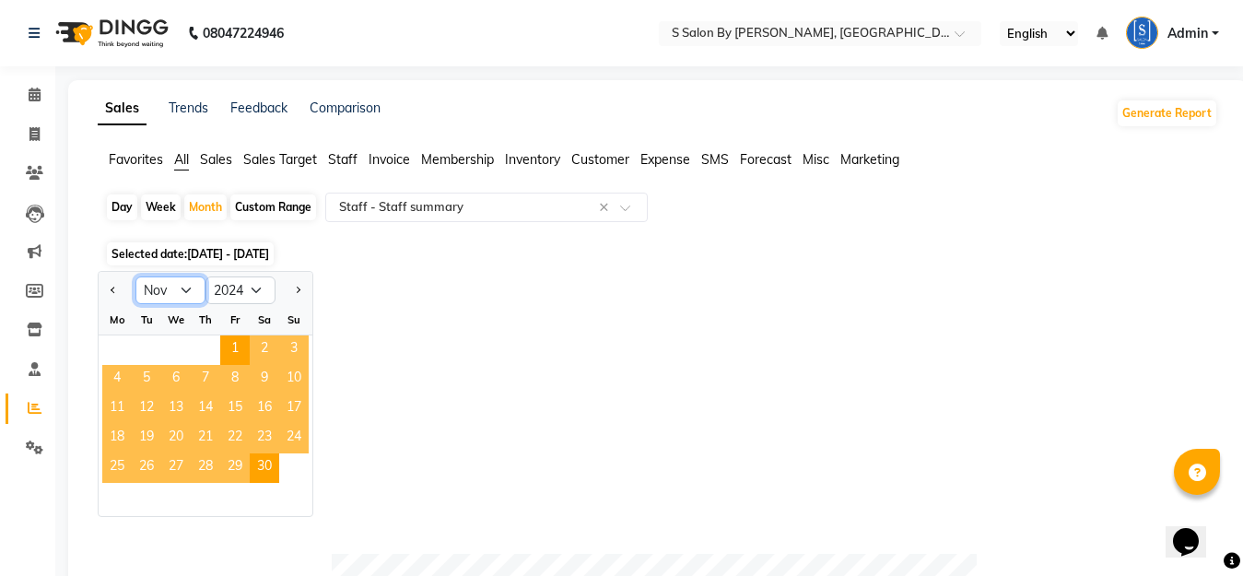
drag, startPoint x: 183, startPoint y: 293, endPoint x: 188, endPoint y: 303, distance: 11.5
click at [183, 294] on select "Jan Feb Mar Apr May Jun [DATE] Aug Sep Oct Nov Dec" at bounding box center [170, 291] width 70 height 28
select select "12"
click at [135, 277] on select "Jan Feb Mar Apr May Jun [DATE] Aug Sep Oct Nov Dec" at bounding box center [170, 291] width 70 height 28
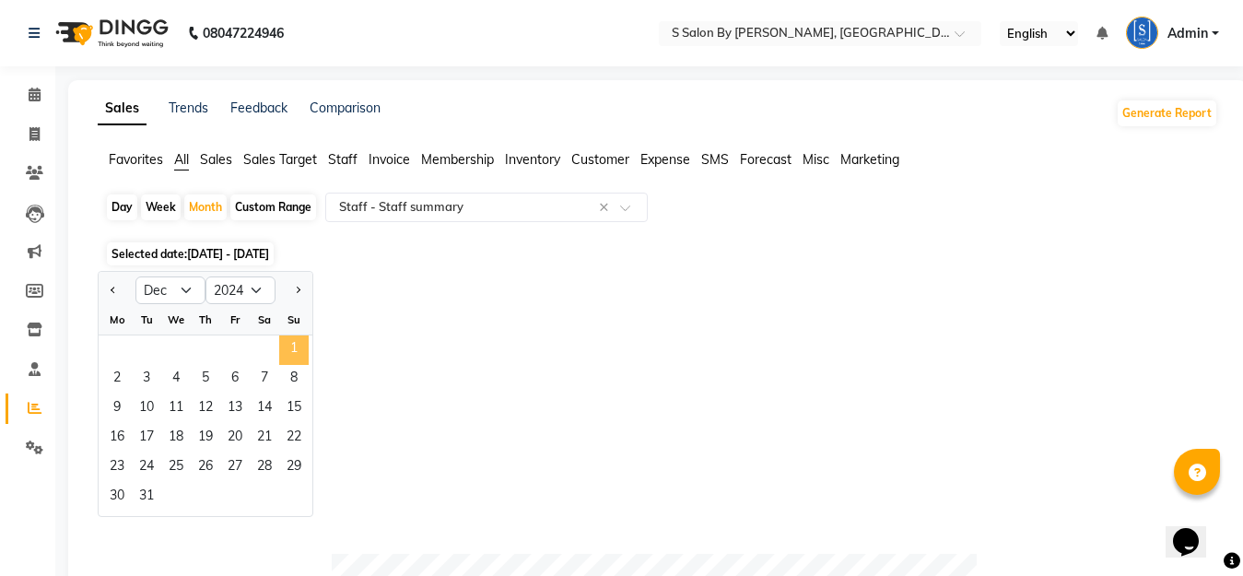
click at [296, 340] on span "1" at bounding box center [293, 350] width 29 height 29
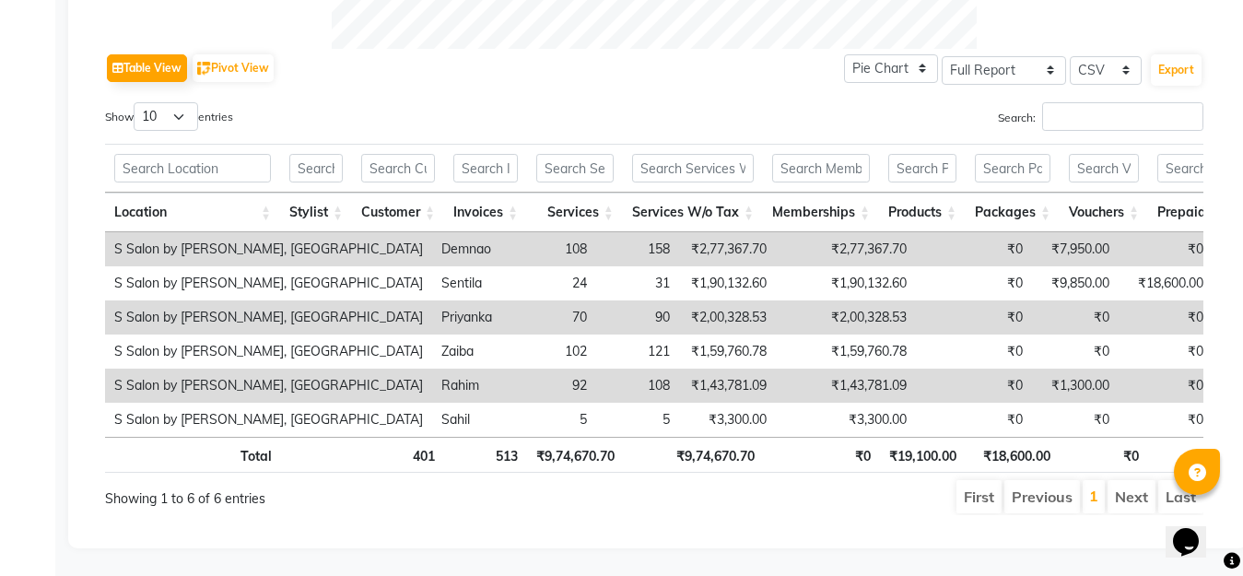
scroll to position [92, 0]
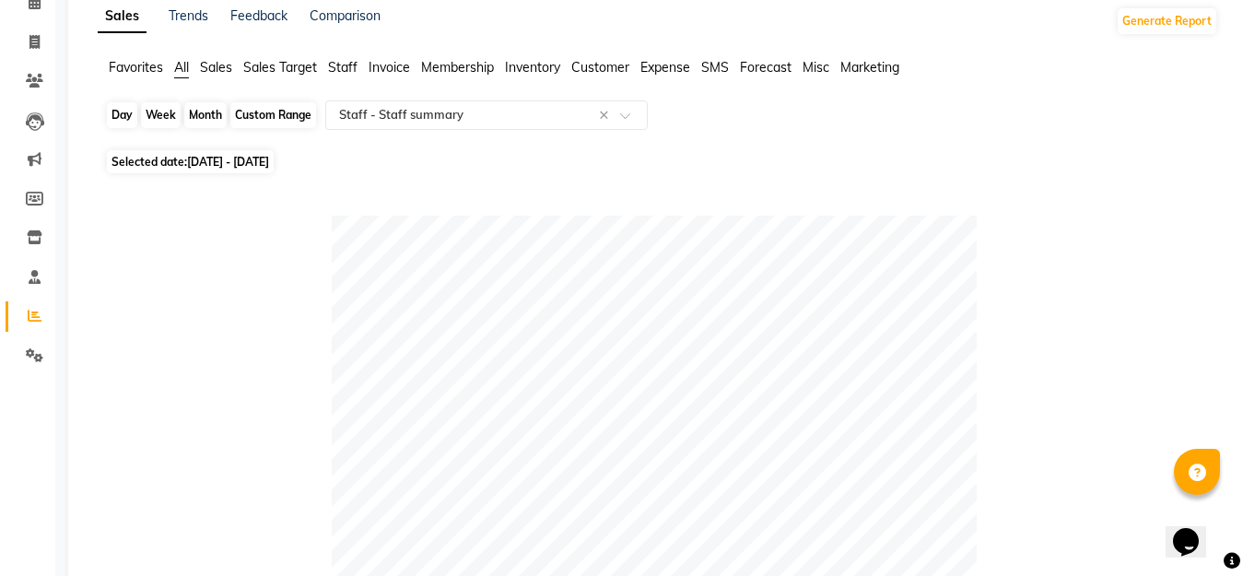
click at [197, 111] on div "Month" at bounding box center [205, 115] width 42 height 26
select select "12"
select select "2024"
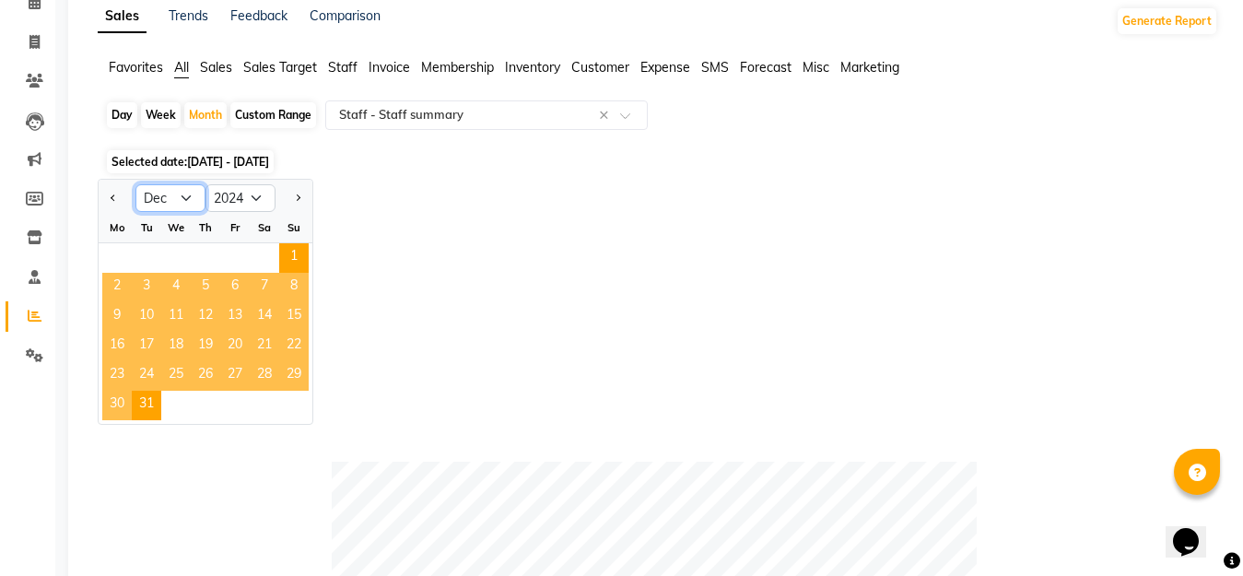
click at [184, 197] on select "Jan Feb Mar Apr May Jun [DATE] Aug Sep Oct Nov Dec" at bounding box center [170, 198] width 70 height 28
select select "10"
click at [135, 184] on select "Jan Feb Mar Apr May Jun [DATE] Aug Sep Oct Nov Dec" at bounding box center [170, 198] width 70 height 28
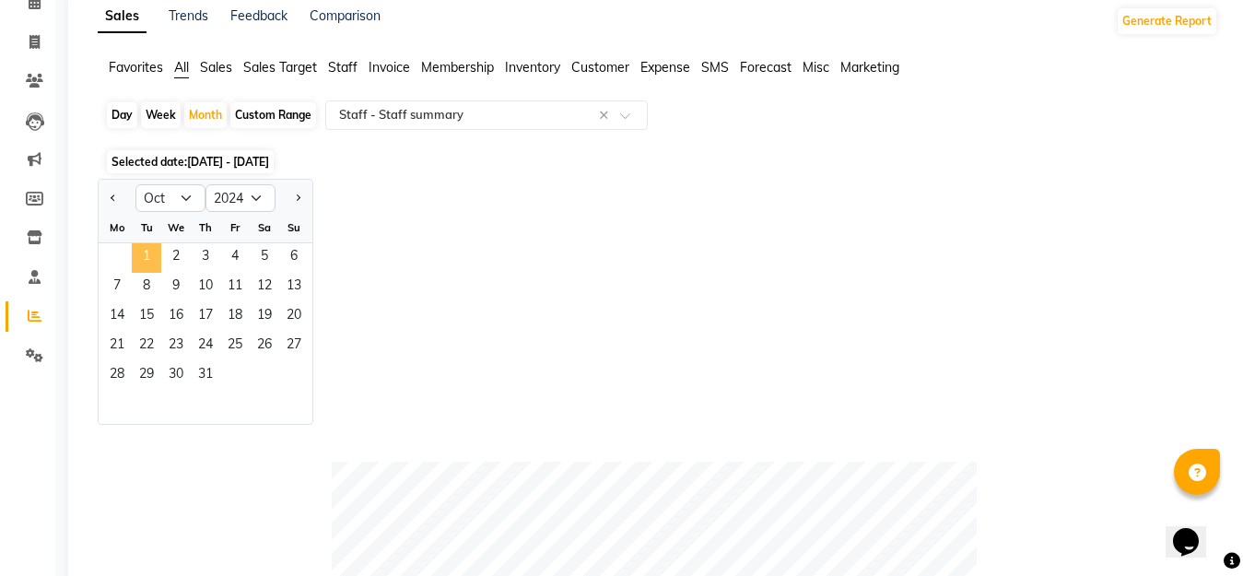
click at [145, 252] on span "1" at bounding box center [146, 257] width 29 height 29
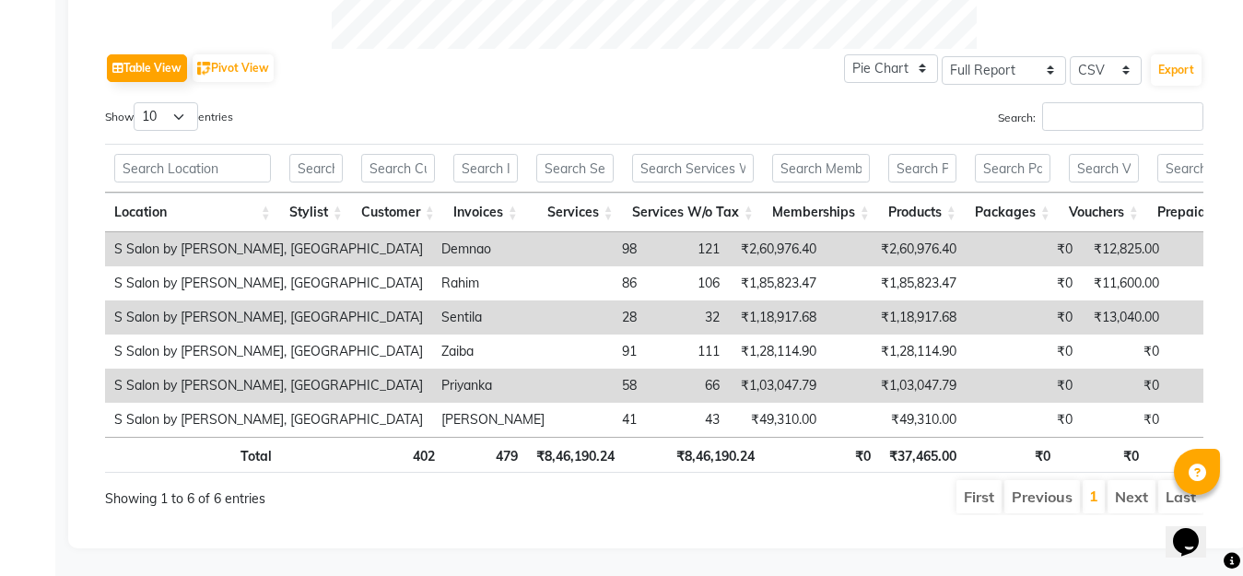
scroll to position [0, 0]
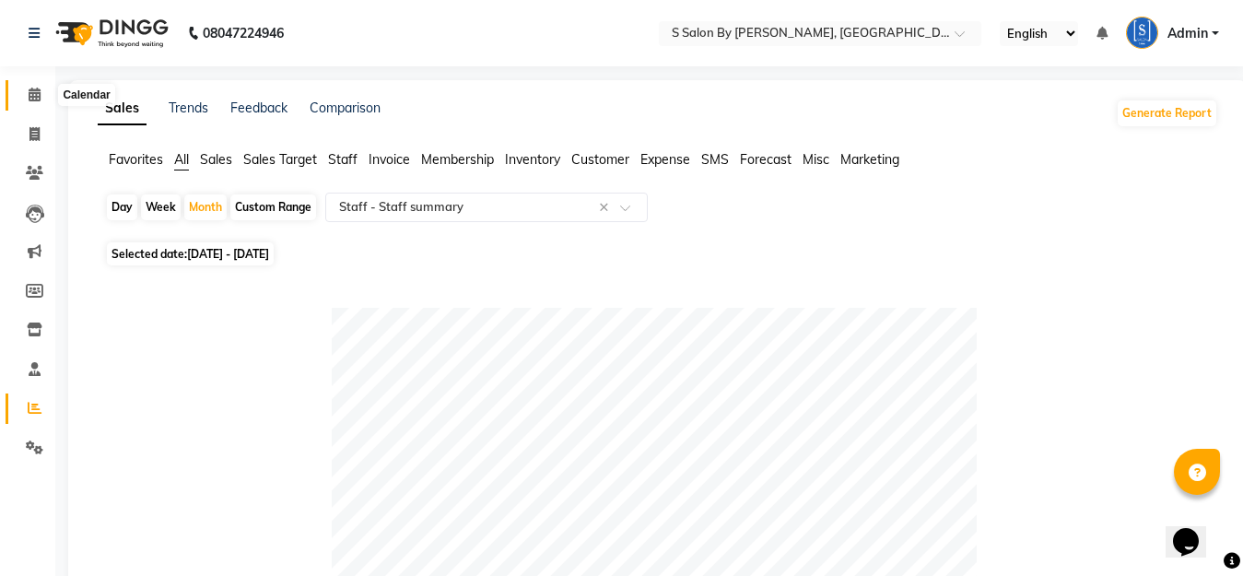
click at [33, 93] on icon at bounding box center [35, 95] width 12 height 14
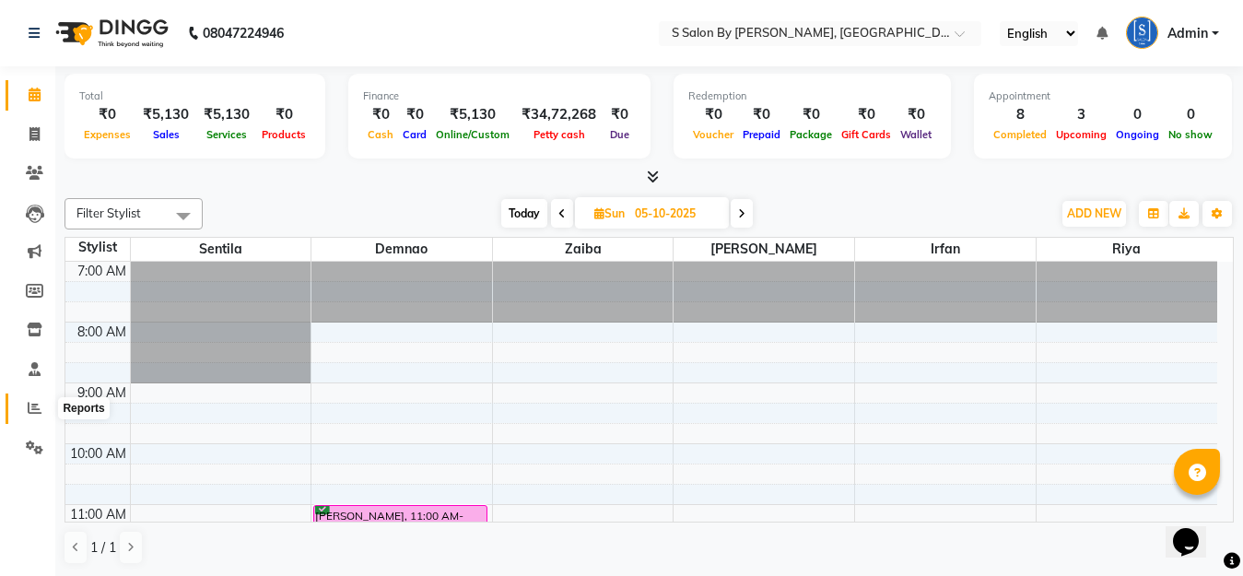
click at [32, 406] on icon at bounding box center [35, 408] width 14 height 14
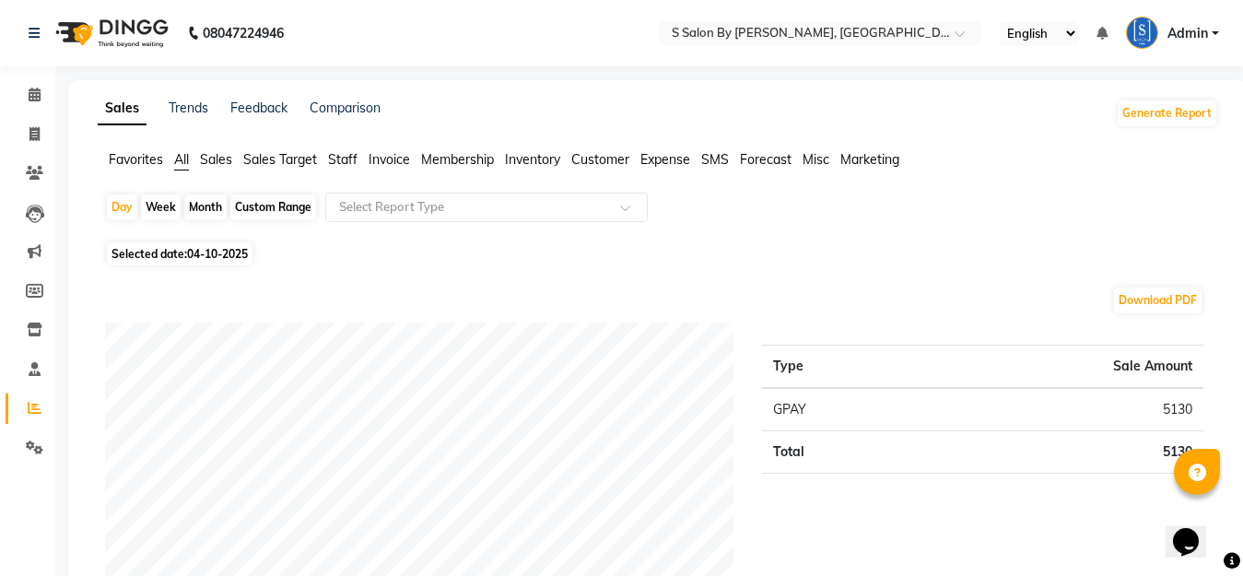
click at [218, 205] on div "Month" at bounding box center [205, 207] width 42 height 26
select select "10"
select select "2025"
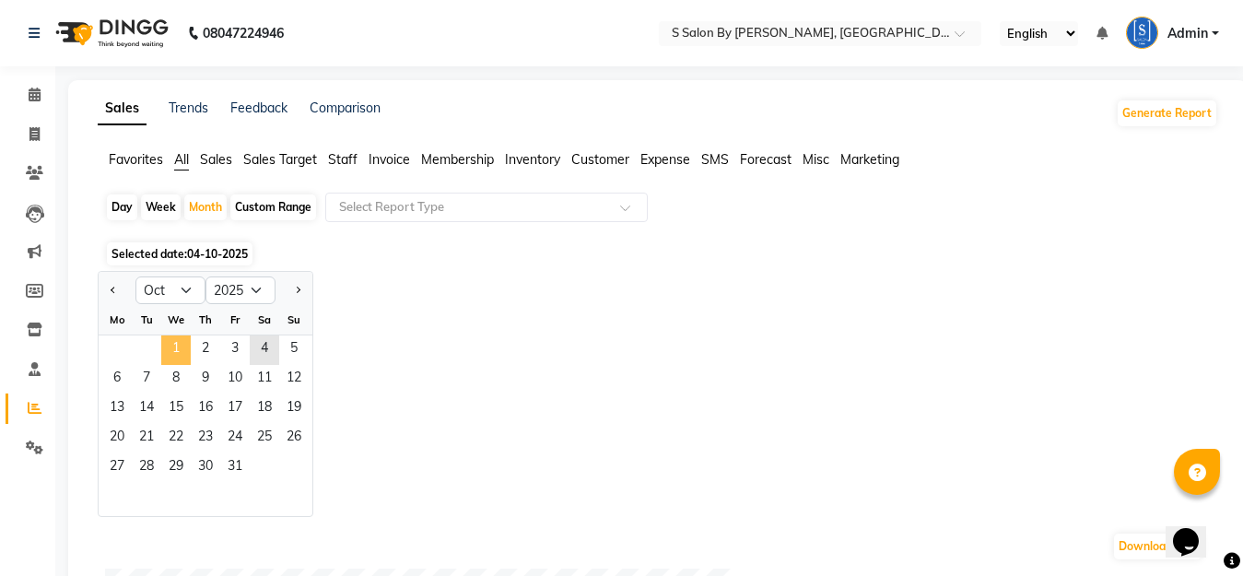
click at [180, 345] on span "1" at bounding box center [175, 350] width 29 height 29
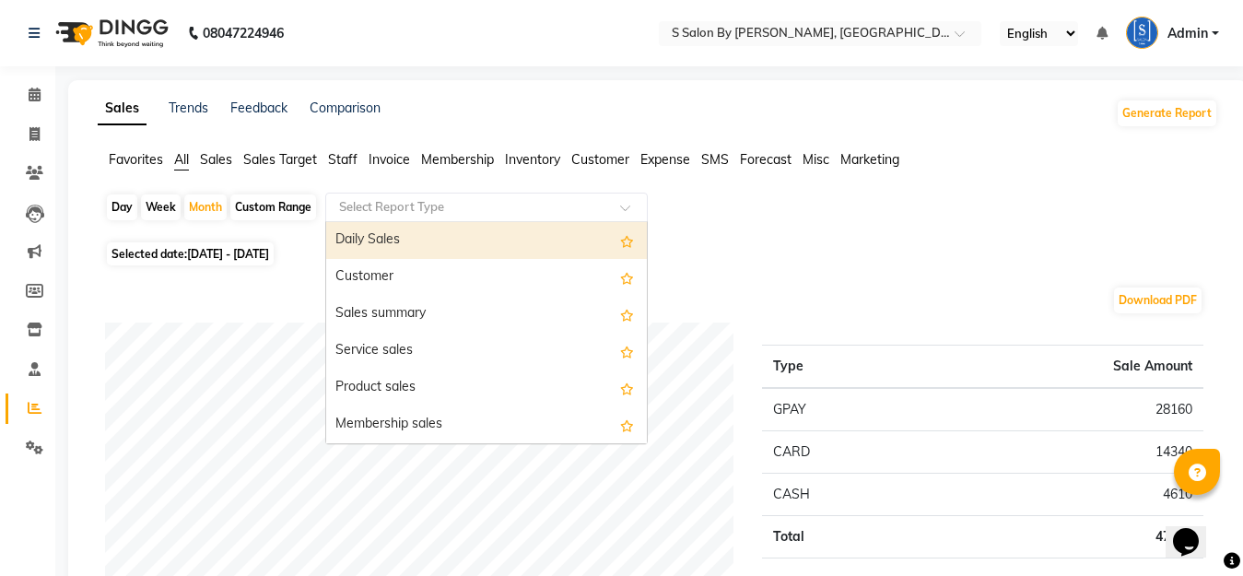
click at [436, 203] on input "text" at bounding box center [468, 207] width 265 height 18
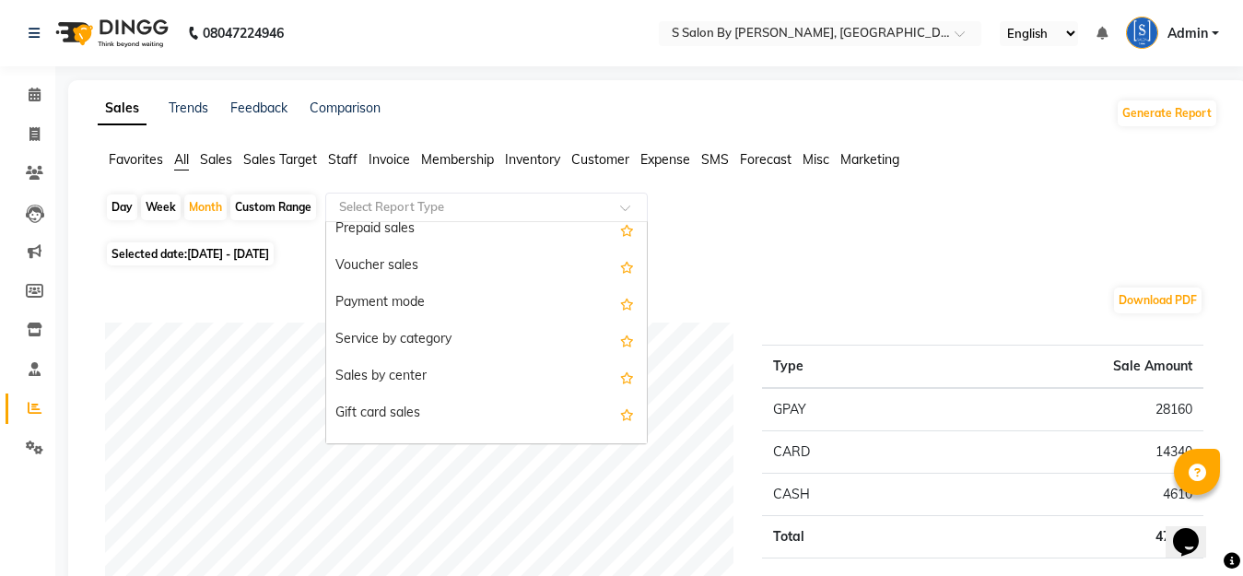
scroll to position [461, 0]
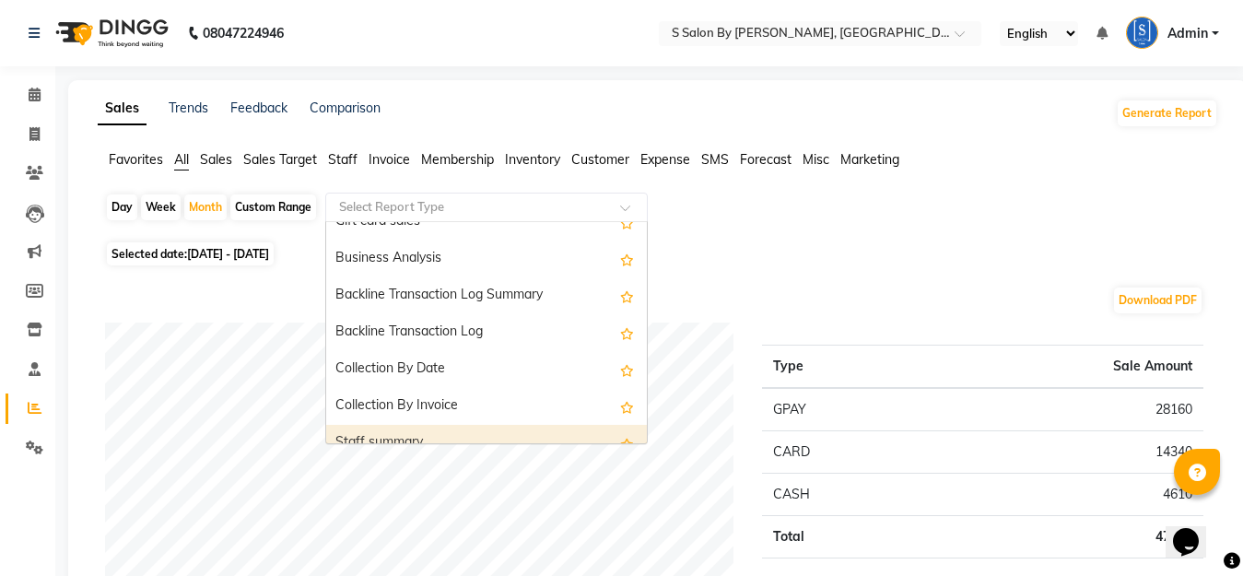
click at [428, 433] on div "Staff summary" at bounding box center [486, 443] width 321 height 37
select select "full_report"
select select "csv"
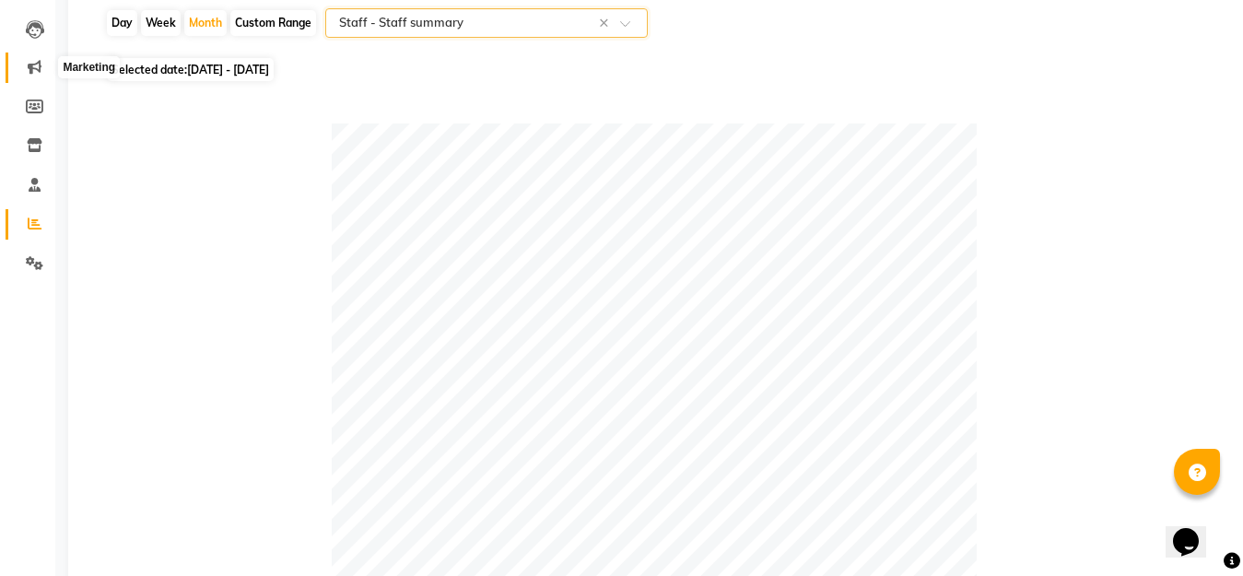
scroll to position [92, 0]
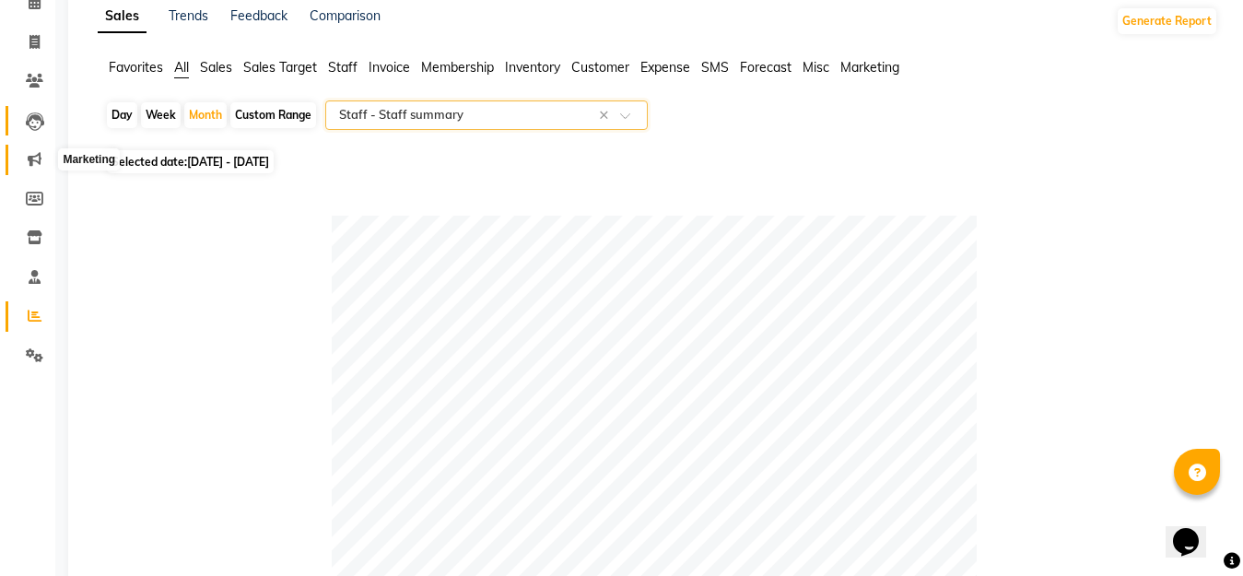
click at [40, 164] on icon at bounding box center [35, 159] width 14 height 14
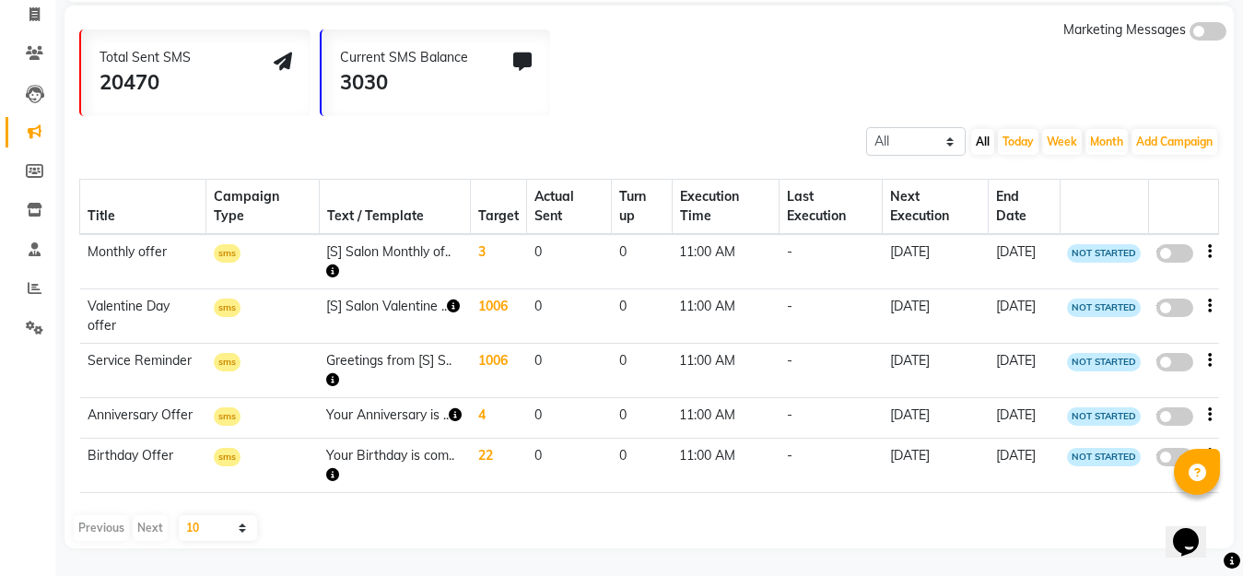
scroll to position [41, 0]
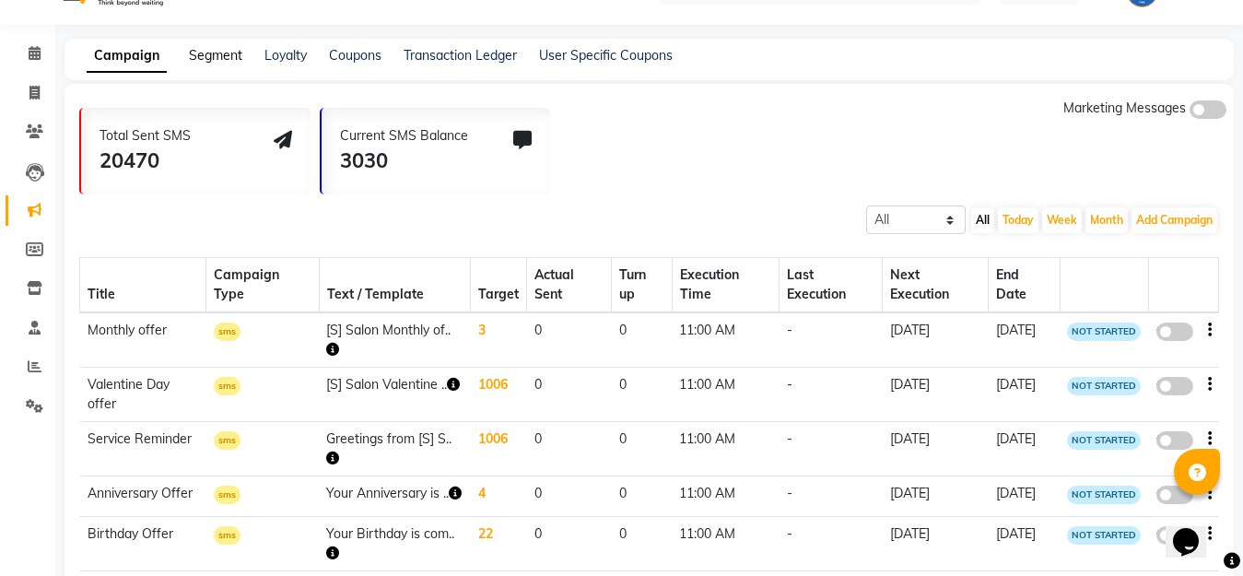
click at [220, 59] on link "Segment" at bounding box center [215, 55] width 53 height 17
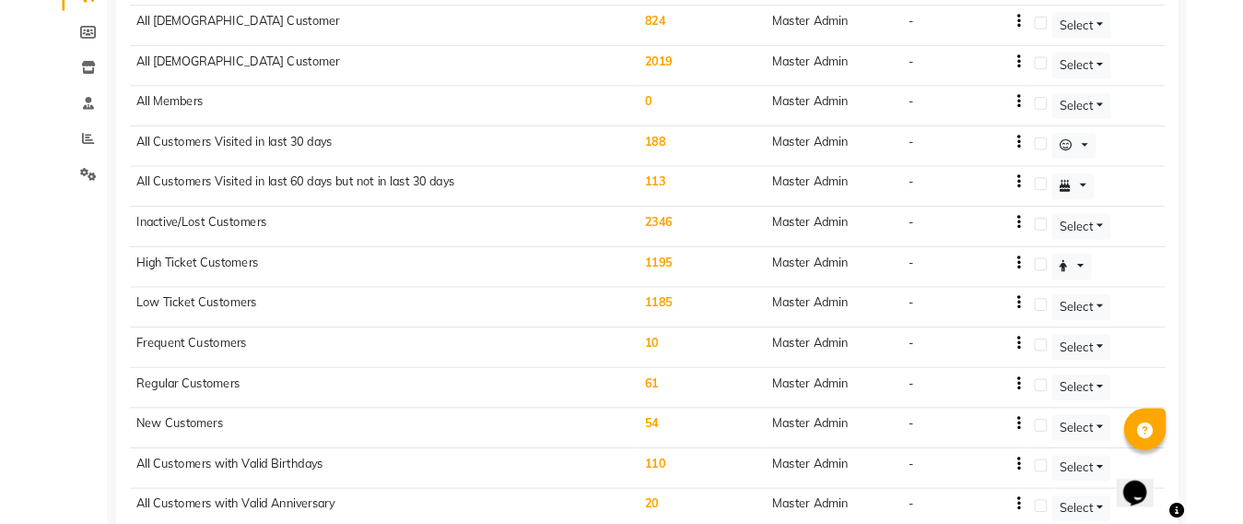
scroll to position [71, 0]
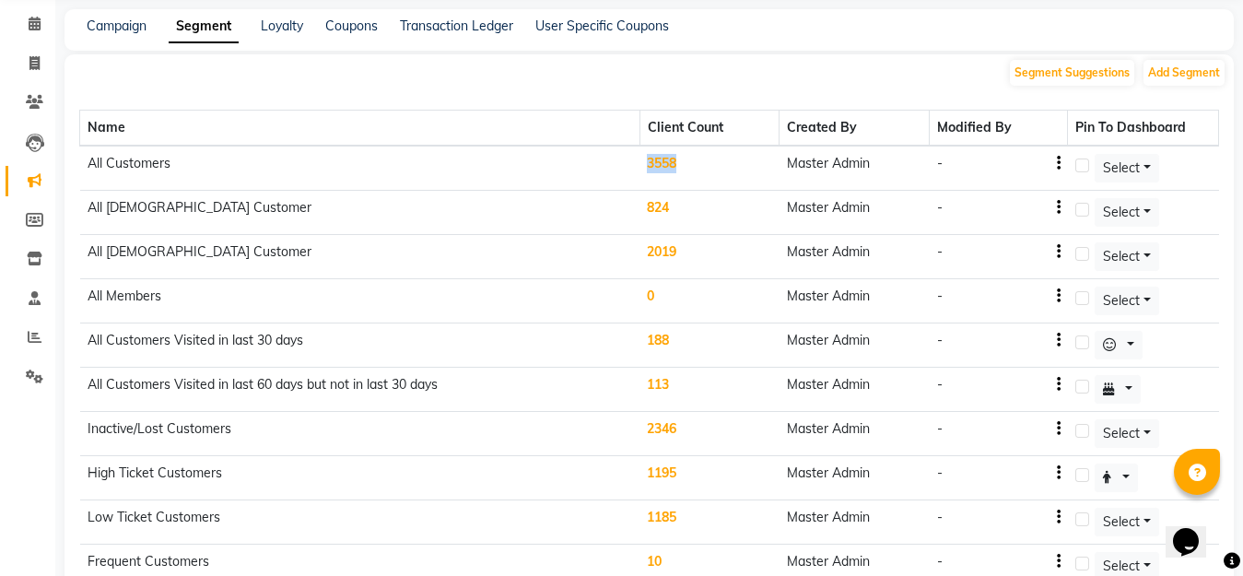
drag, startPoint x: 633, startPoint y: 151, endPoint x: 711, endPoint y: 167, distance: 79.0
click at [694, 147] on tr "All Customers 3558 Master Admin - Select" at bounding box center [649, 168] width 1139 height 45
click at [655, 479] on td "1195" at bounding box center [710, 478] width 140 height 44
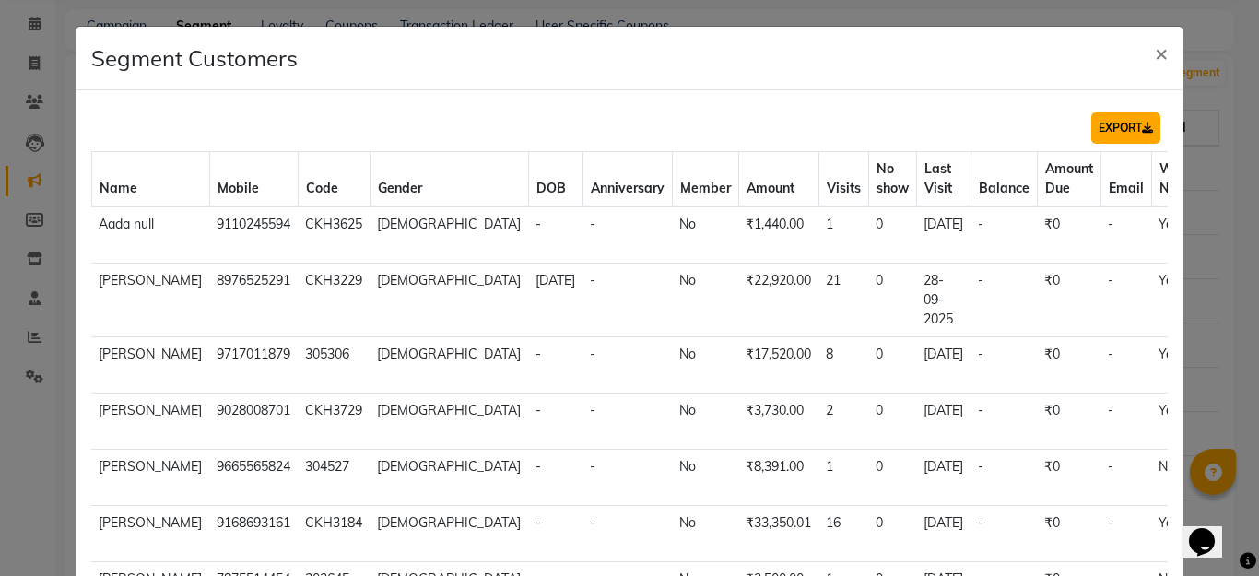
click at [1123, 126] on button "EXPORT" at bounding box center [1125, 127] width 69 height 31
click at [1155, 53] on span "×" at bounding box center [1161, 53] width 13 height 28
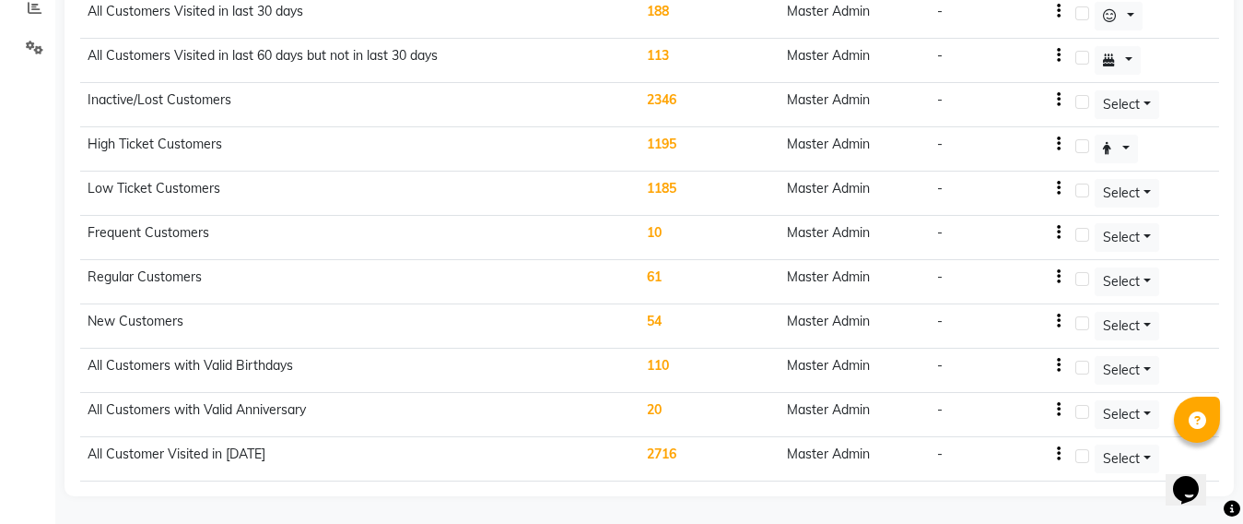
scroll to position [308, 0]
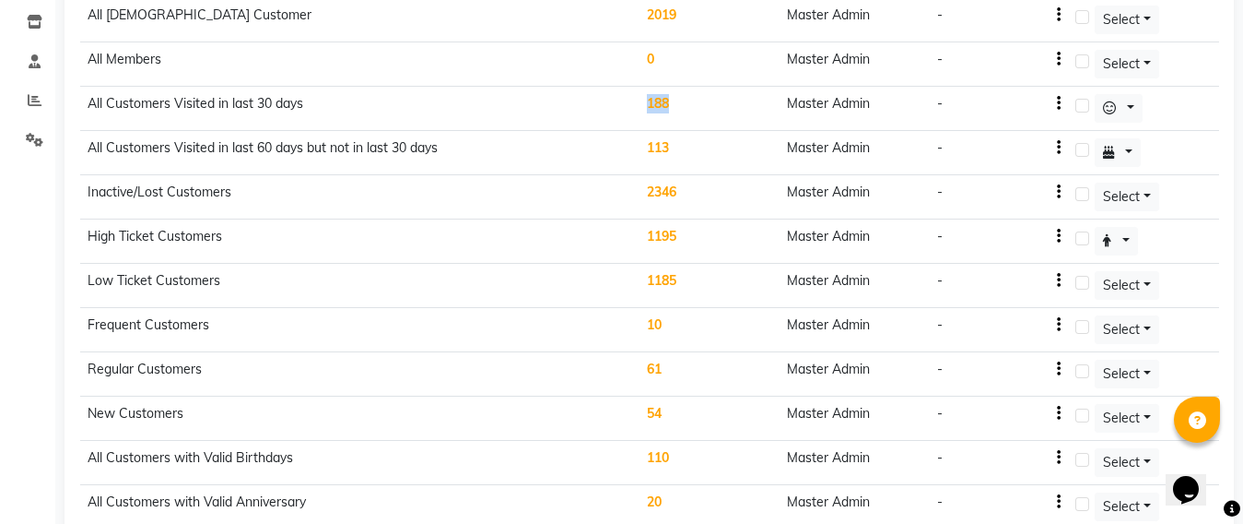
drag, startPoint x: 712, startPoint y: 106, endPoint x: 627, endPoint y: 113, distance: 85.1
click at [627, 113] on tr "All Customers Visited in last 30 days 188 Master Admin -" at bounding box center [649, 109] width 1139 height 44
drag, startPoint x: 678, startPoint y: 138, endPoint x: 692, endPoint y: 228, distance: 90.5
click at [646, 145] on td "113" at bounding box center [710, 153] width 140 height 44
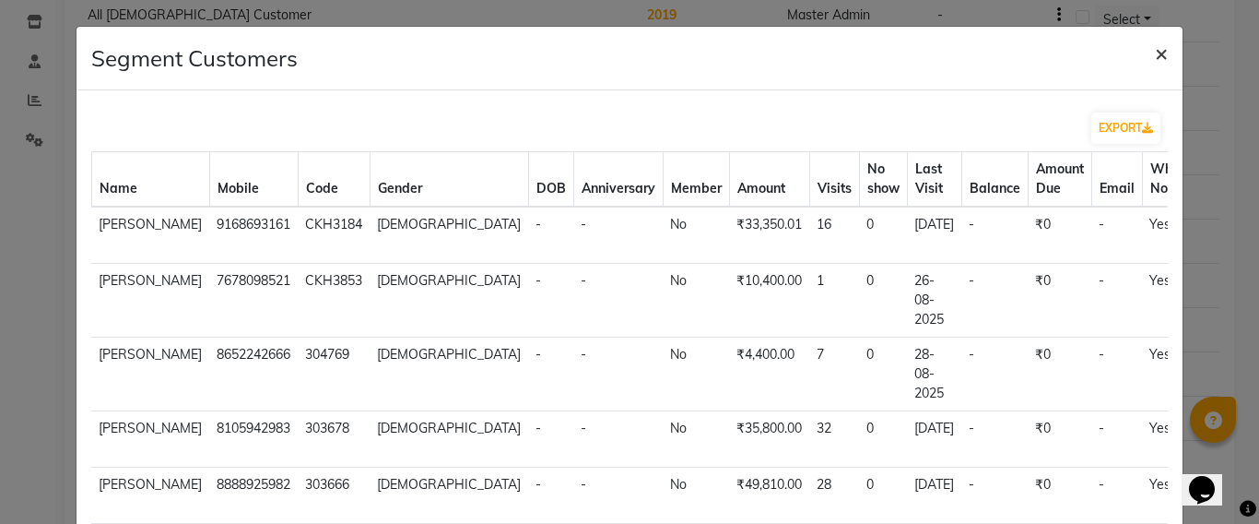
click at [1140, 56] on button "×" at bounding box center [1161, 53] width 42 height 52
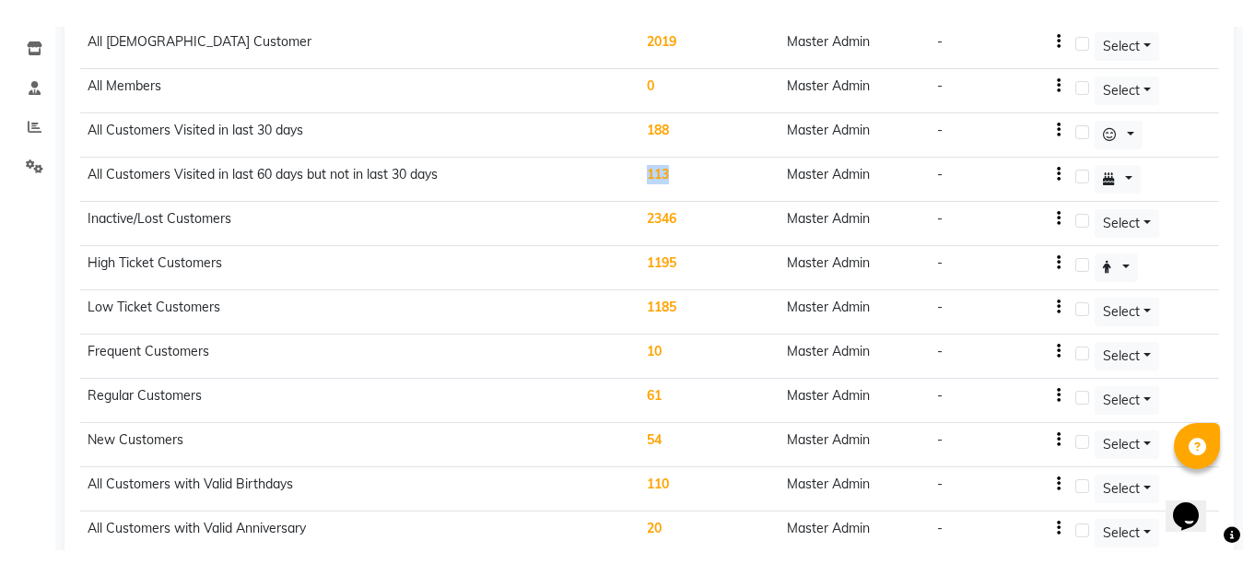
scroll to position [124, 0]
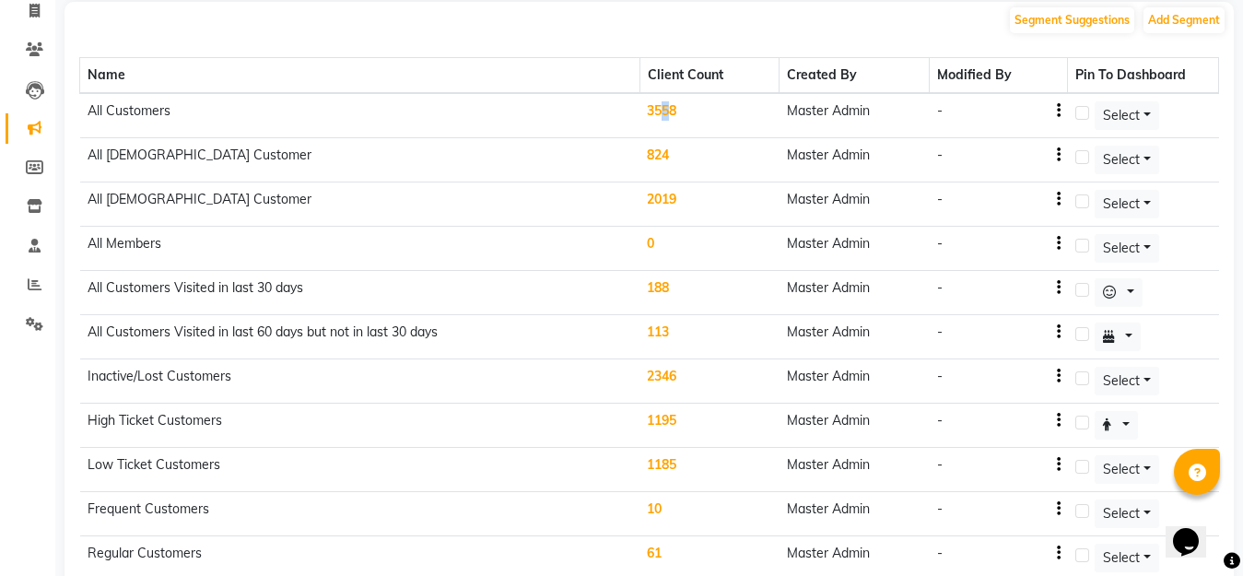
click at [666, 107] on td "3558" at bounding box center [710, 115] width 140 height 45
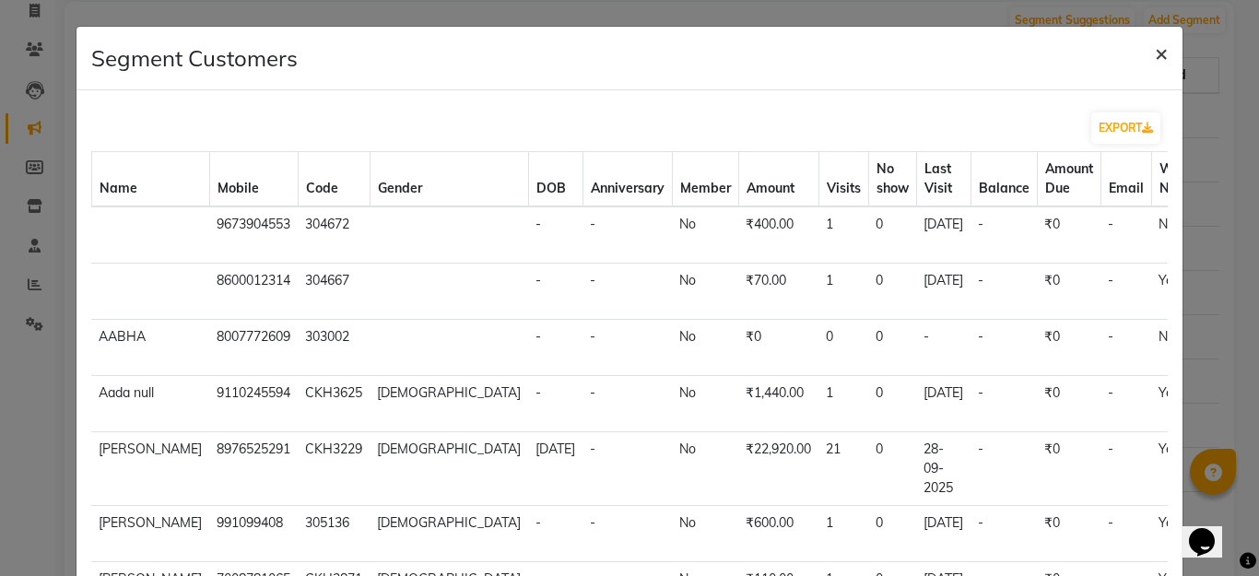
click at [1155, 55] on span "×" at bounding box center [1161, 53] width 13 height 28
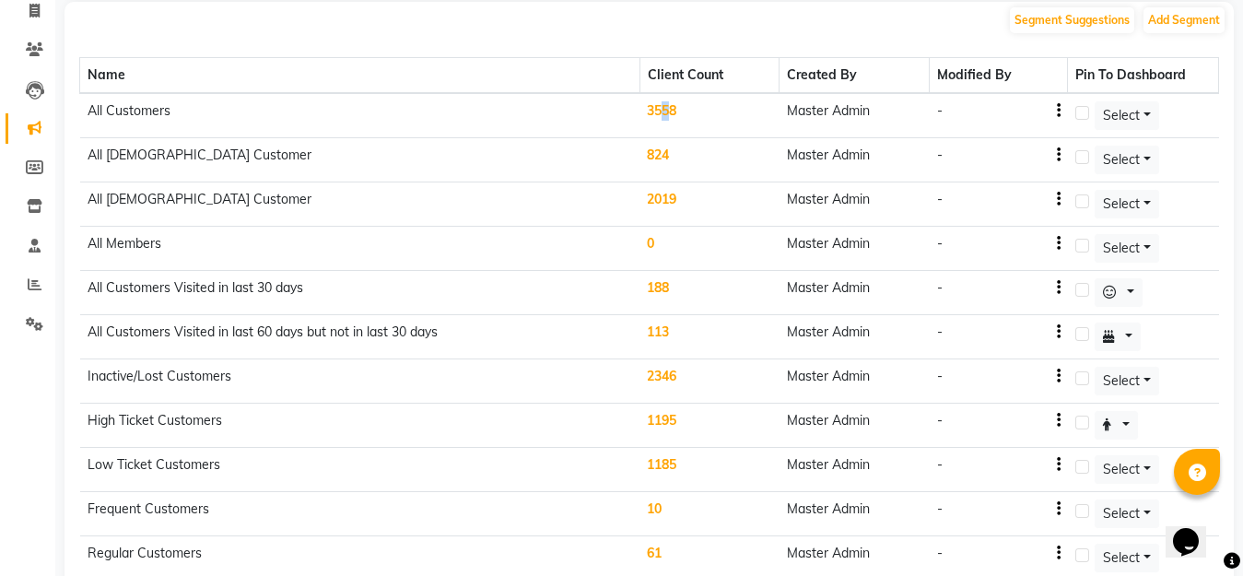
click at [664, 112] on td "3558" at bounding box center [710, 115] width 140 height 45
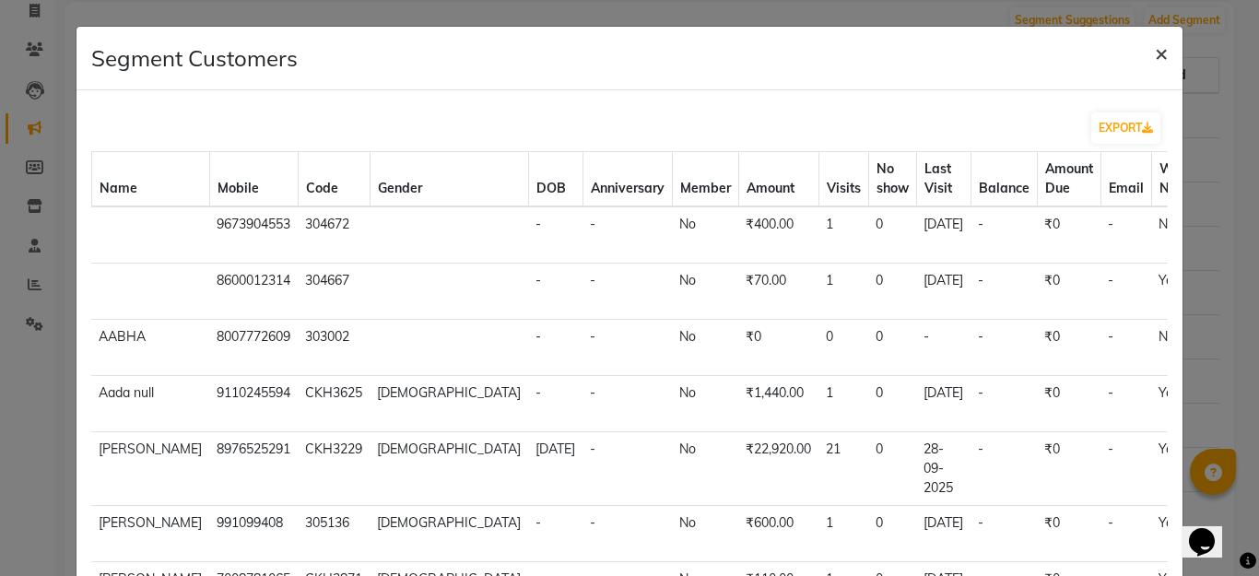
click at [1155, 46] on span "×" at bounding box center [1161, 53] width 13 height 28
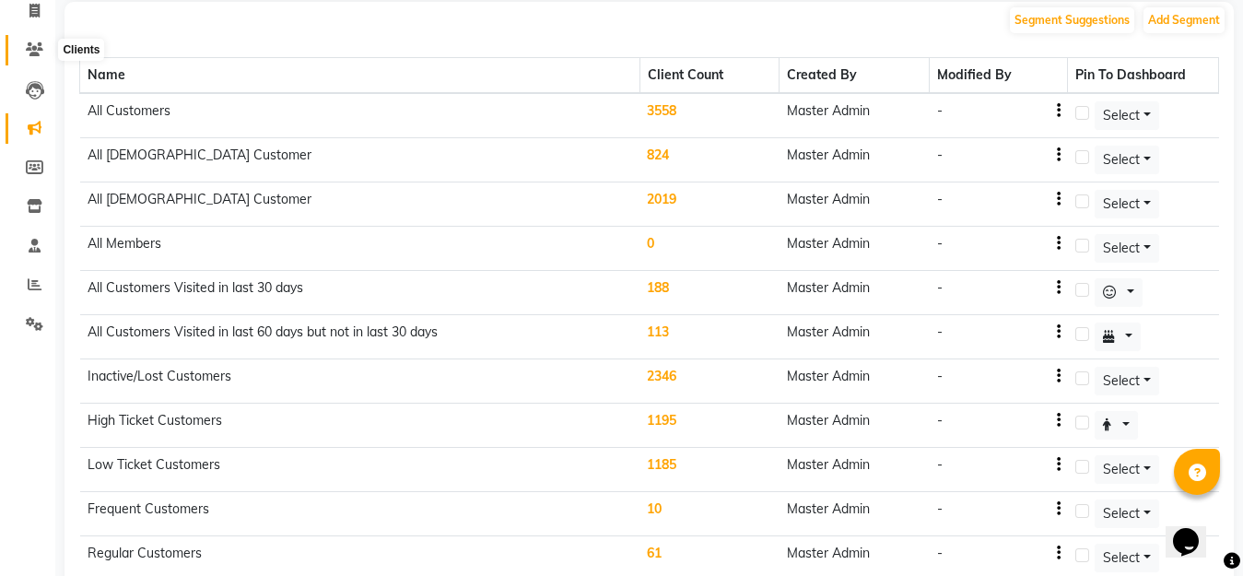
click at [28, 47] on icon at bounding box center [35, 49] width 18 height 14
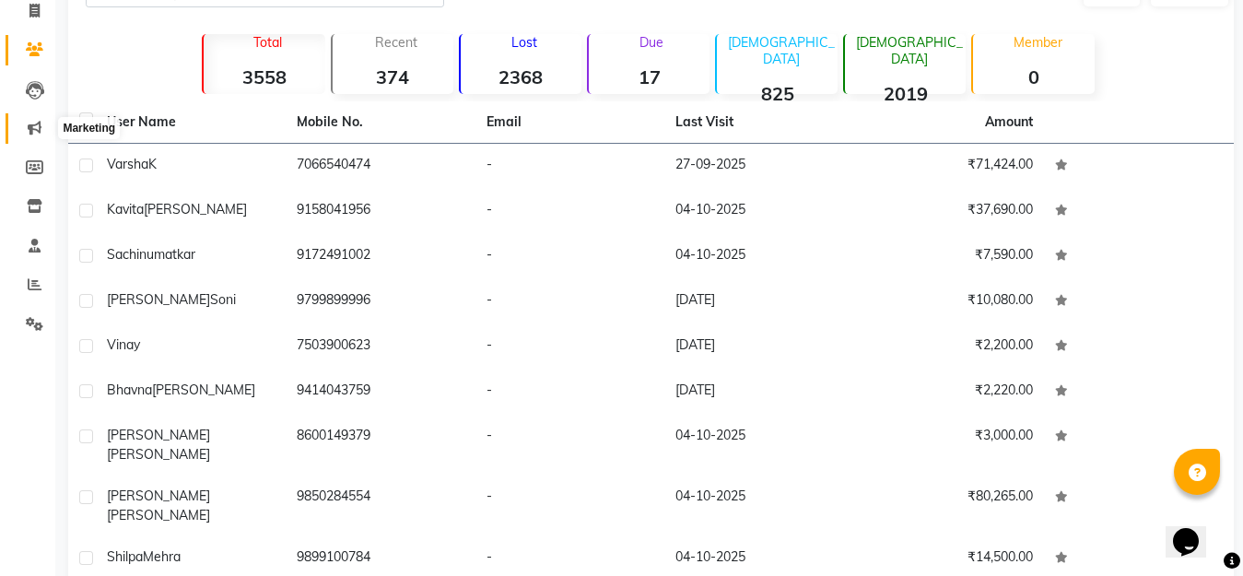
click at [29, 124] on icon at bounding box center [35, 128] width 14 height 14
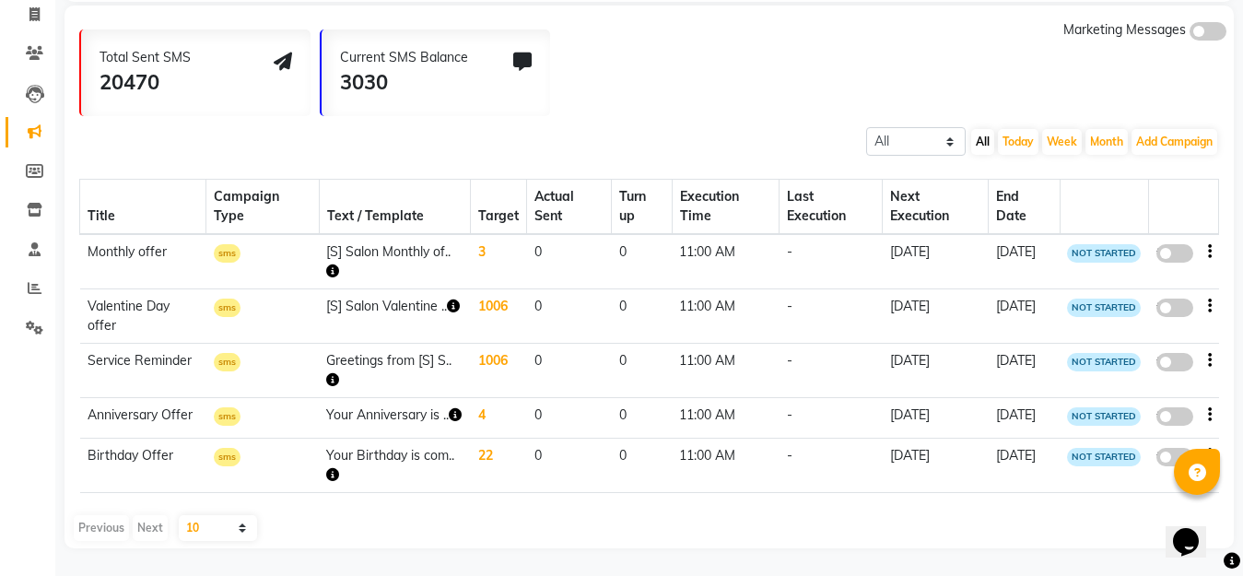
scroll to position [92, 0]
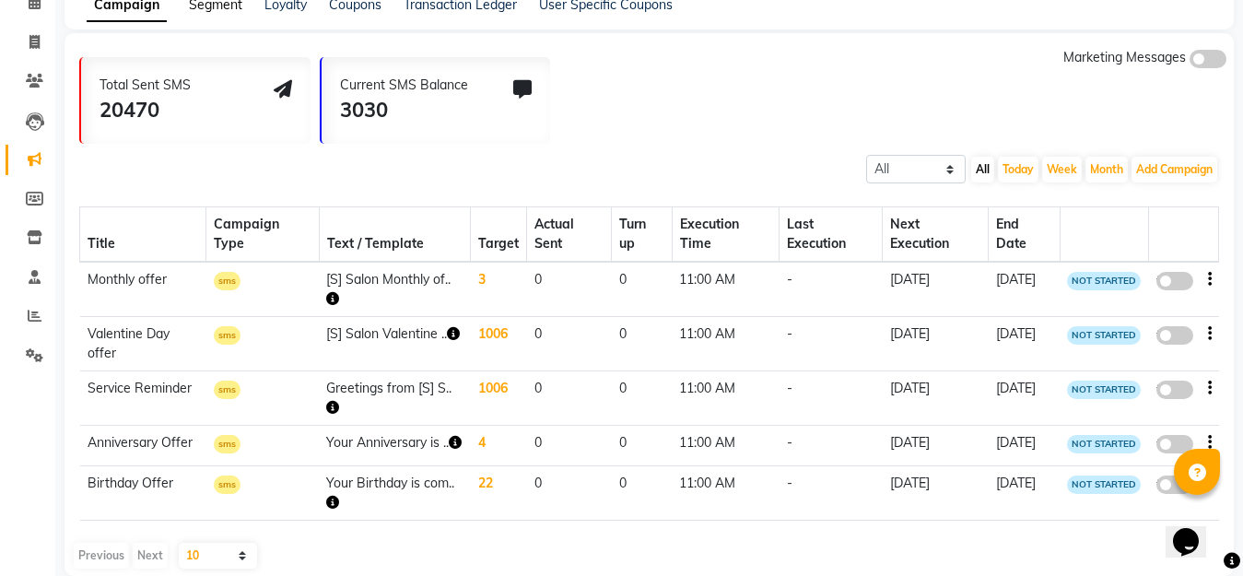
click at [228, 6] on link "Segment" at bounding box center [215, 4] width 53 height 17
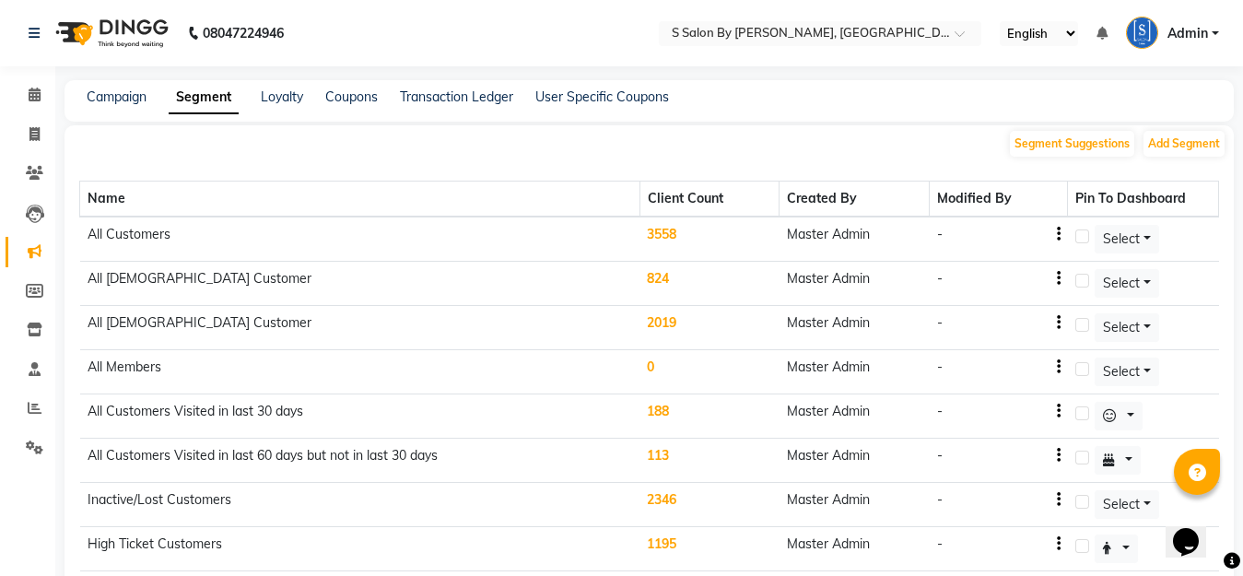
click at [659, 235] on td "3558" at bounding box center [710, 239] width 140 height 45
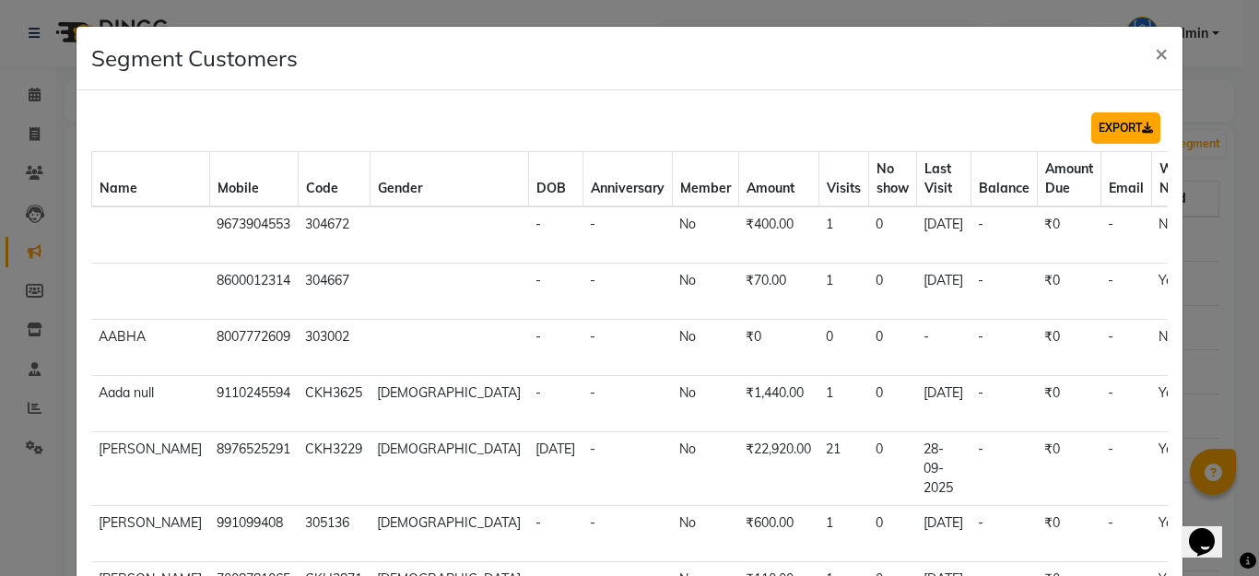
click at [1114, 120] on button "EXPORT" at bounding box center [1125, 127] width 69 height 31
